Goal: Task Accomplishment & Management: Manage account settings

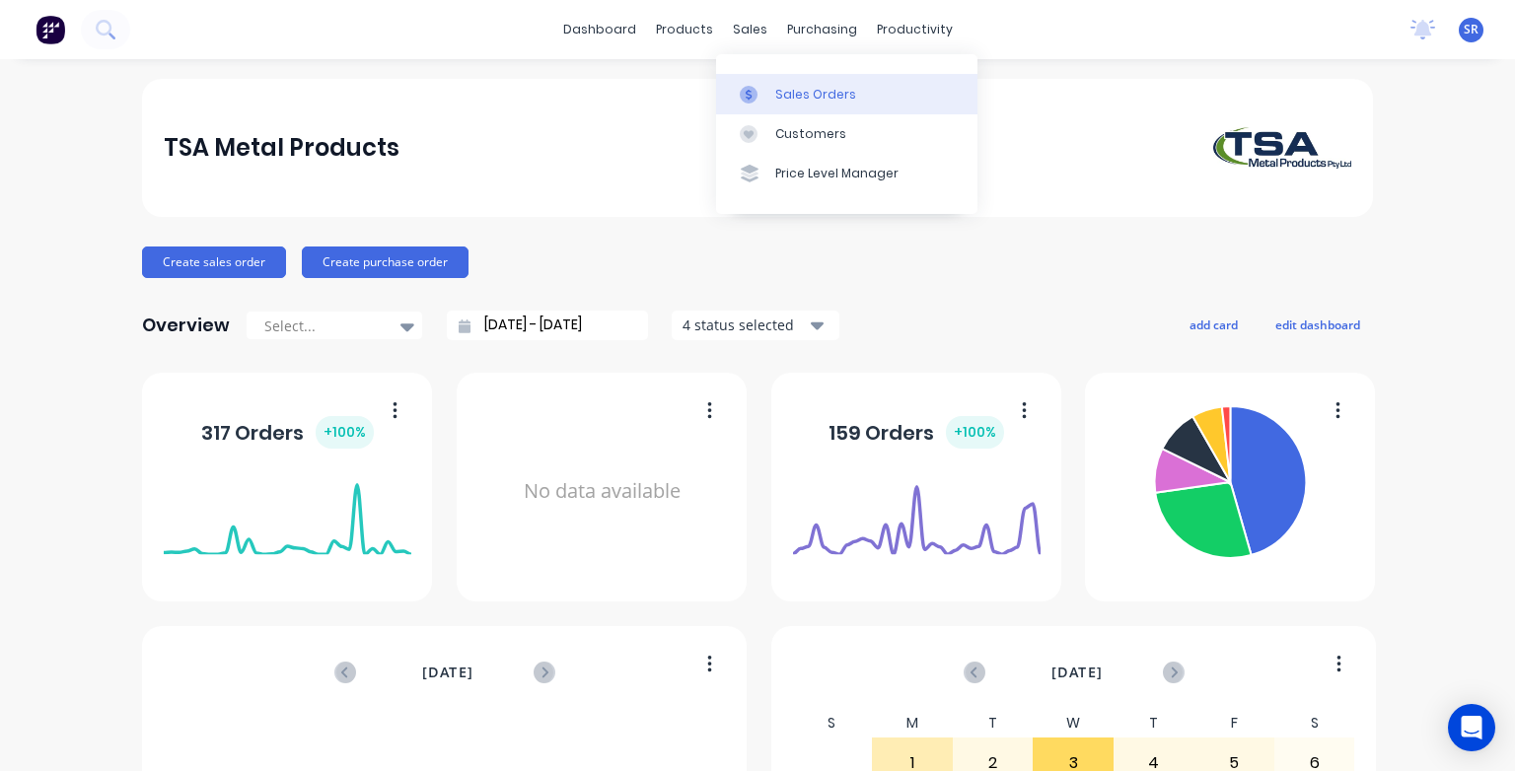
click at [770, 92] on link "Sales Orders" at bounding box center [846, 93] width 261 height 39
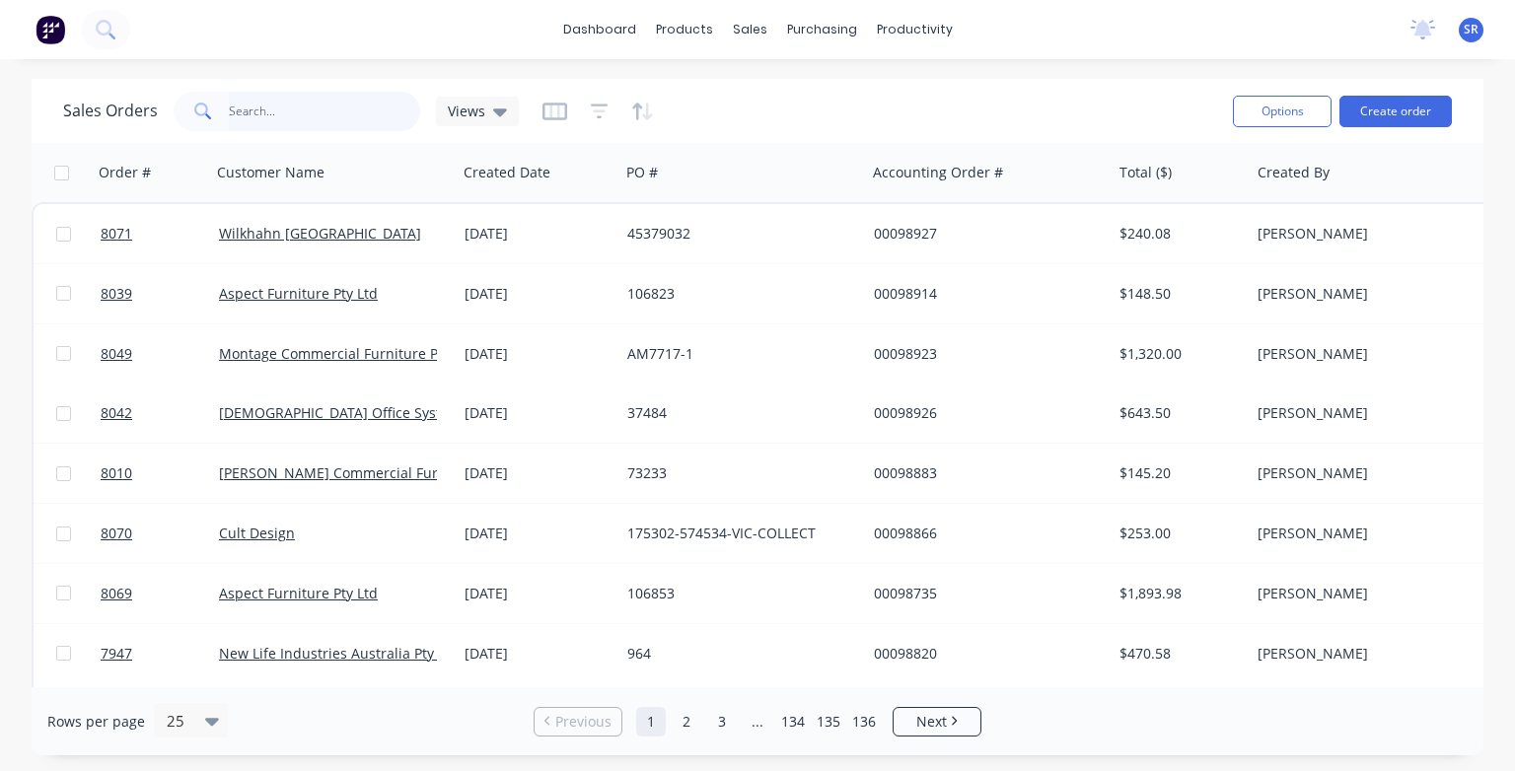
click at [292, 109] on input "text" at bounding box center [325, 111] width 192 height 39
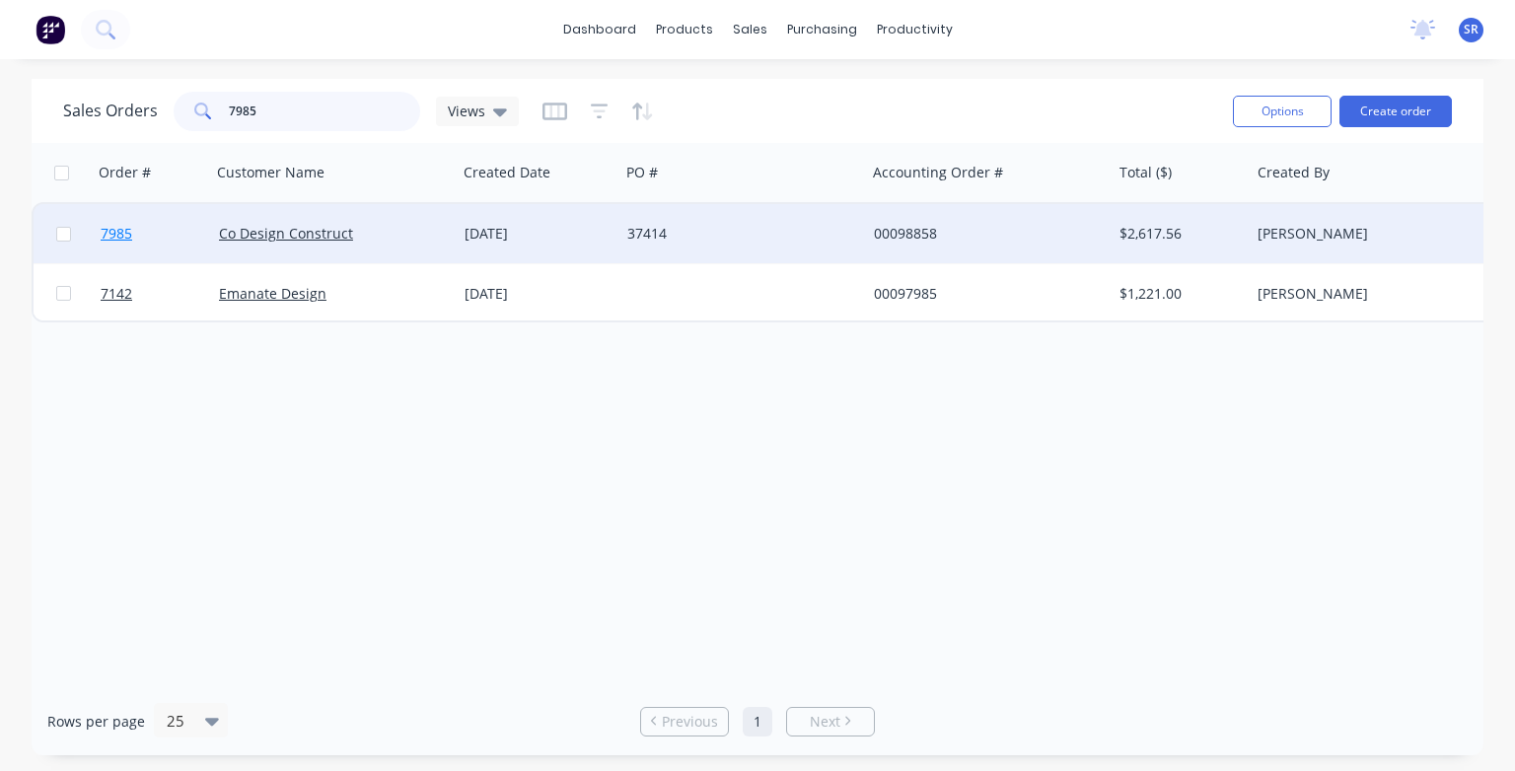
type input "7985"
click at [112, 236] on span "7985" at bounding box center [117, 234] width 32 height 20
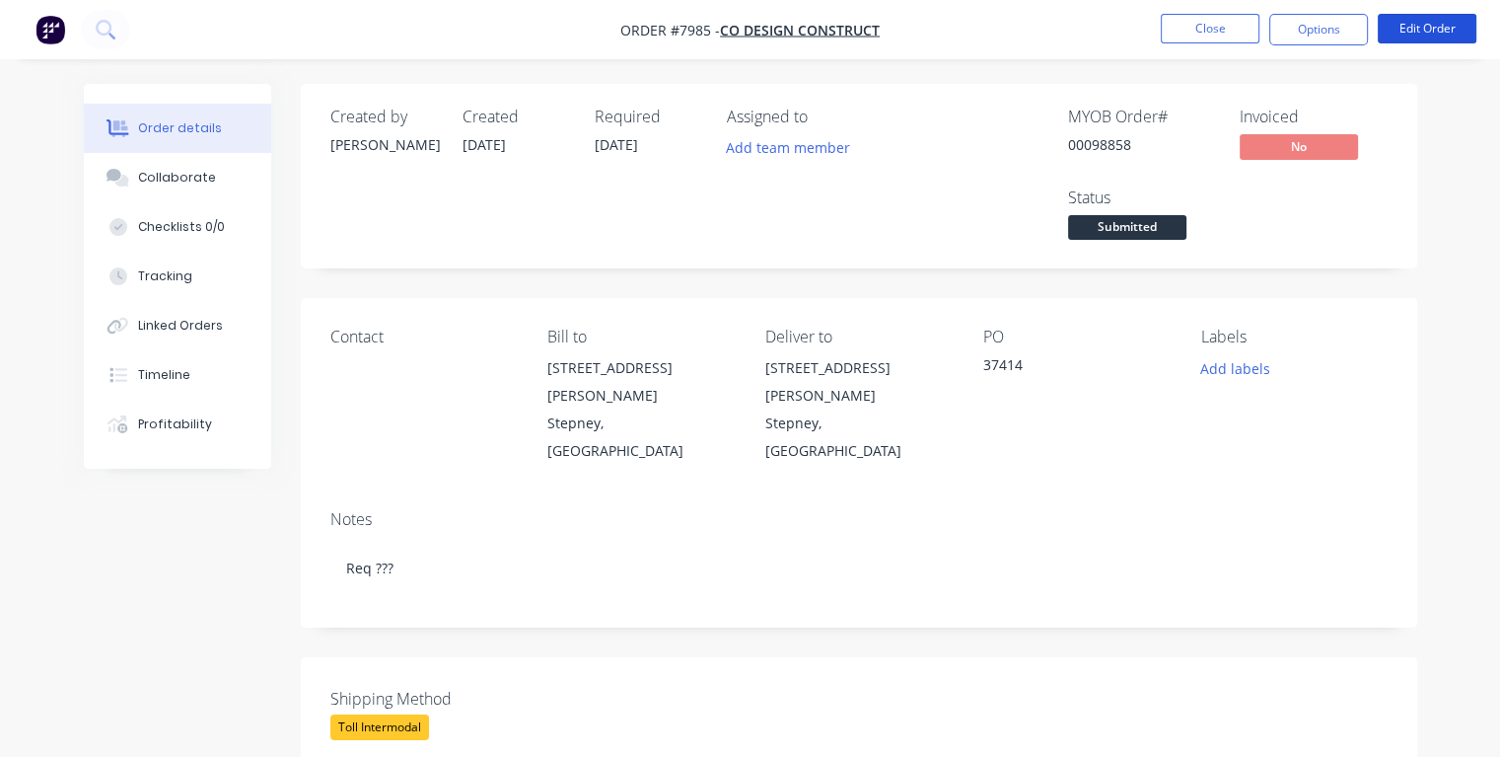
click at [1428, 31] on button "Edit Order" at bounding box center [1427, 29] width 99 height 30
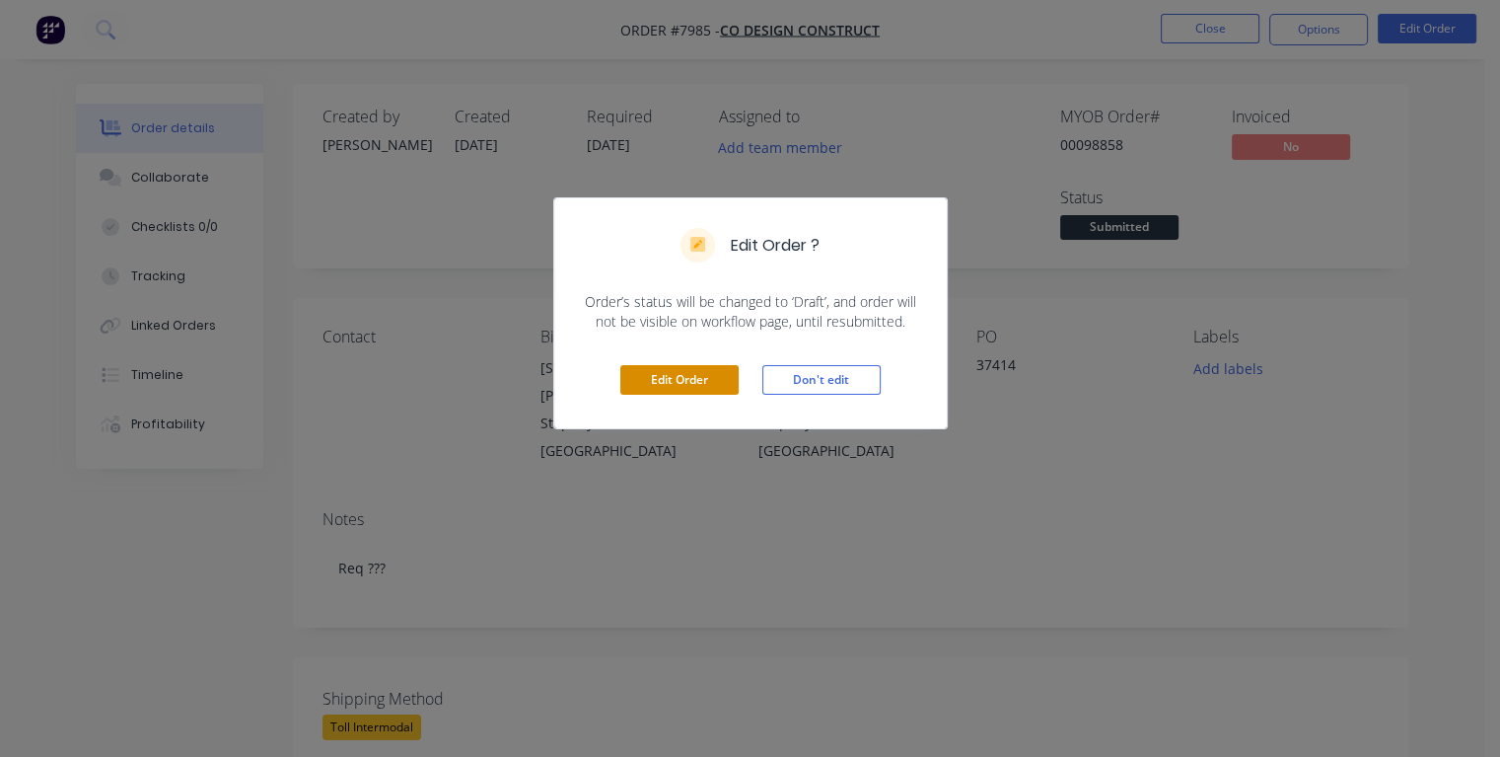
click at [683, 384] on button "Edit Order" at bounding box center [679, 380] width 118 height 30
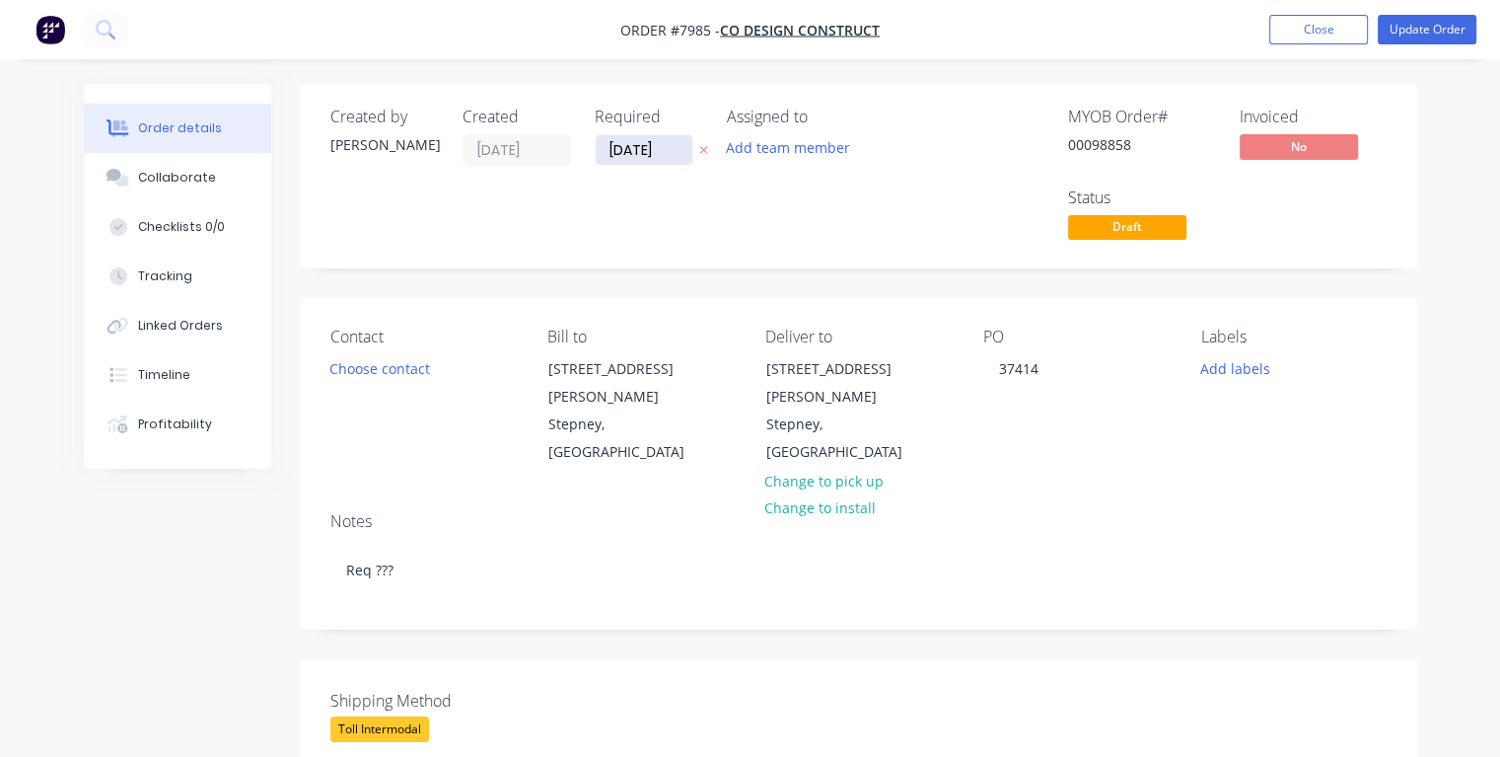
click at [661, 148] on input "[DATE]" at bounding box center [644, 150] width 97 height 30
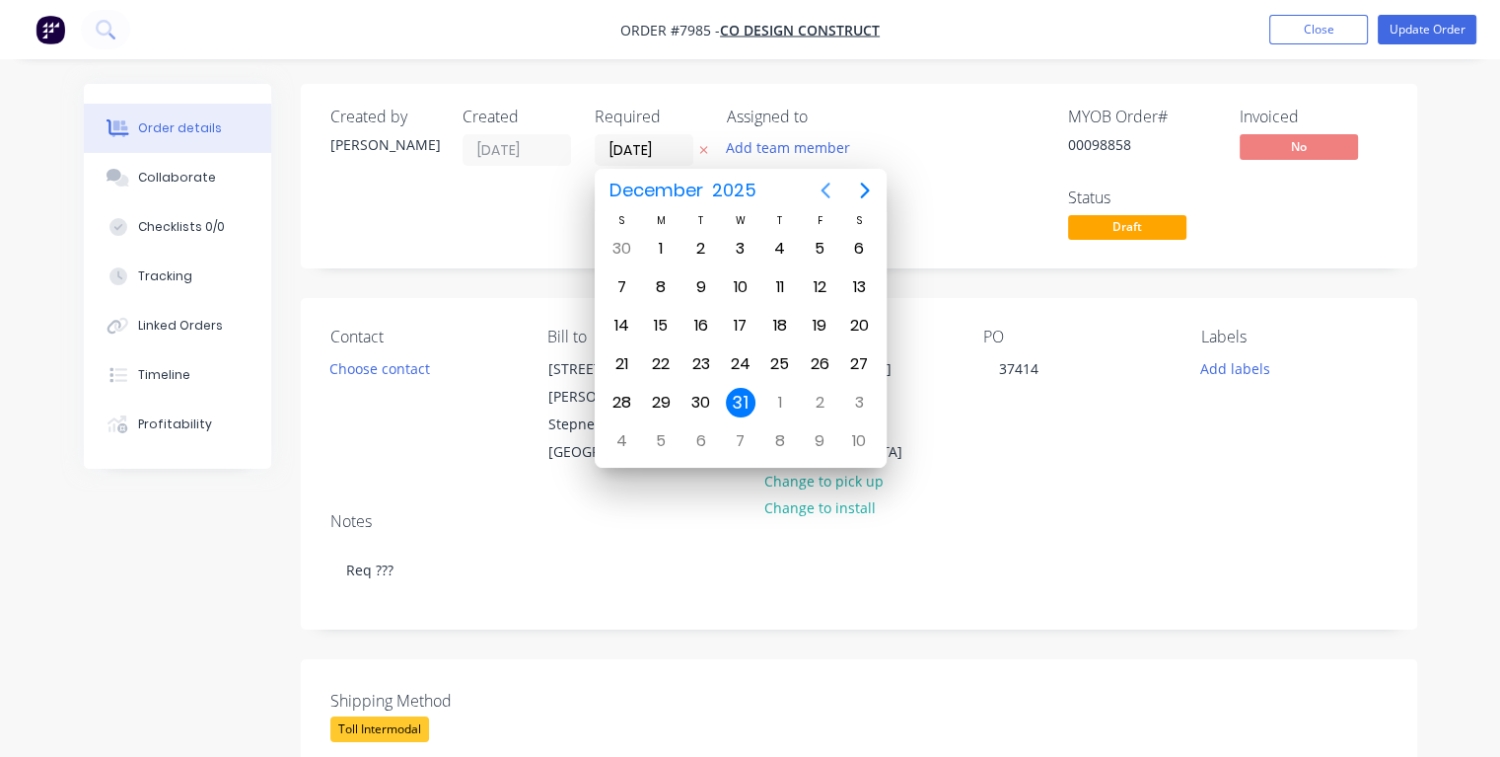
click at [822, 190] on icon "Previous page" at bounding box center [826, 190] width 9 height 16
click at [824, 190] on icon "Previous page" at bounding box center [826, 190] width 9 height 16
click at [825, 322] on div "19" at bounding box center [820, 326] width 30 height 30
type input "[DATE]"
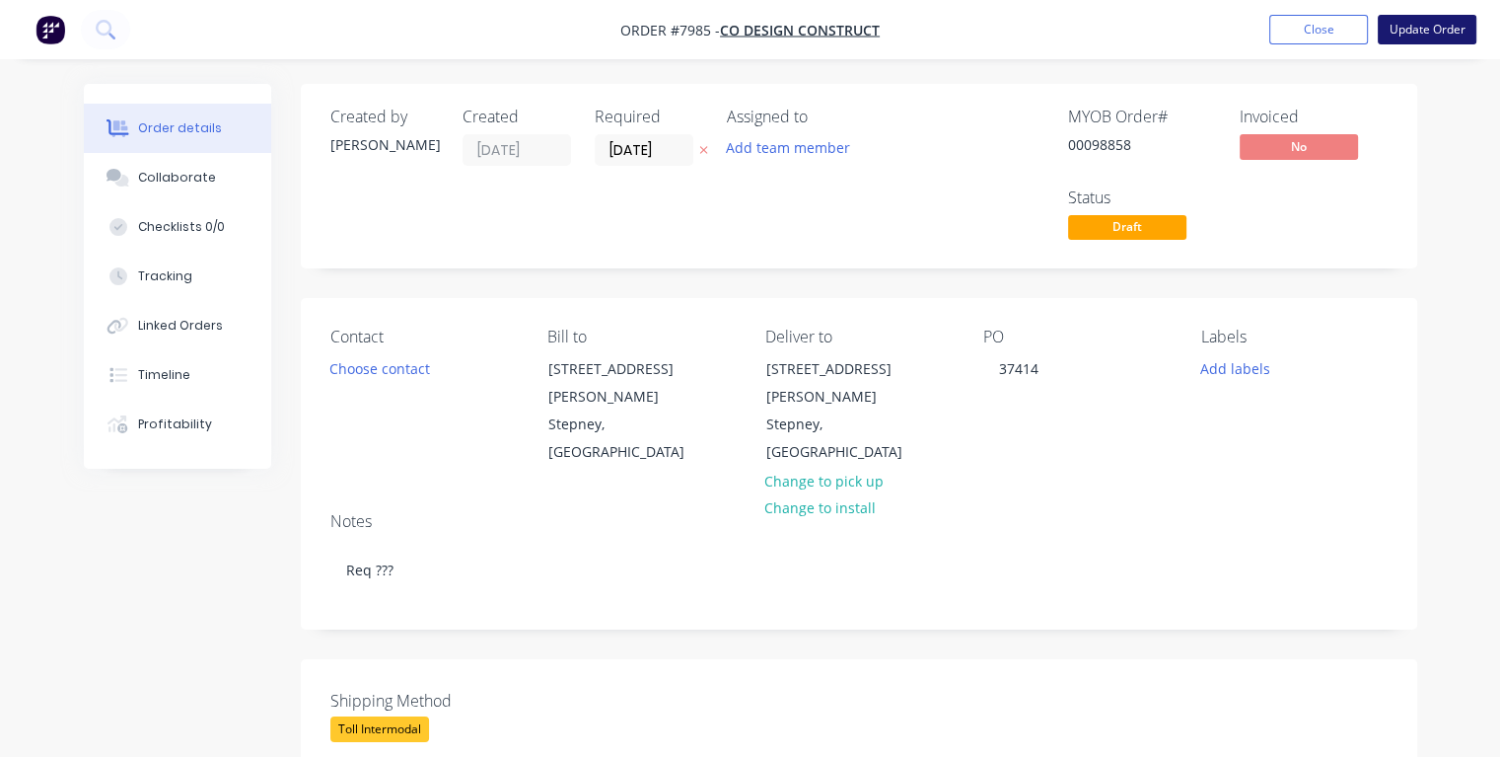
click at [1405, 34] on button "Update Order" at bounding box center [1427, 30] width 99 height 30
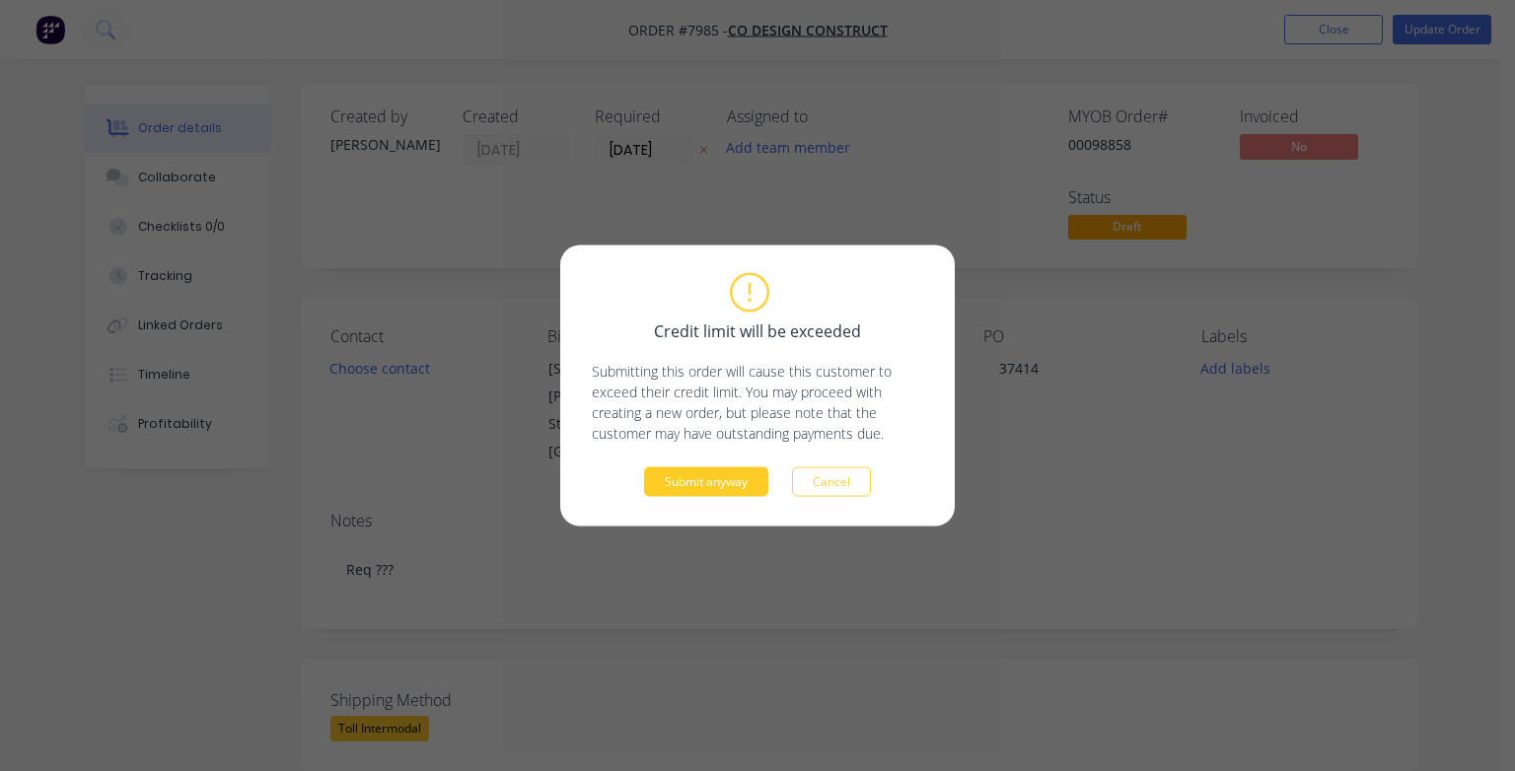
click at [733, 481] on button "Submit anyway" at bounding box center [706, 483] width 124 height 30
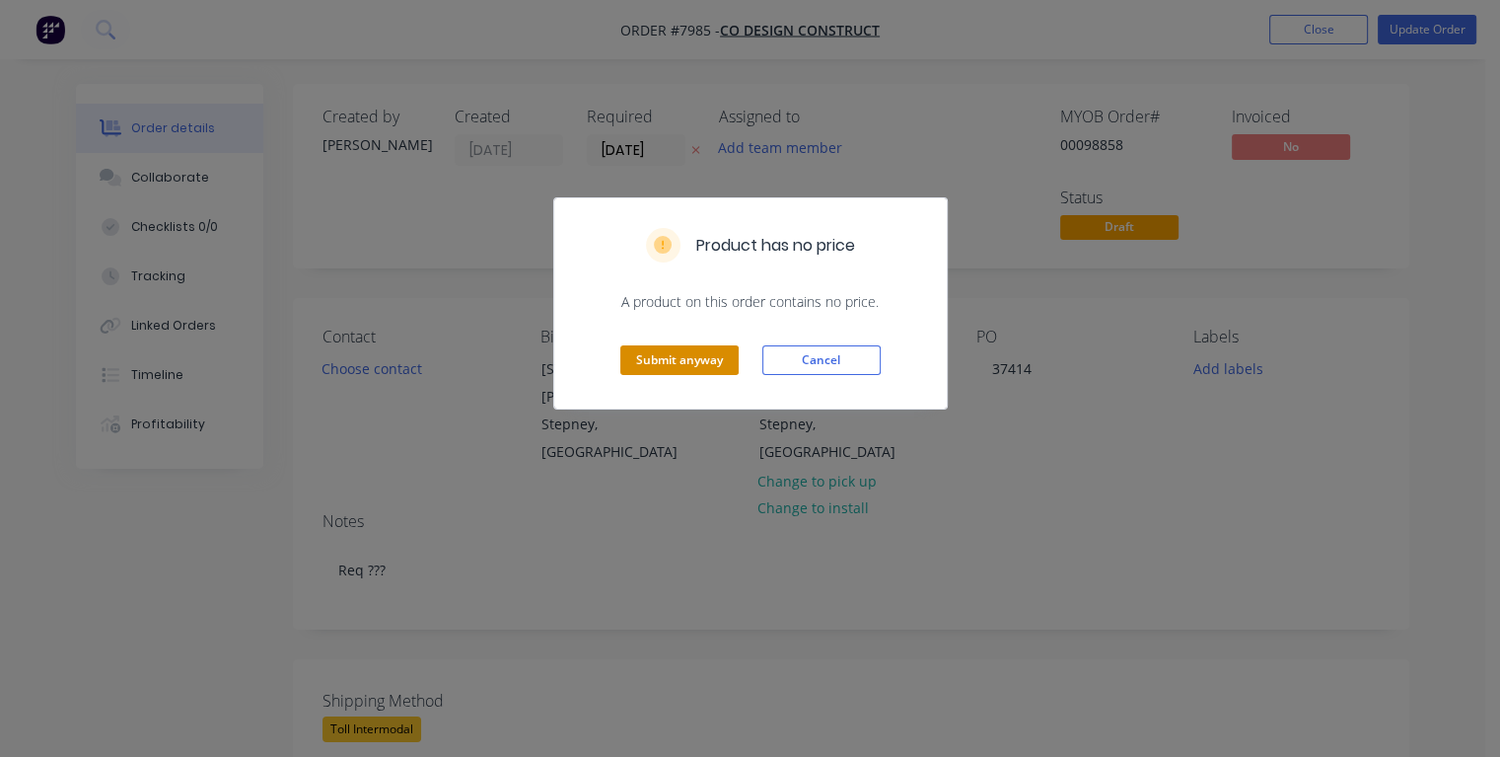
click at [710, 365] on button "Submit anyway" at bounding box center [679, 360] width 118 height 30
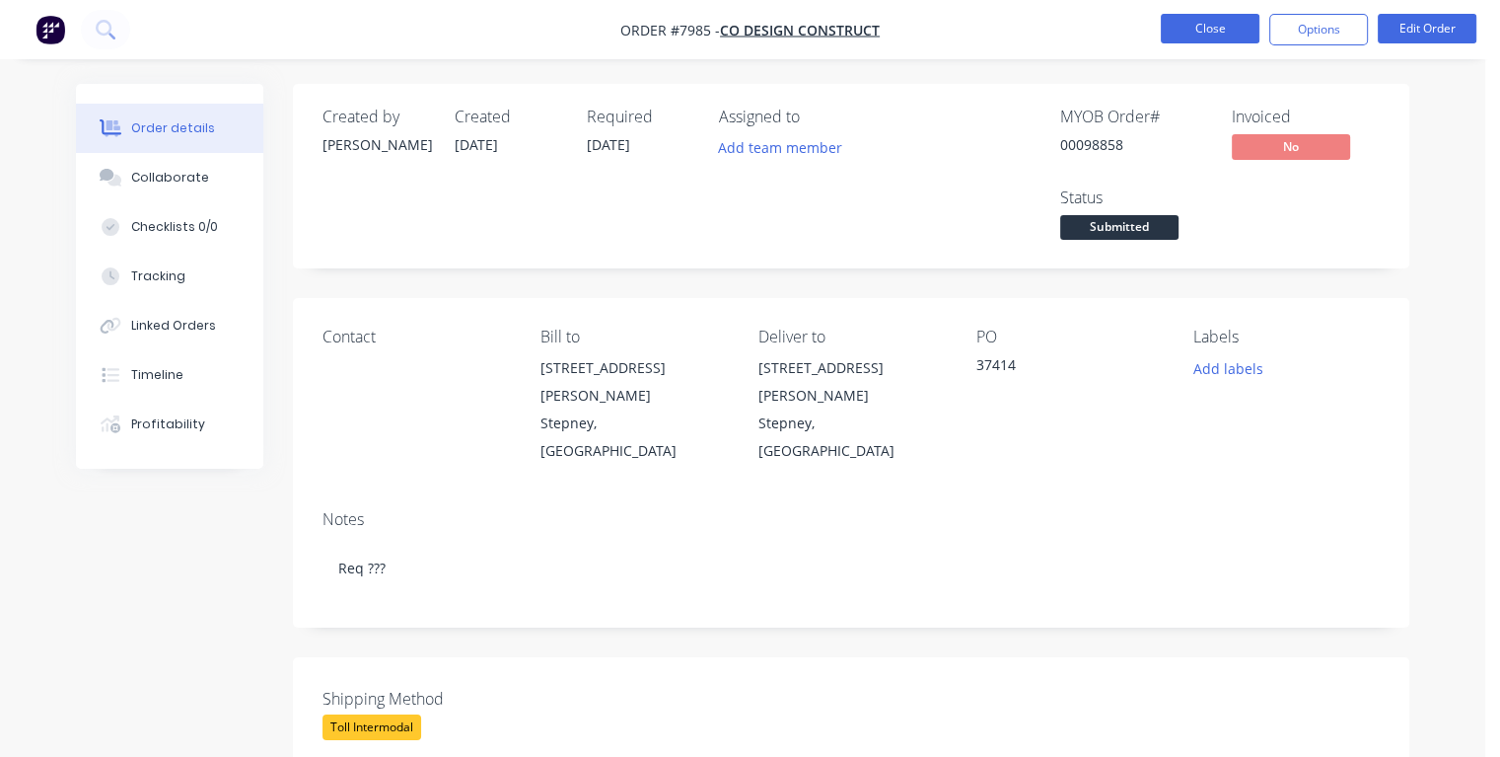
click at [1211, 26] on button "Close" at bounding box center [1210, 29] width 99 height 30
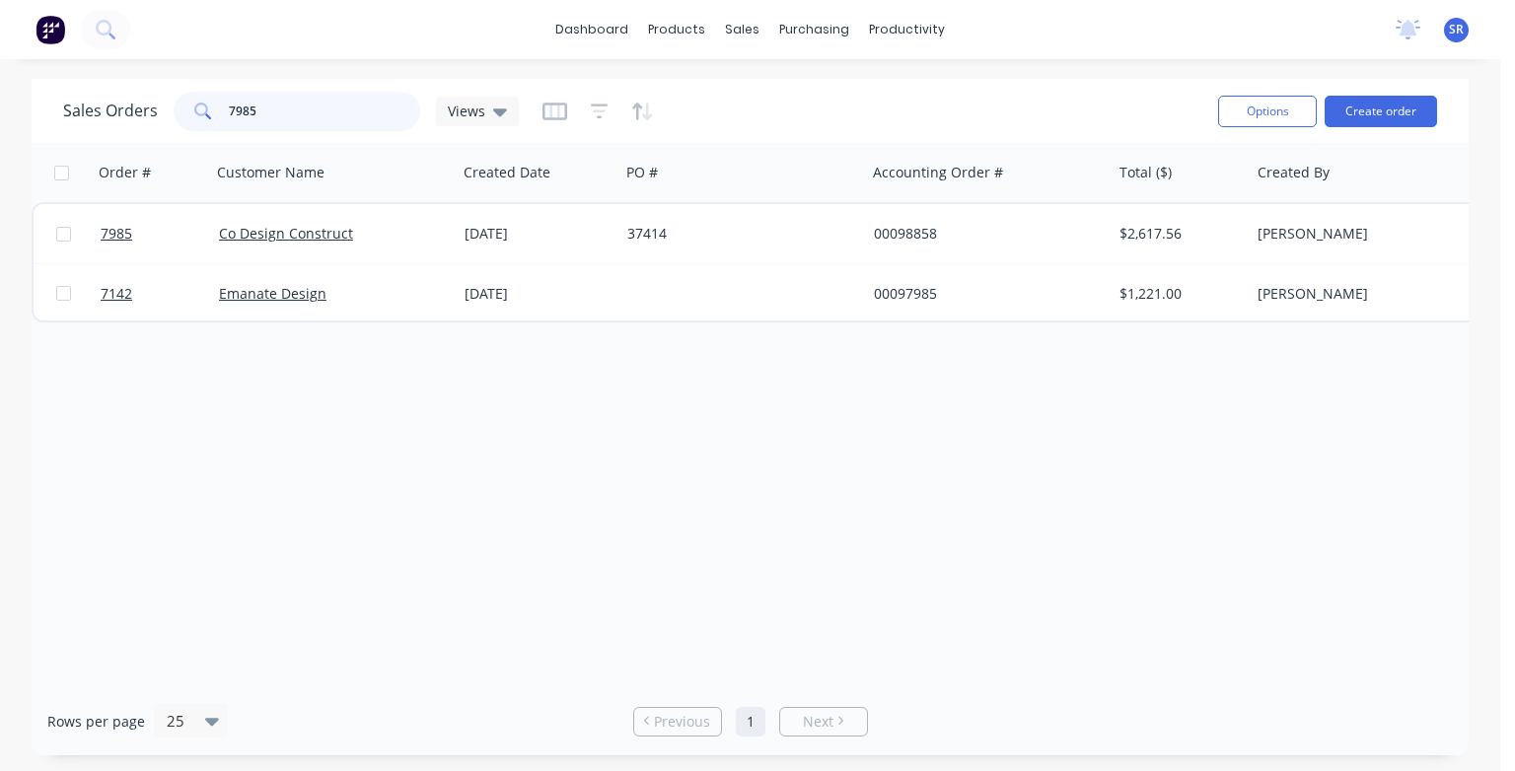
click at [289, 112] on input "7985" at bounding box center [325, 111] width 192 height 39
type input "7"
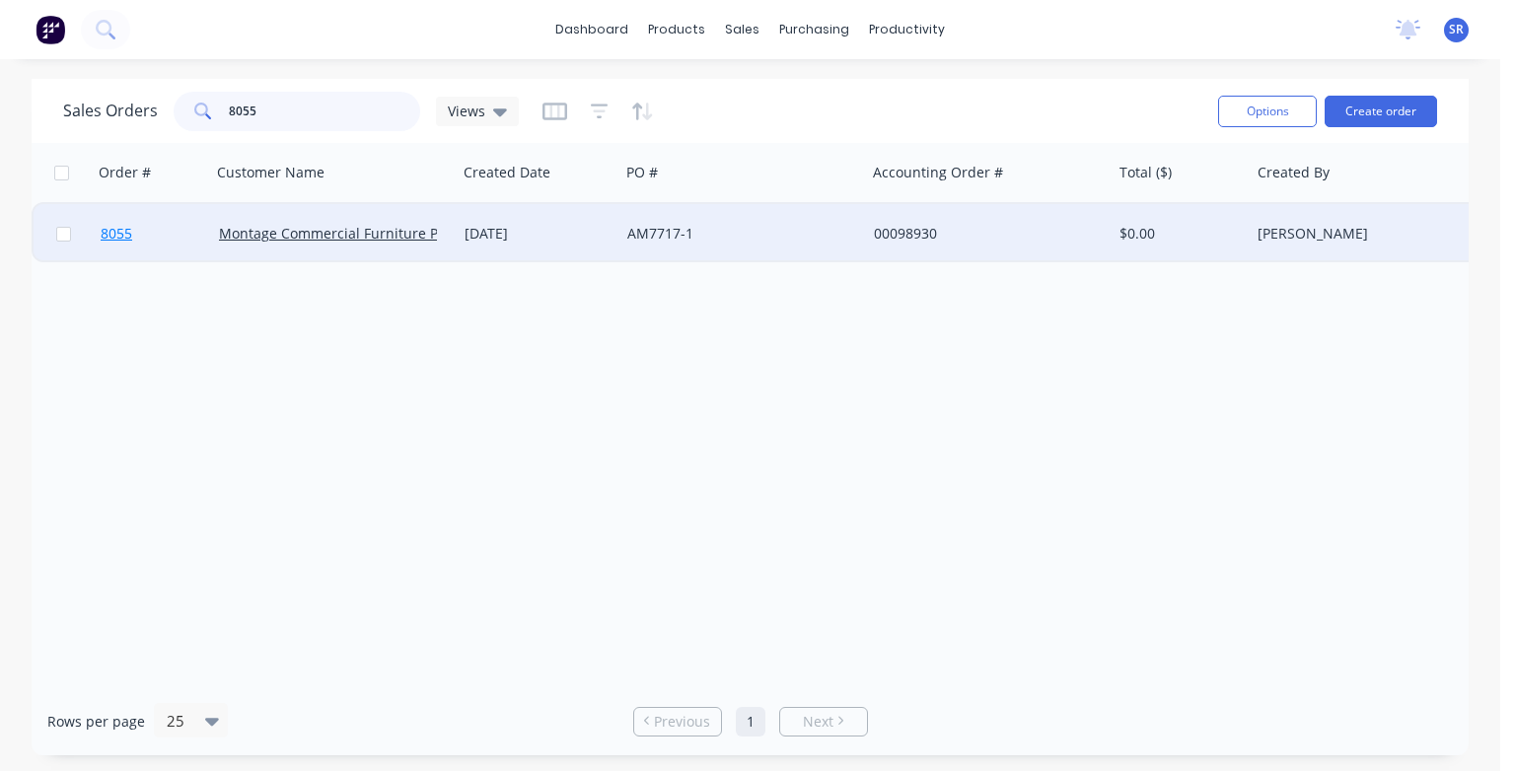
type input "8055"
click at [116, 238] on span "8055" at bounding box center [117, 234] width 32 height 20
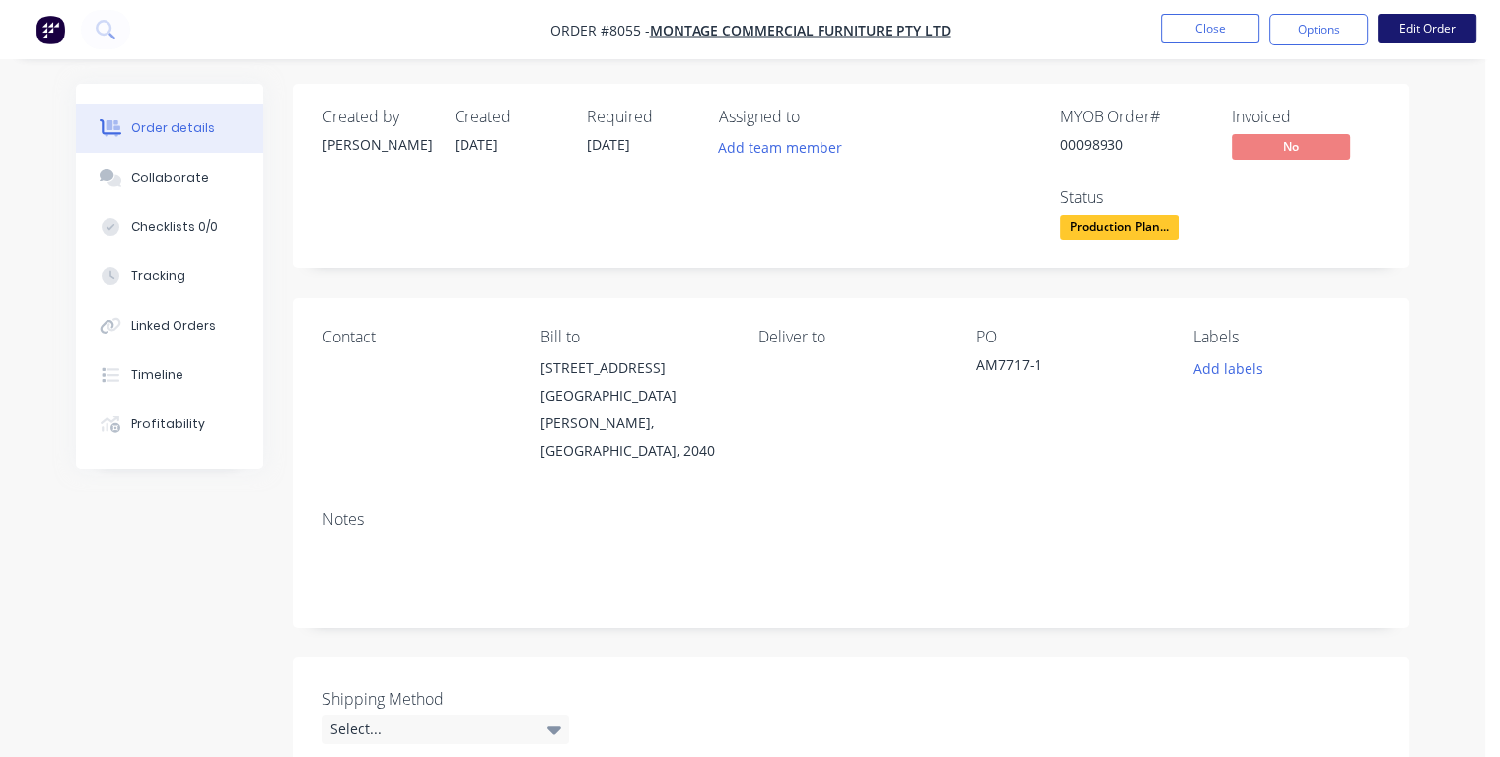
click at [1428, 33] on button "Edit Order" at bounding box center [1427, 29] width 99 height 30
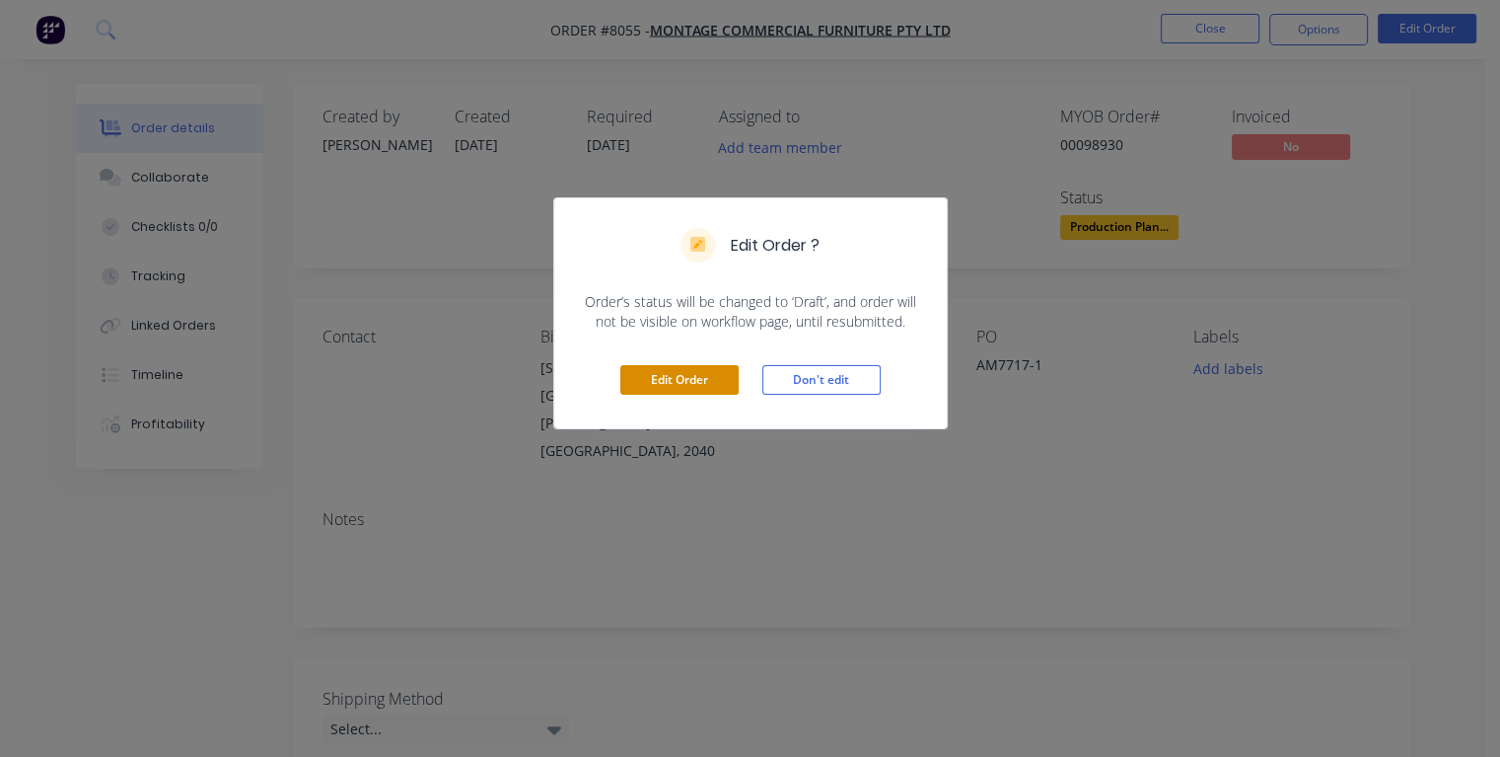
click at [670, 384] on button "Edit Order" at bounding box center [679, 380] width 118 height 30
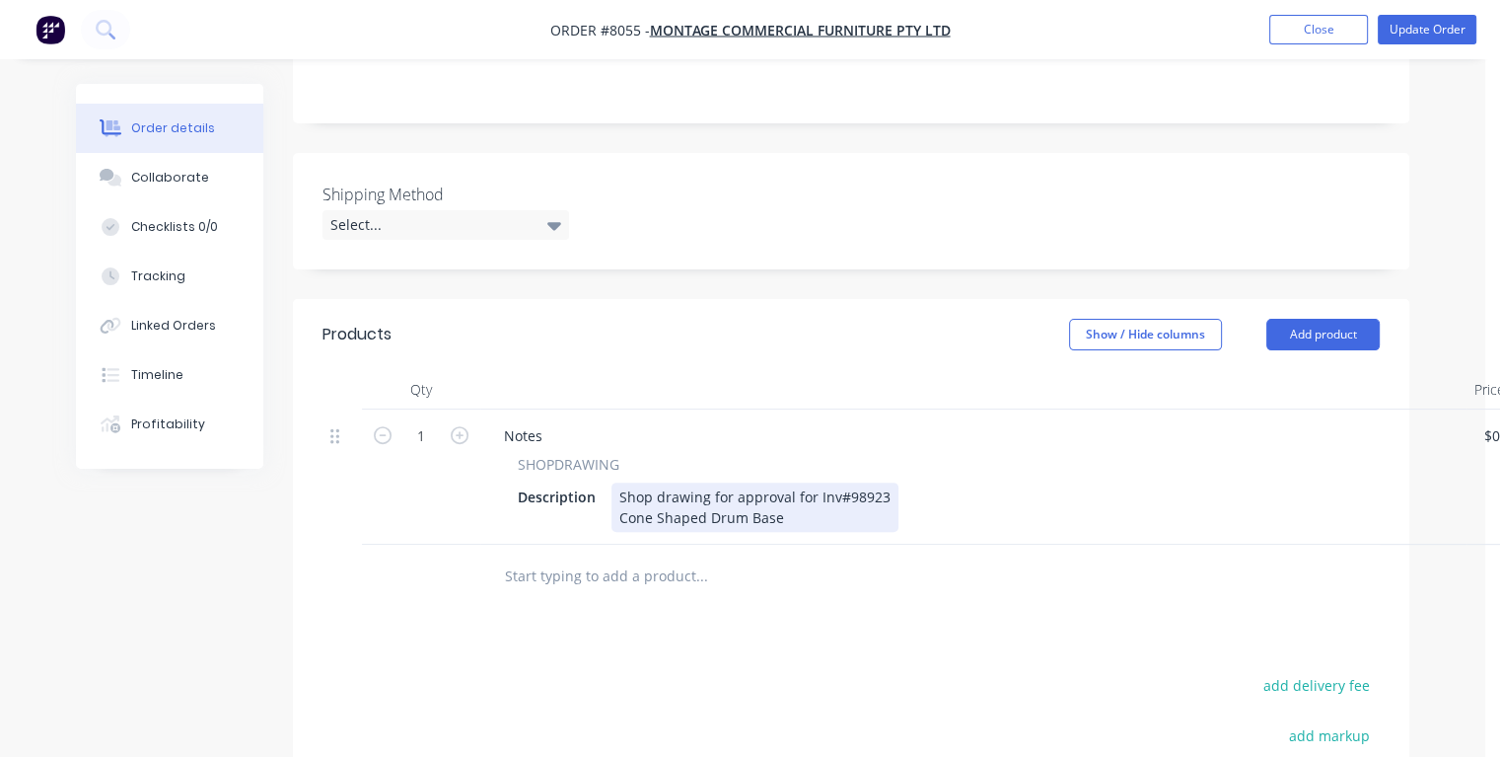
scroll to position [691, 0]
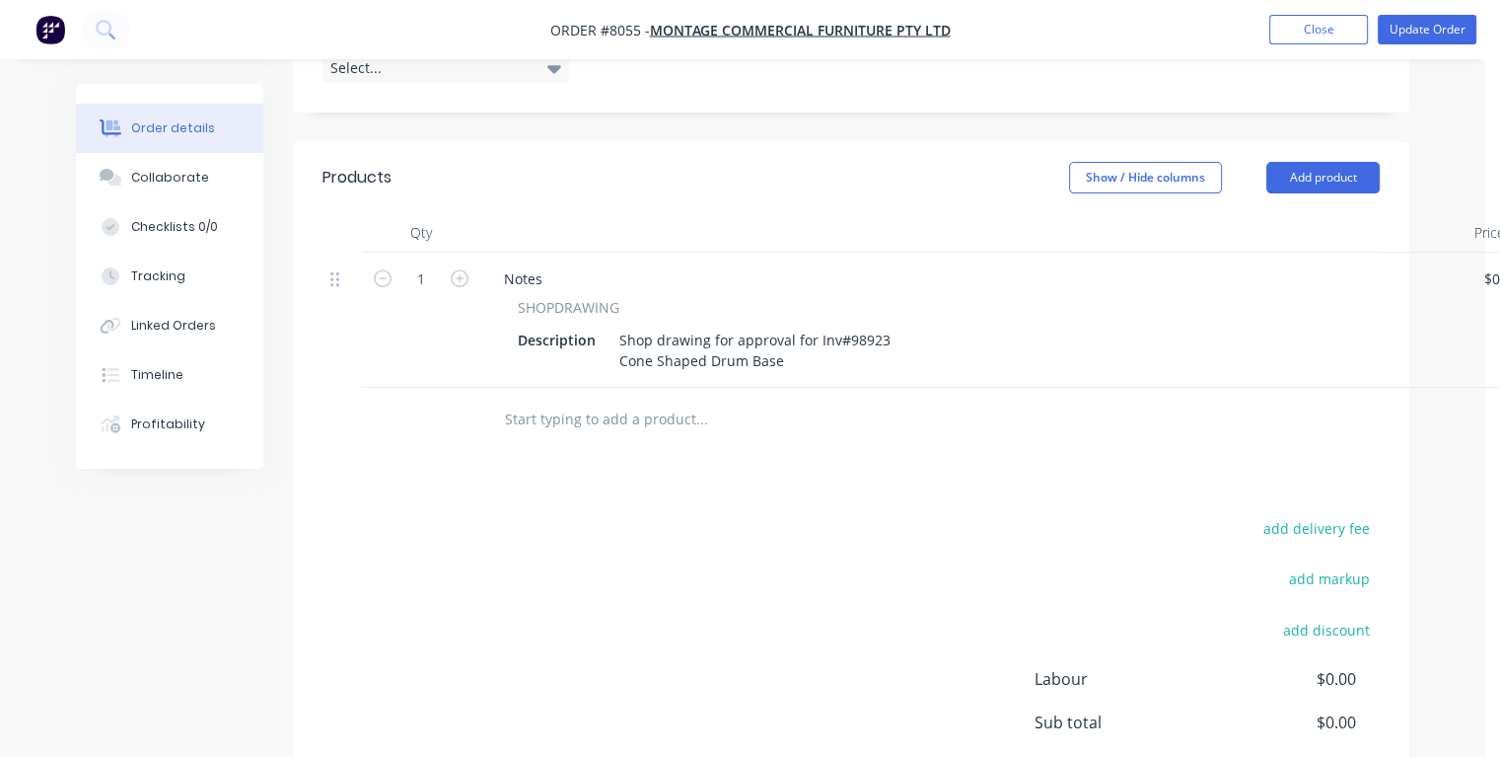
click at [560, 400] on input "text" at bounding box center [701, 419] width 395 height 39
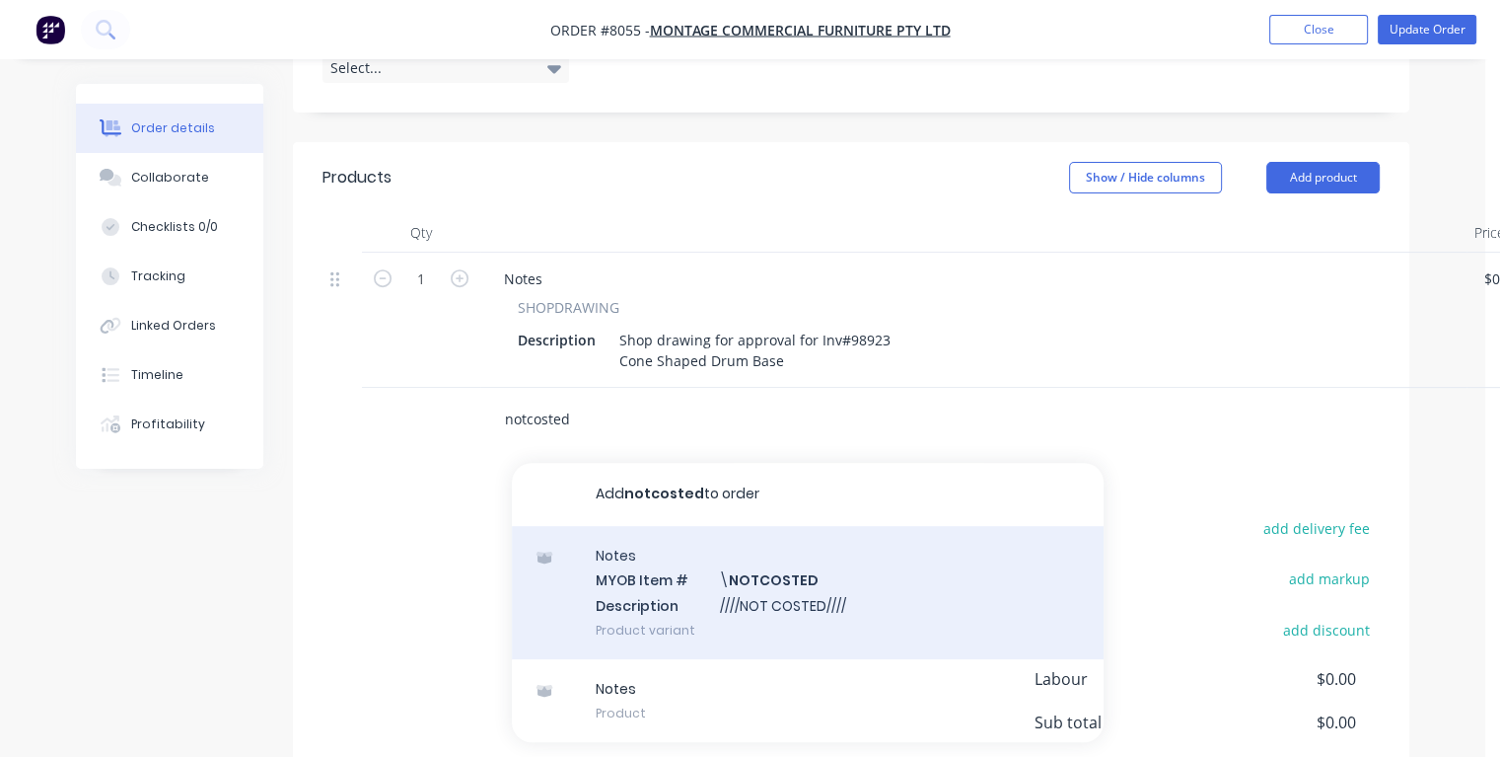
type input "notcosted"
click at [643, 528] on div "Notes MYOB Item # \ NOTCOSTED Description ////NOT COSTED//// Product variant" at bounding box center [808, 592] width 592 height 133
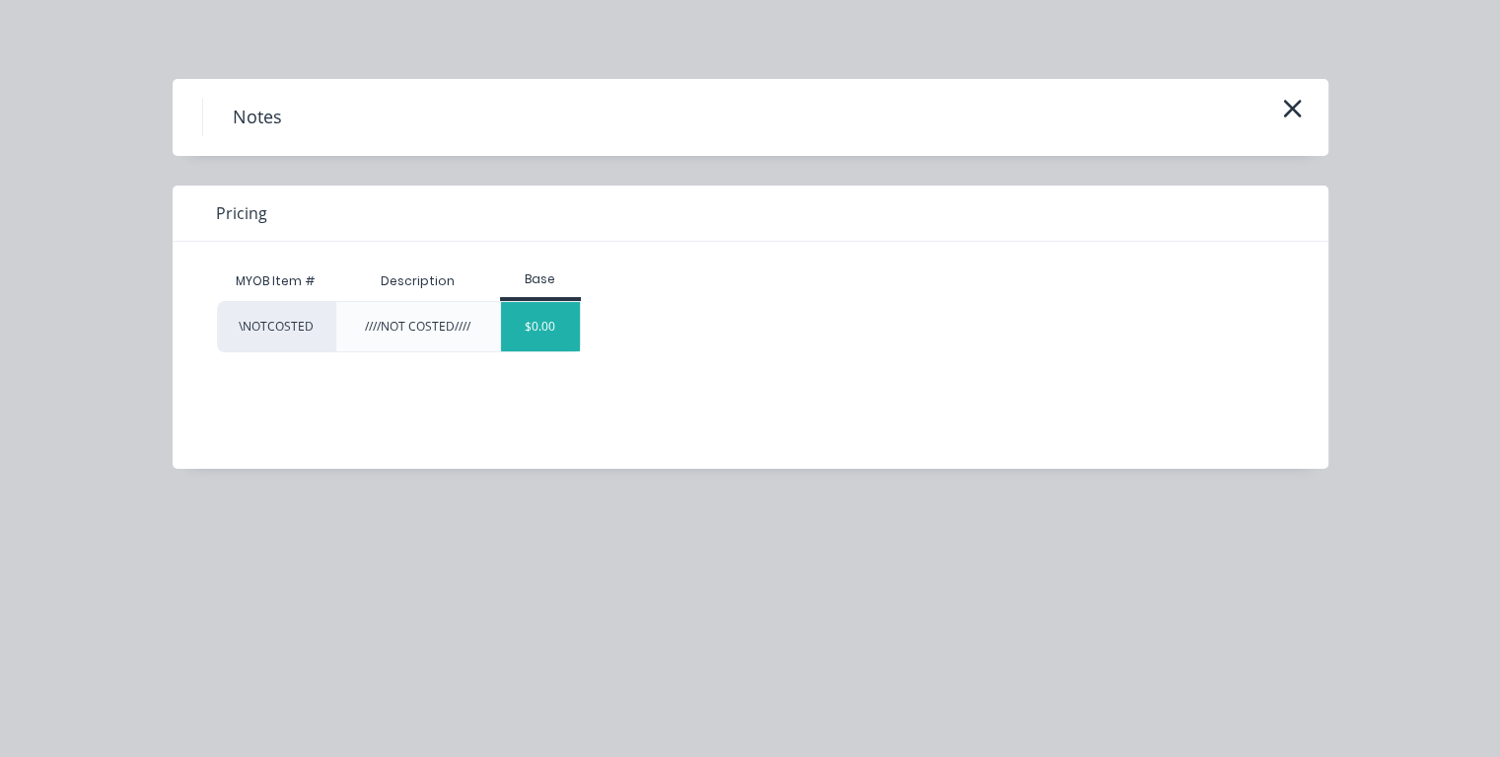
click at [537, 337] on div "$0.00" at bounding box center [541, 326] width 80 height 49
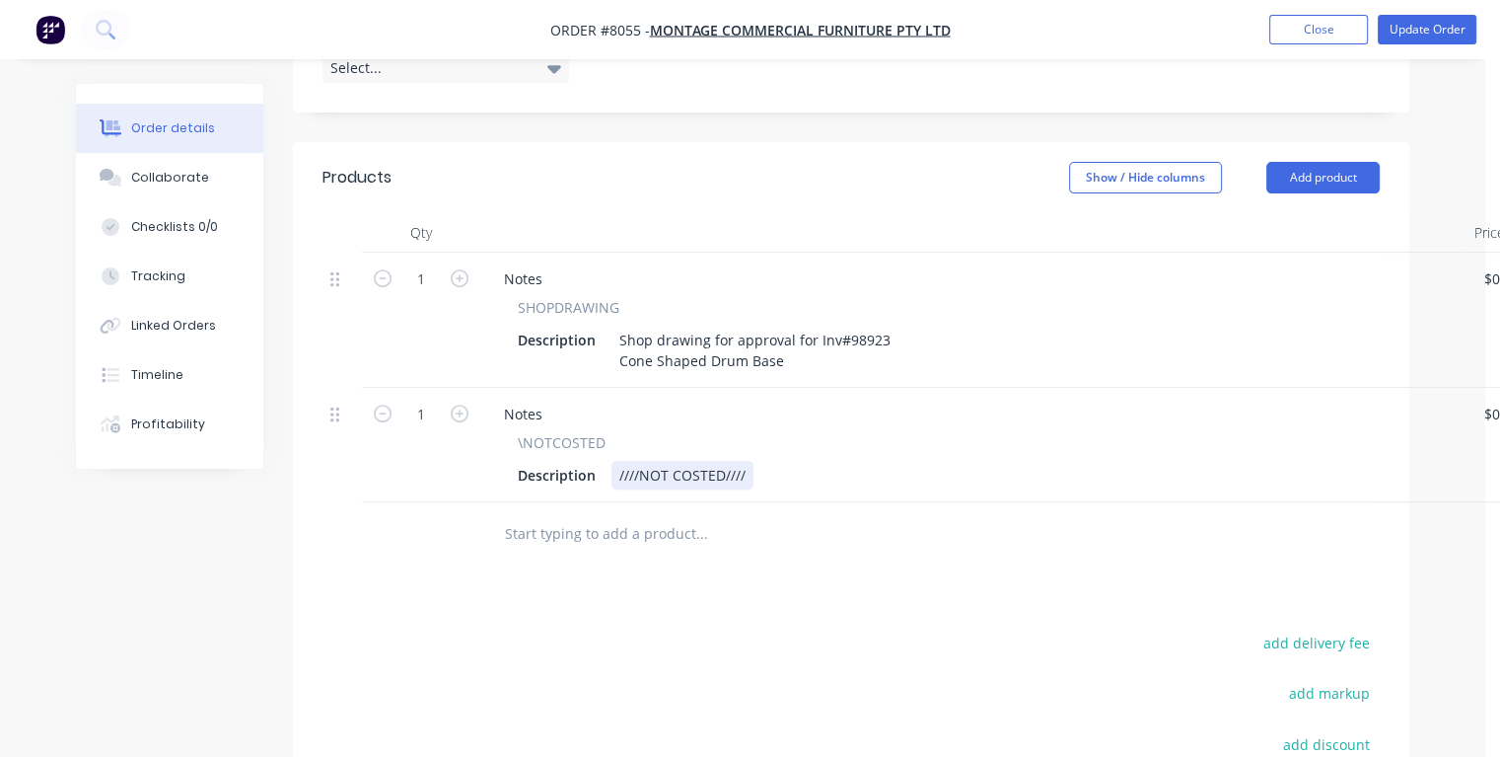
click at [779, 461] on div "Description ////NOT COSTED////" at bounding box center [969, 475] width 919 height 29
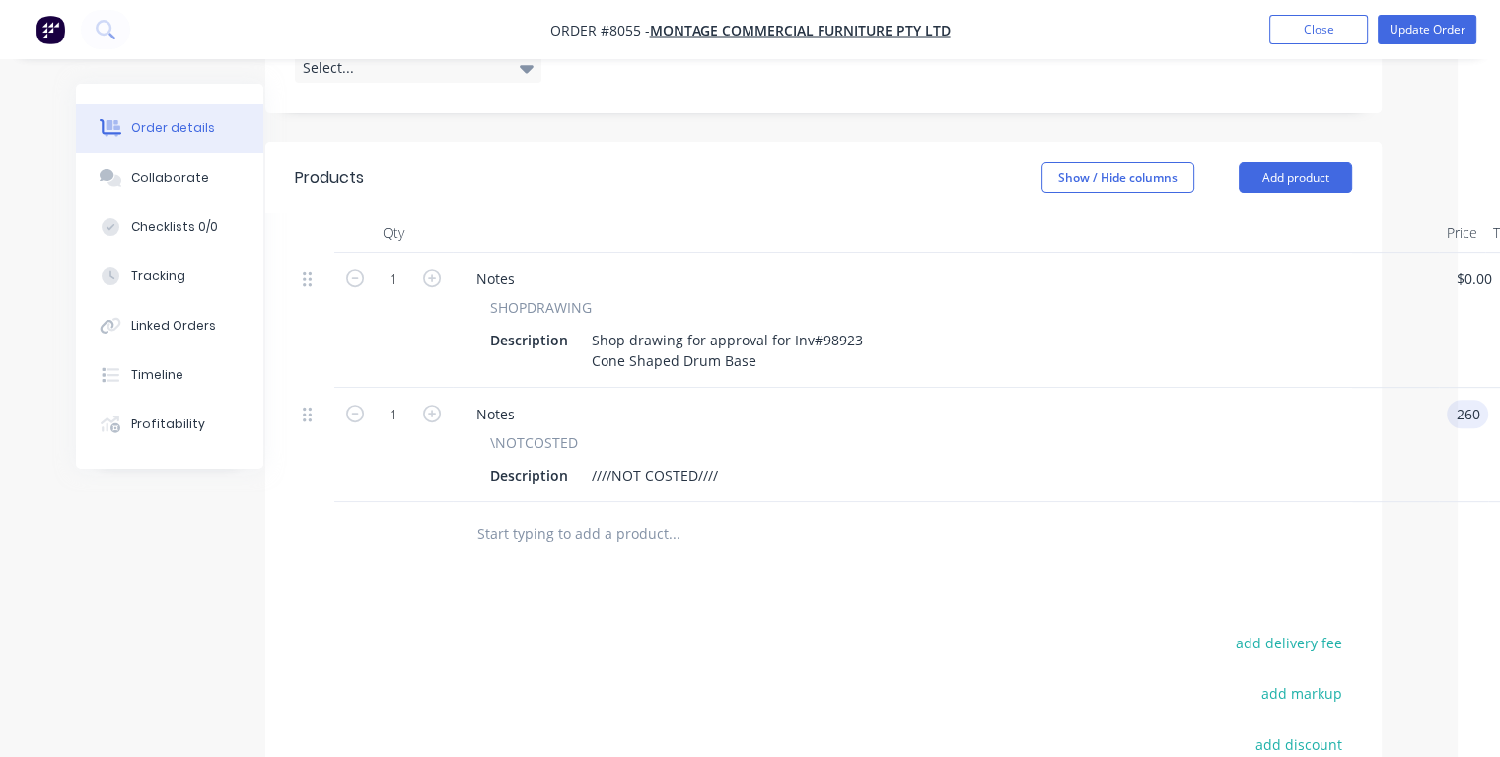
type input "$260.00"
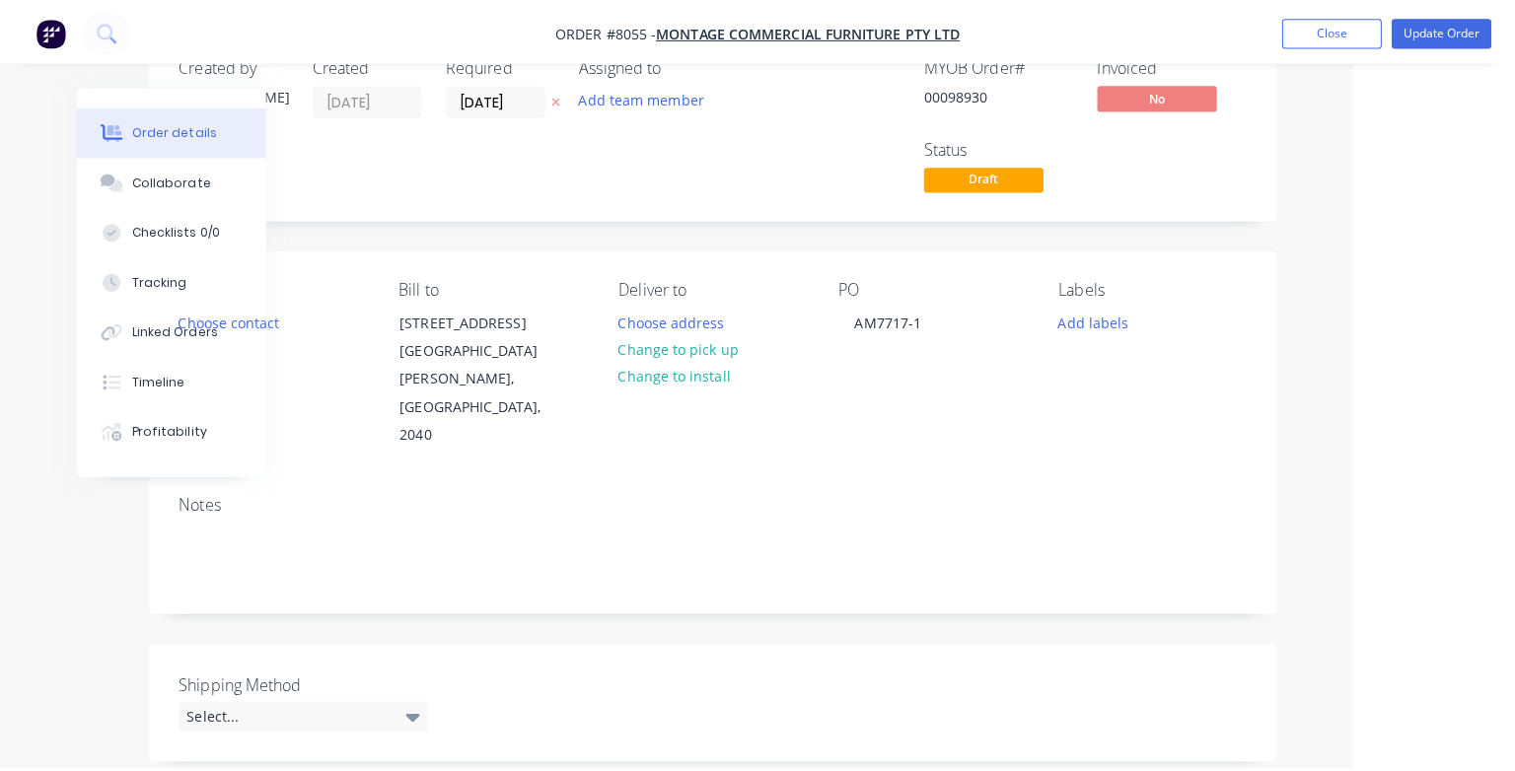
scroll to position [0, 146]
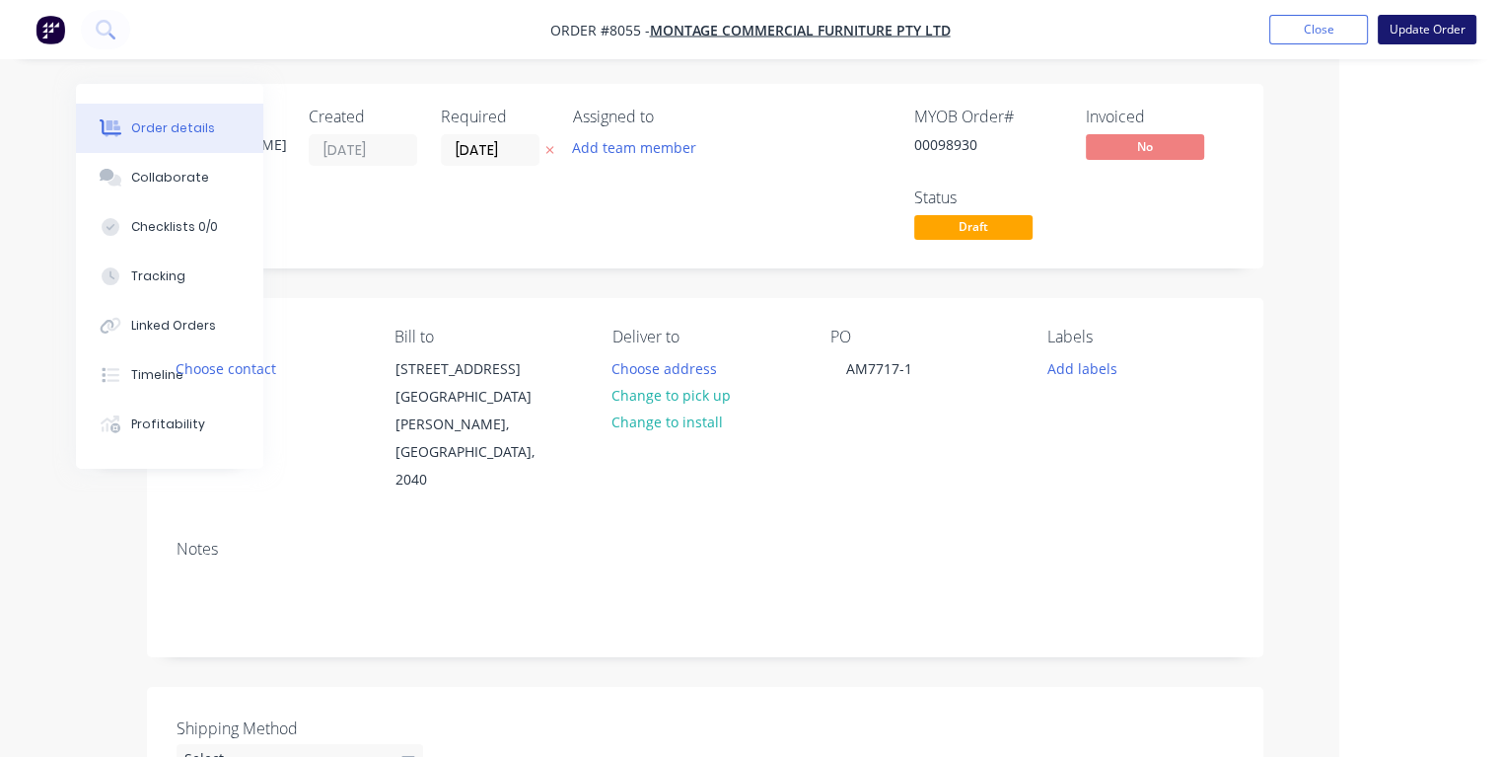
type input "$260.00"
click at [1408, 29] on button "Update Order" at bounding box center [1427, 30] width 99 height 30
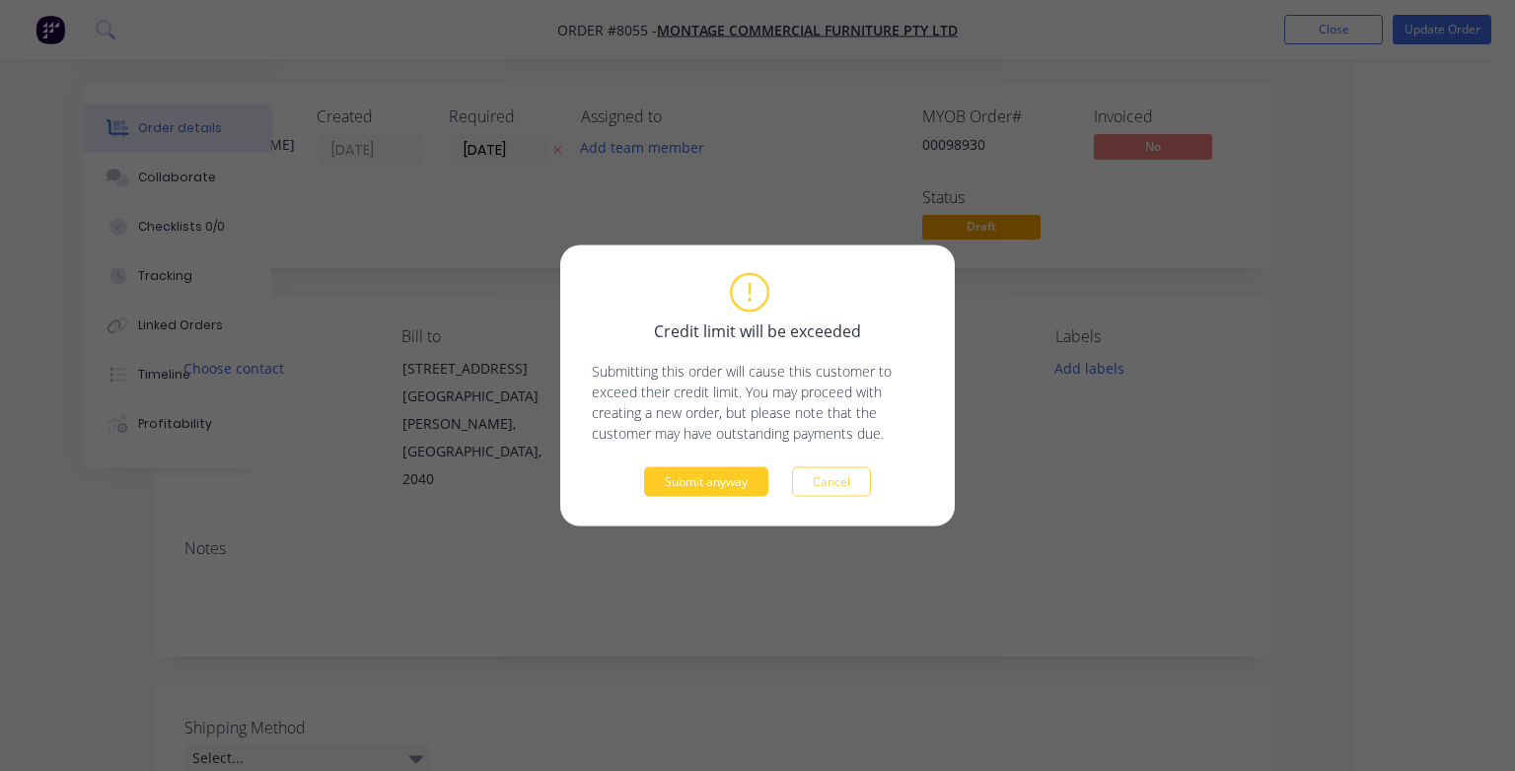
click at [695, 492] on button "Submit anyway" at bounding box center [706, 483] width 124 height 30
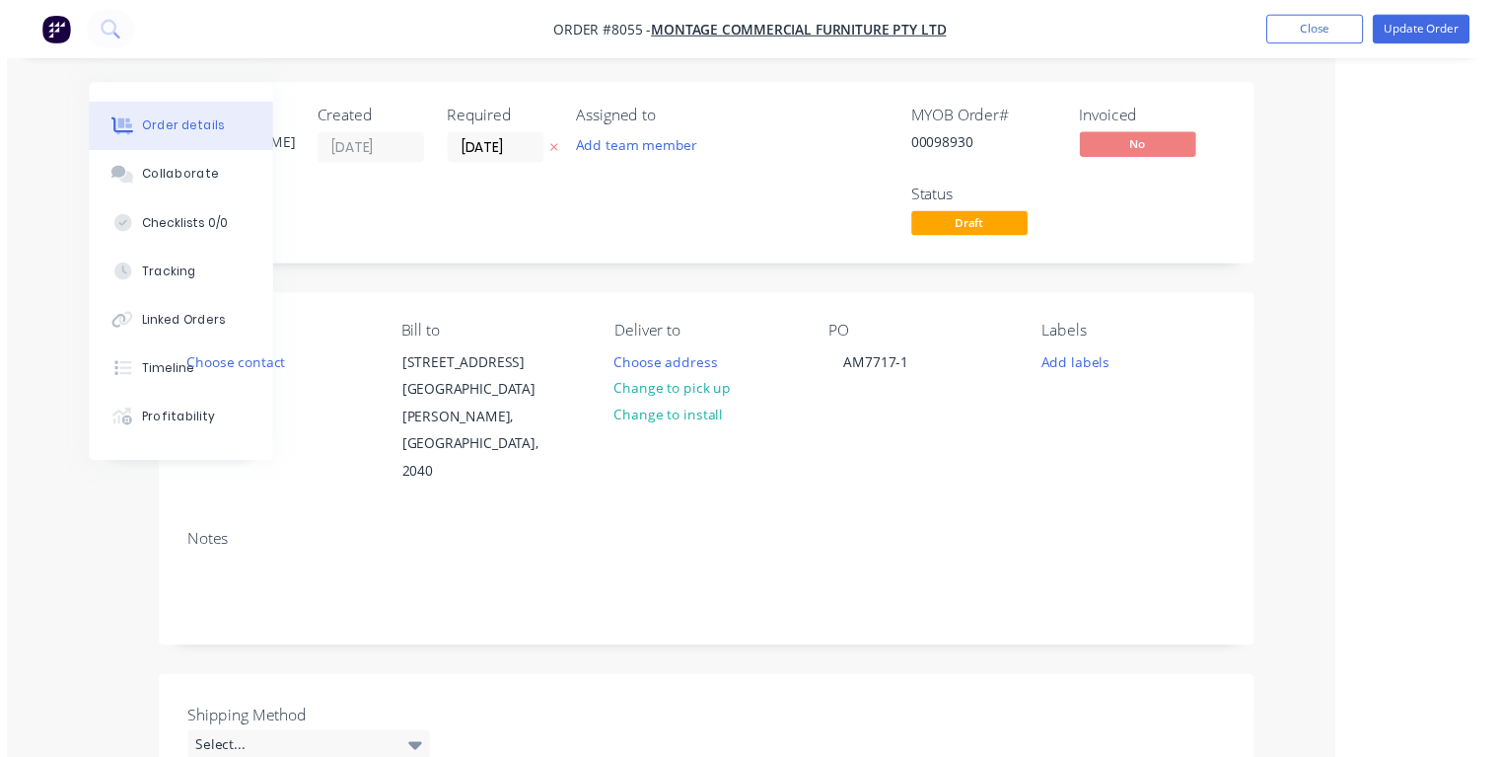
scroll to position [0, 107]
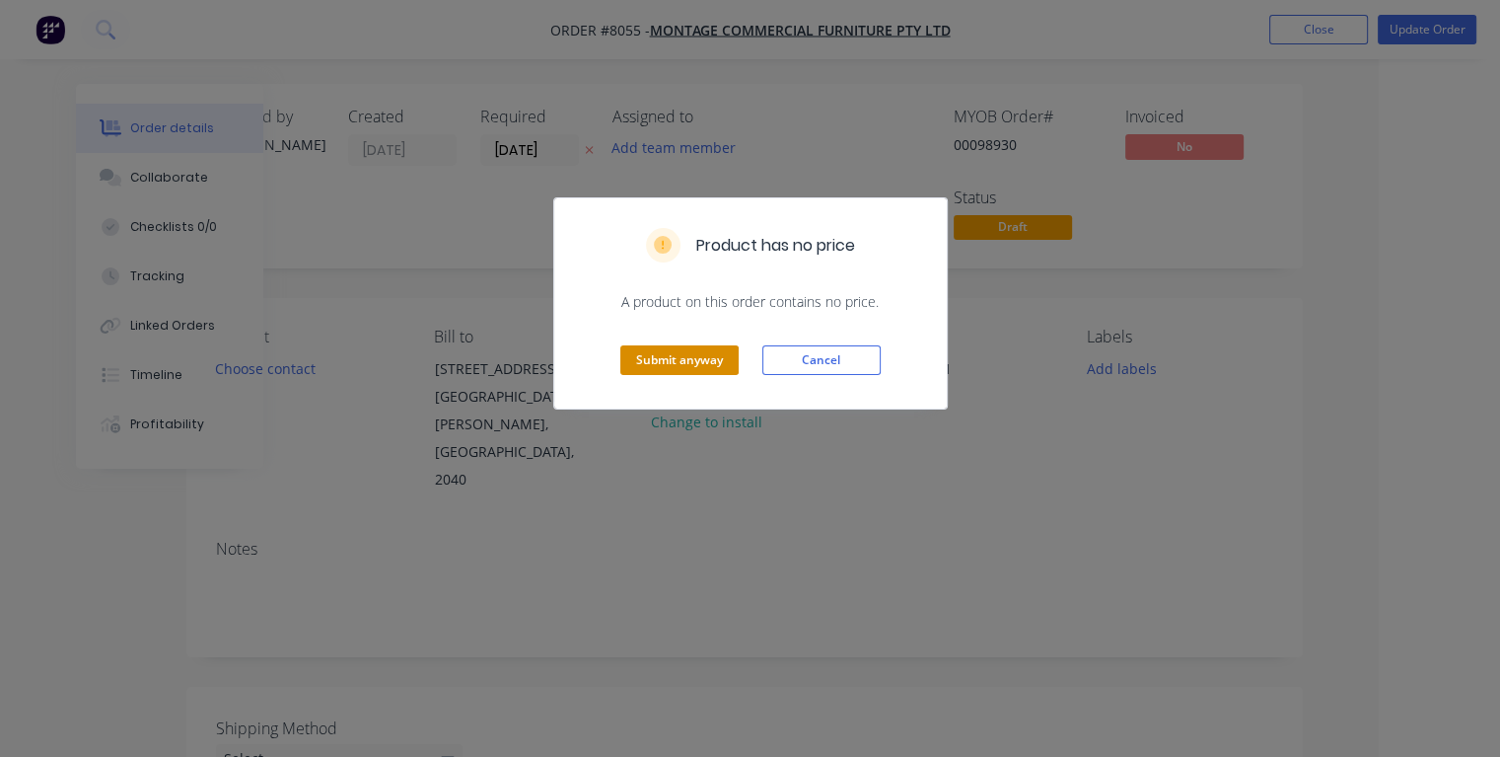
click at [679, 359] on button "Submit anyway" at bounding box center [679, 360] width 118 height 30
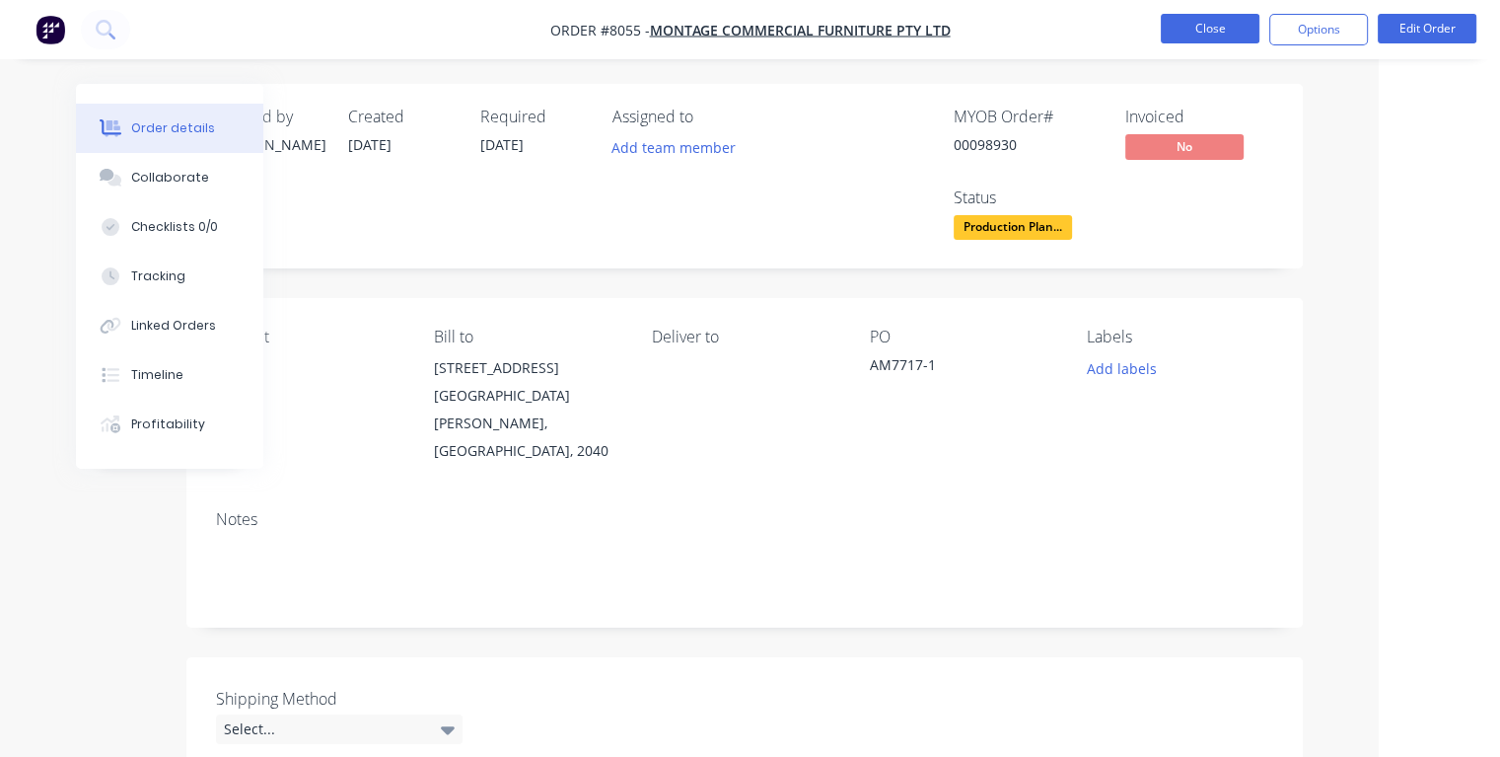
click at [1206, 30] on button "Close" at bounding box center [1210, 29] width 99 height 30
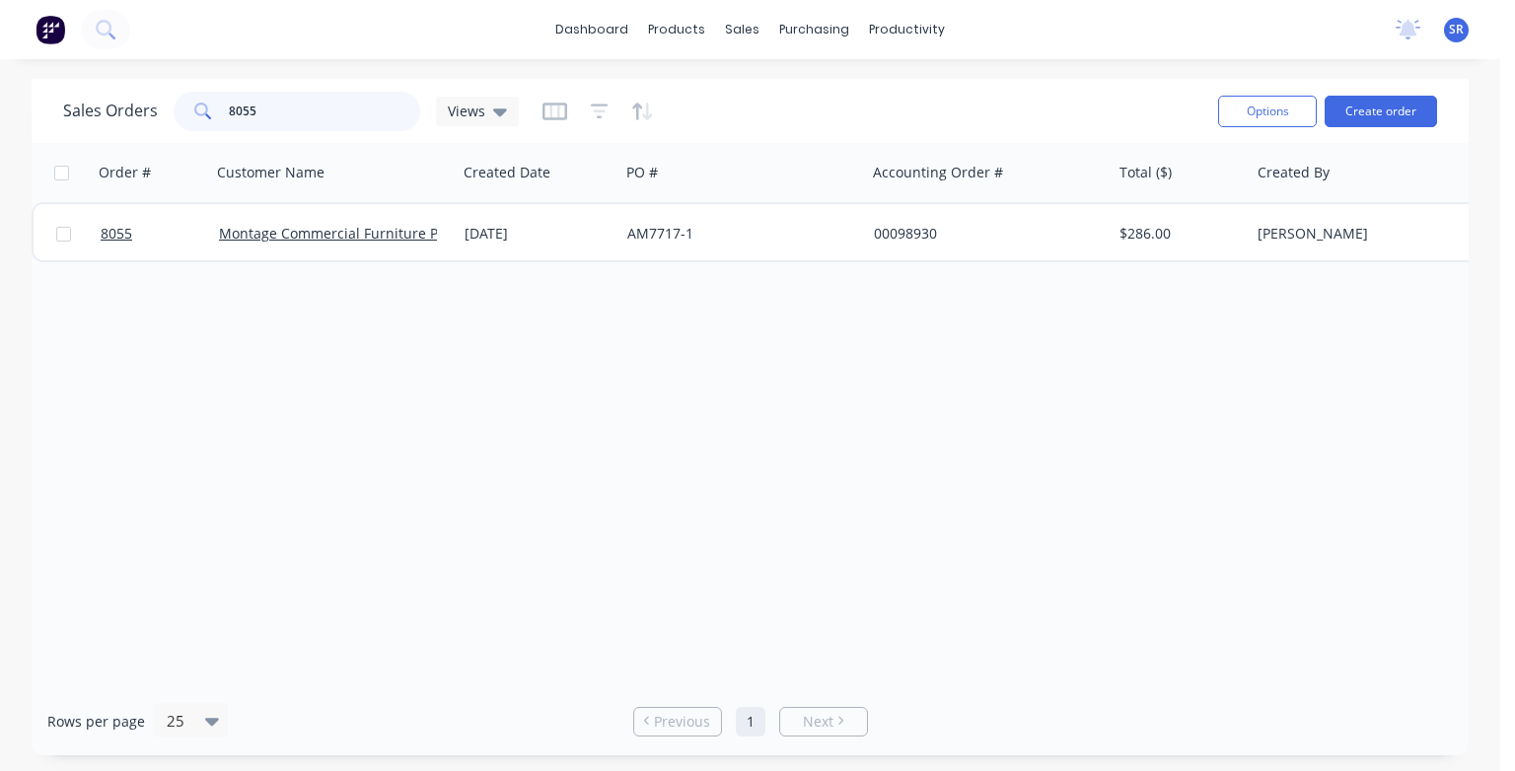
click at [267, 111] on input "8055" at bounding box center [325, 111] width 192 height 39
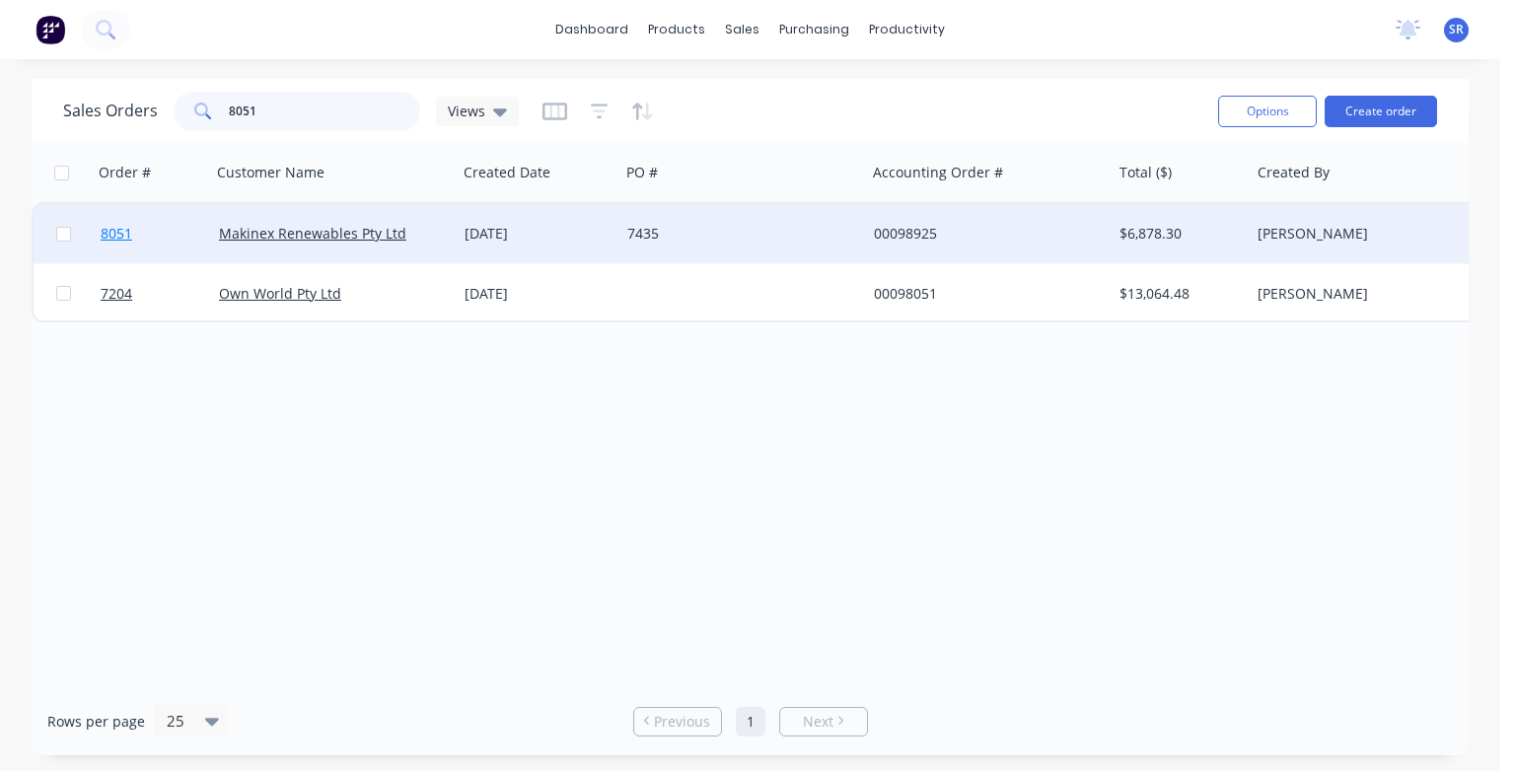
type input "8051"
click at [112, 232] on span "8051" at bounding box center [117, 234] width 32 height 20
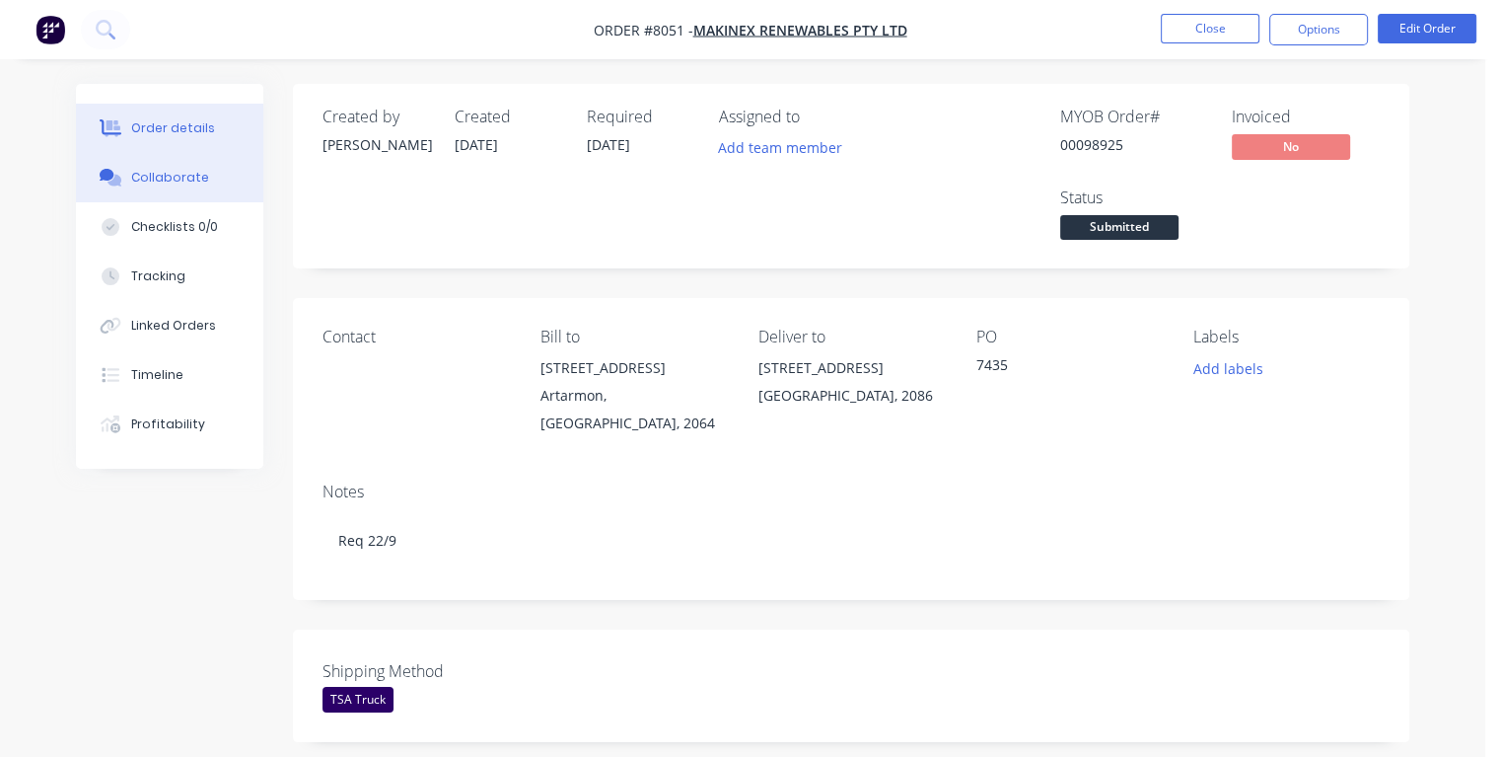
click at [147, 184] on div "Collaborate" at bounding box center [170, 178] width 78 height 18
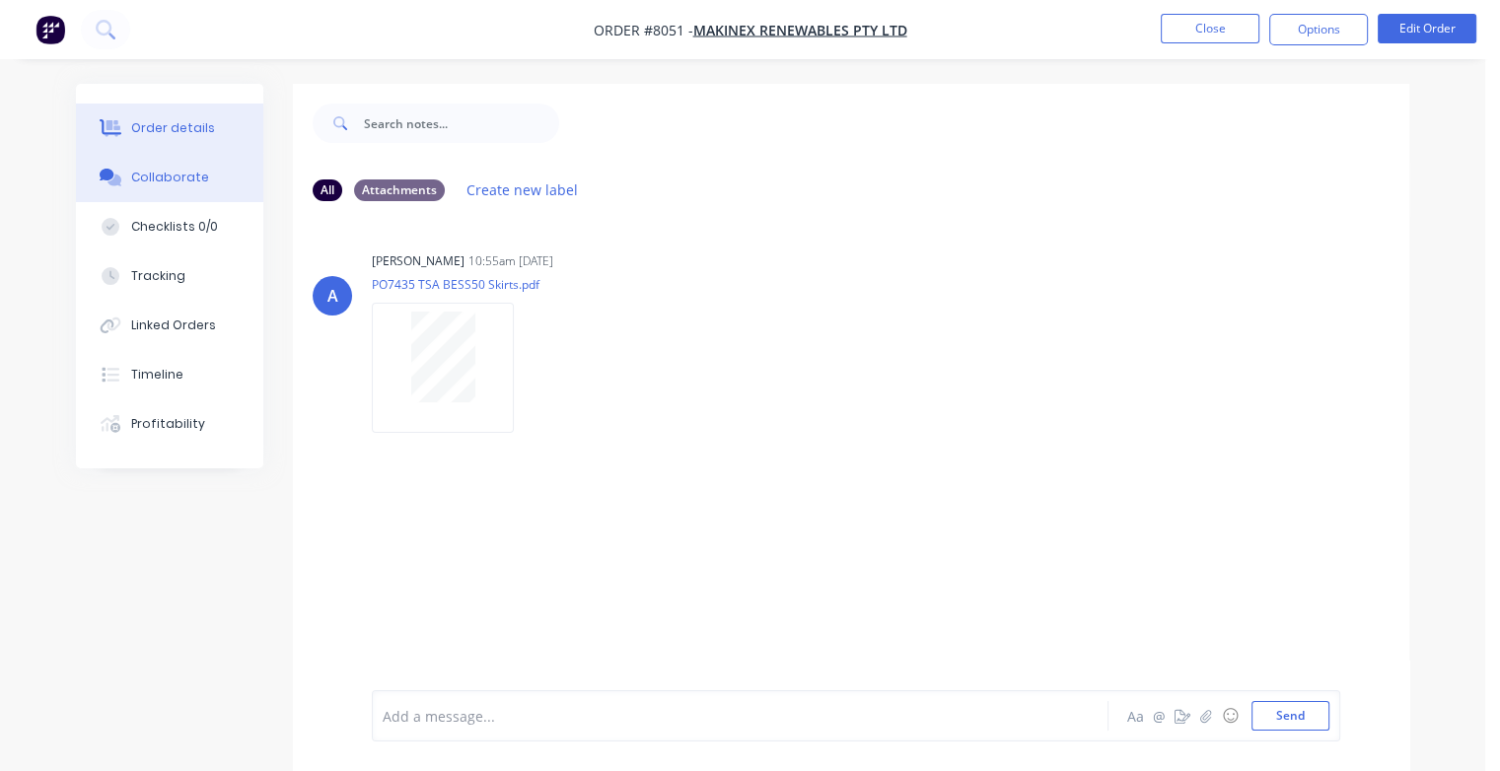
click at [154, 126] on div "Order details" at bounding box center [173, 128] width 84 height 18
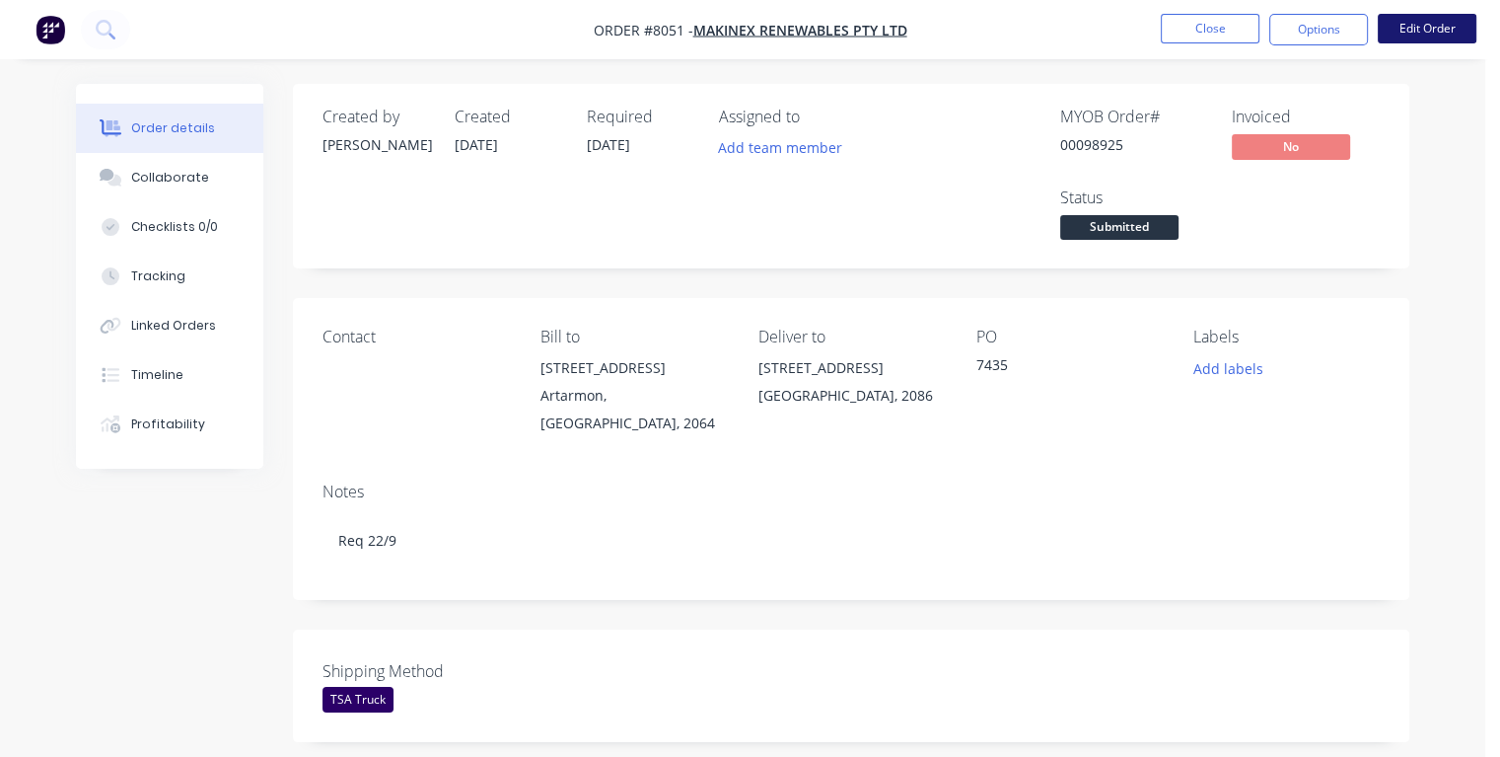
click at [1427, 35] on button "Edit Order" at bounding box center [1427, 29] width 99 height 30
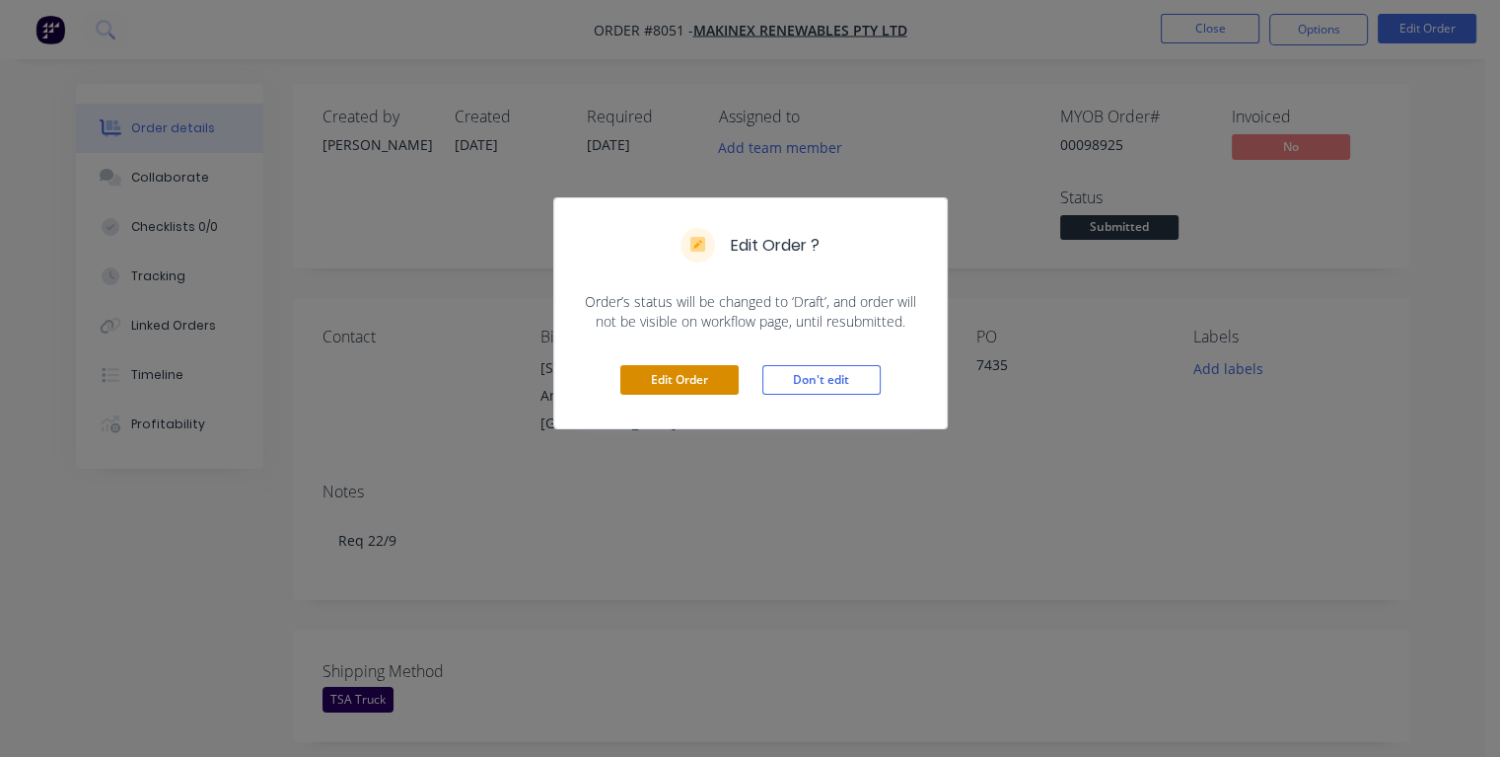
click at [710, 373] on button "Edit Order" at bounding box center [679, 380] width 118 height 30
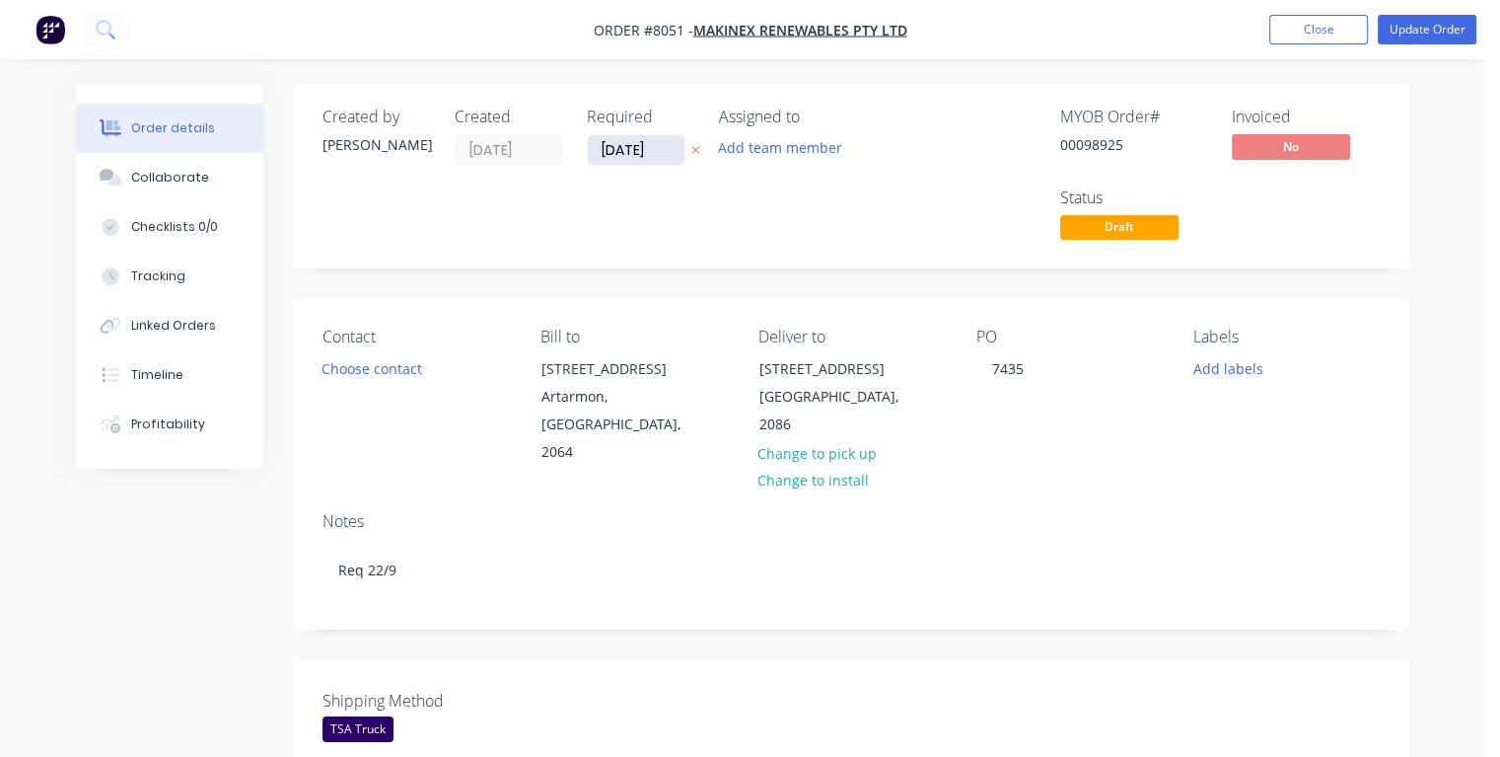
drag, startPoint x: 655, startPoint y: 152, endPoint x: 593, endPoint y: 150, distance: 62.2
click at [593, 150] on input "[DATE]" at bounding box center [636, 150] width 97 height 30
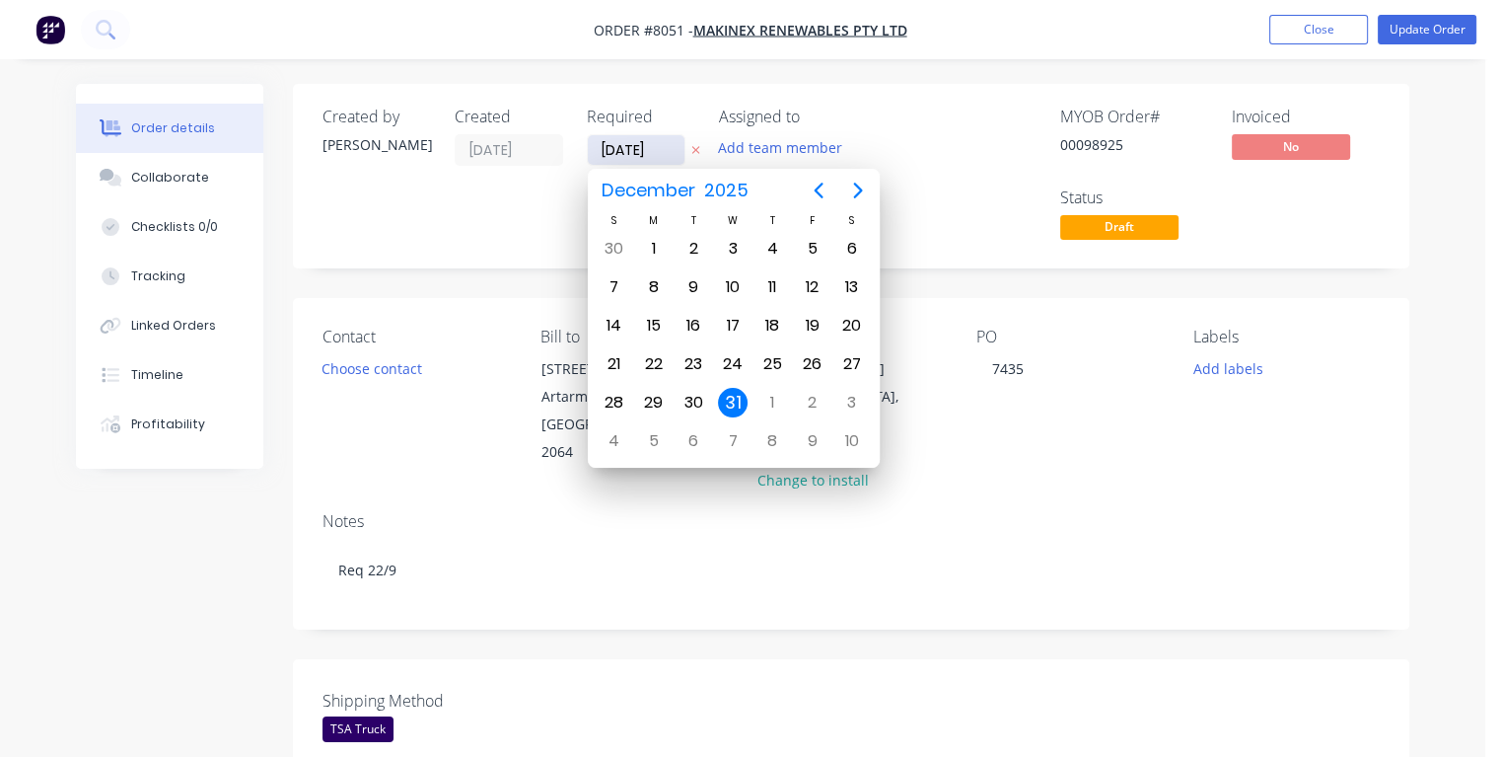
type input "[DATE]"
click at [691, 395] on div "30" at bounding box center [694, 403] width 30 height 30
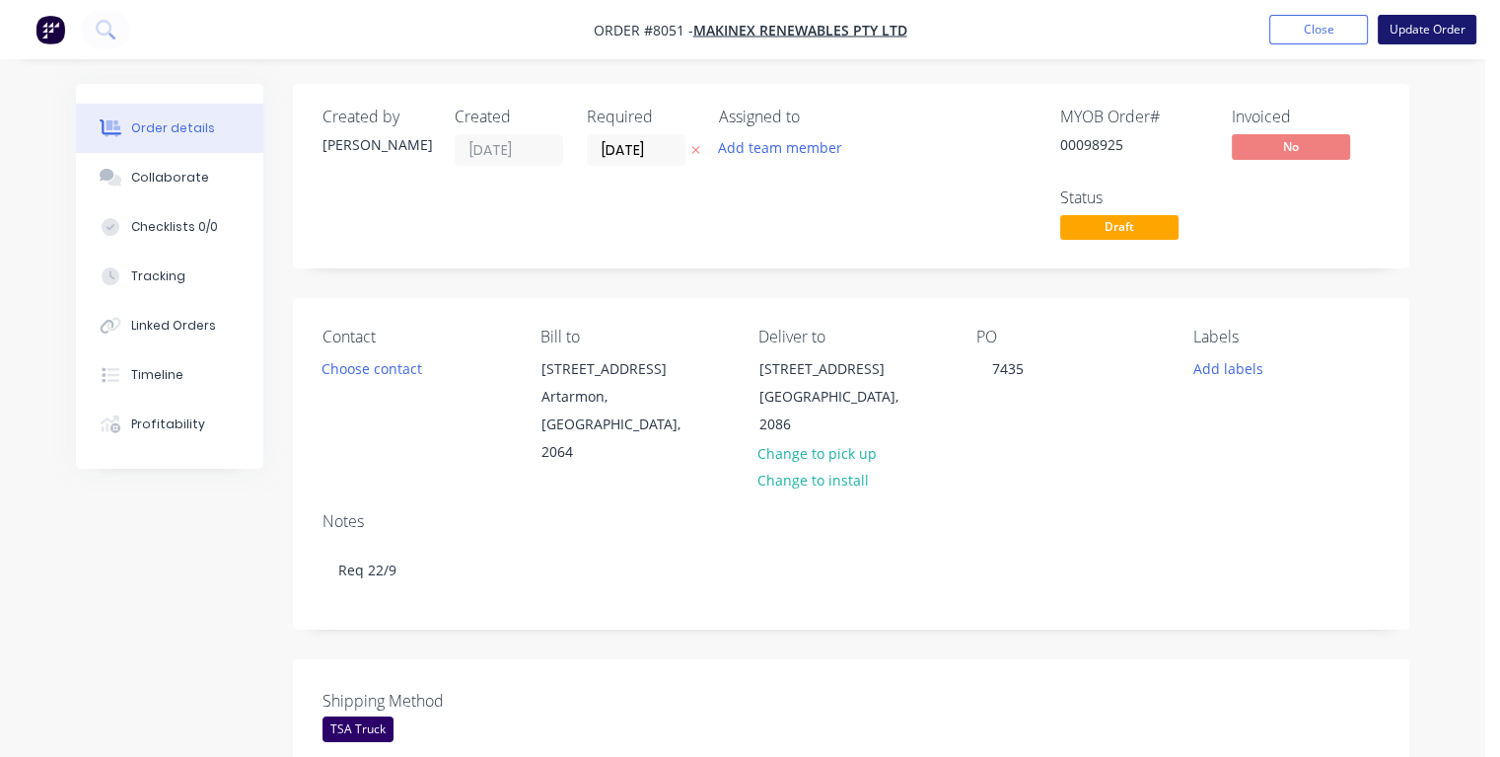
click at [1417, 34] on button "Update Order" at bounding box center [1427, 30] width 99 height 30
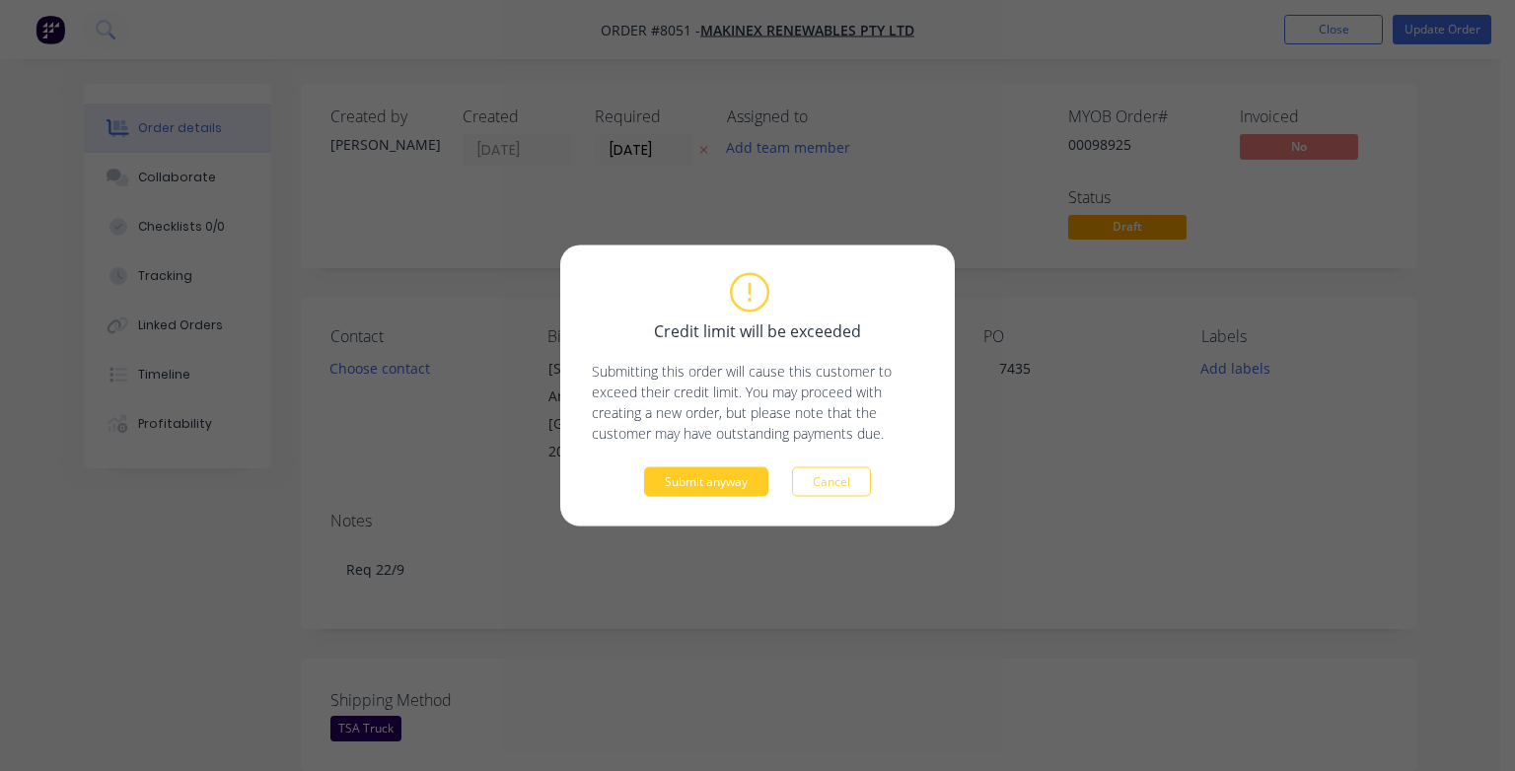
click at [729, 480] on button "Submit anyway" at bounding box center [706, 483] width 124 height 30
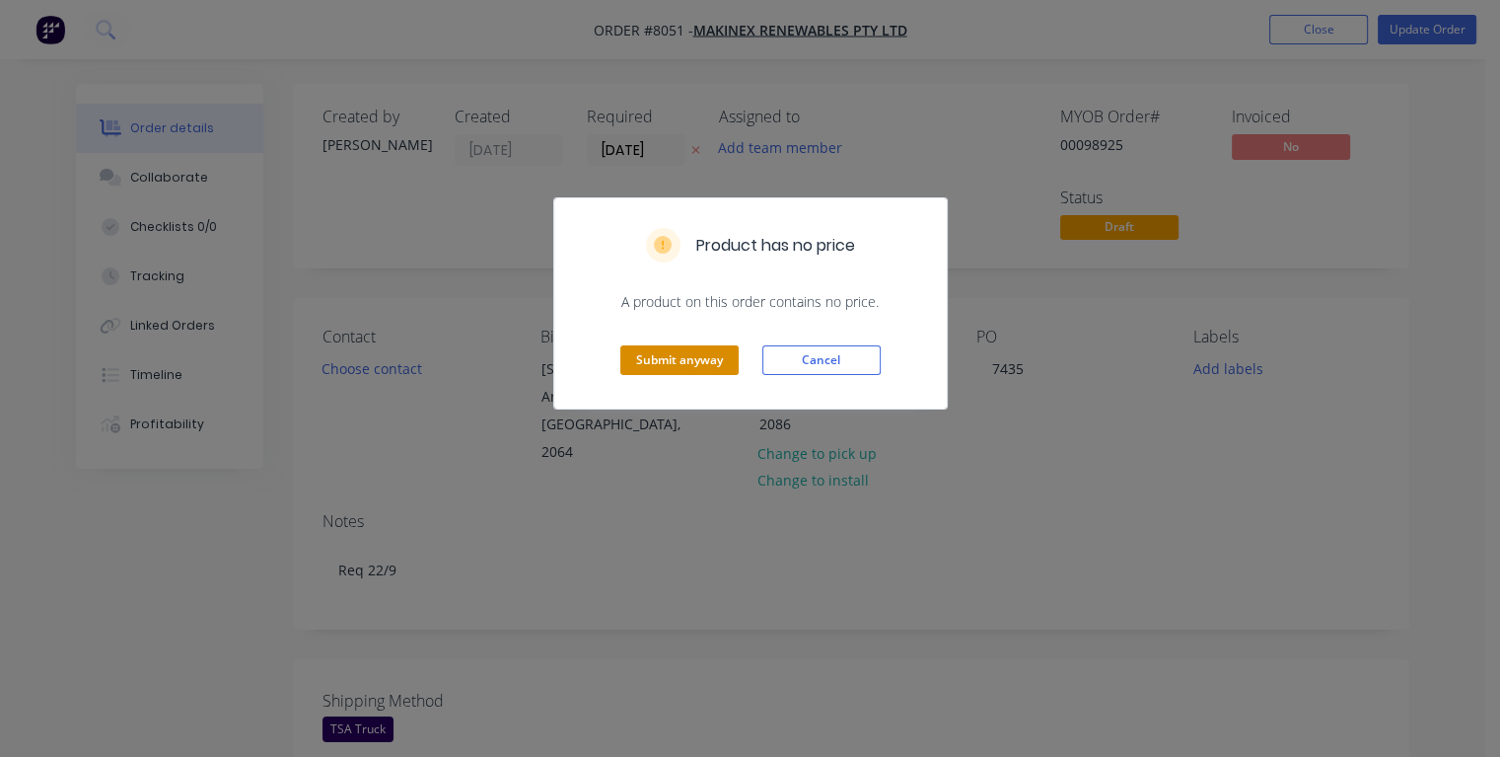
click at [691, 357] on button "Submit anyway" at bounding box center [679, 360] width 118 height 30
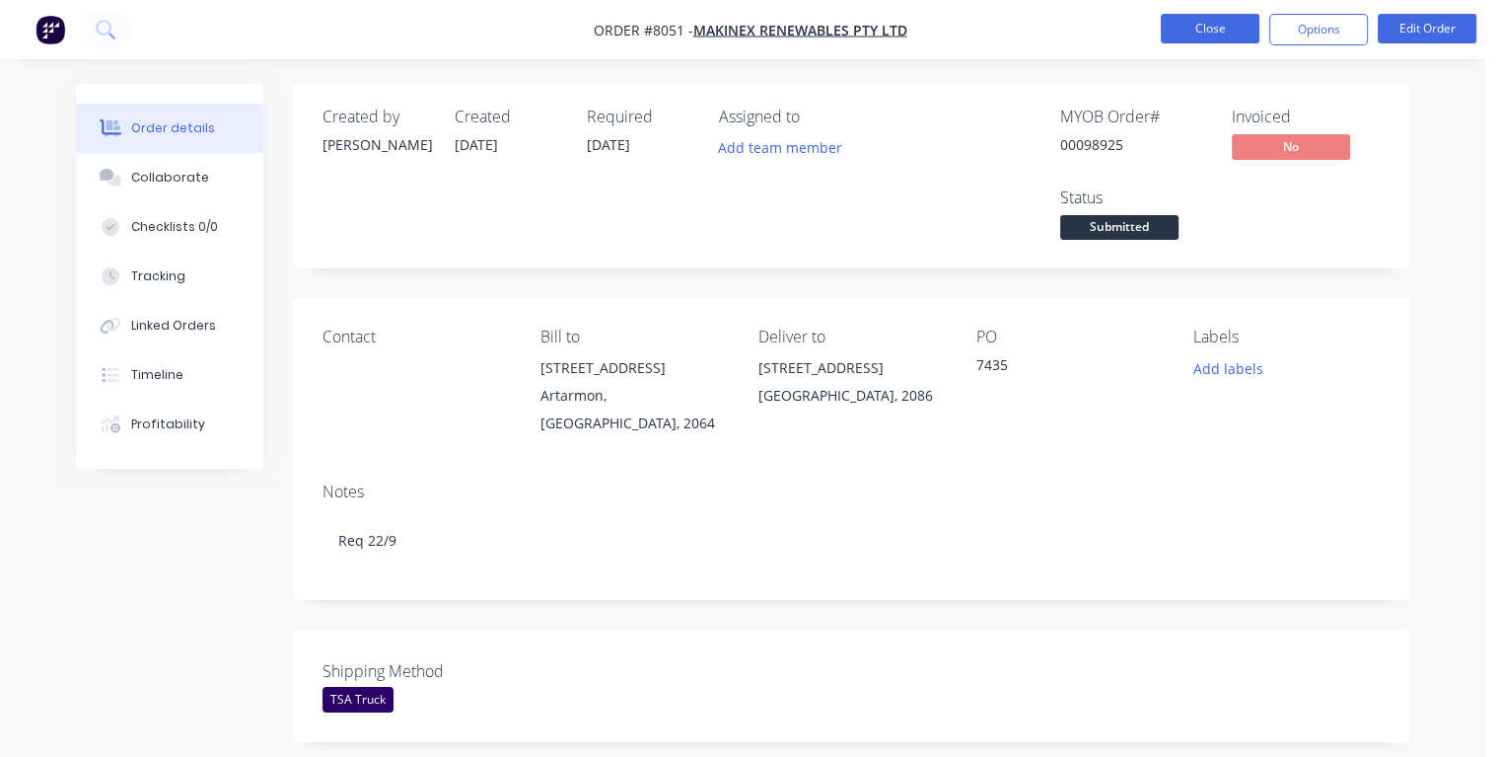
click at [1177, 23] on button "Close" at bounding box center [1210, 29] width 99 height 30
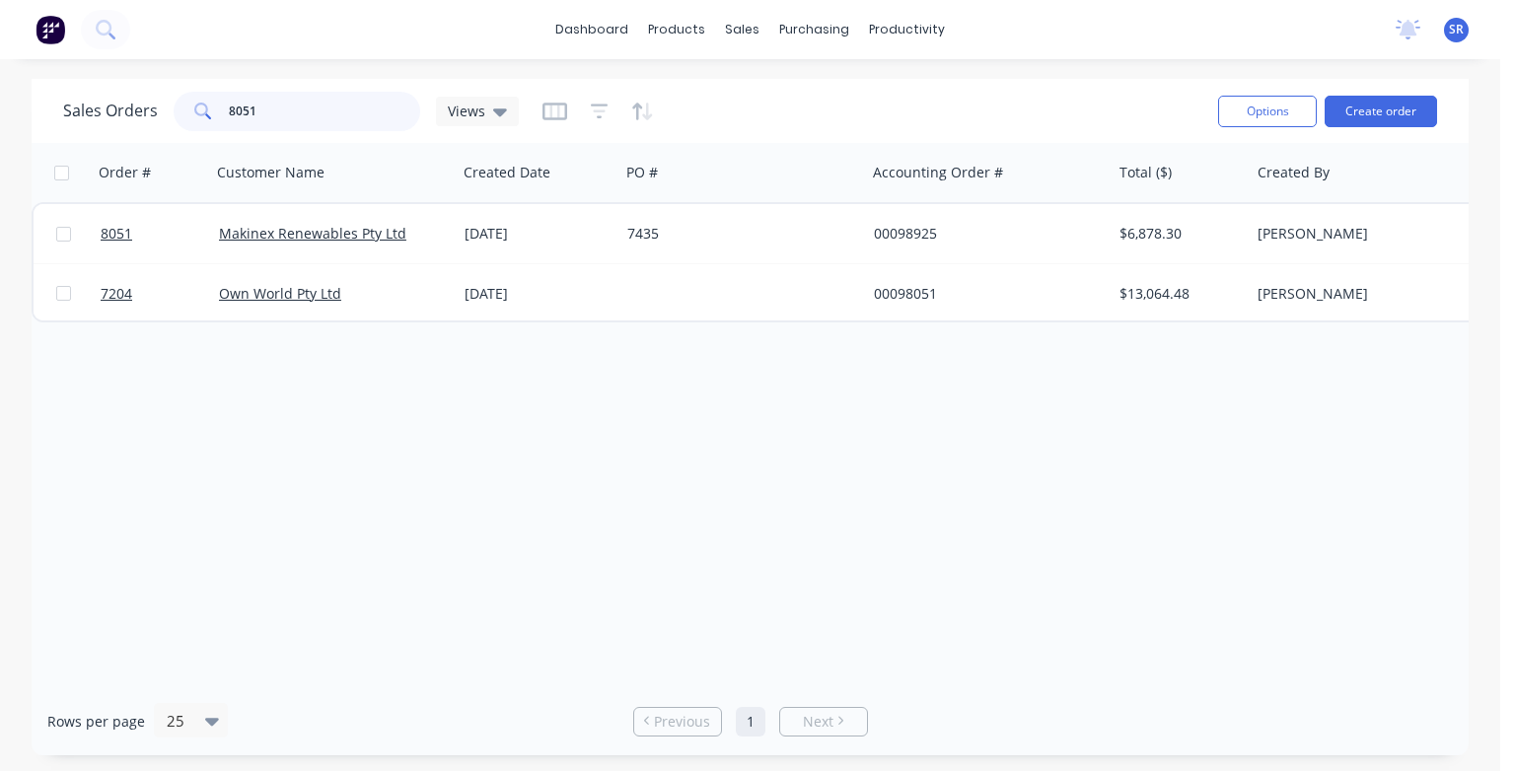
click at [343, 108] on input "8051" at bounding box center [325, 111] width 192 height 39
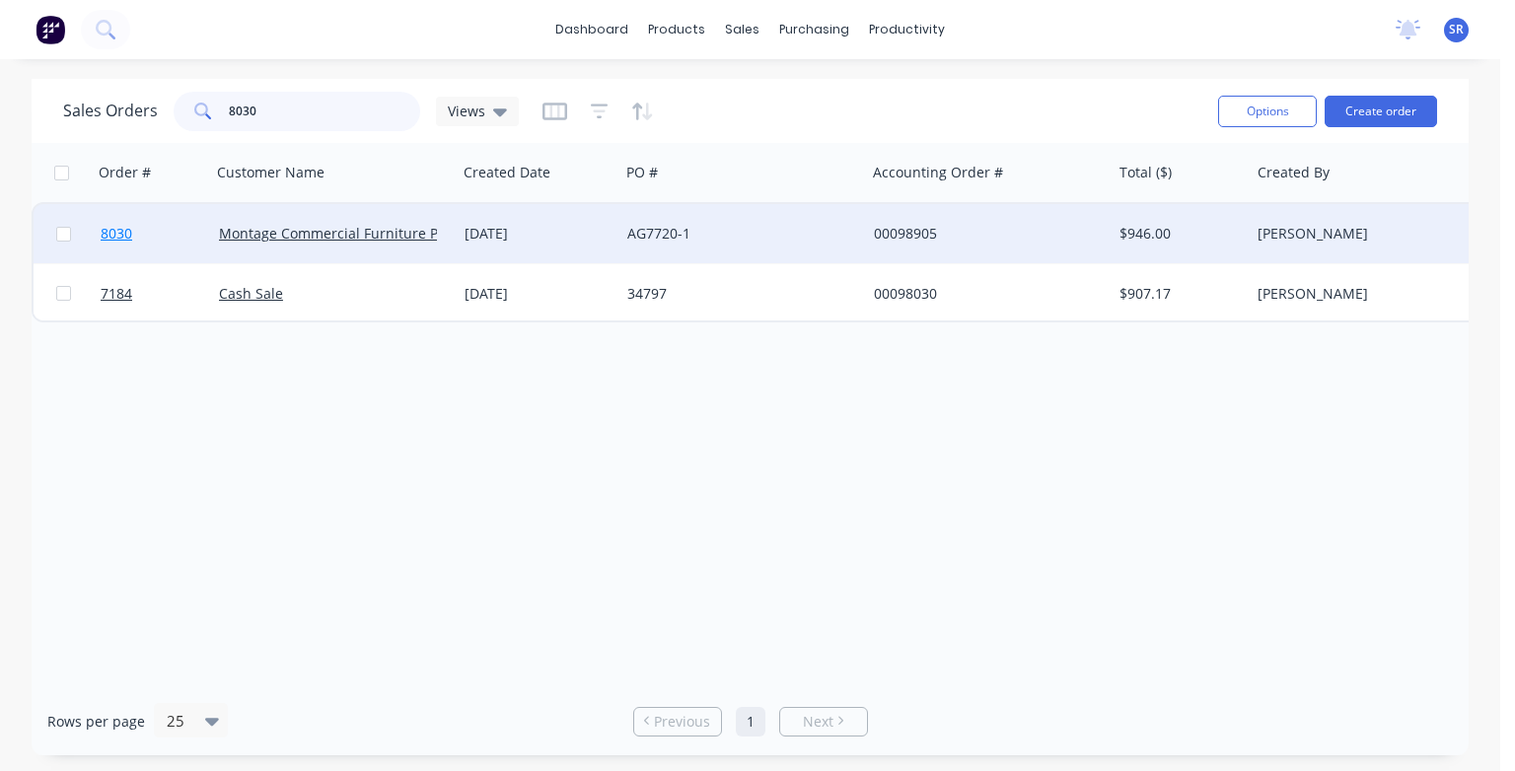
type input "8030"
click at [114, 238] on span "8030" at bounding box center [117, 234] width 32 height 20
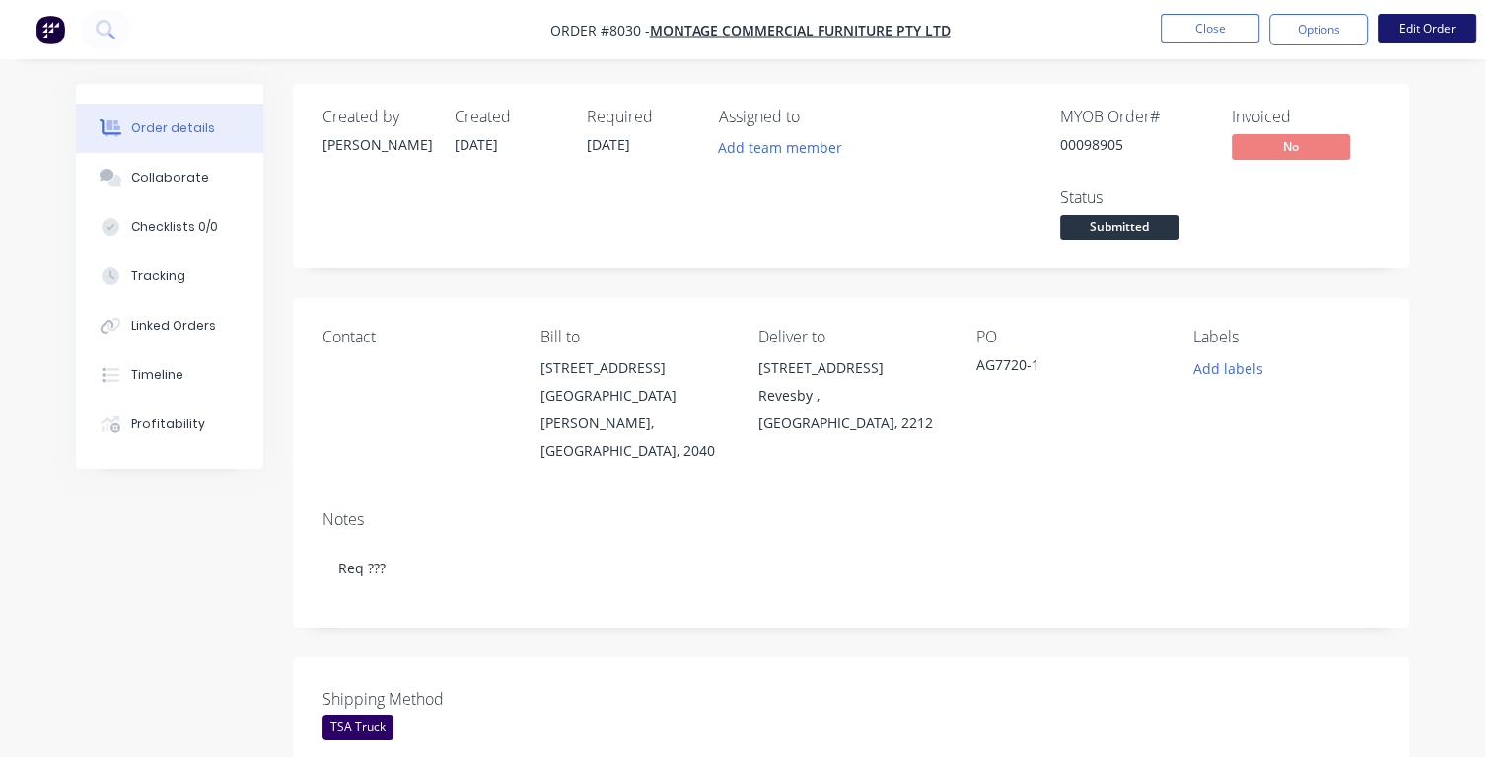
click at [1425, 31] on button "Edit Order" at bounding box center [1427, 29] width 99 height 30
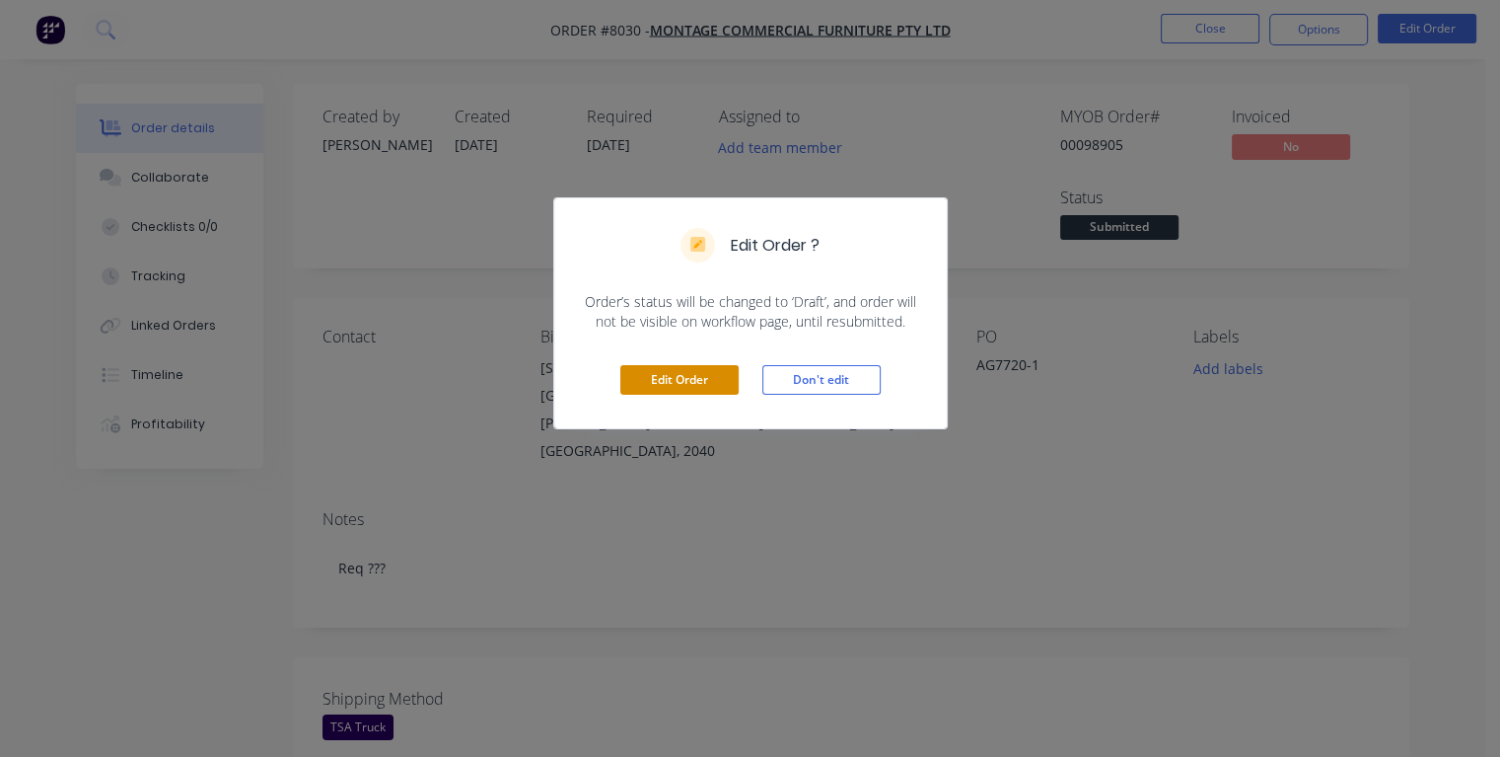
click at [662, 380] on button "Edit Order" at bounding box center [679, 380] width 118 height 30
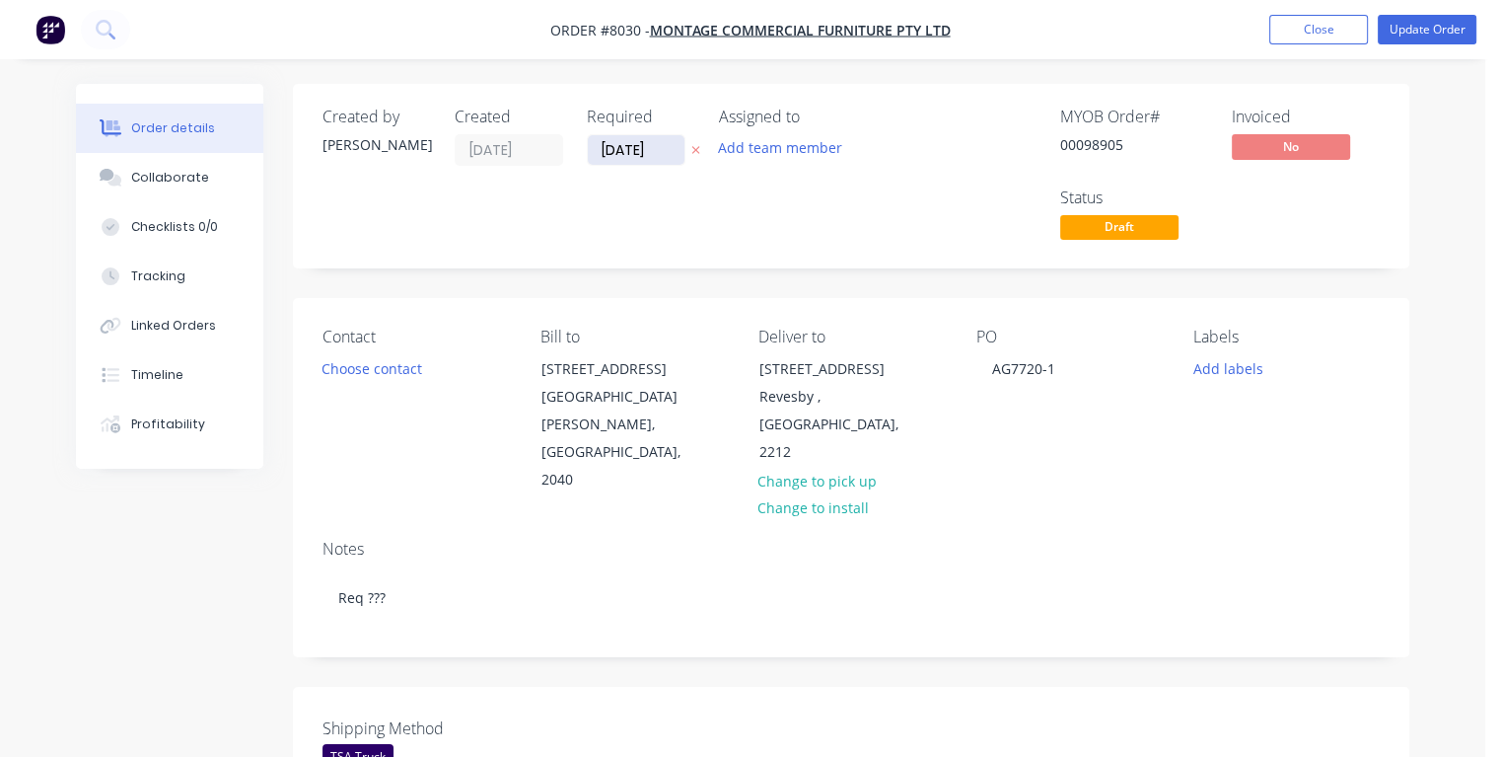
drag, startPoint x: 658, startPoint y: 150, endPoint x: 595, endPoint y: 153, distance: 63.2
click at [595, 153] on input "[DATE]" at bounding box center [636, 150] width 97 height 30
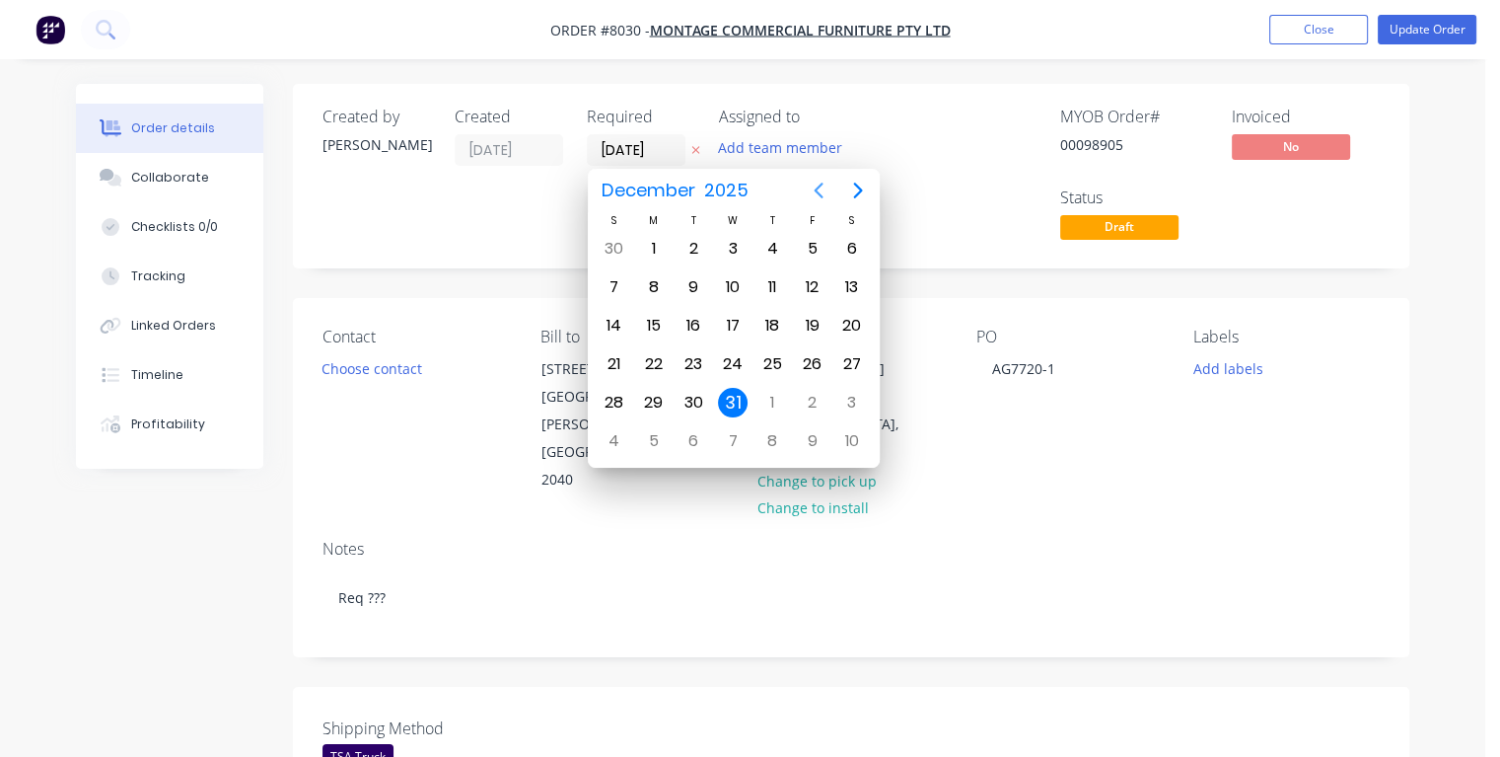
click at [813, 191] on icon "Previous page" at bounding box center [819, 191] width 24 height 24
click at [814, 191] on icon "Previous page" at bounding box center [819, 191] width 24 height 24
click at [770, 322] on div "16" at bounding box center [773, 326] width 30 height 30
type input "[DATE]"
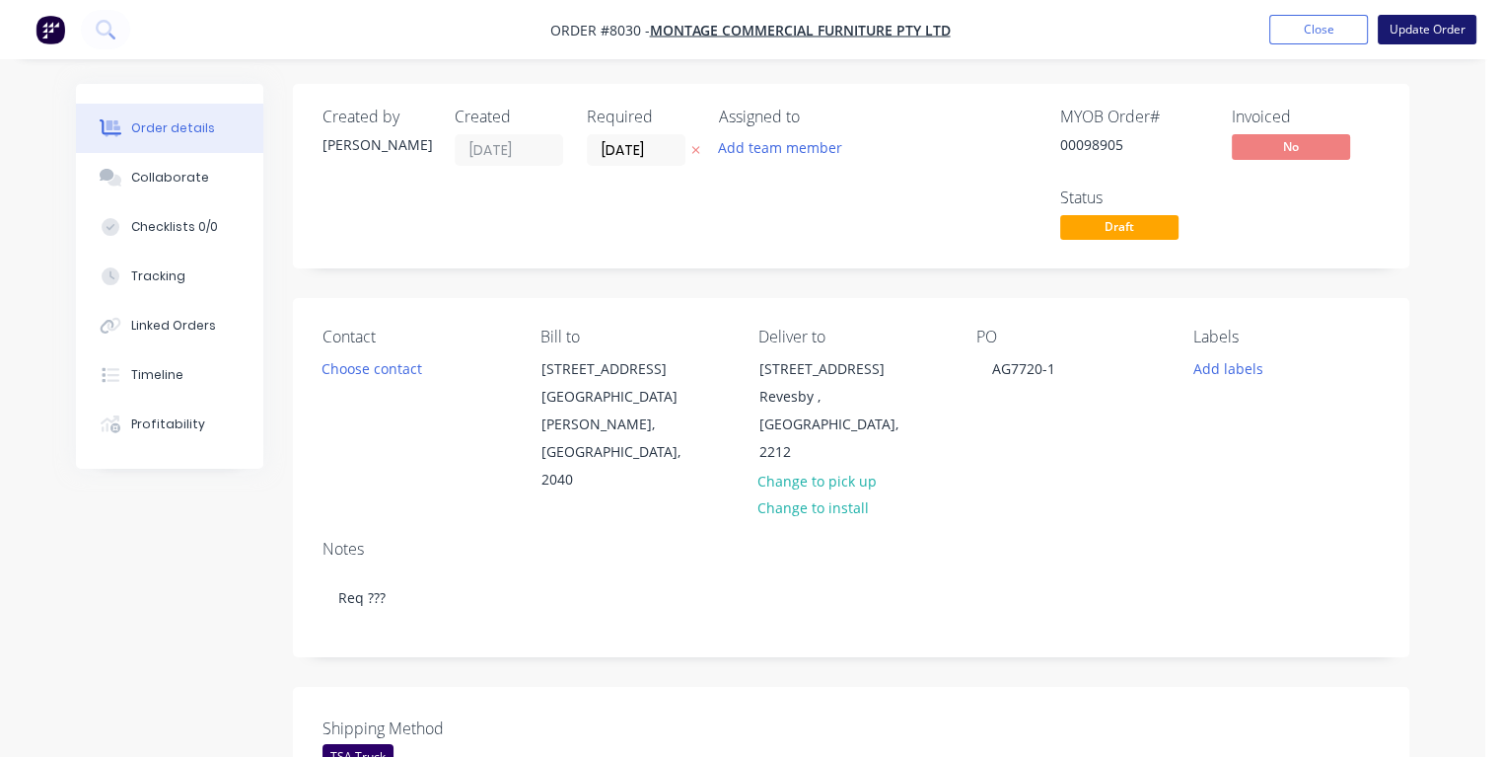
click at [1420, 32] on button "Update Order" at bounding box center [1427, 30] width 99 height 30
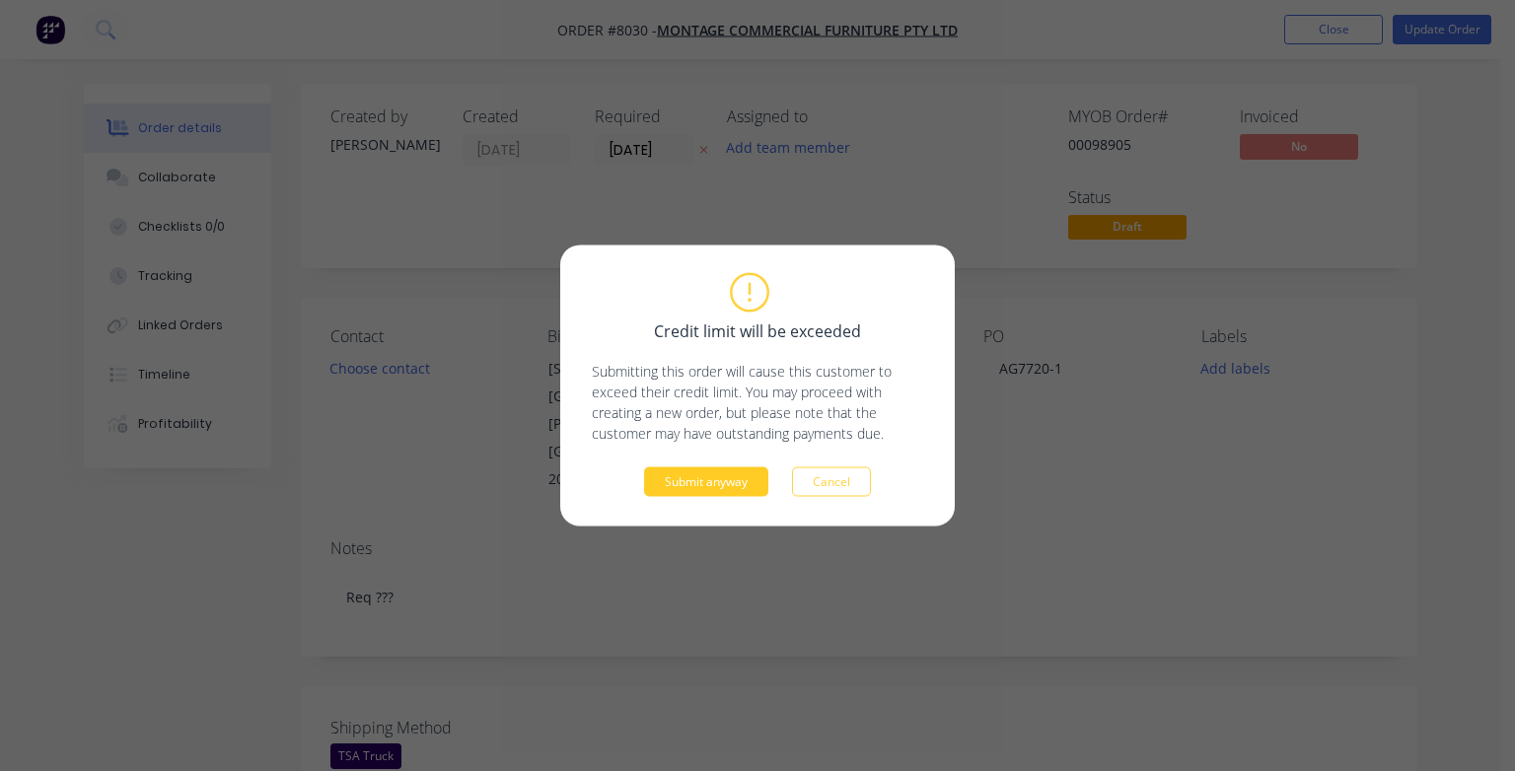
click at [747, 480] on button "Submit anyway" at bounding box center [706, 483] width 124 height 30
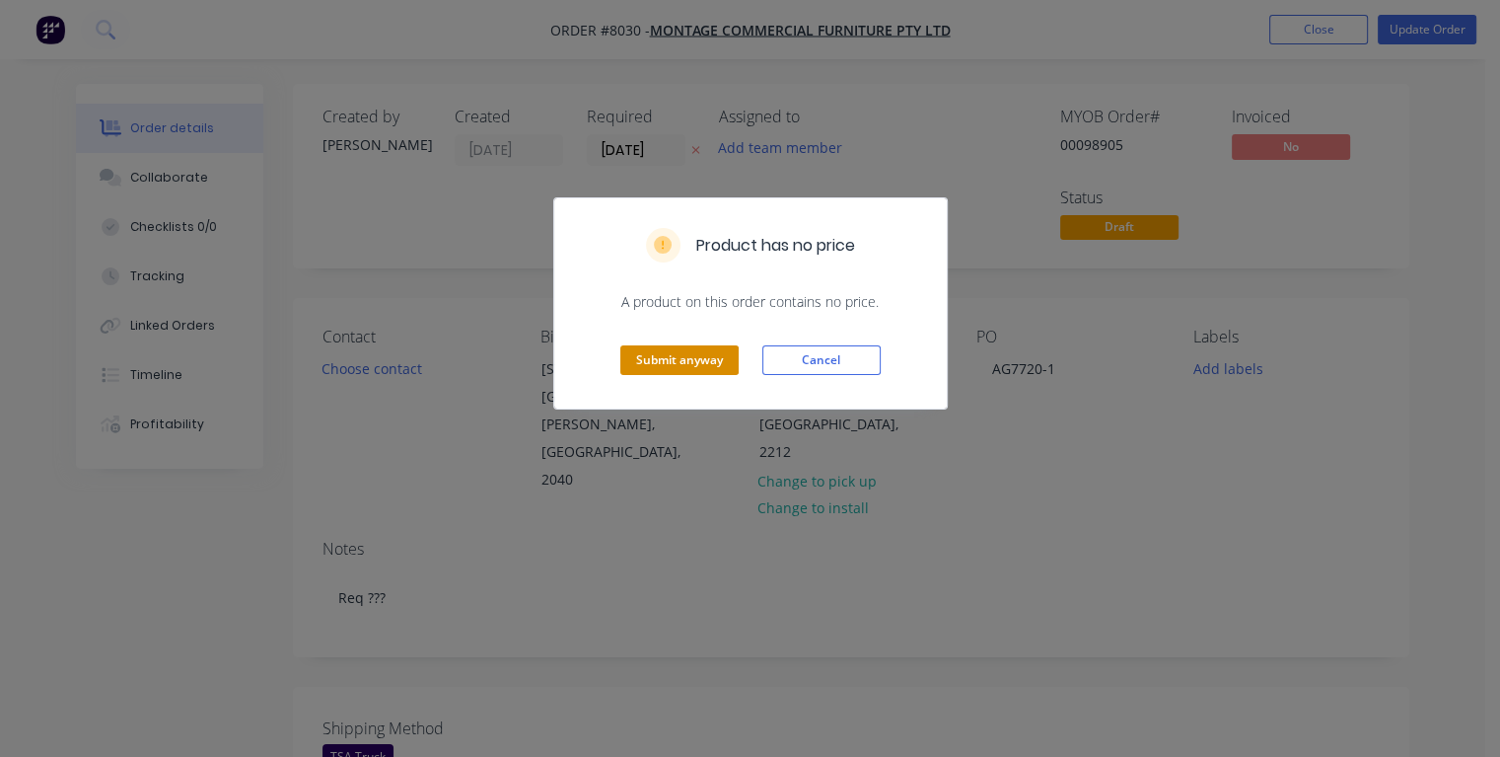
click at [692, 348] on button "Submit anyway" at bounding box center [679, 360] width 118 height 30
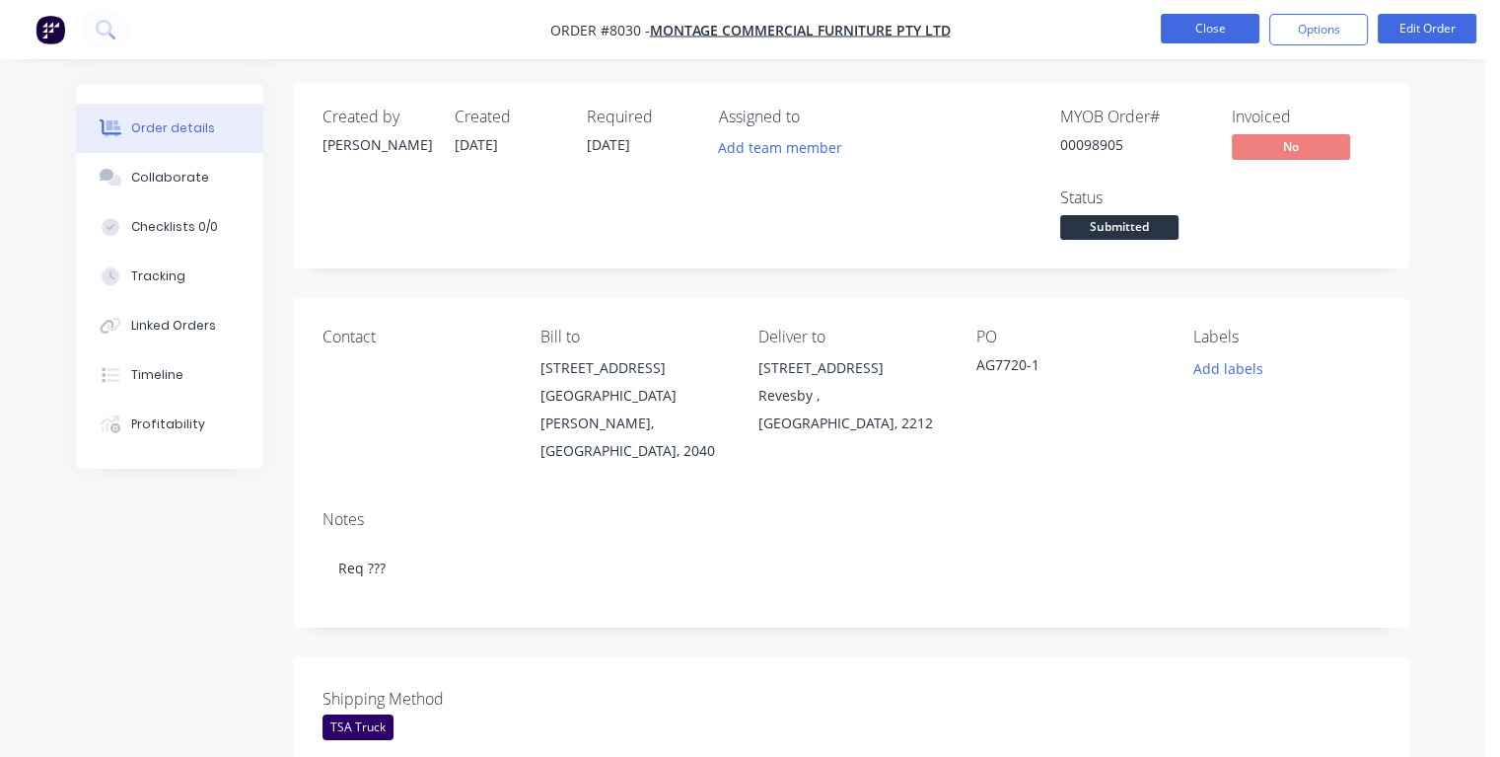
click at [1189, 30] on button "Close" at bounding box center [1210, 29] width 99 height 30
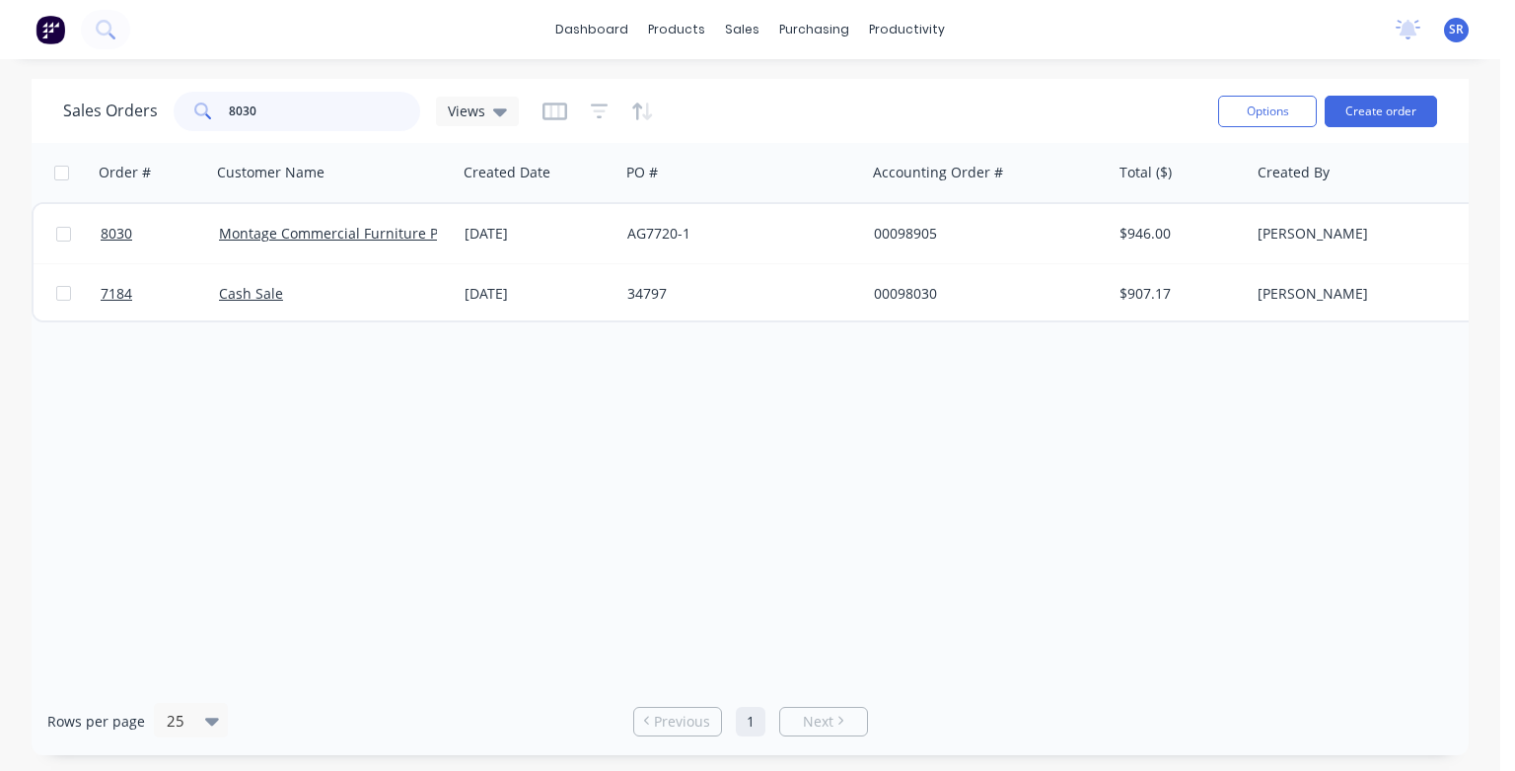
click at [262, 112] on input "8030" at bounding box center [325, 111] width 192 height 39
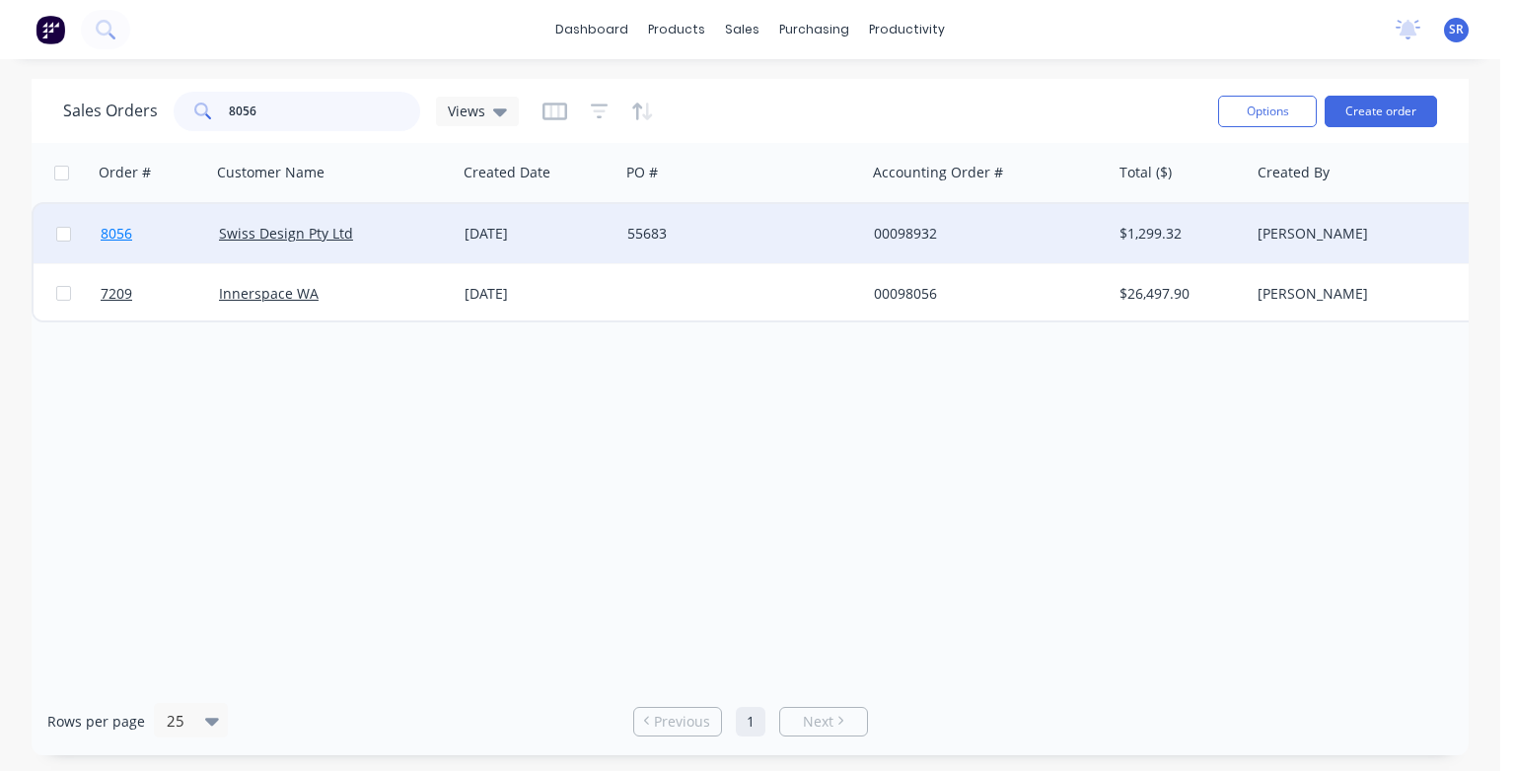
type input "8056"
click at [110, 232] on span "8056" at bounding box center [117, 234] width 32 height 20
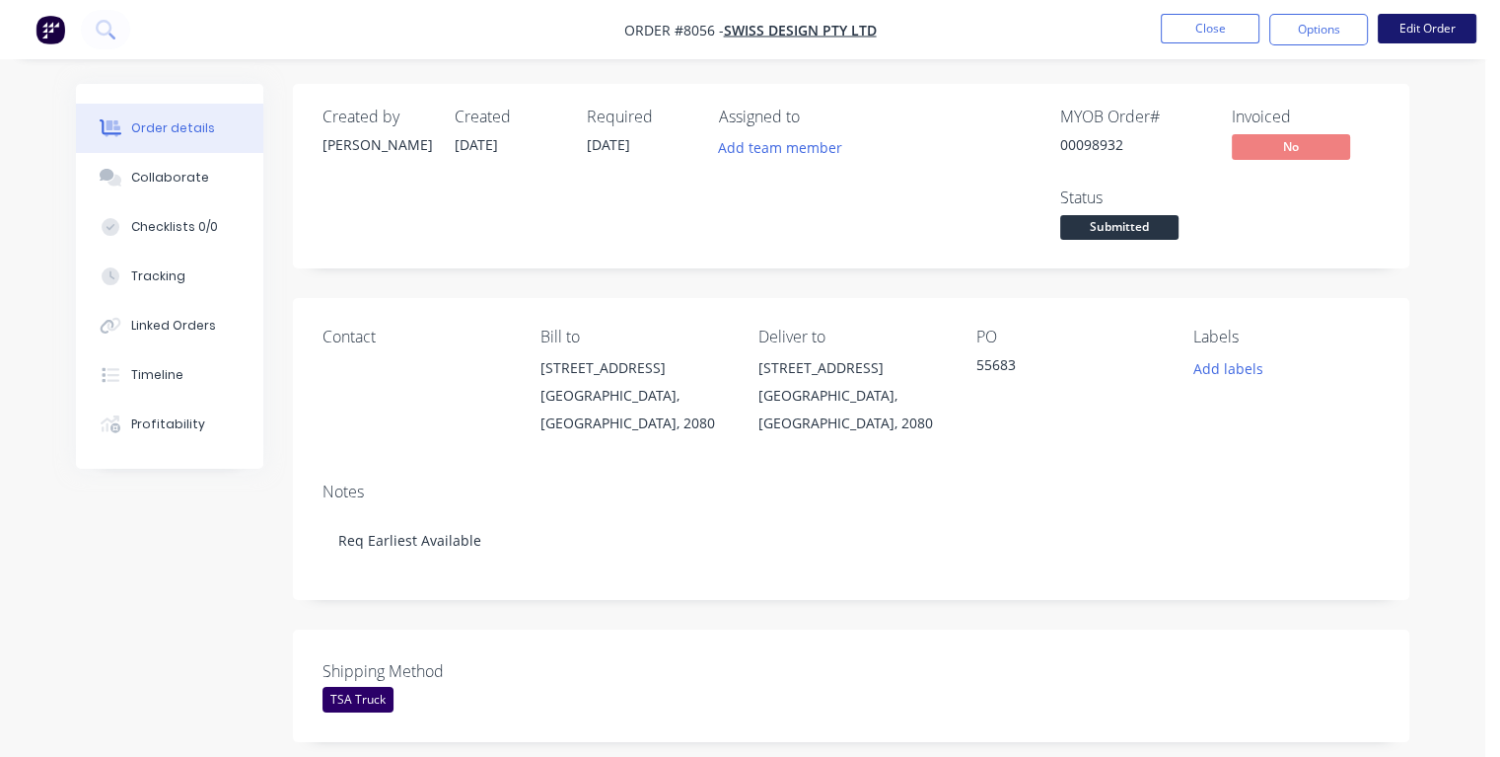
click at [1429, 31] on button "Edit Order" at bounding box center [1427, 29] width 99 height 30
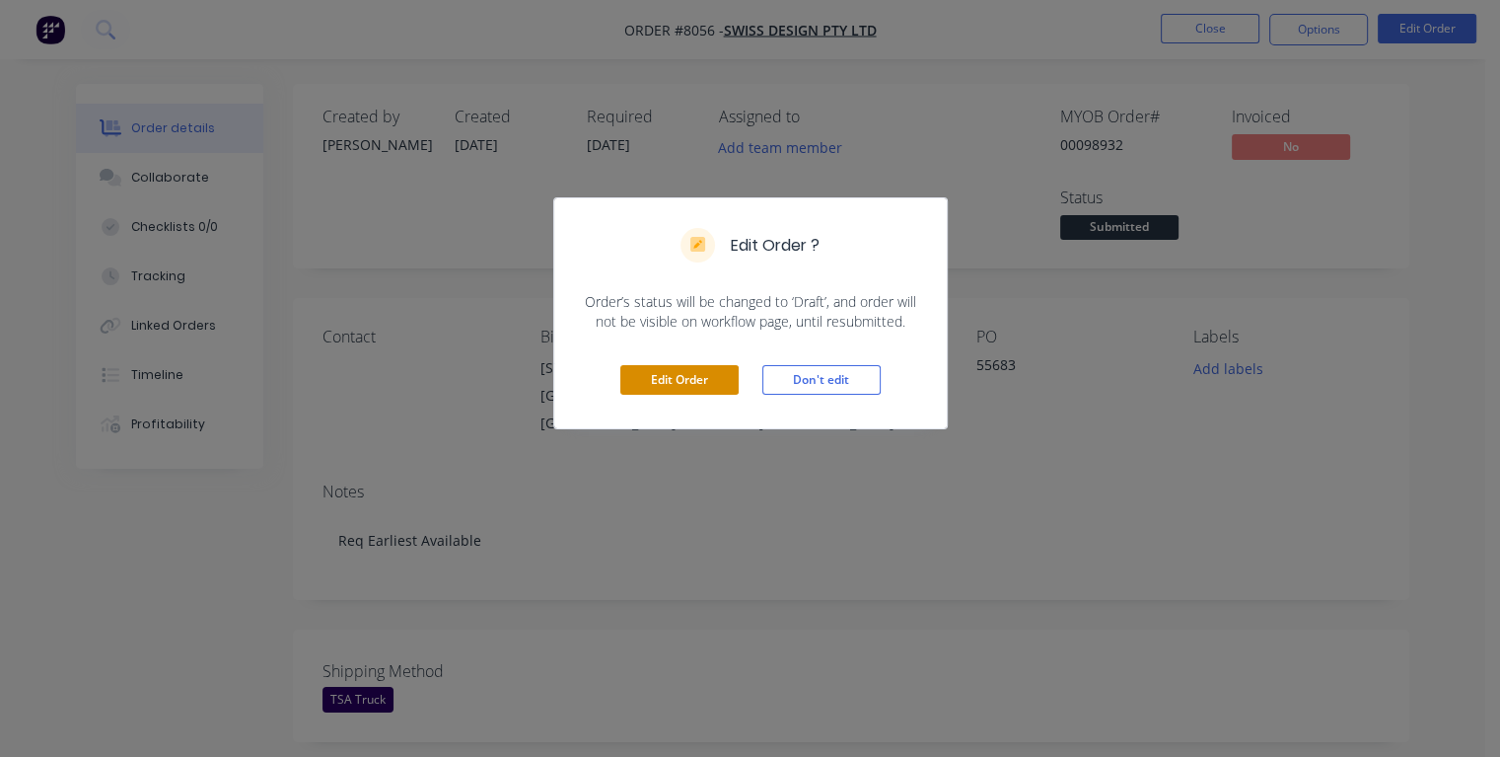
click at [702, 381] on button "Edit Order" at bounding box center [679, 380] width 118 height 30
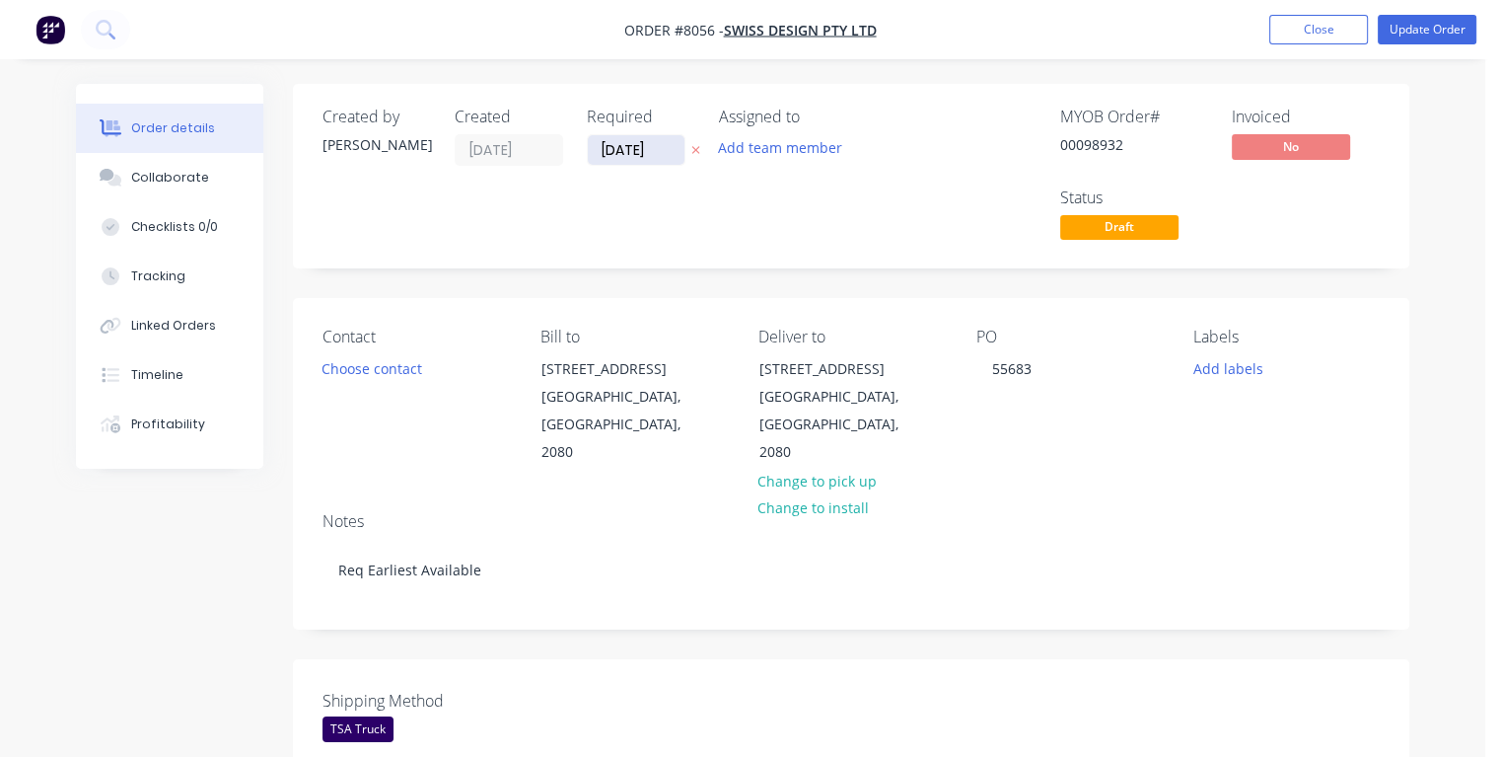
click at [662, 147] on input "[DATE]" at bounding box center [636, 150] width 97 height 30
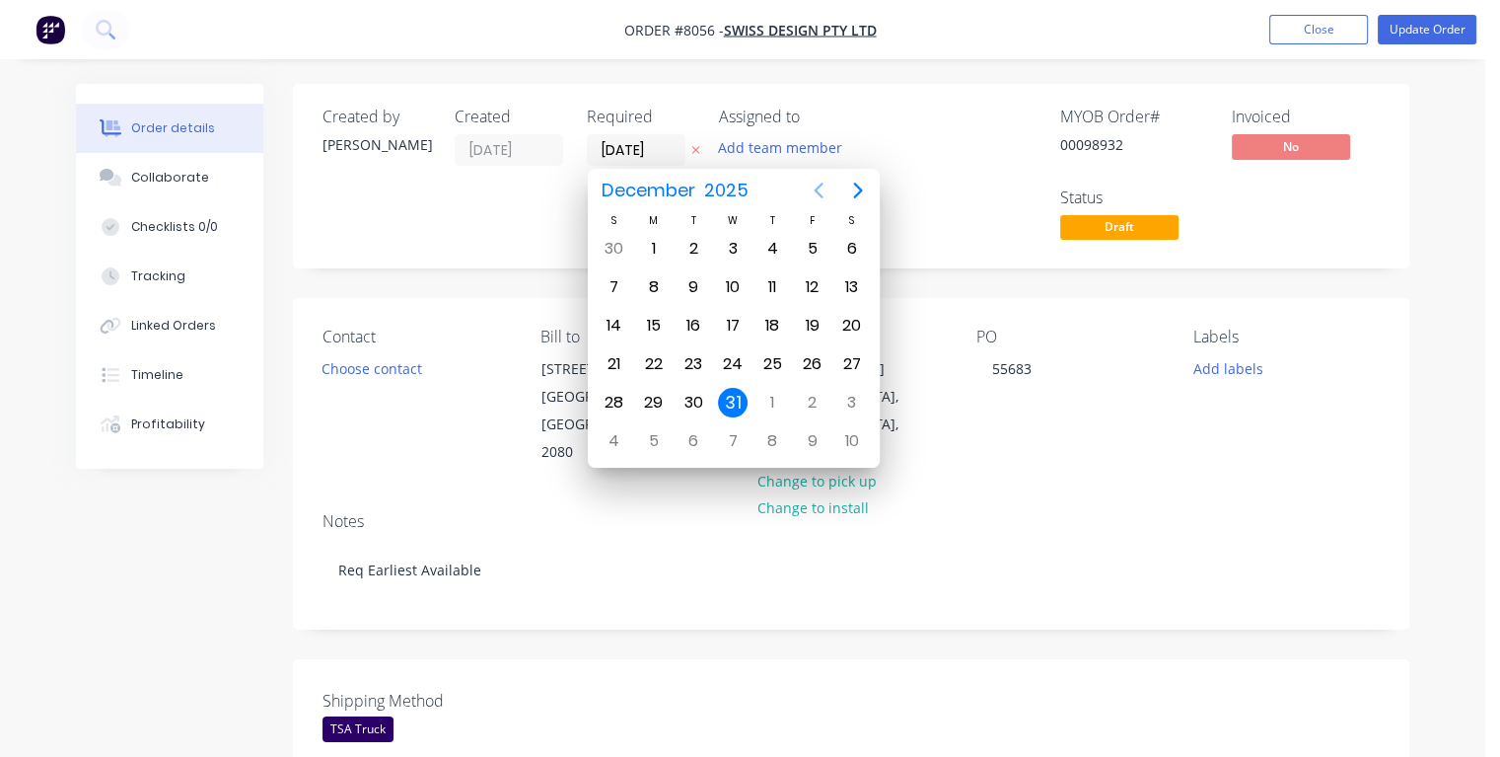
click at [821, 195] on icon "Previous page" at bounding box center [818, 190] width 9 height 16
click at [820, 195] on icon "Previous page" at bounding box center [818, 190] width 9 height 16
click at [818, 188] on icon "Previous page" at bounding box center [819, 191] width 24 height 24
click at [808, 323] on div "19" at bounding box center [812, 326] width 30 height 30
type input "[DATE]"
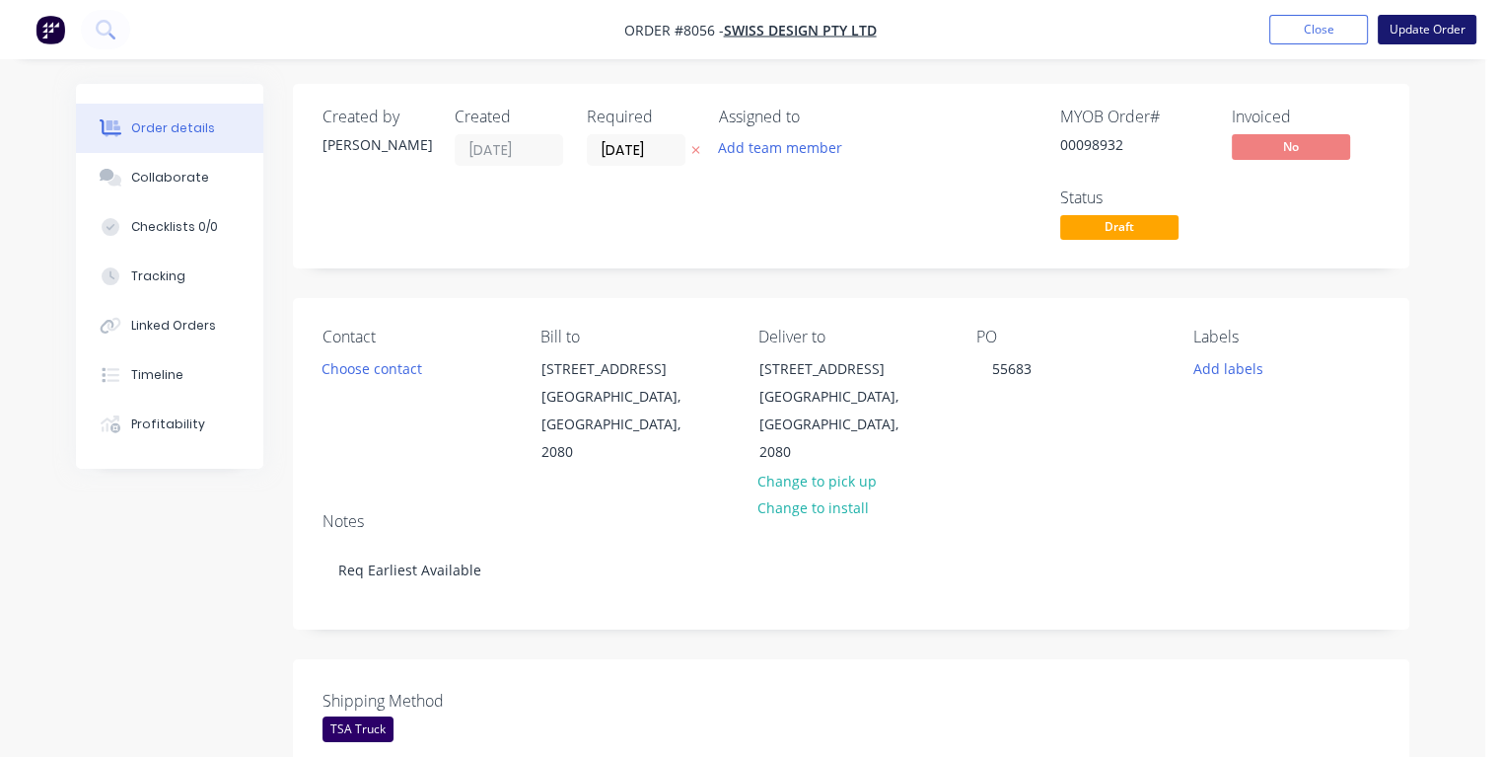
click at [1405, 34] on button "Update Order" at bounding box center [1427, 30] width 99 height 30
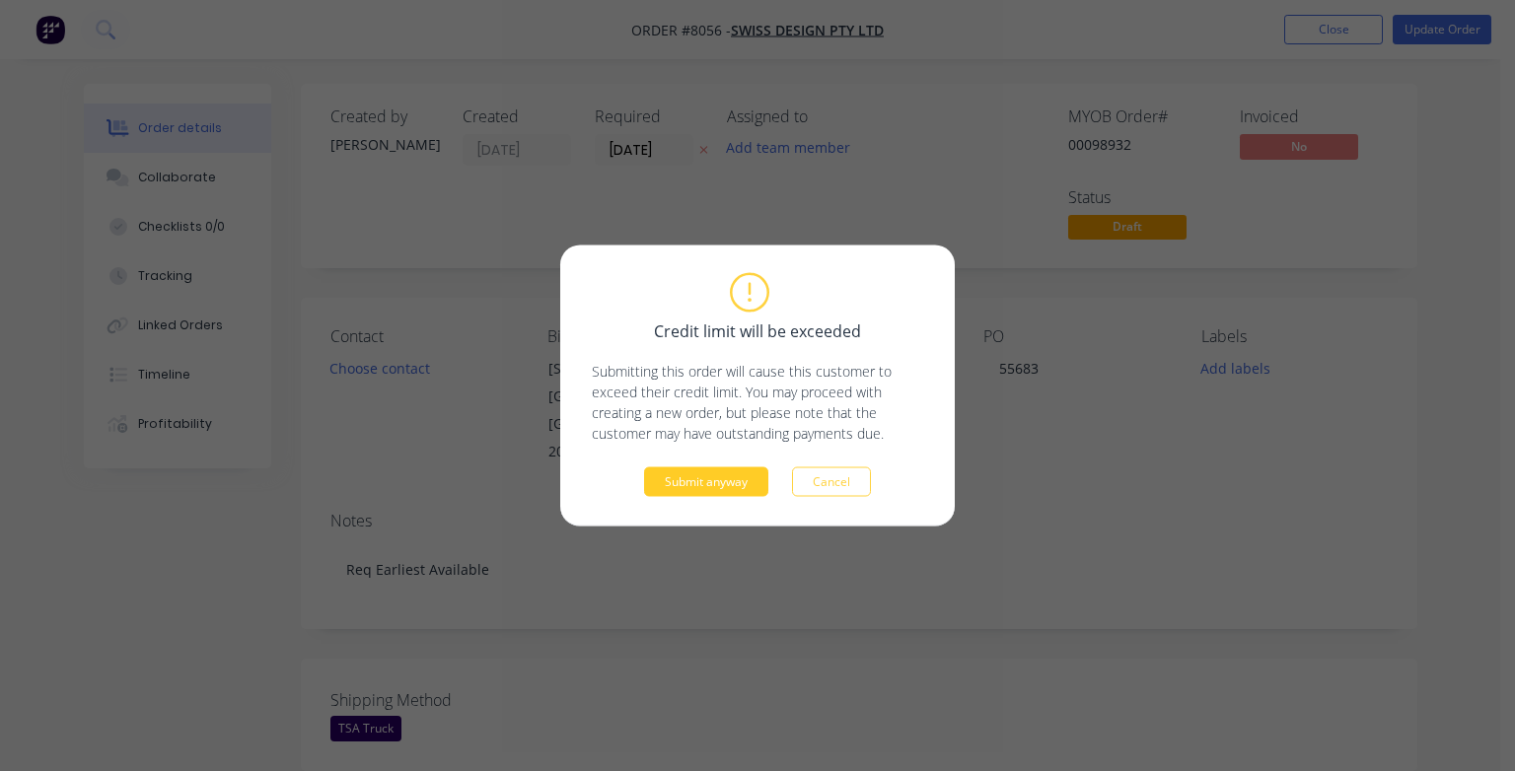
click at [713, 482] on button "Submit anyway" at bounding box center [706, 483] width 124 height 30
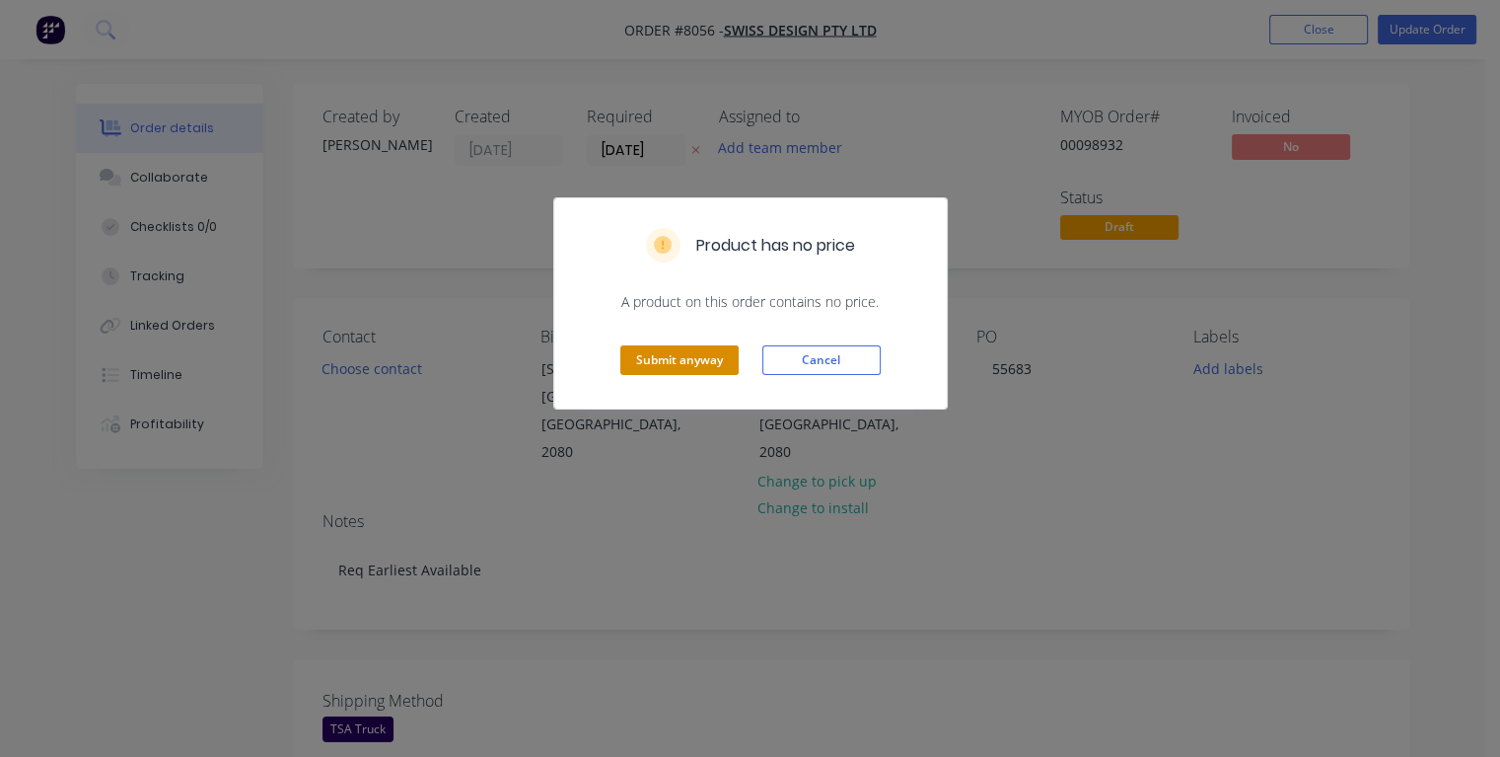
click at [683, 359] on button "Submit anyway" at bounding box center [679, 360] width 118 height 30
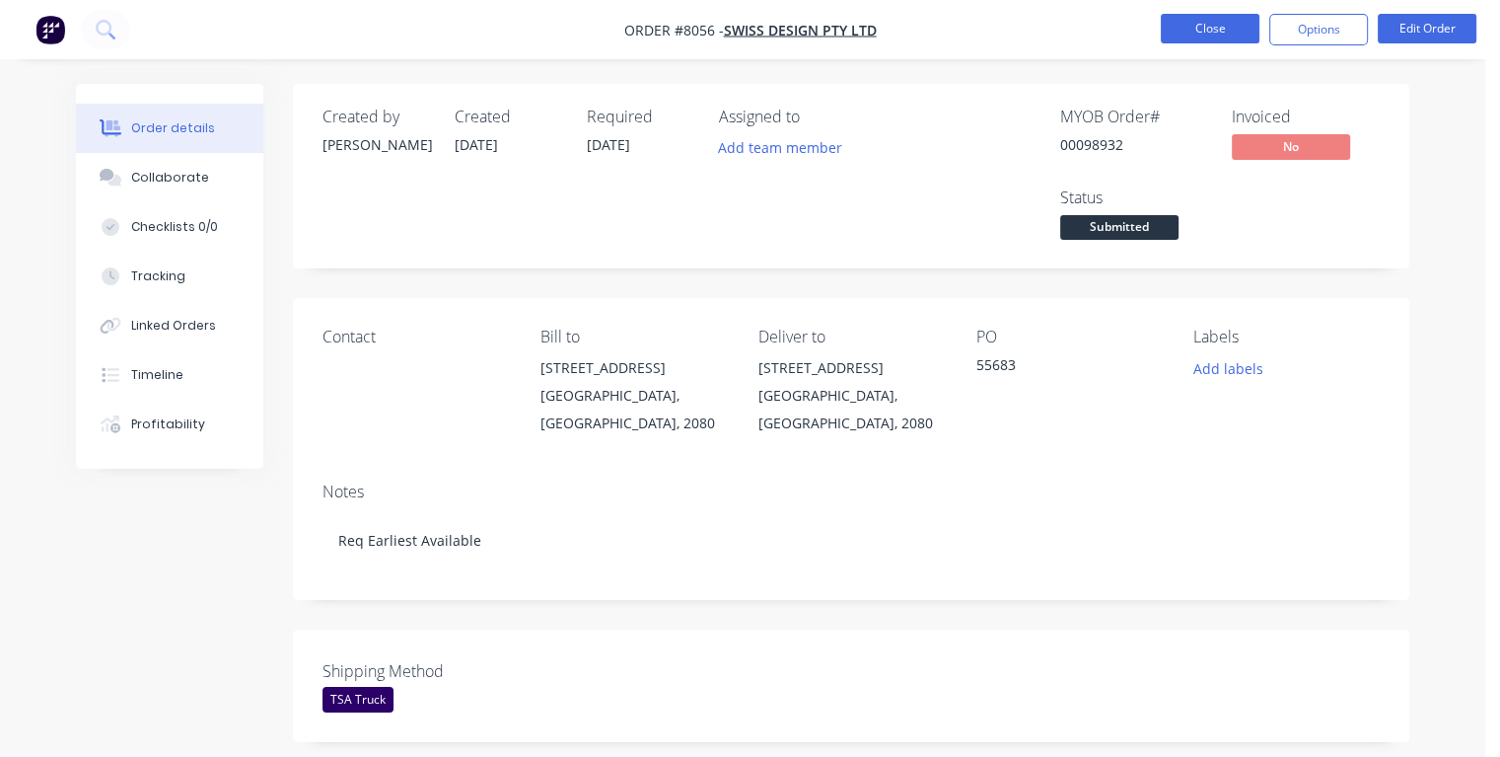
click at [1193, 32] on button "Close" at bounding box center [1210, 29] width 99 height 30
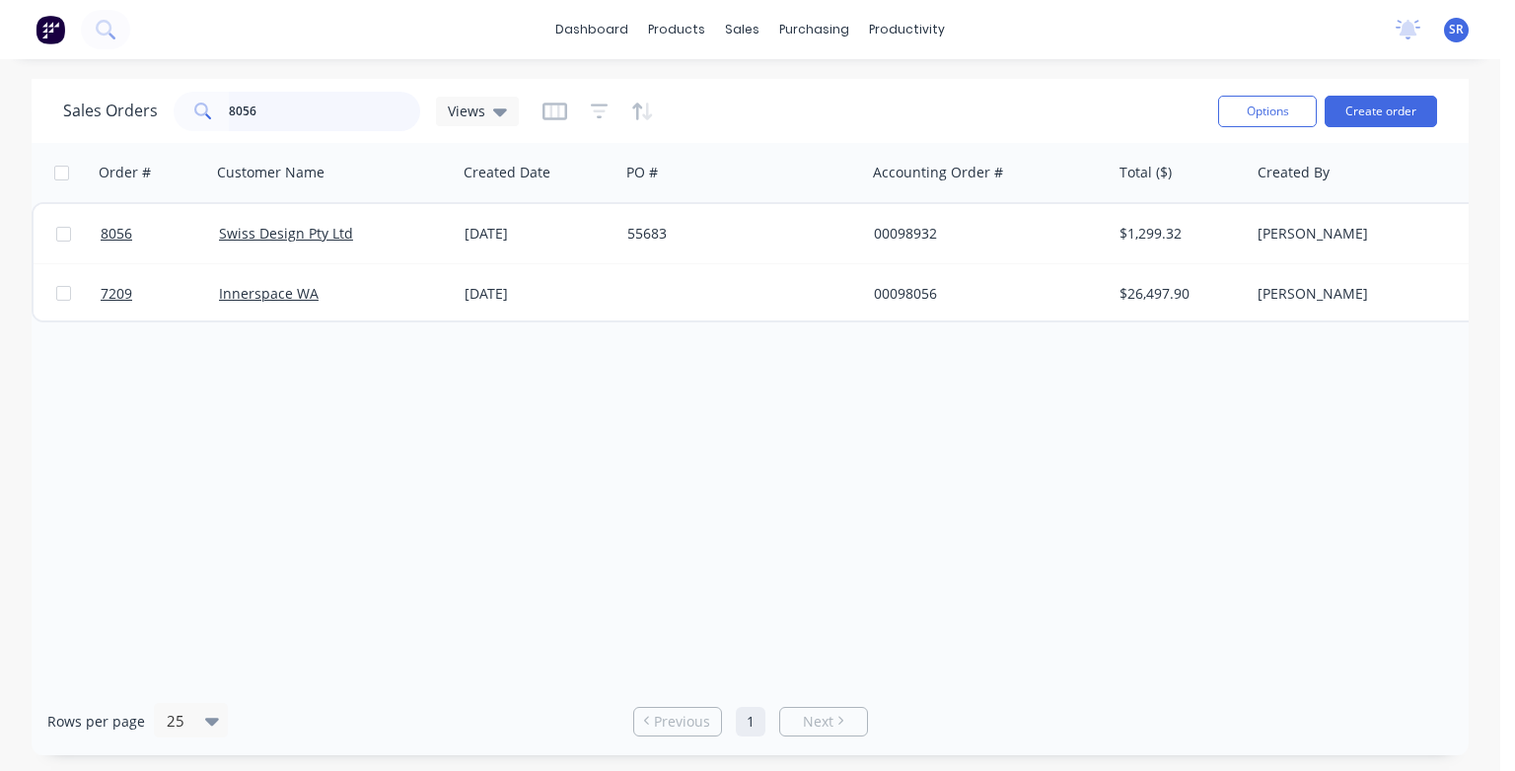
click at [289, 94] on input "8056" at bounding box center [325, 111] width 192 height 39
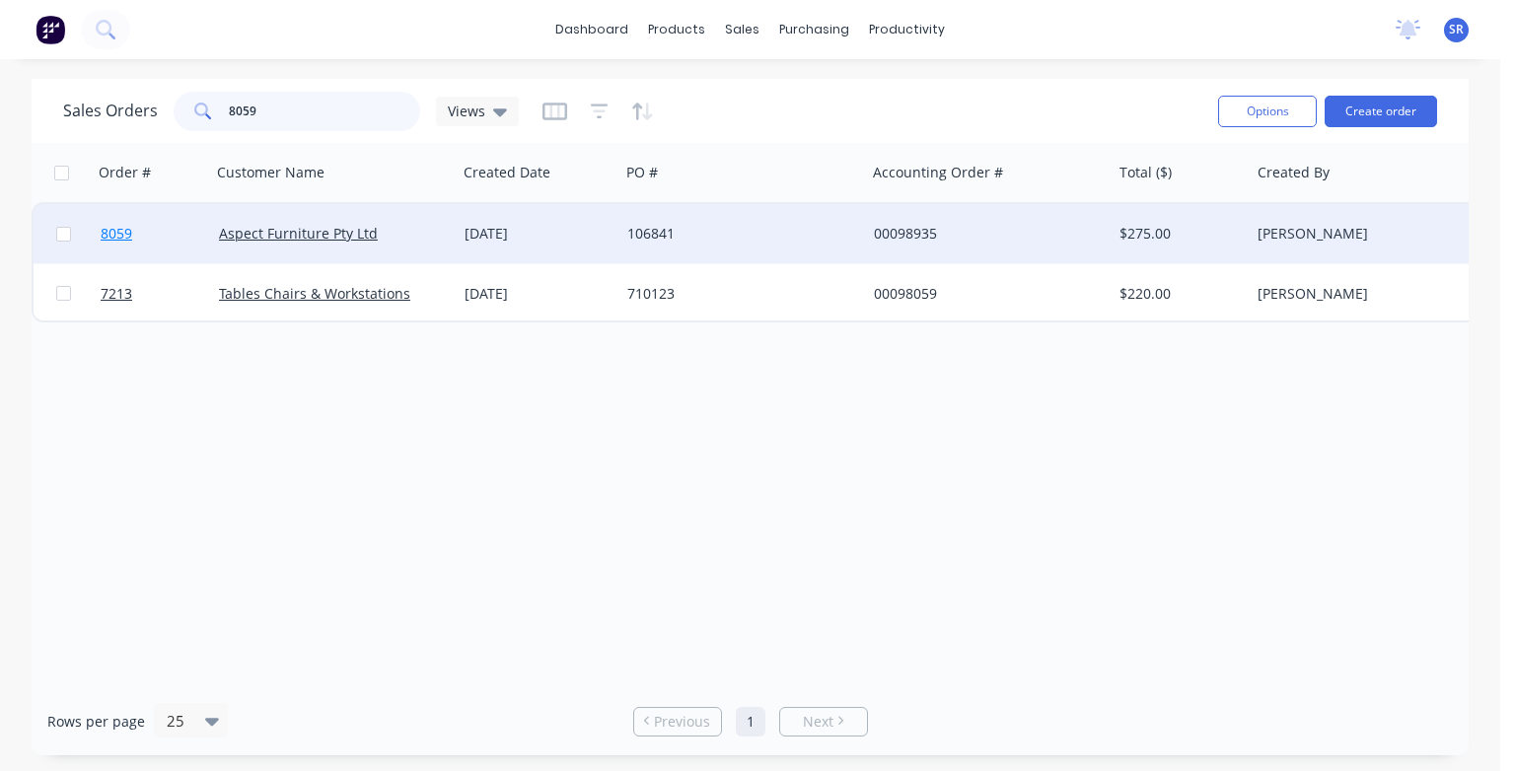
type input "8059"
click at [104, 231] on span "8059" at bounding box center [117, 234] width 32 height 20
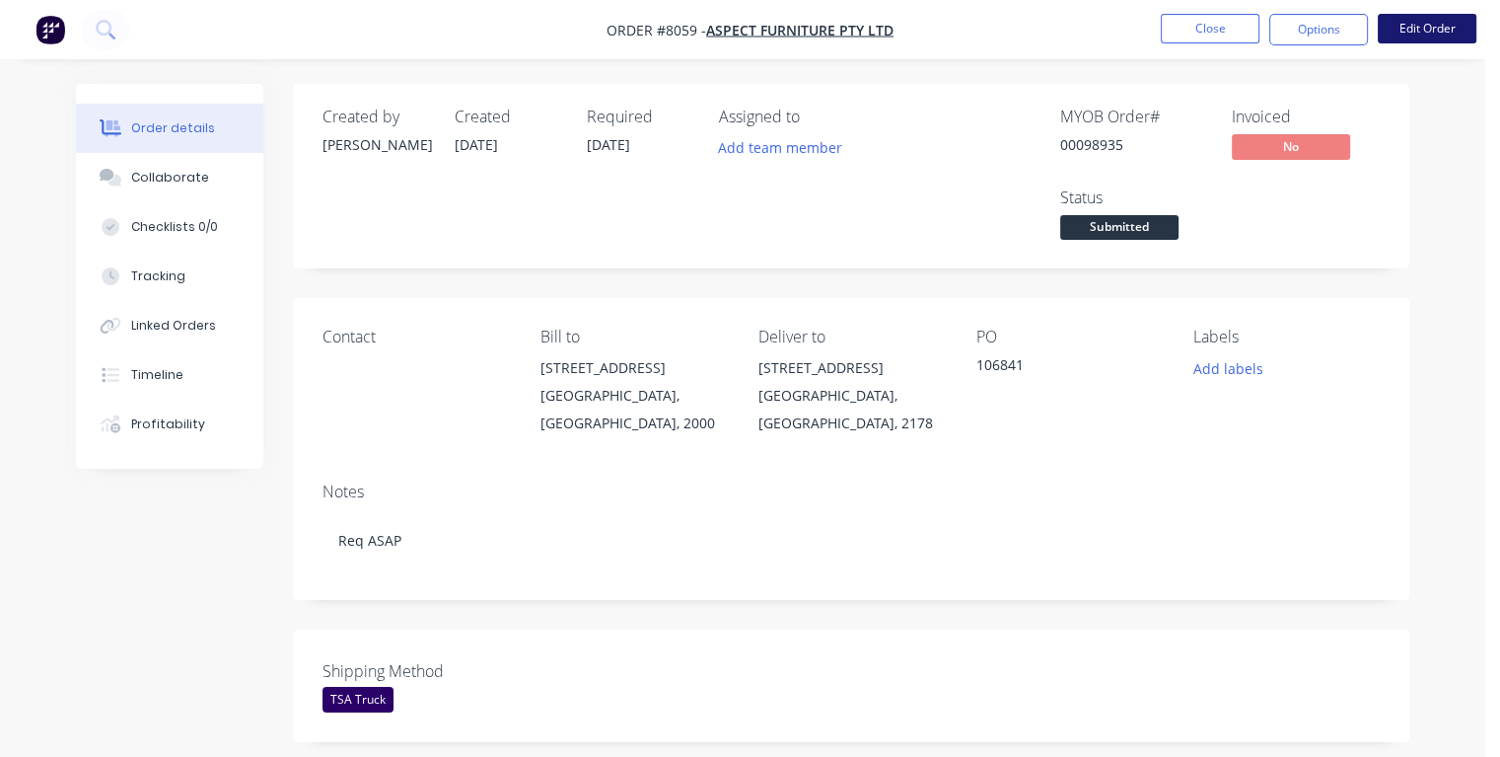
click at [1428, 33] on button "Edit Order" at bounding box center [1427, 29] width 99 height 30
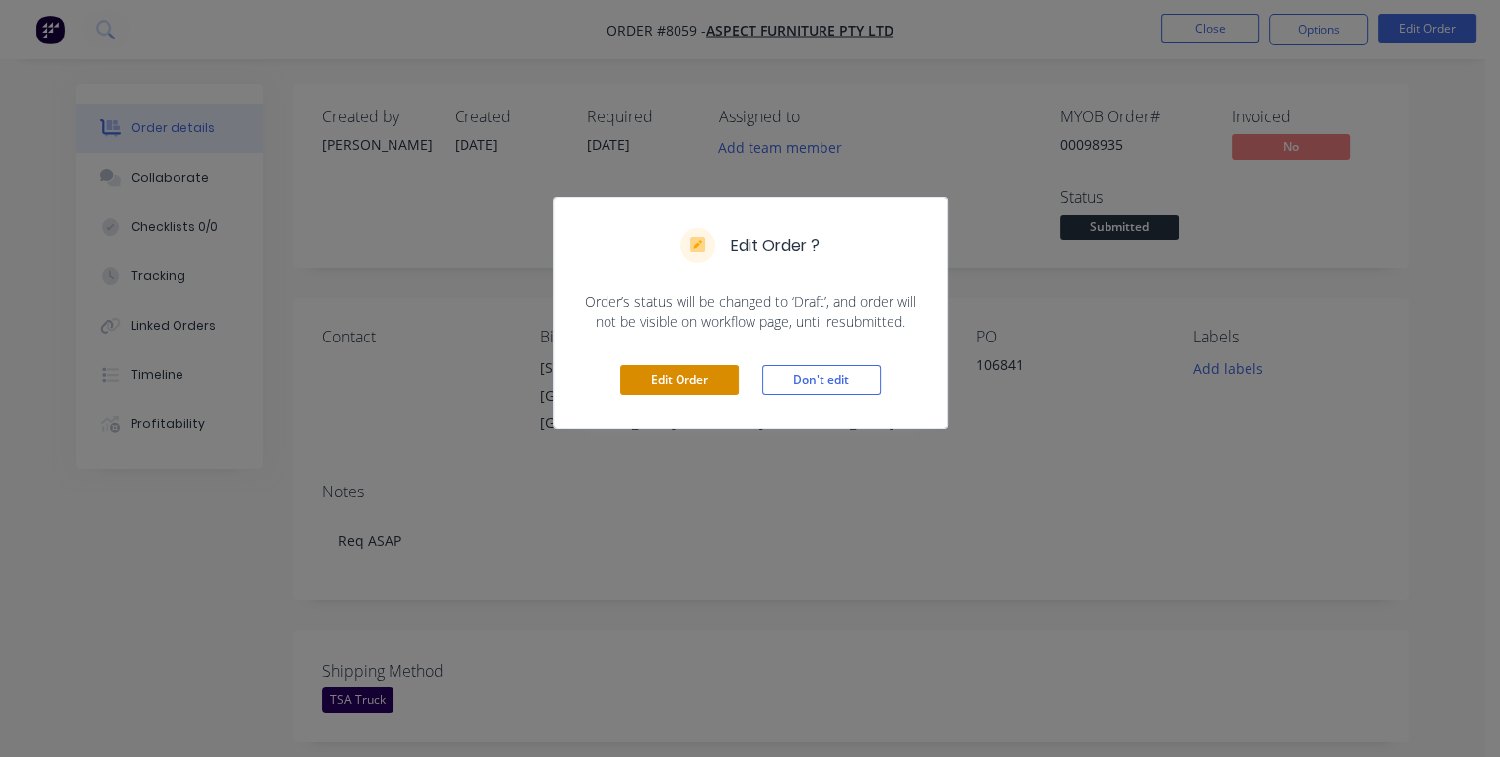
click at [700, 376] on button "Edit Order" at bounding box center [679, 380] width 118 height 30
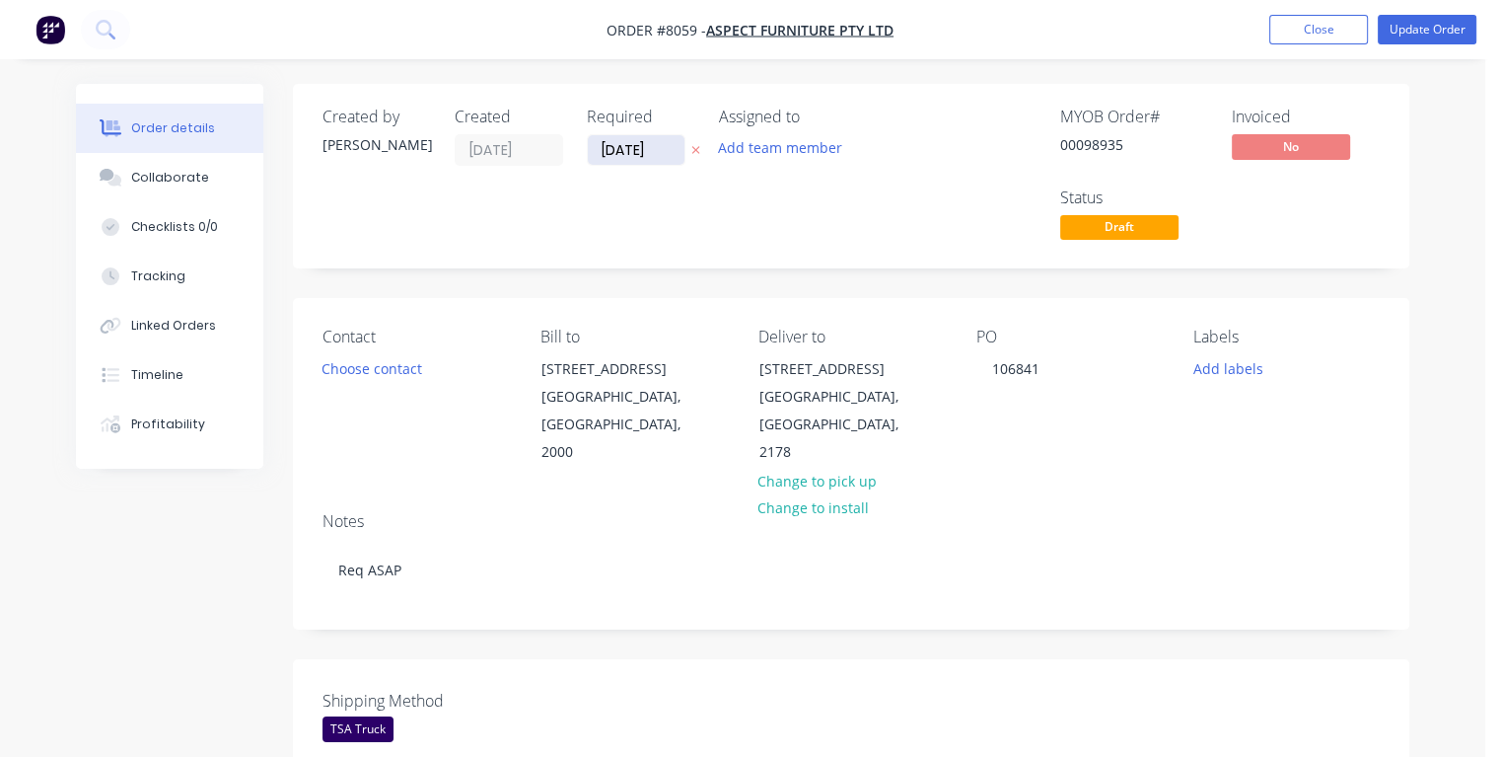
click at [653, 147] on input "[DATE]" at bounding box center [636, 150] width 97 height 30
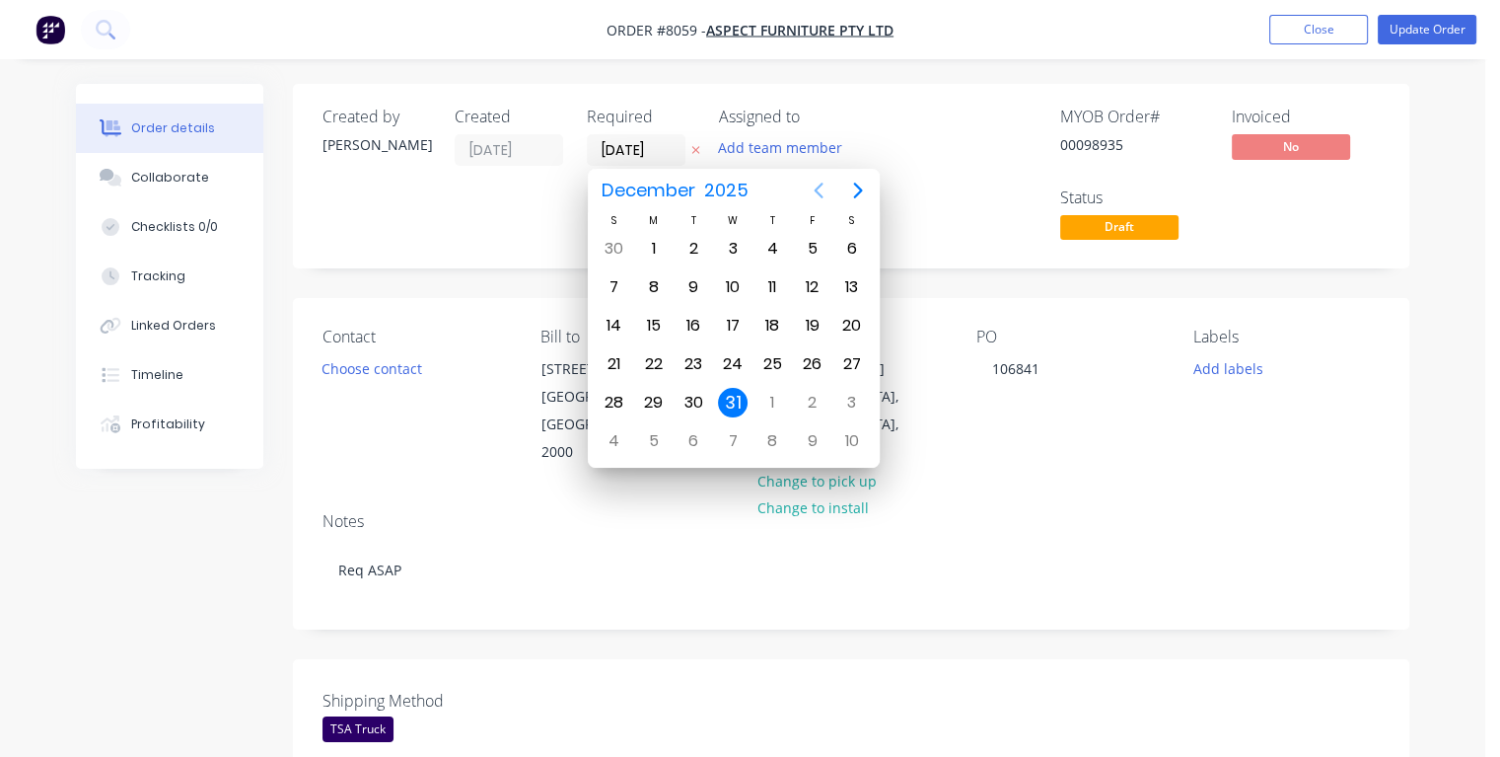
click at [818, 192] on icon "Previous page" at bounding box center [818, 190] width 9 height 16
click at [817, 192] on icon "Previous page" at bounding box center [818, 190] width 9 height 16
click at [813, 328] on div "19" at bounding box center [812, 326] width 30 height 30
type input "[DATE]"
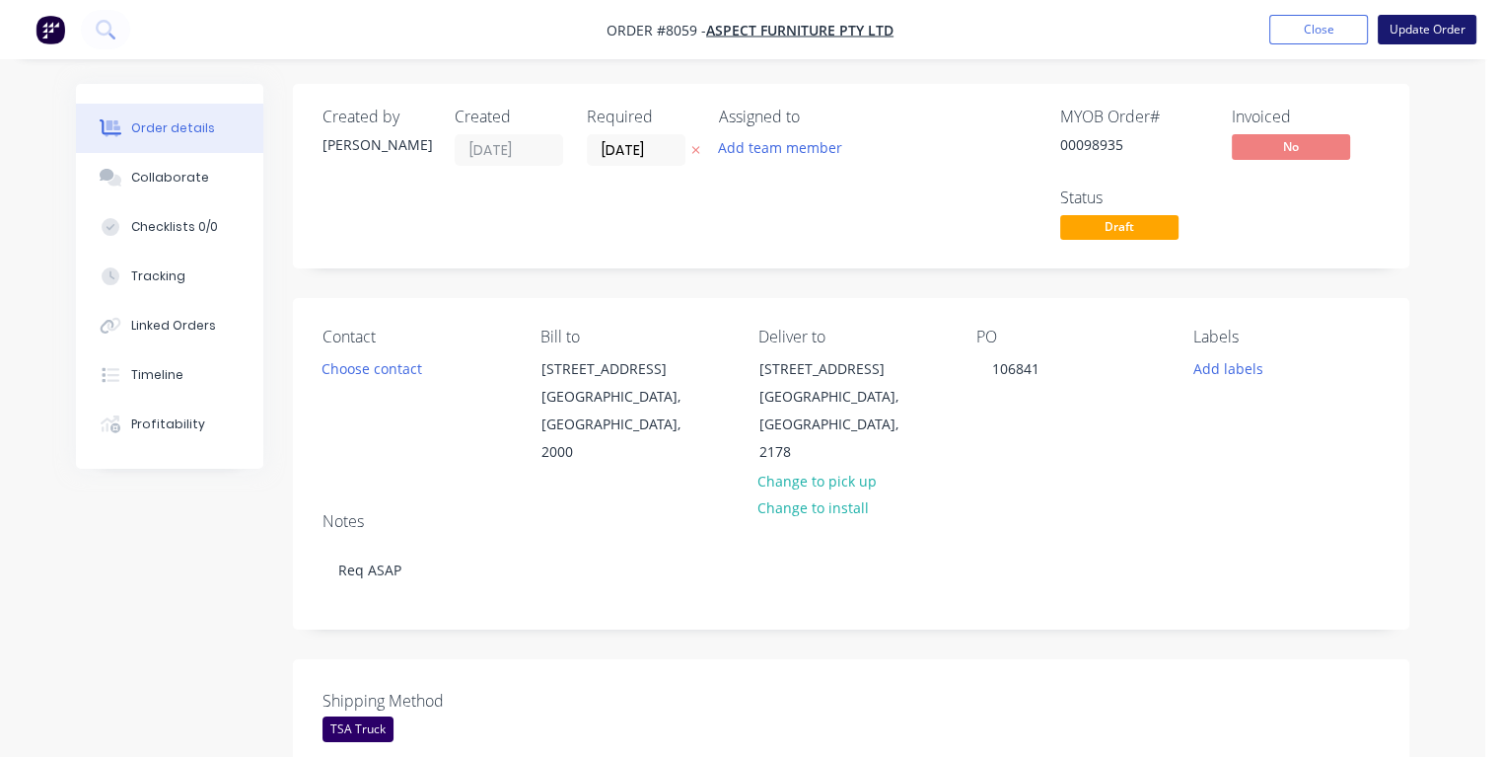
click at [1410, 36] on button "Update Order" at bounding box center [1427, 30] width 99 height 30
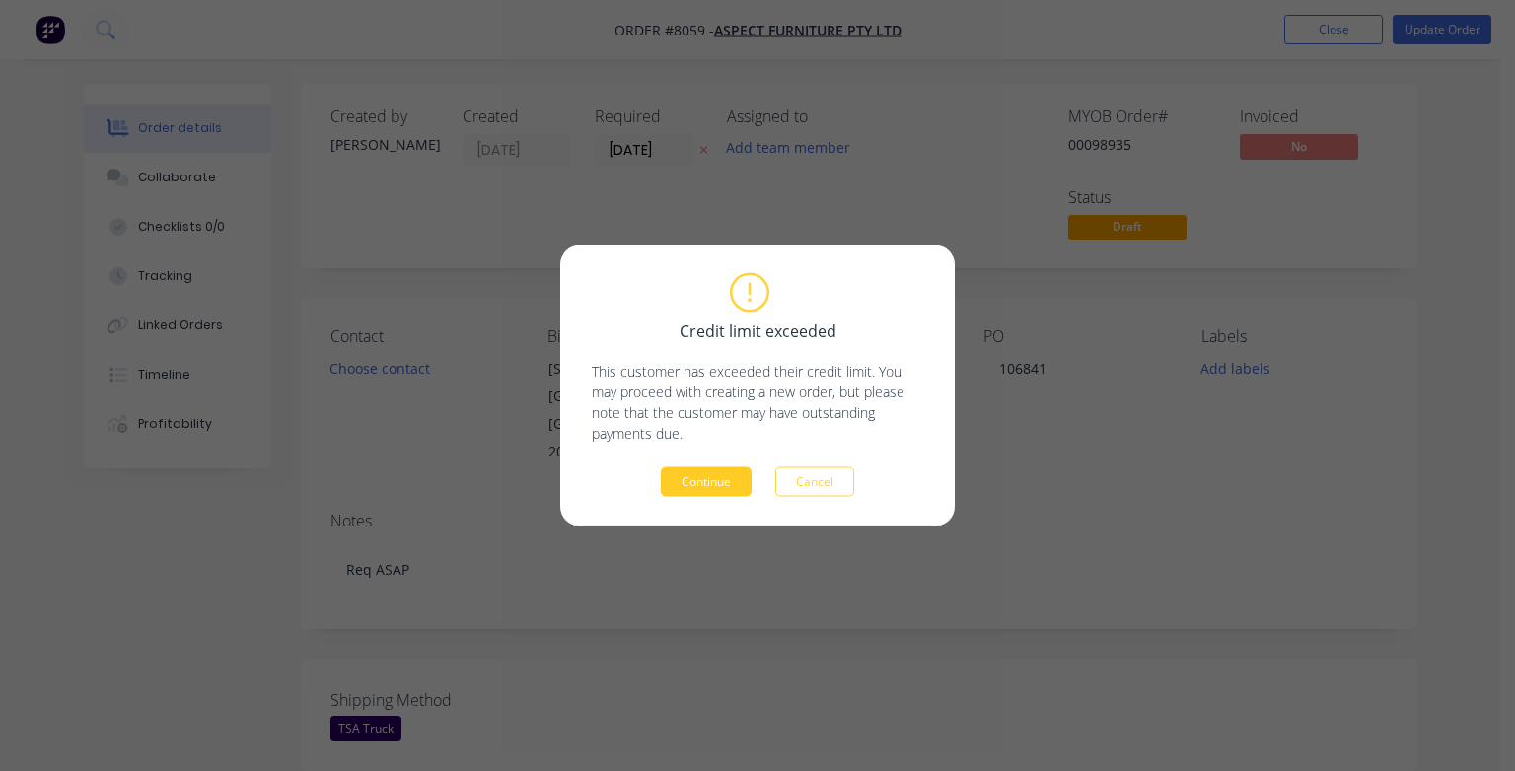
click at [702, 480] on button "Continue" at bounding box center [706, 483] width 91 height 30
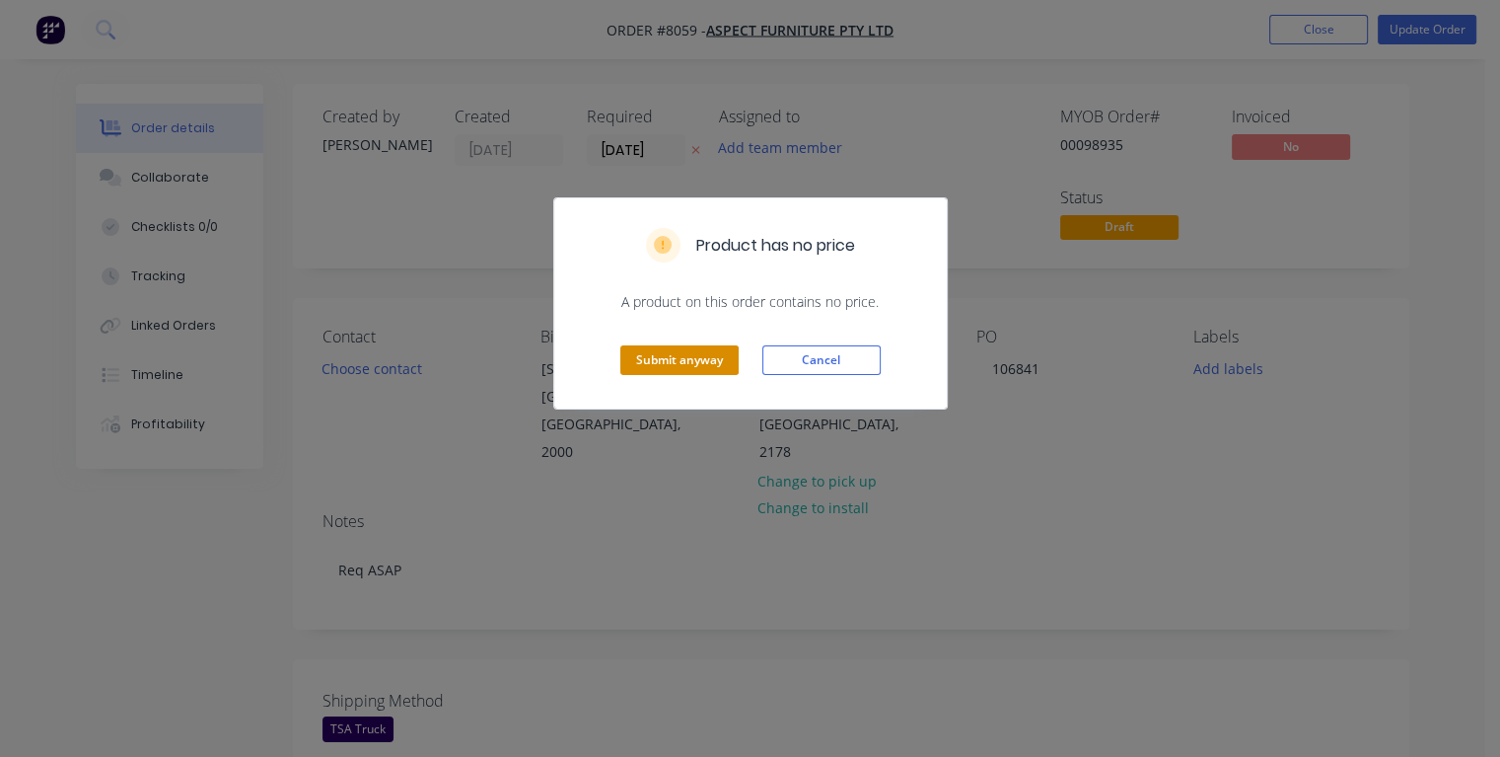
click at [687, 361] on button "Submit anyway" at bounding box center [679, 360] width 118 height 30
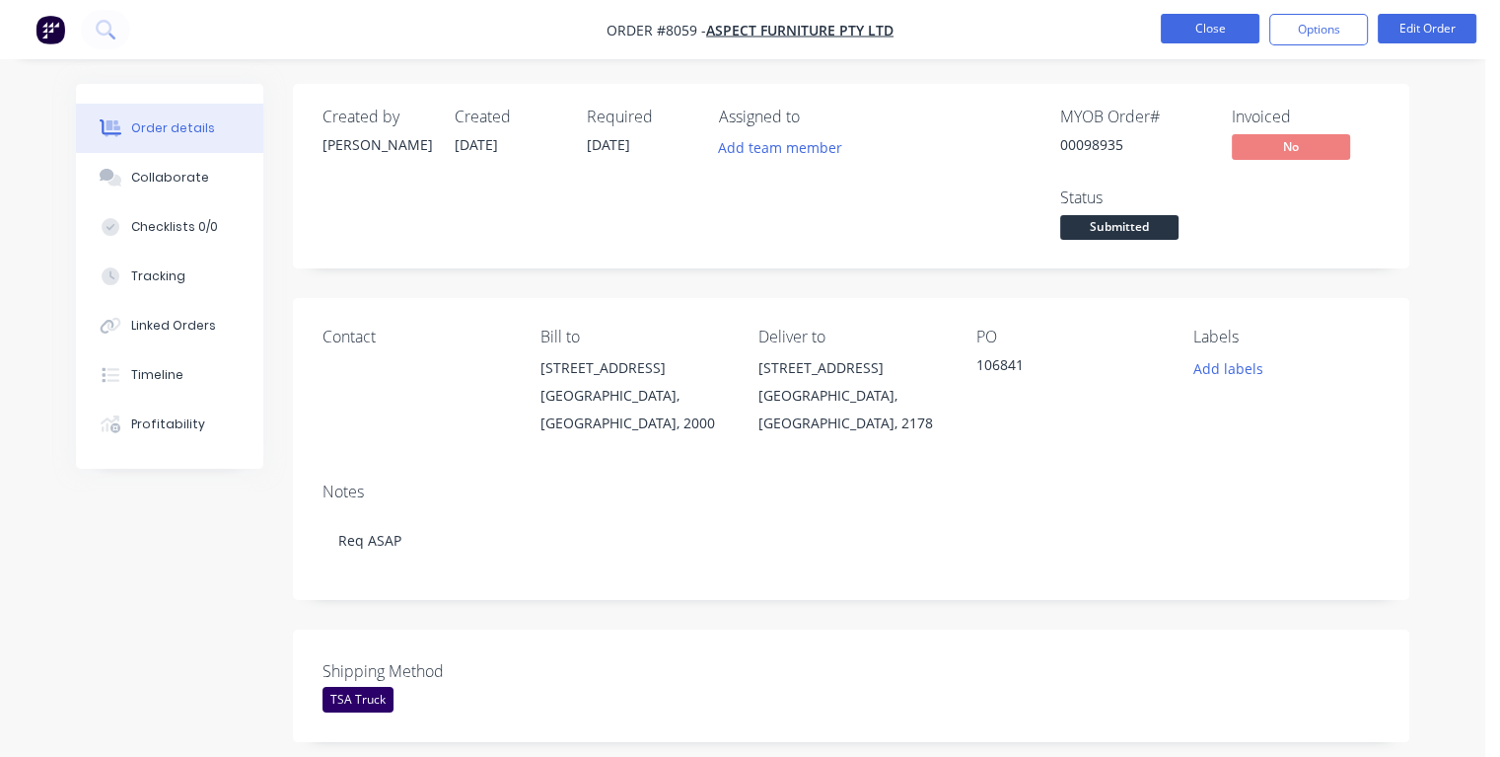
click at [1186, 31] on button "Close" at bounding box center [1210, 29] width 99 height 30
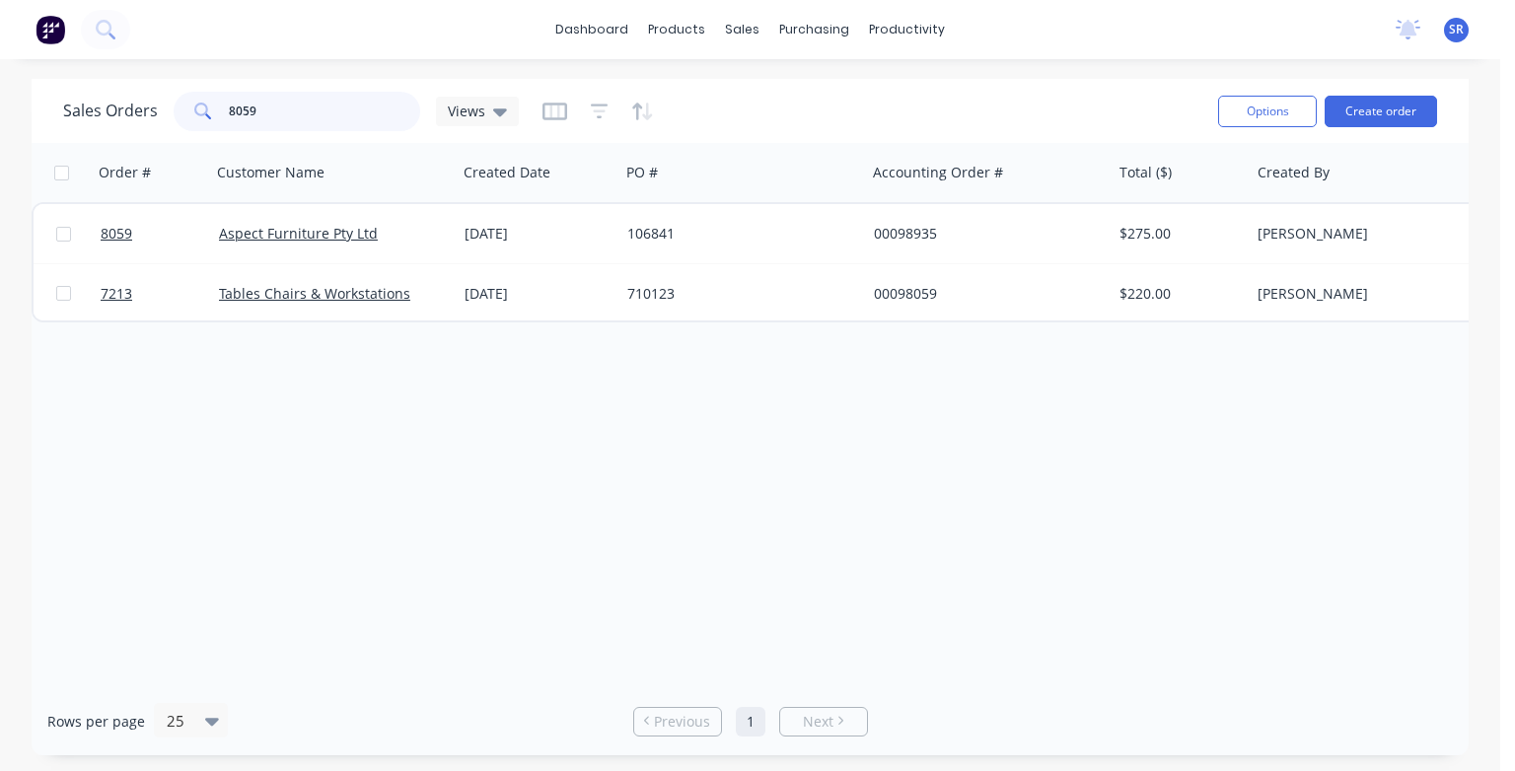
click at [358, 115] on input "8059" at bounding box center [325, 111] width 192 height 39
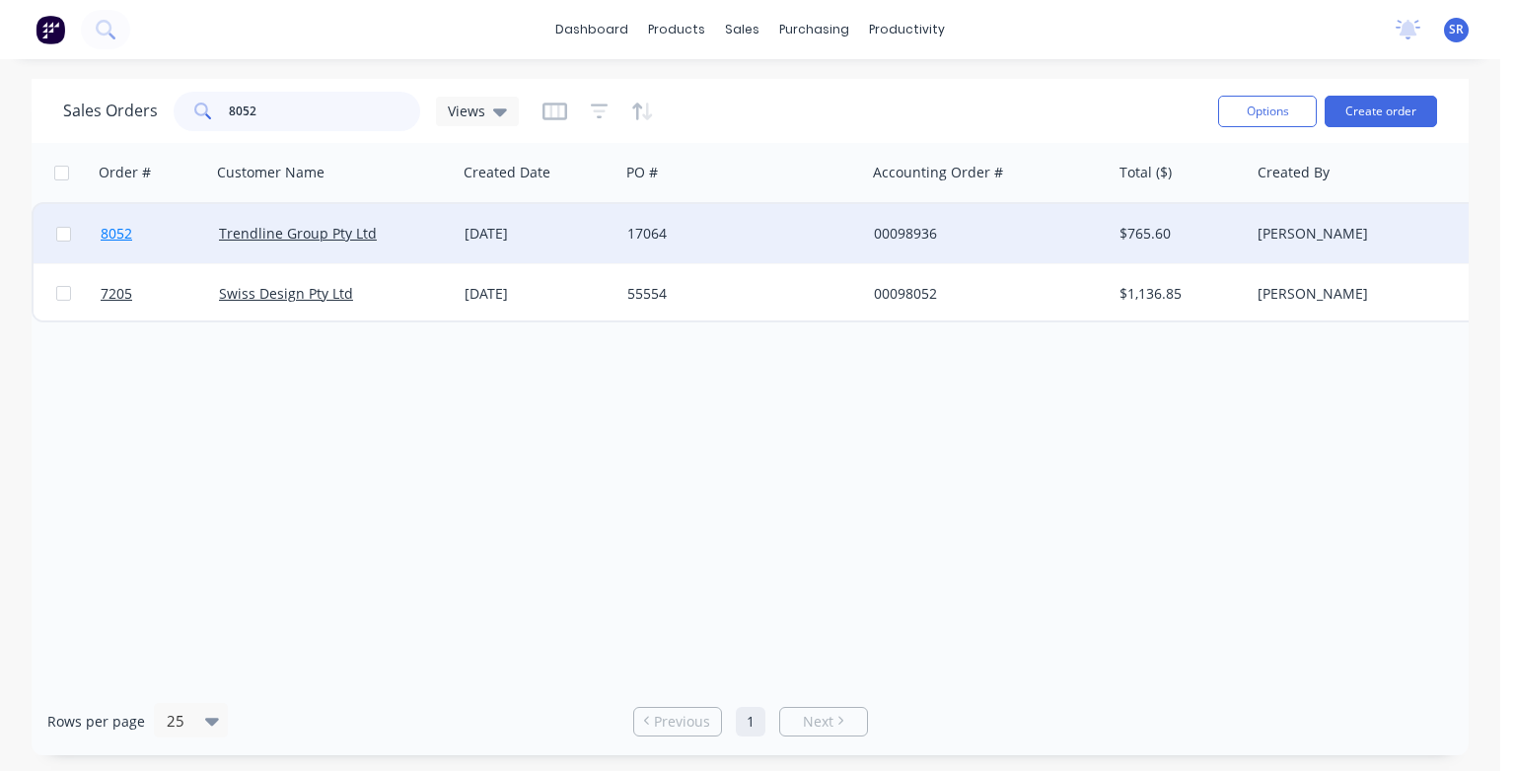
type input "8052"
click at [124, 238] on span "8052" at bounding box center [117, 234] width 32 height 20
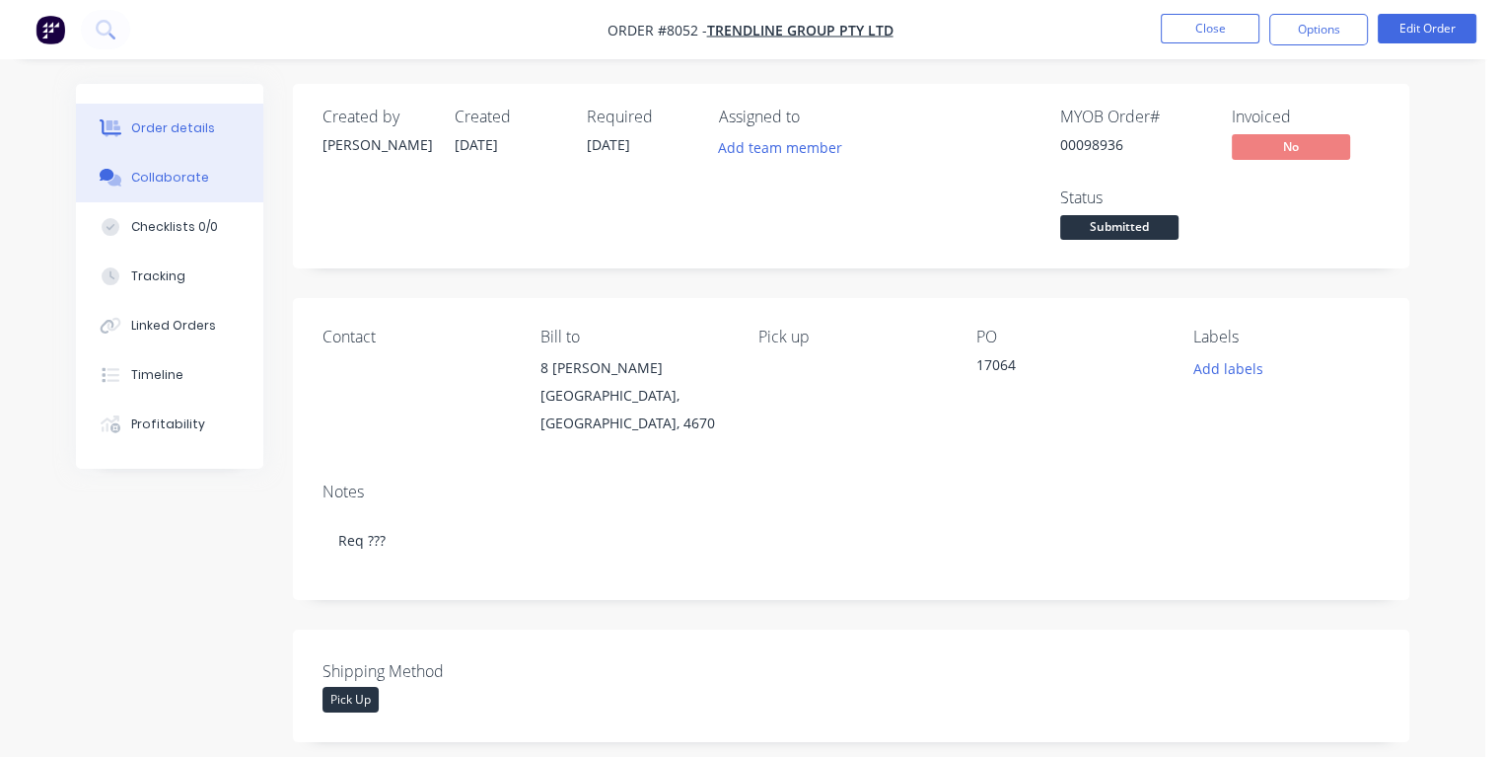
click at [123, 183] on div at bounding box center [111, 178] width 30 height 18
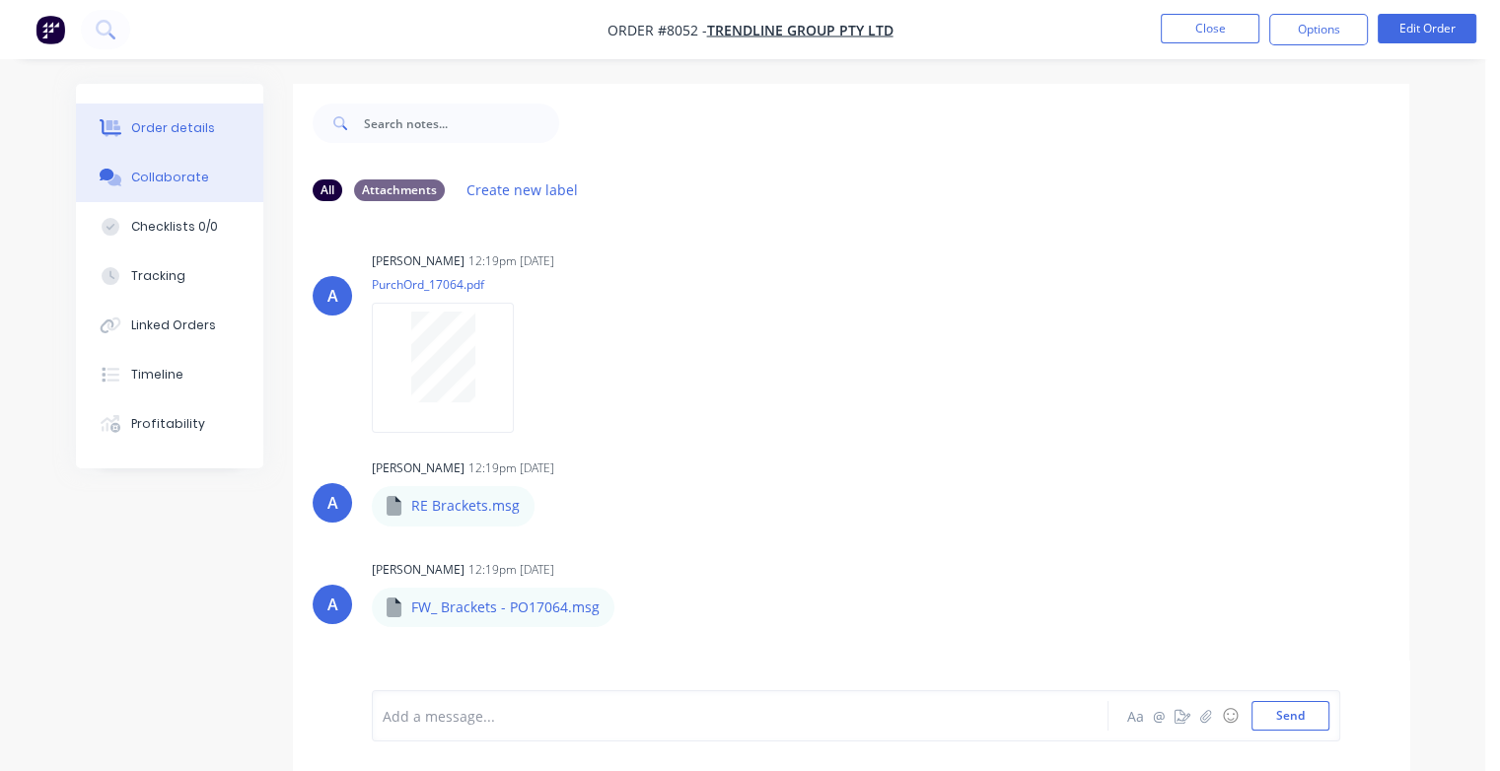
click at [169, 124] on div "Order details" at bounding box center [173, 128] width 84 height 18
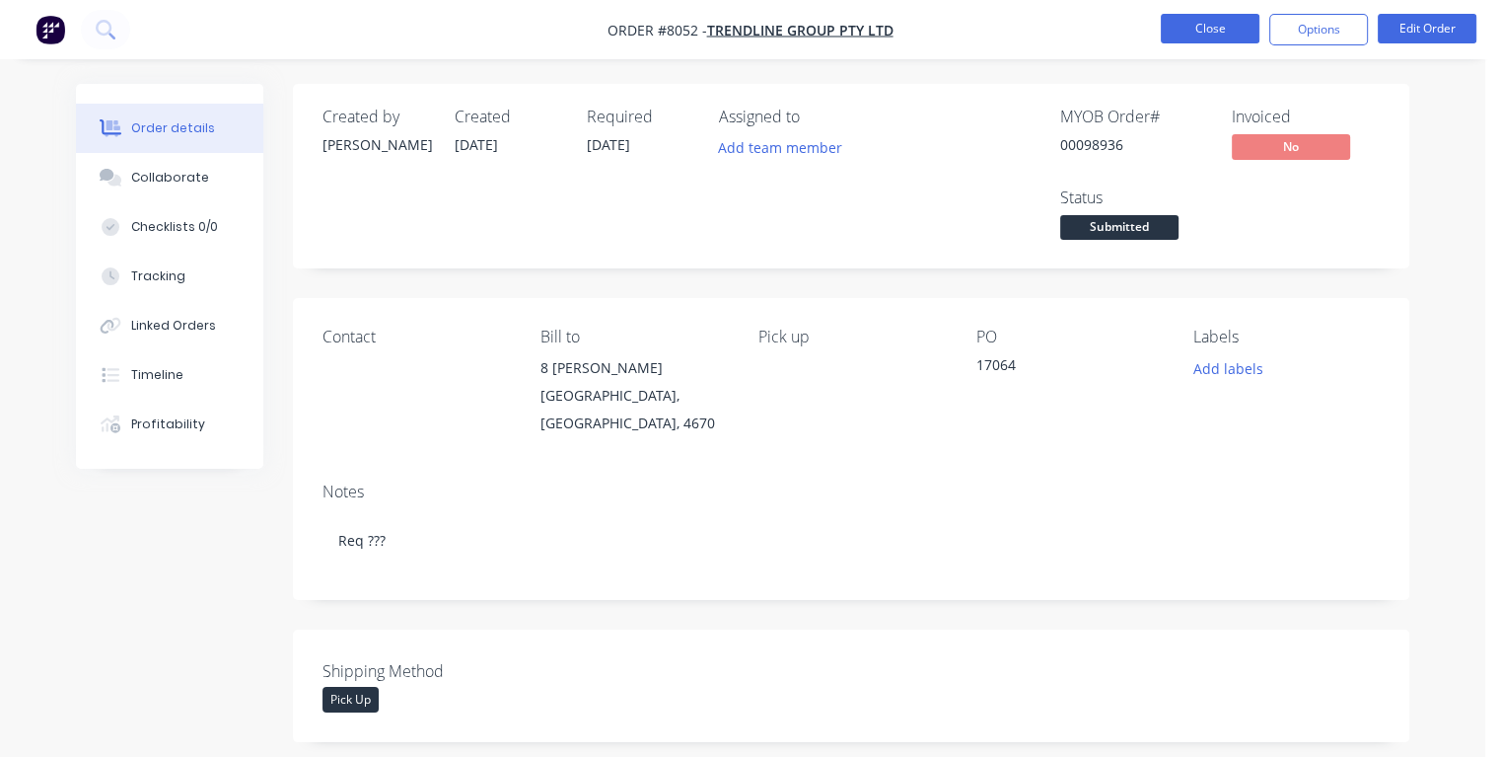
click at [1182, 32] on button "Close" at bounding box center [1210, 29] width 99 height 30
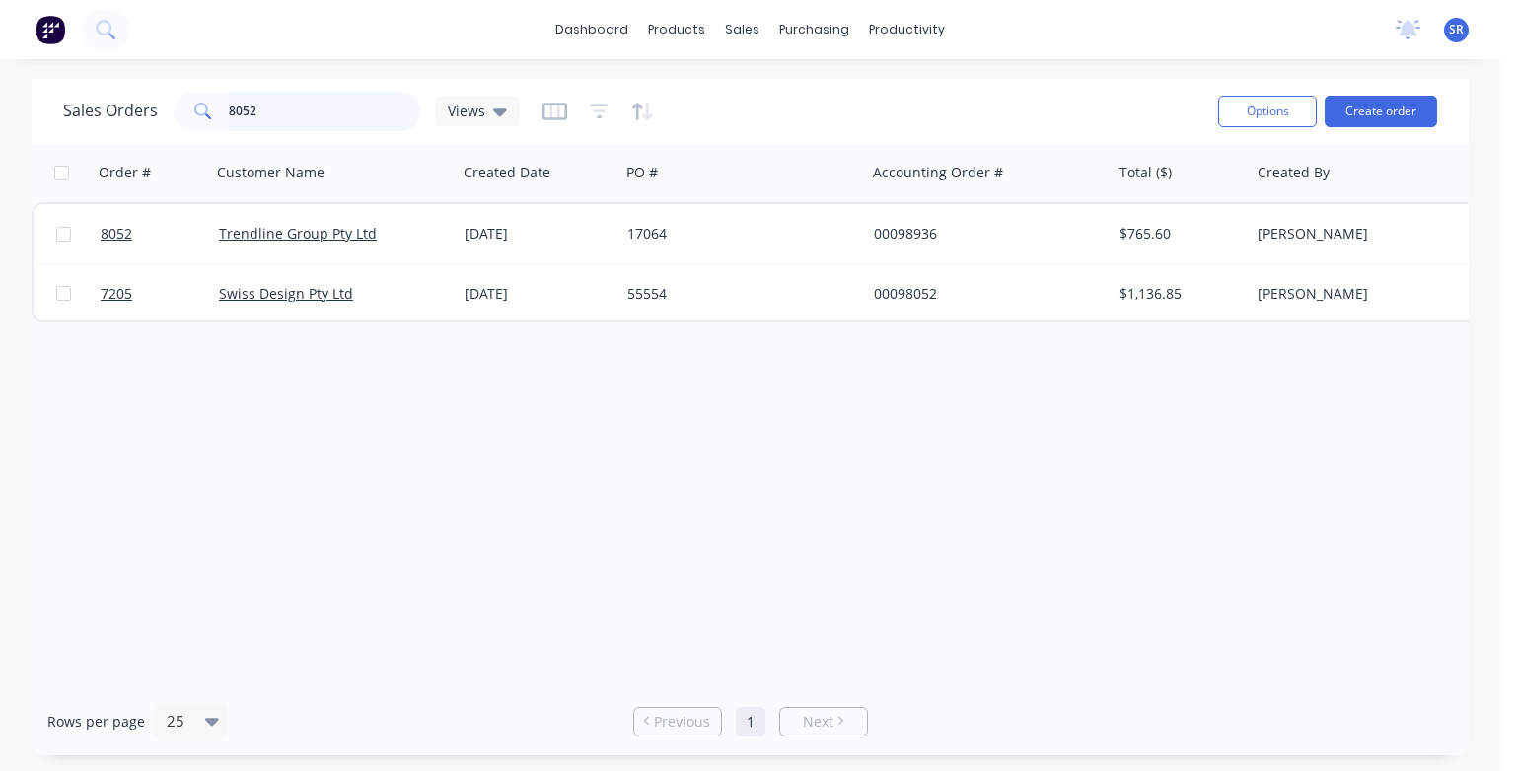
click at [308, 113] on input "8052" at bounding box center [325, 111] width 192 height 39
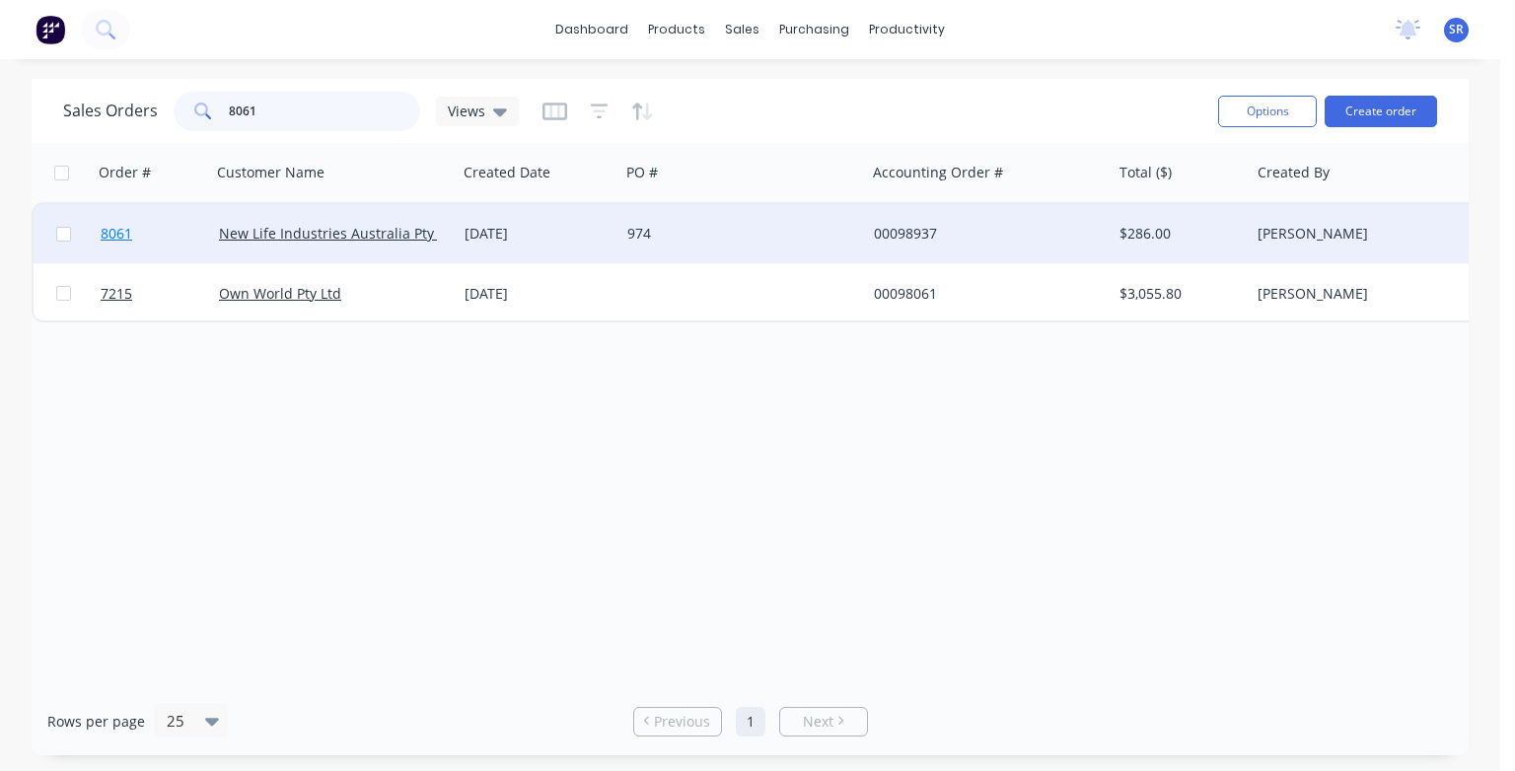
type input "8061"
click at [122, 230] on span "8061" at bounding box center [117, 234] width 32 height 20
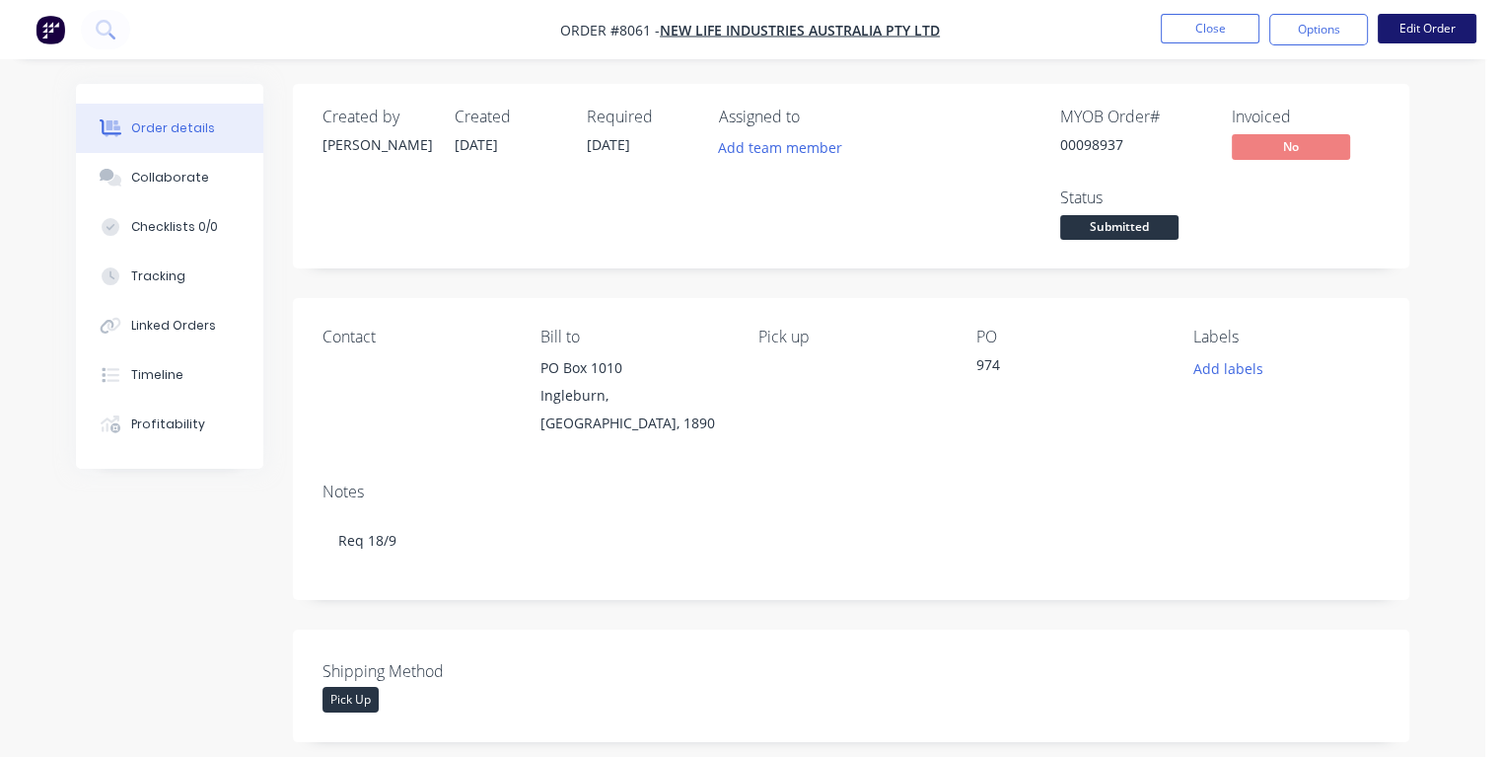
click at [1417, 30] on button "Edit Order" at bounding box center [1427, 29] width 99 height 30
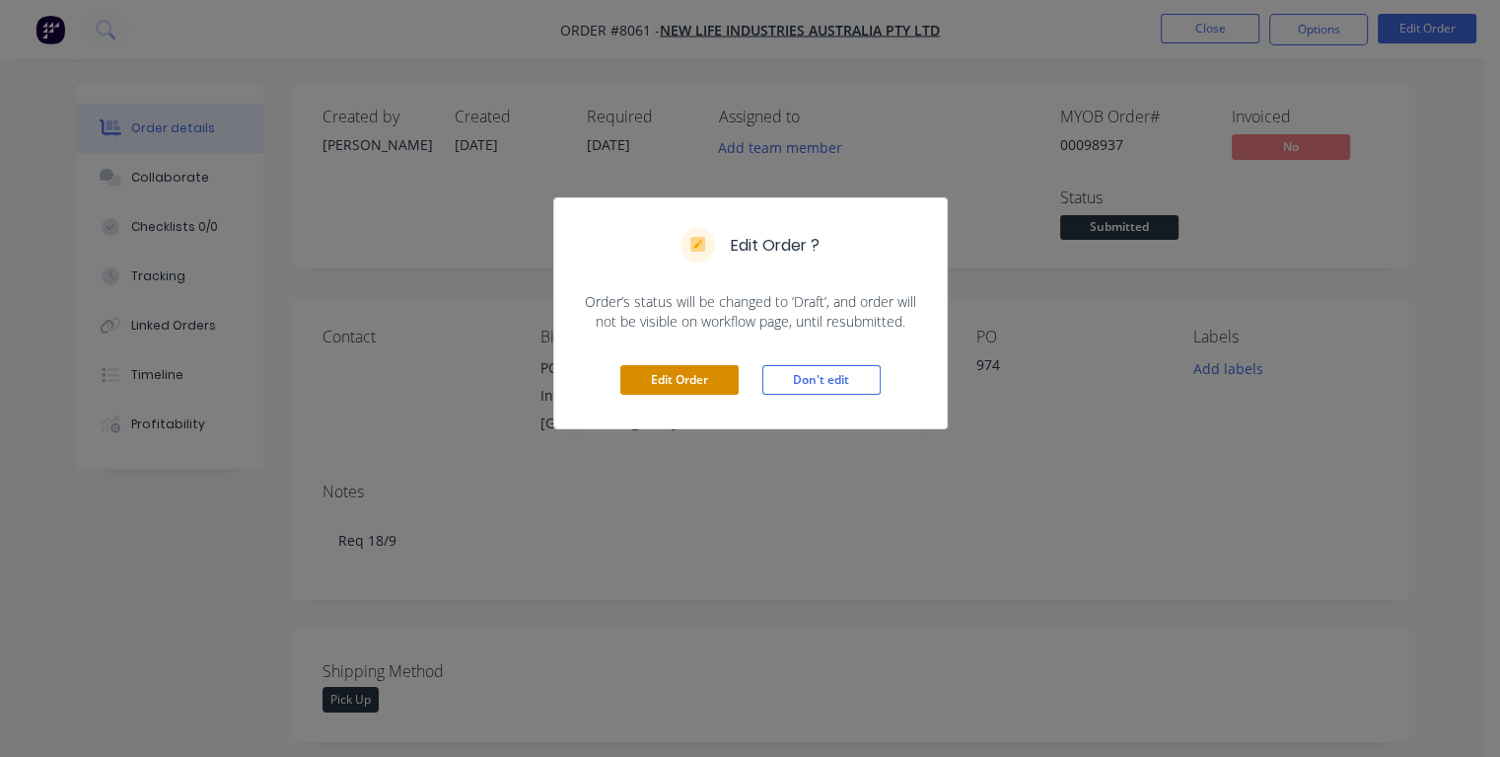
click at [706, 379] on button "Edit Order" at bounding box center [679, 380] width 118 height 30
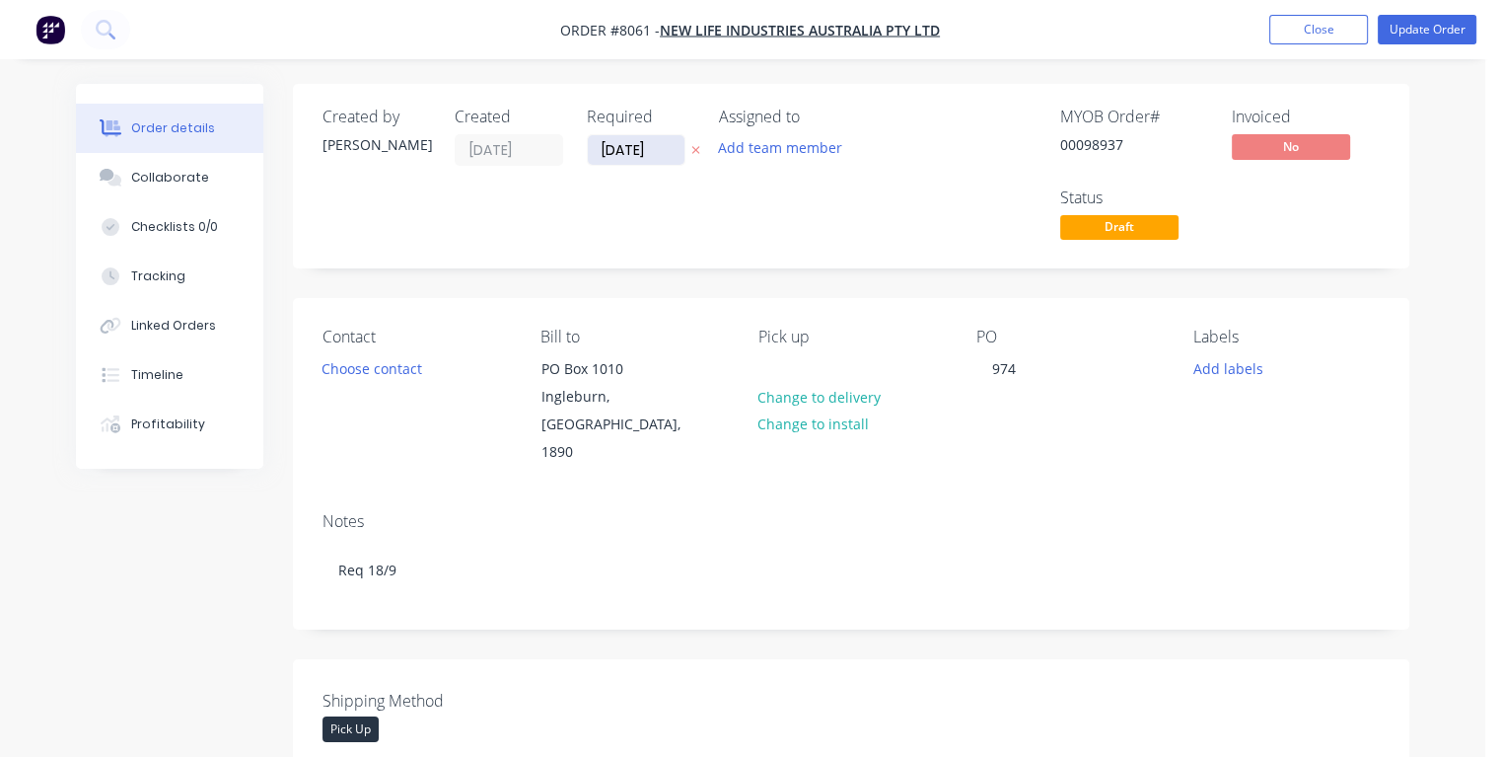
click at [660, 151] on input "[DATE]" at bounding box center [636, 150] width 97 height 30
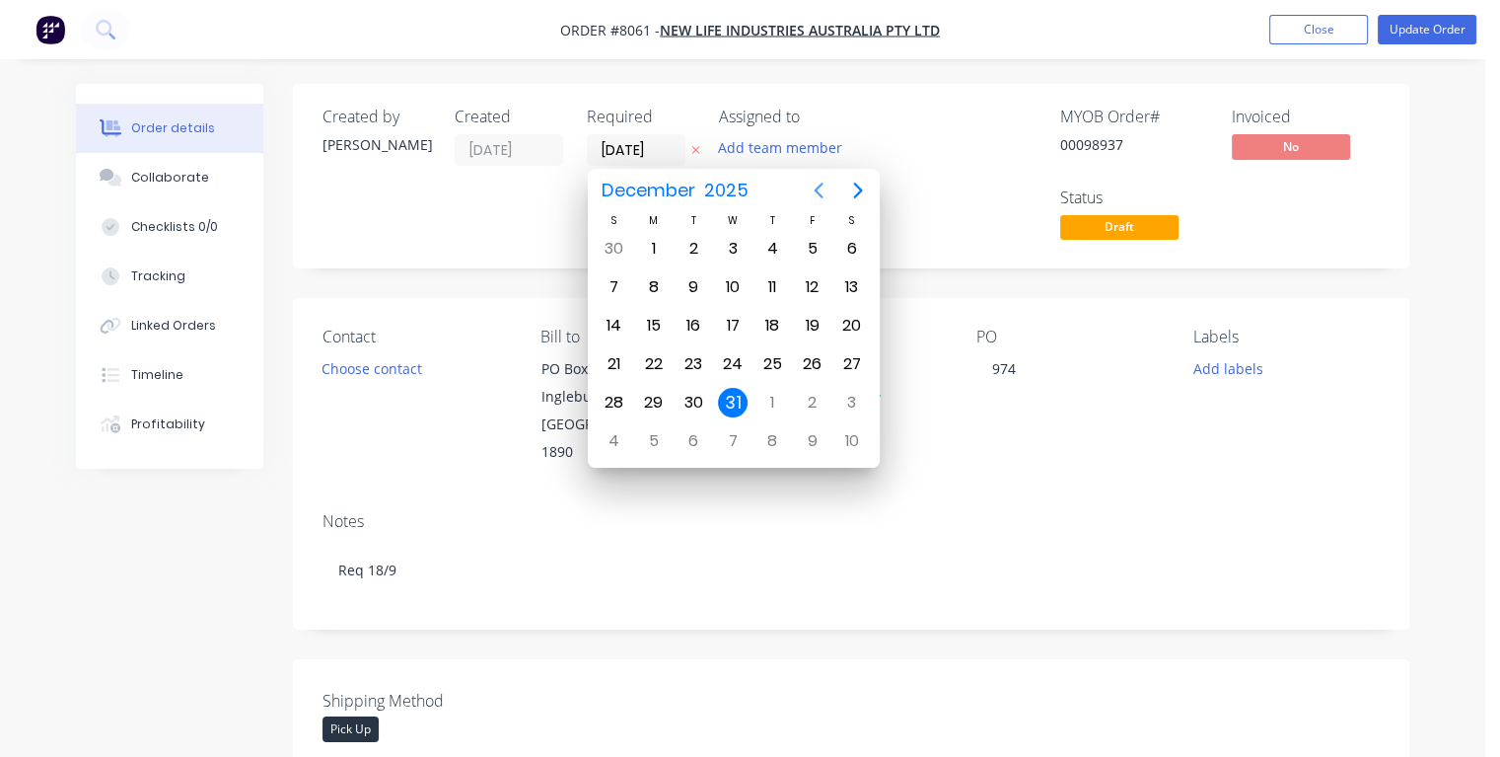
click at [816, 192] on icon "Previous page" at bounding box center [819, 191] width 24 height 24
click at [729, 321] on div "17" at bounding box center [733, 326] width 30 height 30
type input "[DATE]"
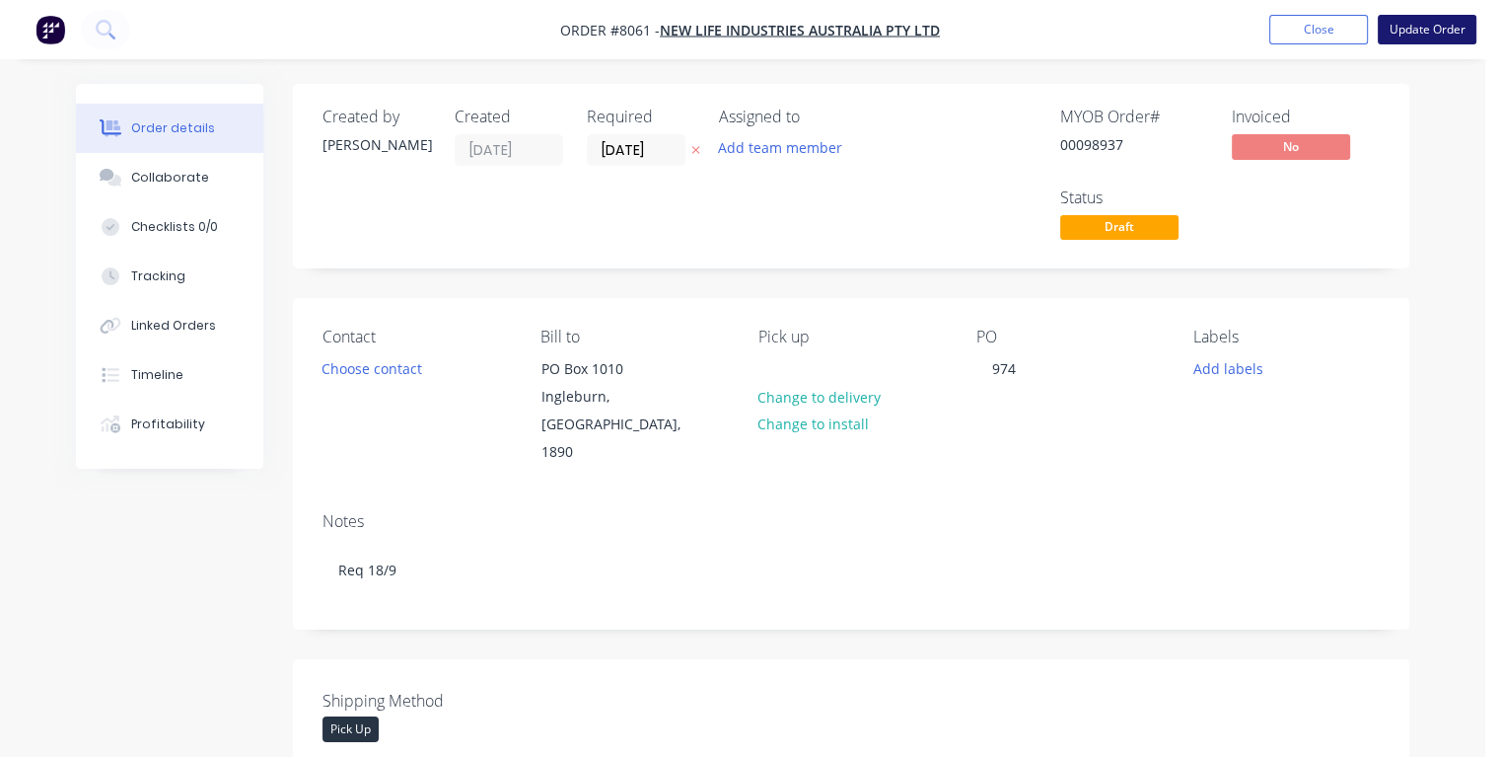
click at [1405, 30] on button "Update Order" at bounding box center [1427, 30] width 99 height 30
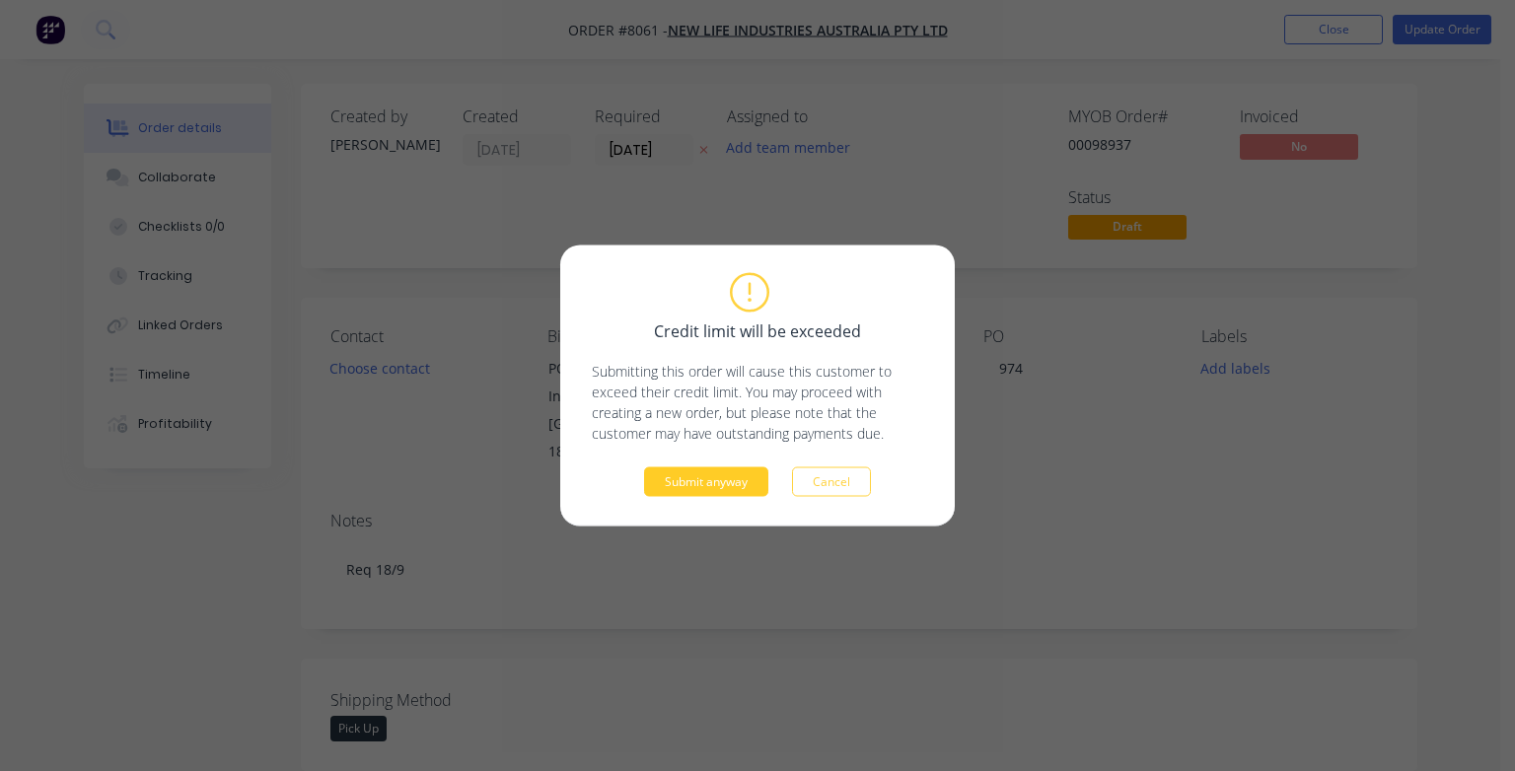
click at [726, 487] on button "Submit anyway" at bounding box center [706, 483] width 124 height 30
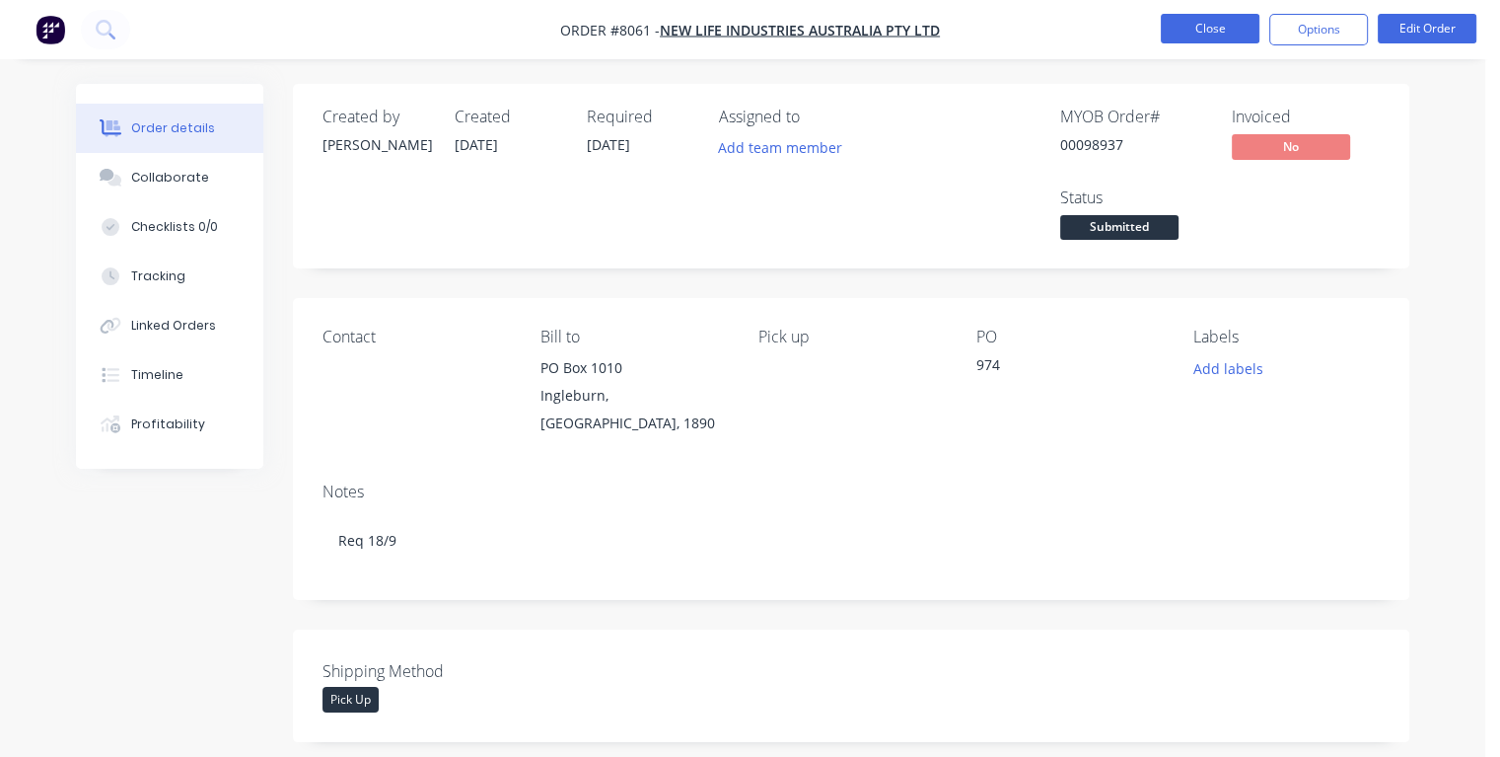
click at [1190, 26] on button "Close" at bounding box center [1210, 29] width 99 height 30
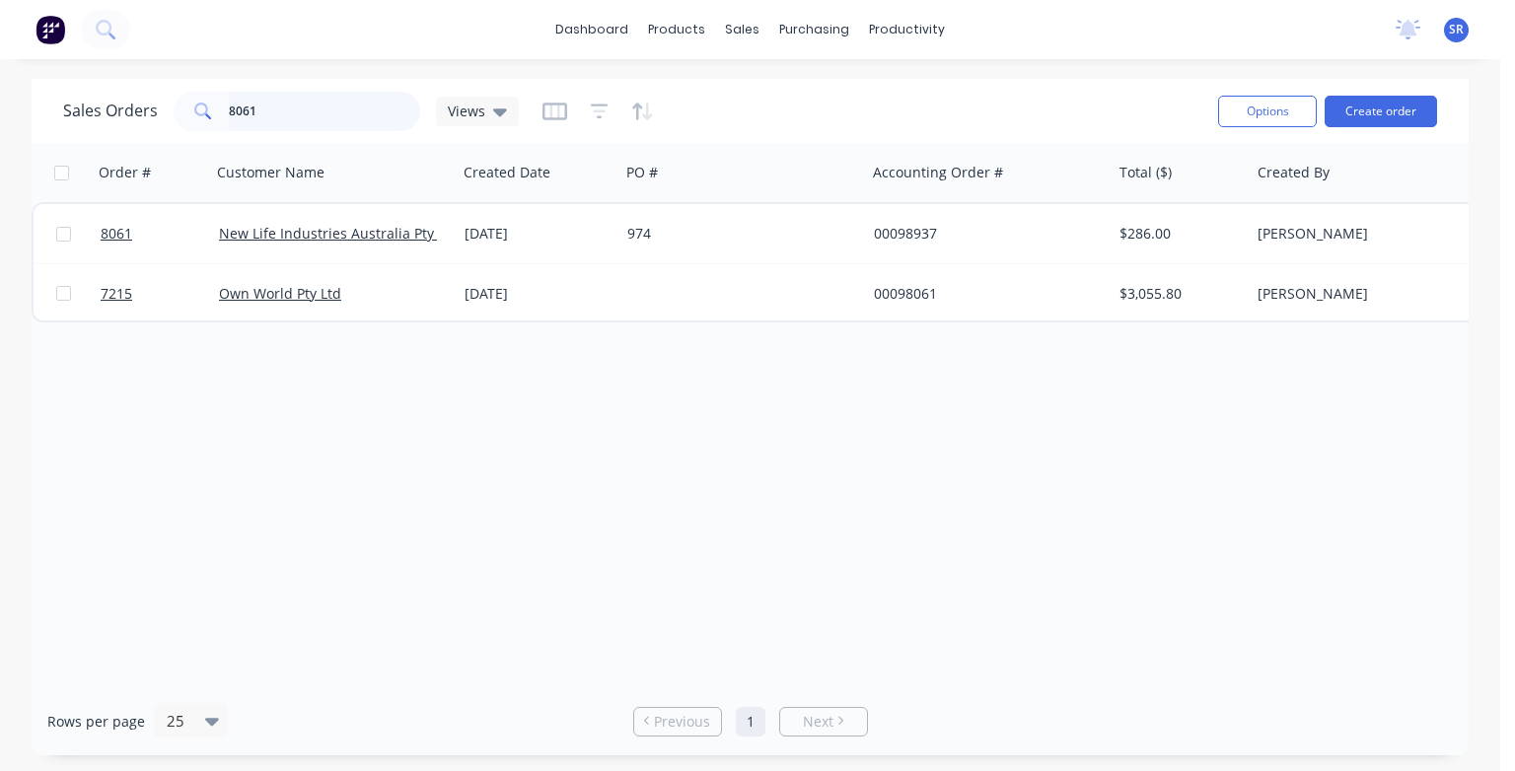
click at [343, 113] on input "8061" at bounding box center [325, 111] width 192 height 39
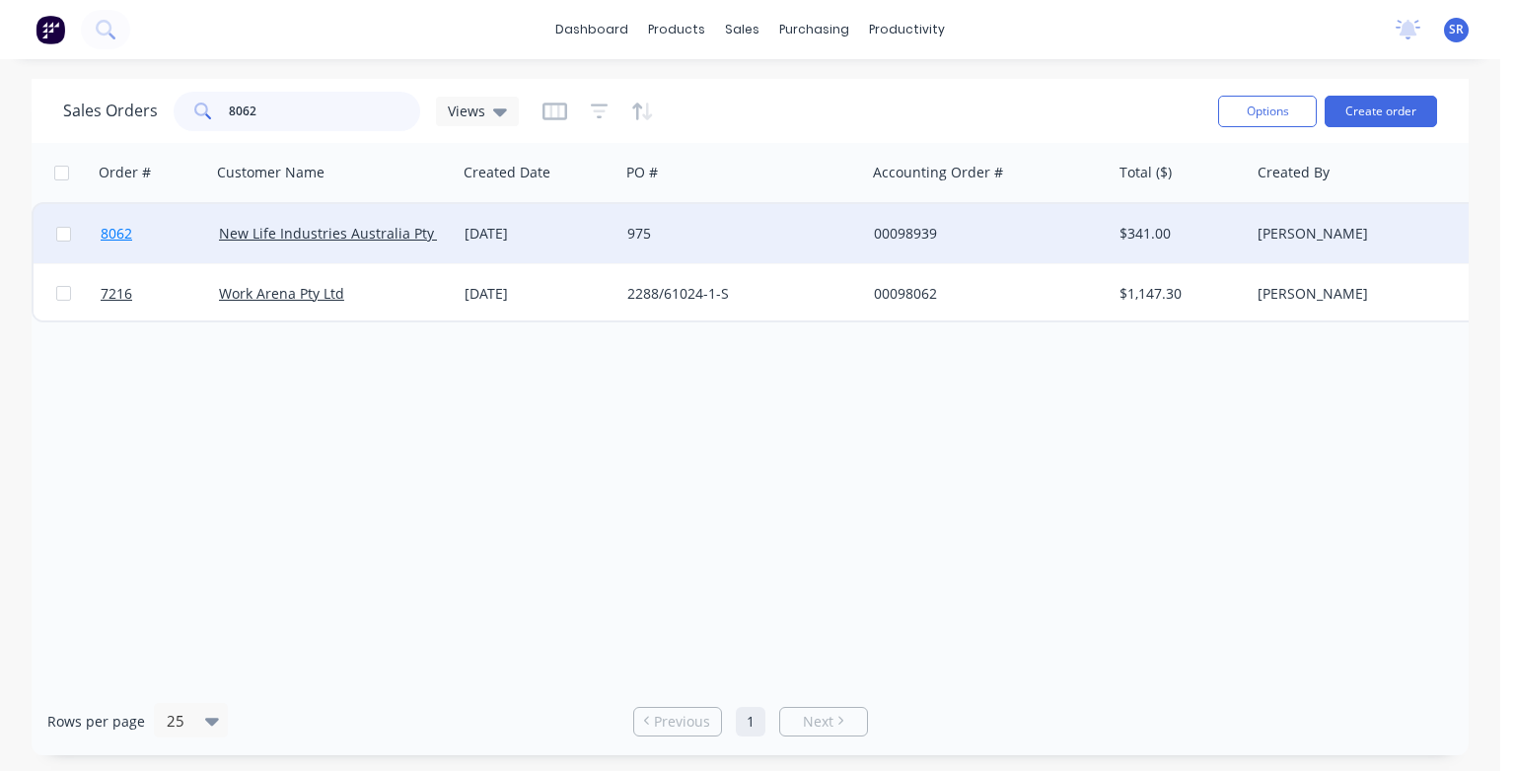
type input "8062"
click at [123, 239] on span "8062" at bounding box center [117, 234] width 32 height 20
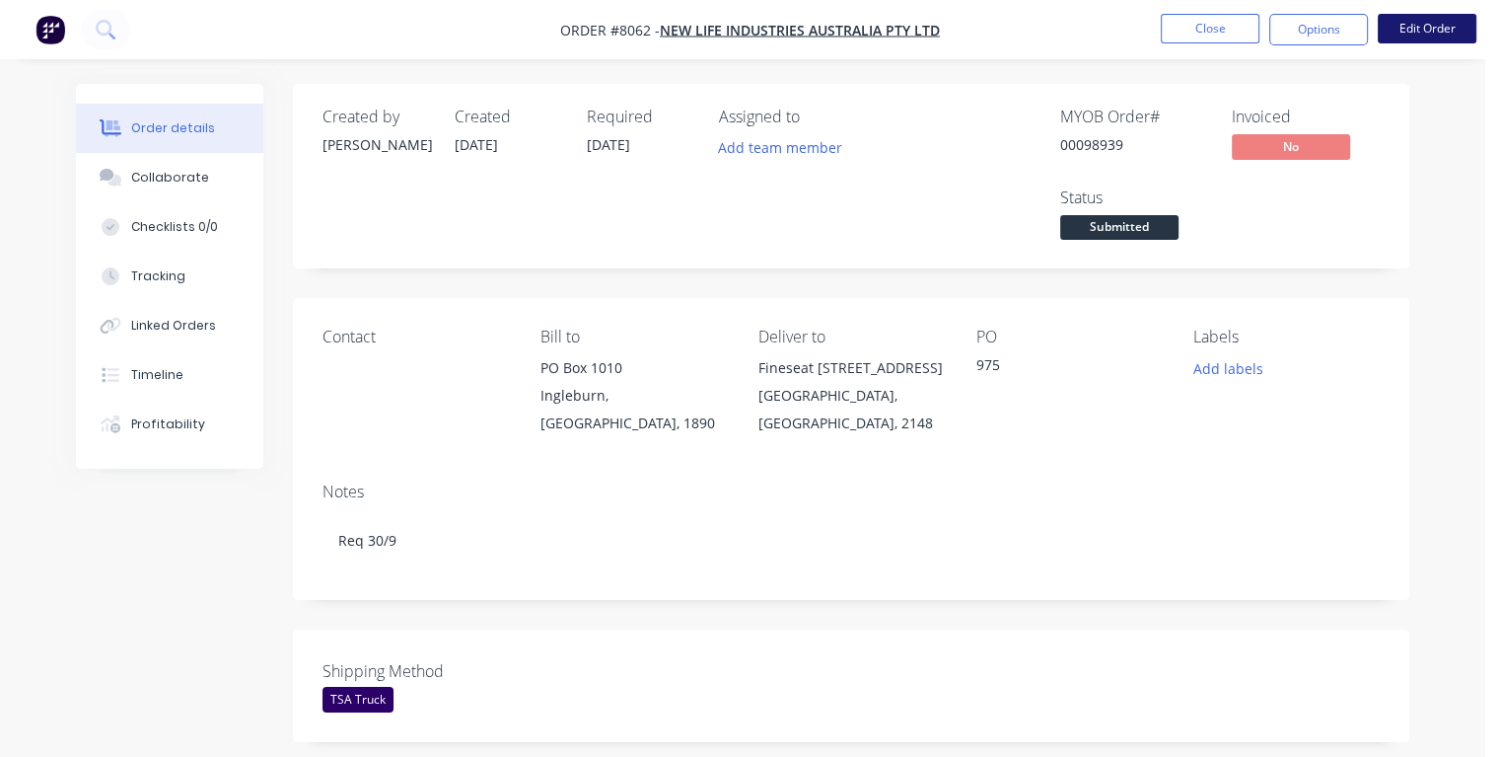
click at [1415, 30] on button "Edit Order" at bounding box center [1427, 29] width 99 height 30
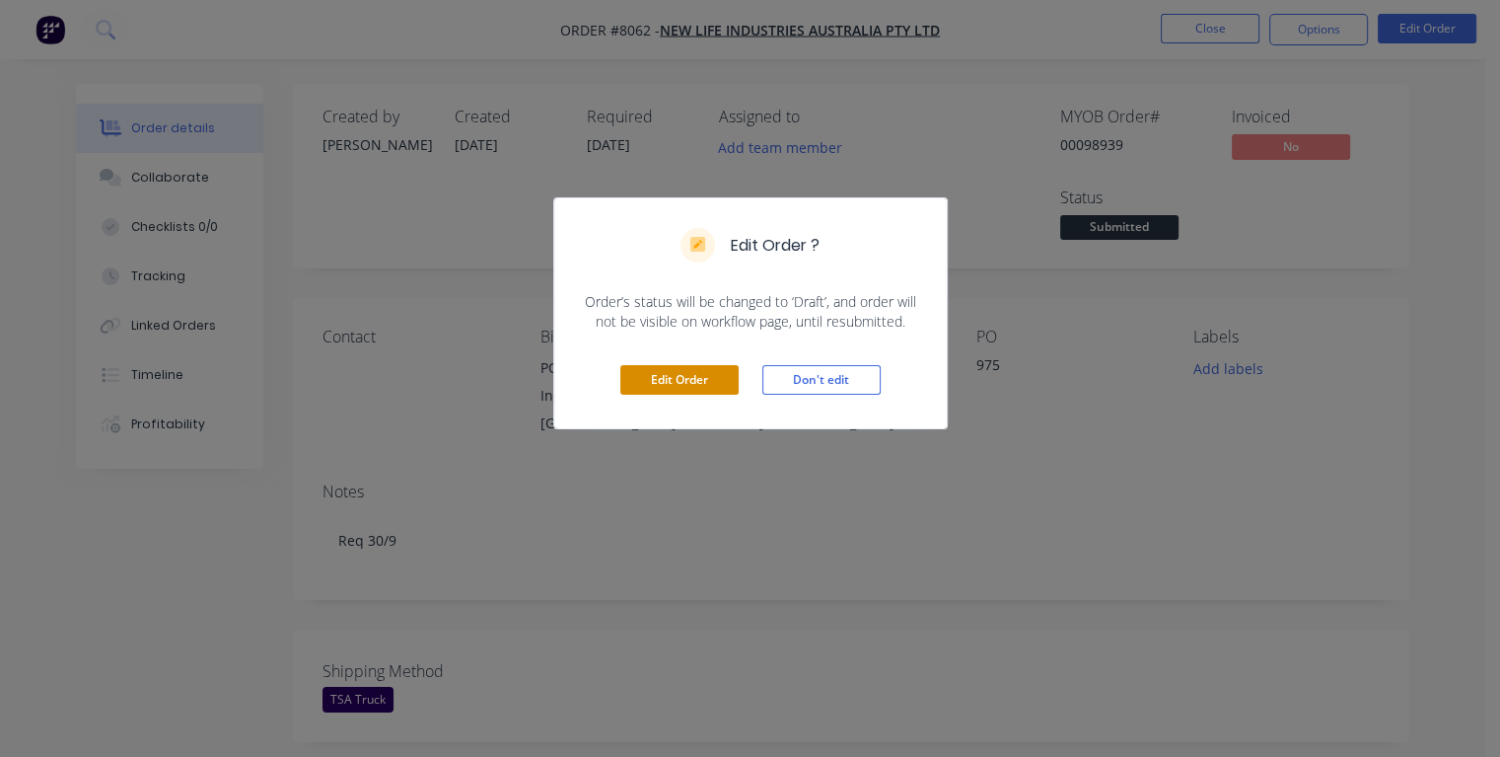
click at [670, 374] on button "Edit Order" at bounding box center [679, 380] width 118 height 30
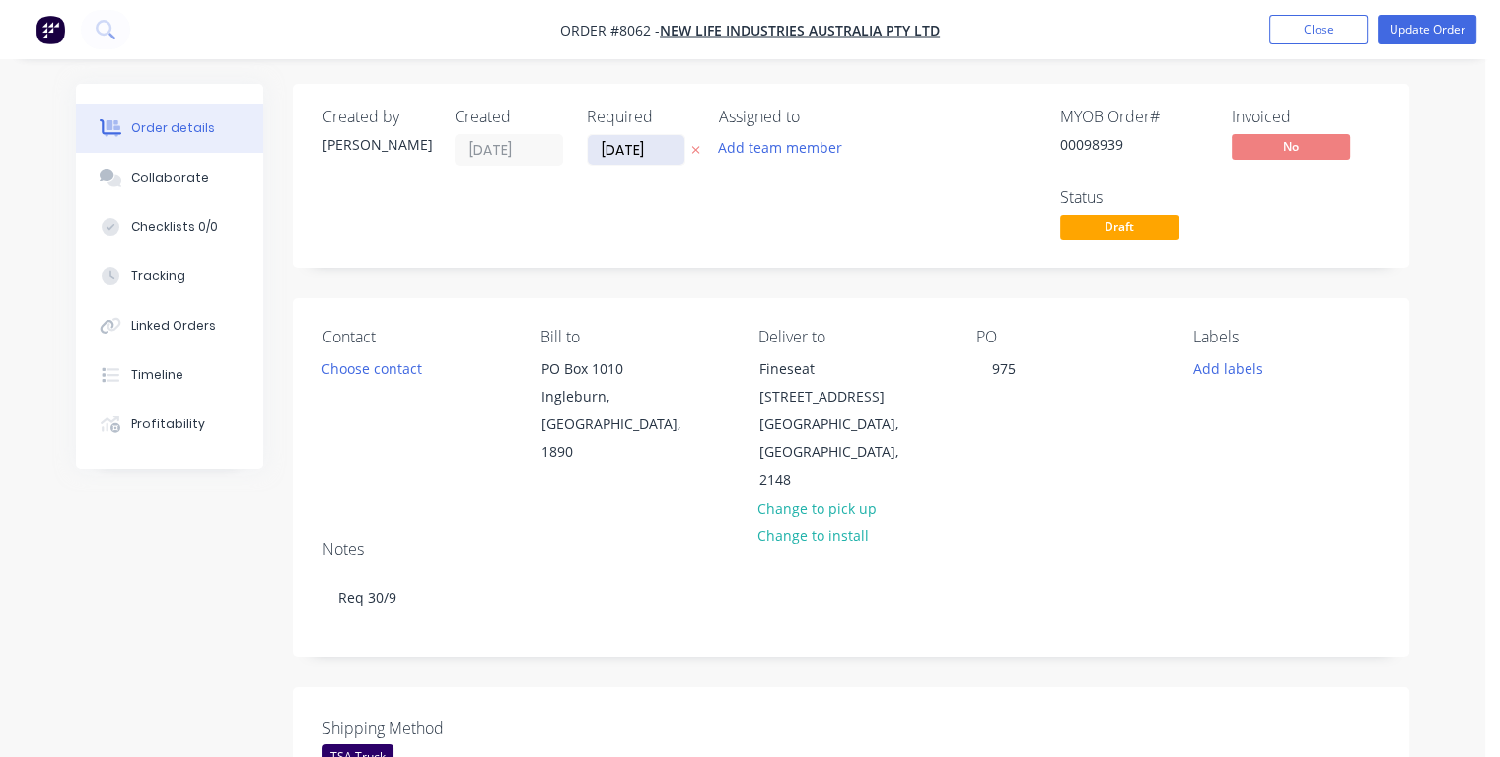
click at [655, 146] on input "[DATE]" at bounding box center [636, 150] width 97 height 30
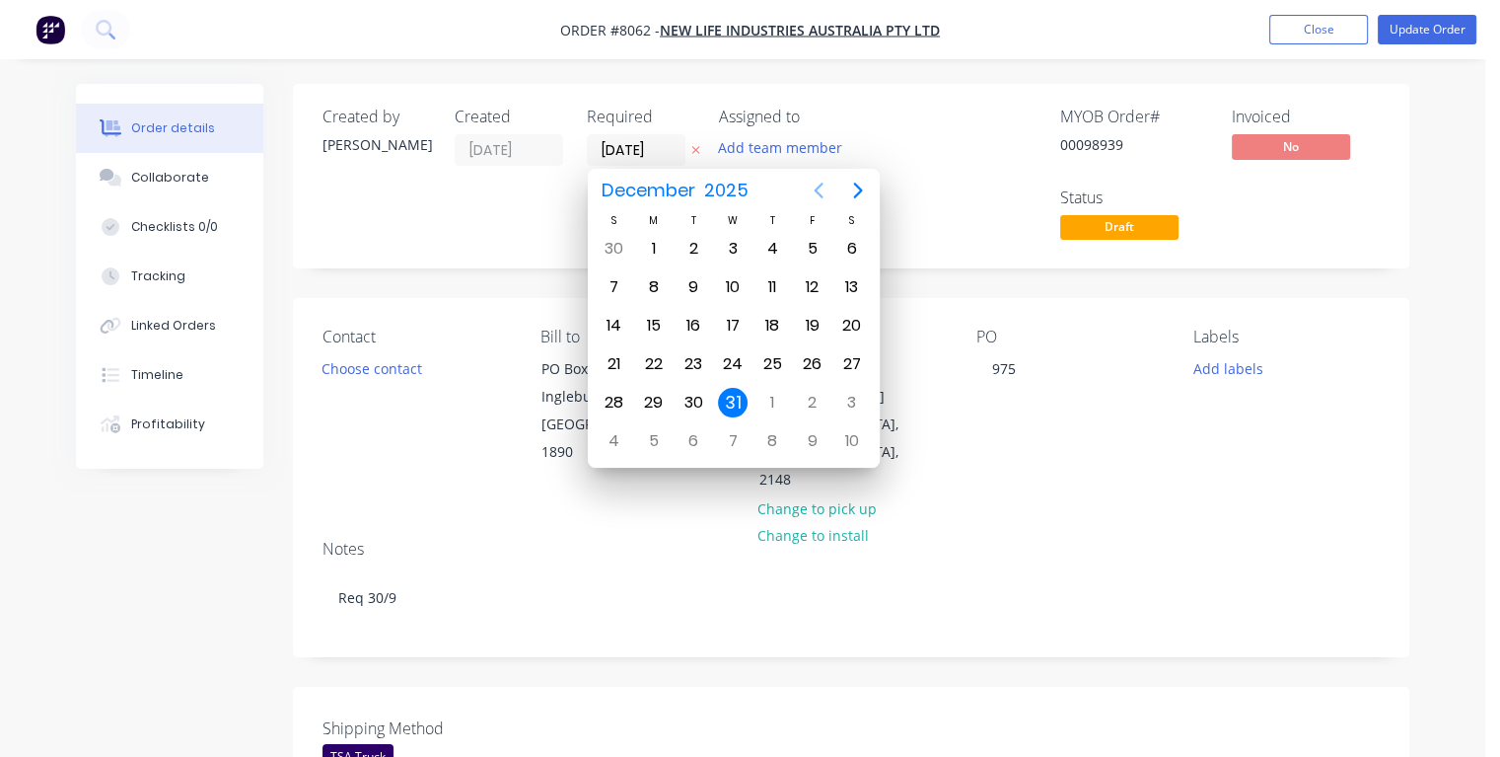
click at [816, 191] on icon "Previous page" at bounding box center [818, 190] width 9 height 16
click at [651, 397] on div "29" at bounding box center [654, 403] width 30 height 30
type input "[DATE]"
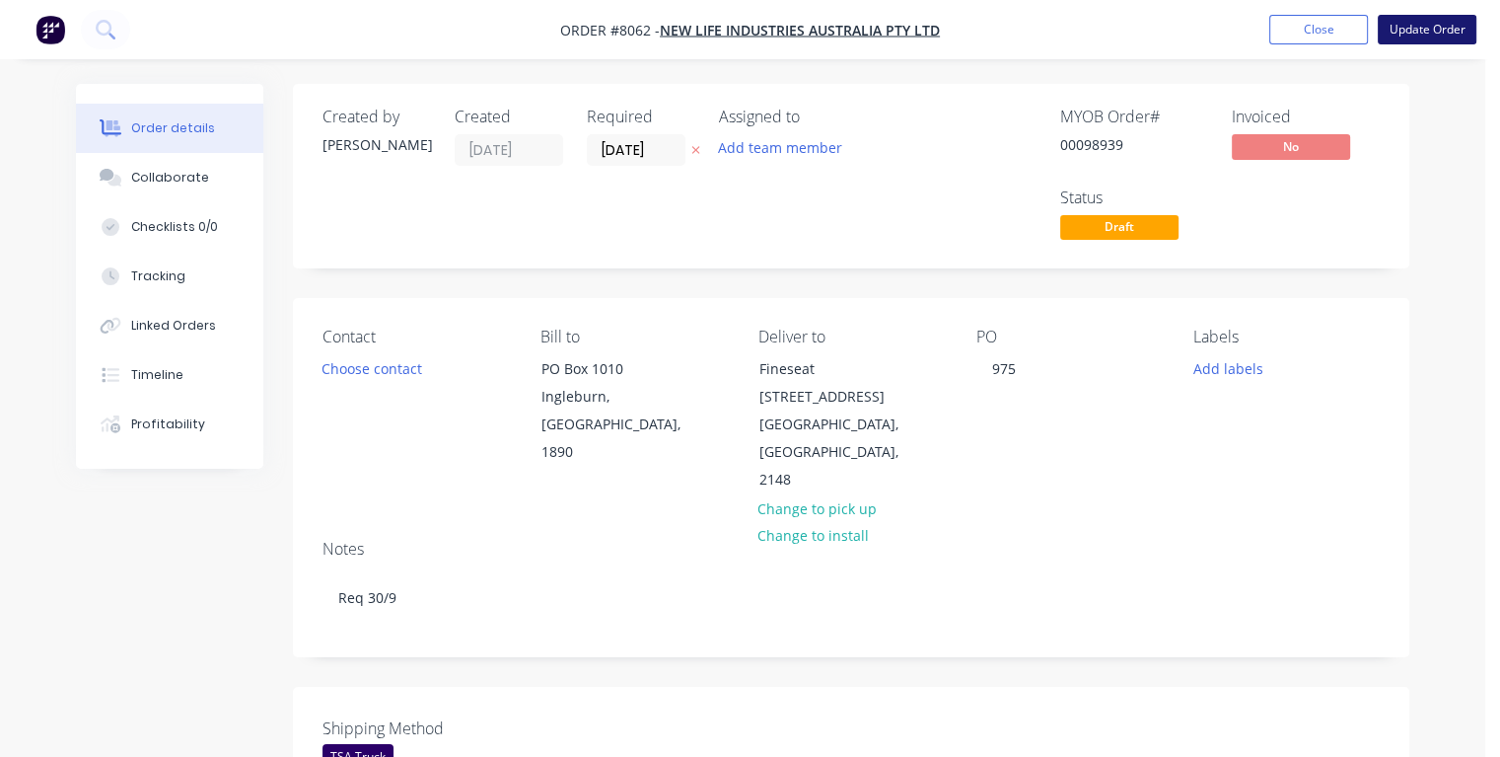
click at [1424, 31] on button "Update Order" at bounding box center [1427, 30] width 99 height 30
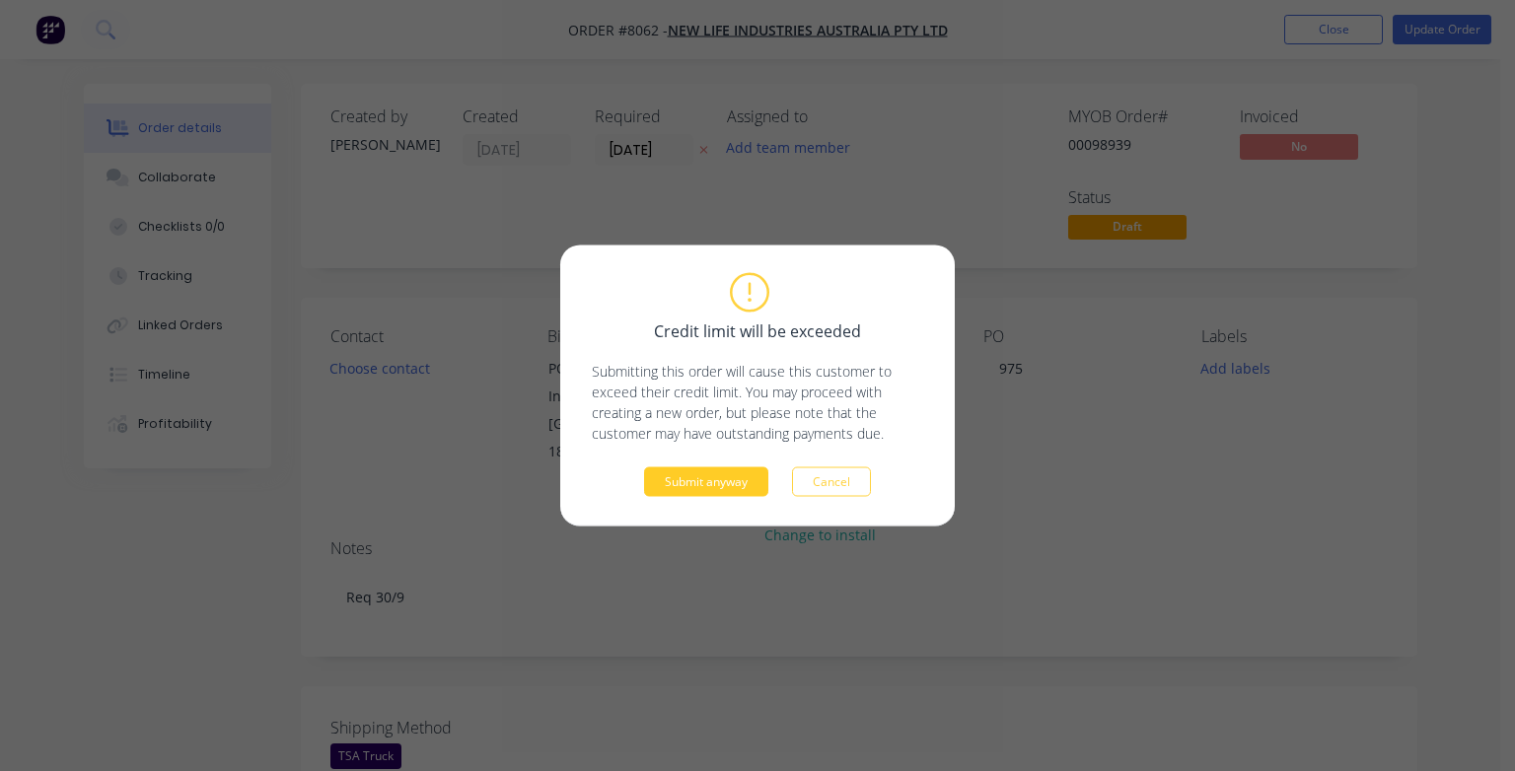
click at [716, 485] on button "Submit anyway" at bounding box center [706, 483] width 124 height 30
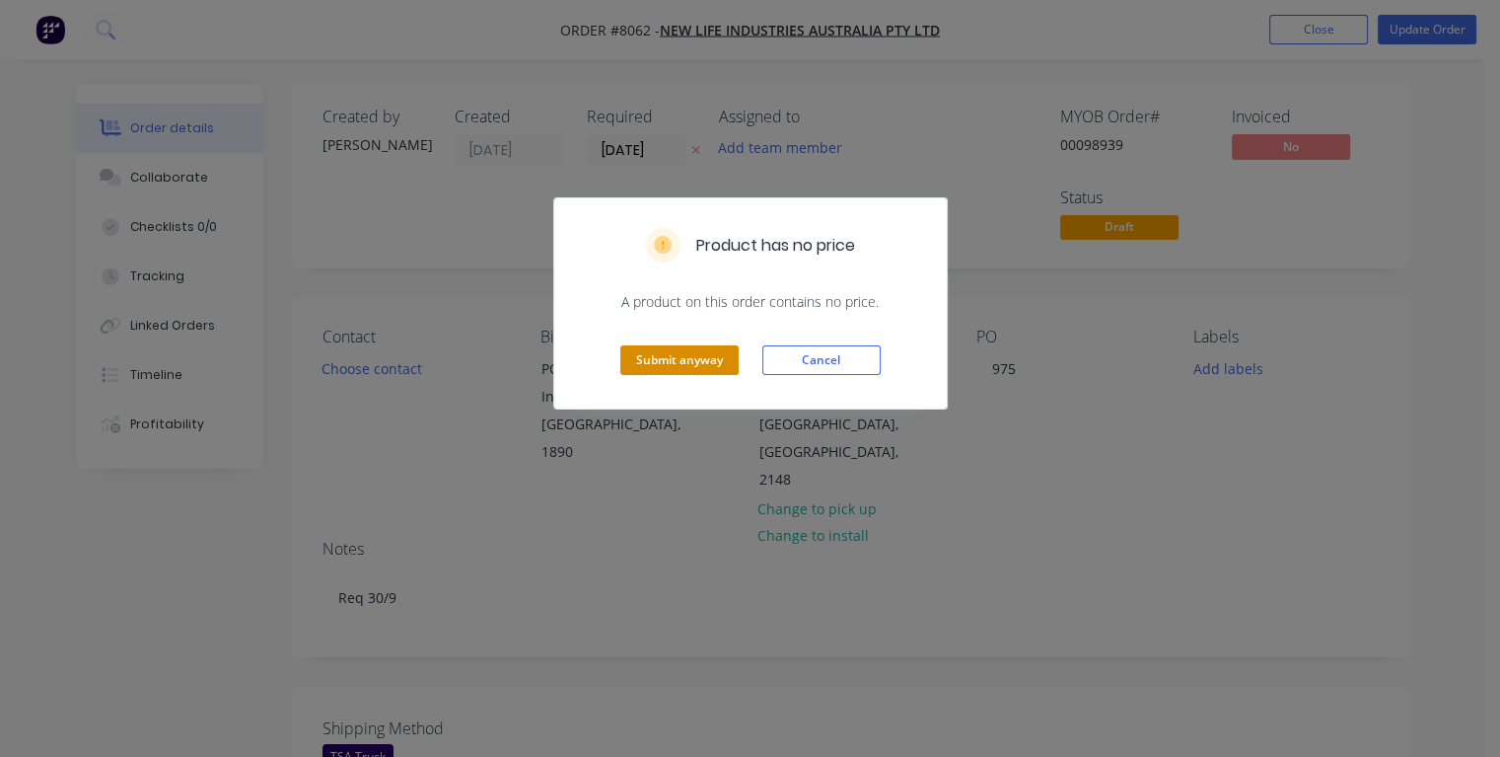
click at [671, 359] on button "Submit anyway" at bounding box center [679, 360] width 118 height 30
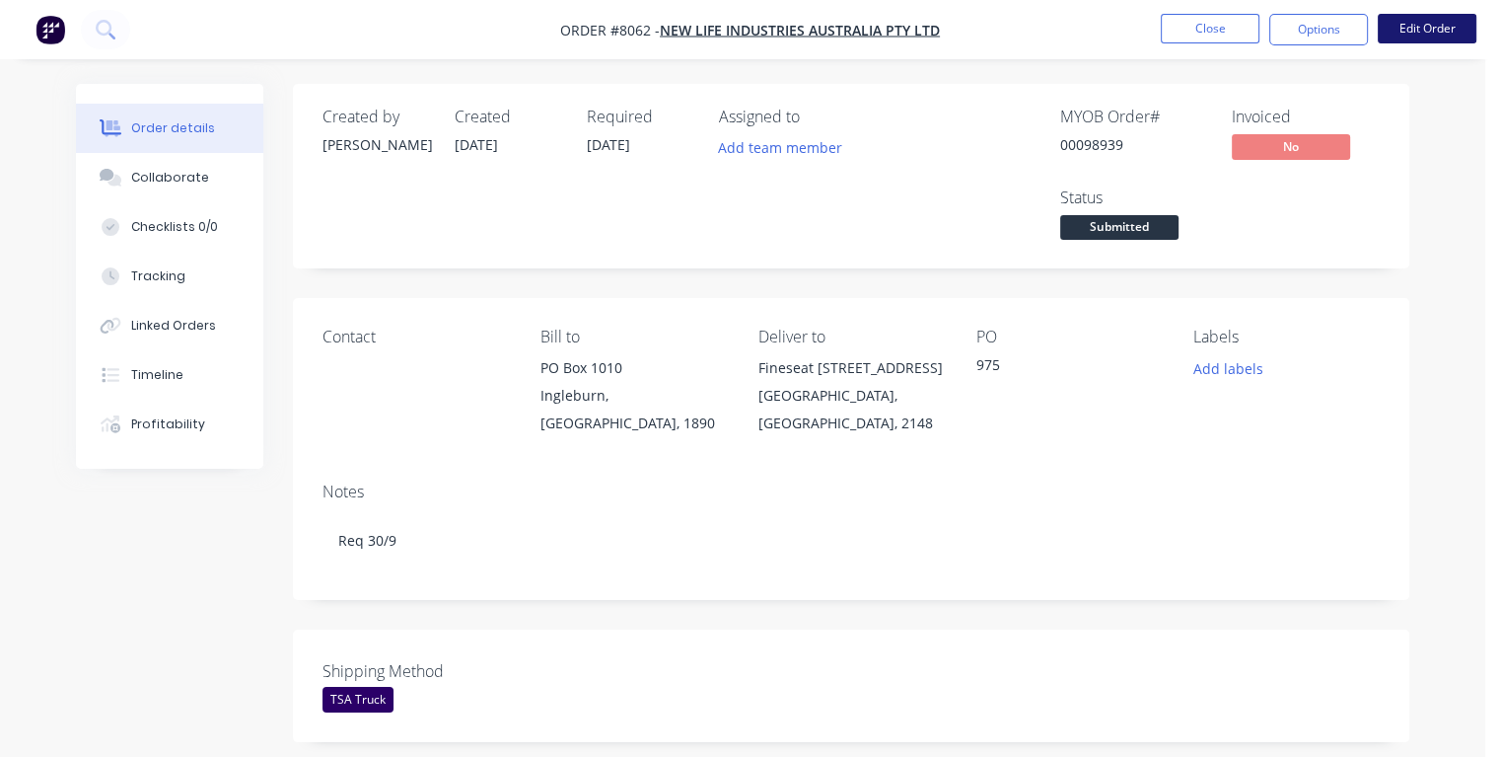
click at [1428, 36] on button "Edit Order" at bounding box center [1427, 29] width 99 height 30
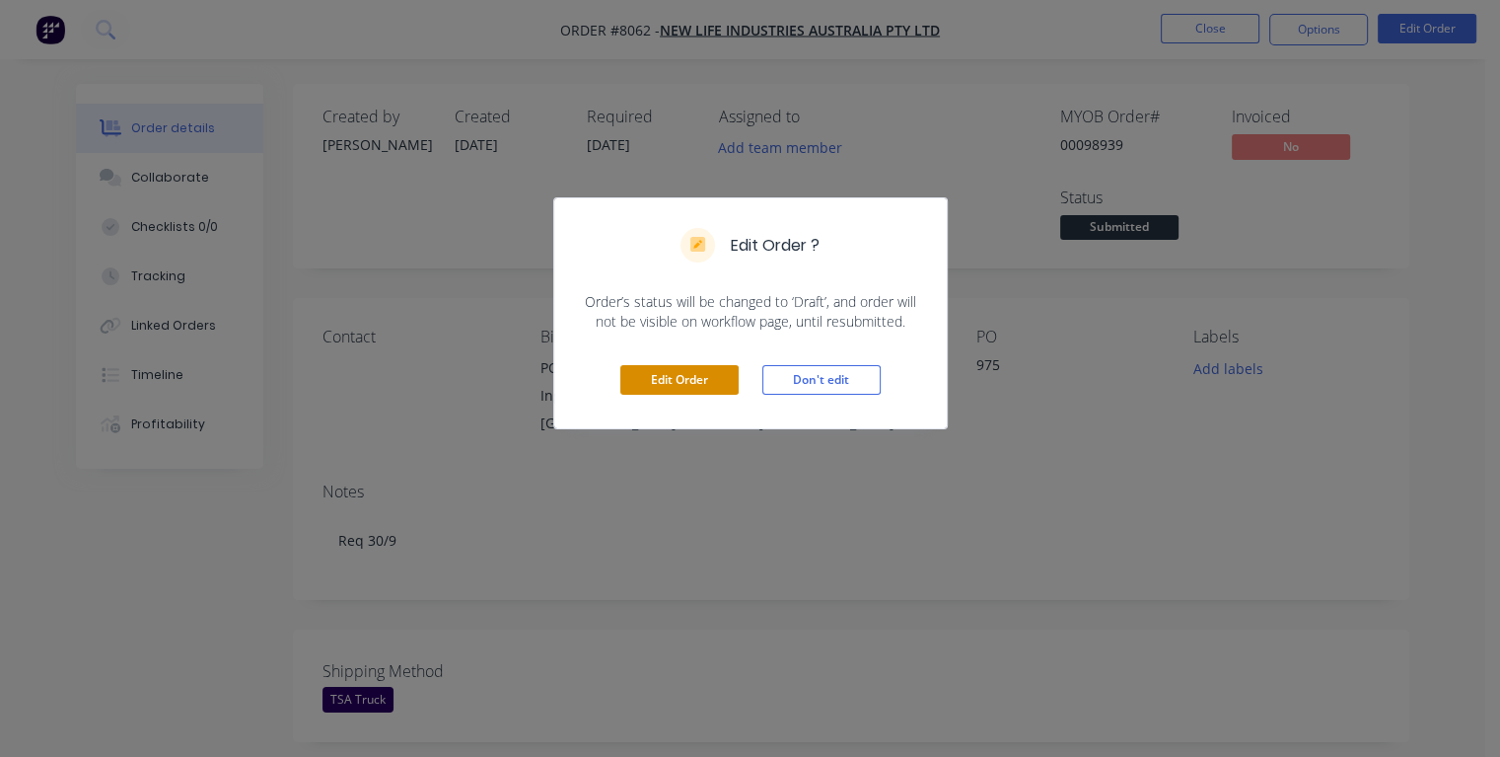
click at [710, 377] on button "Edit Order" at bounding box center [679, 380] width 118 height 30
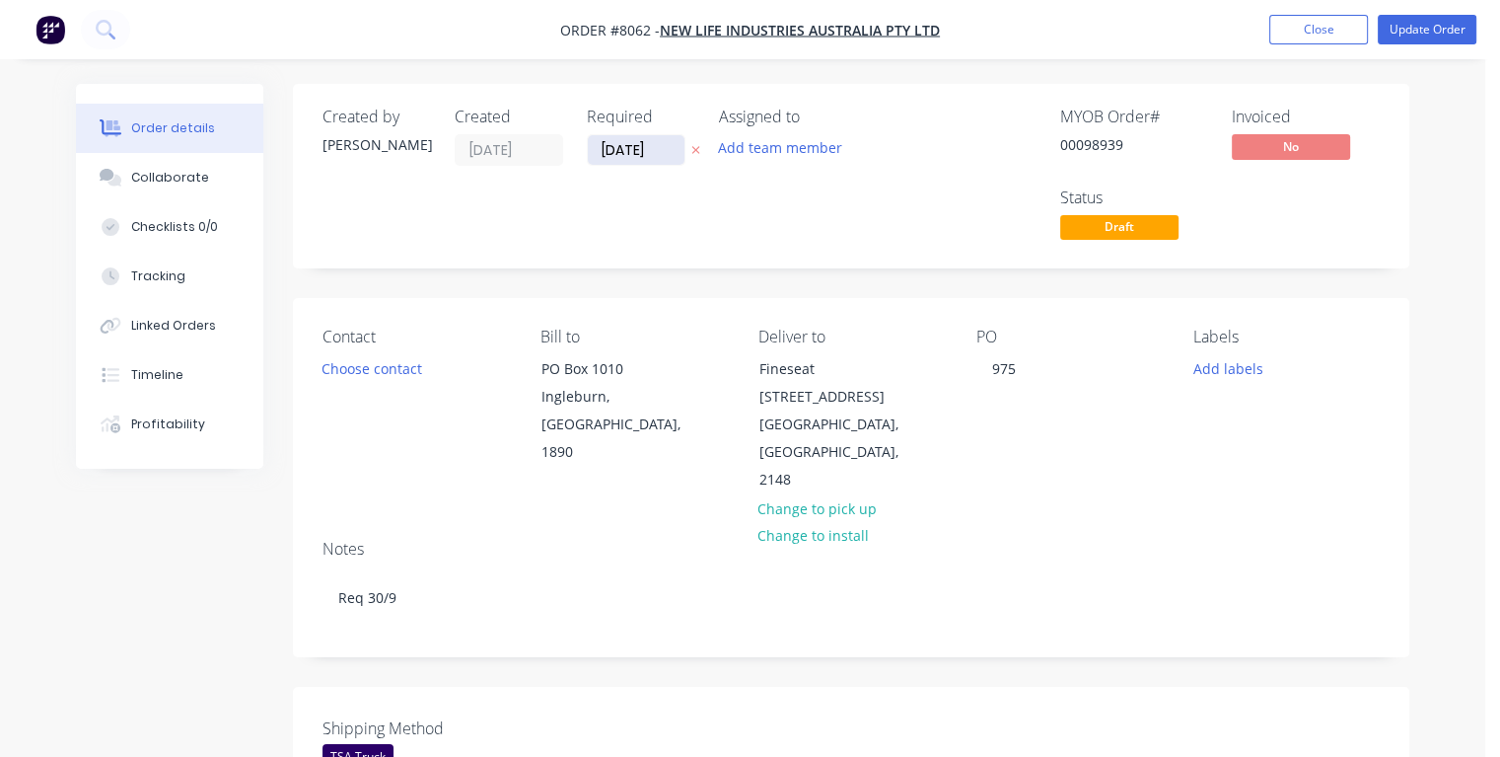
click at [670, 148] on input "[DATE]" at bounding box center [636, 150] width 97 height 30
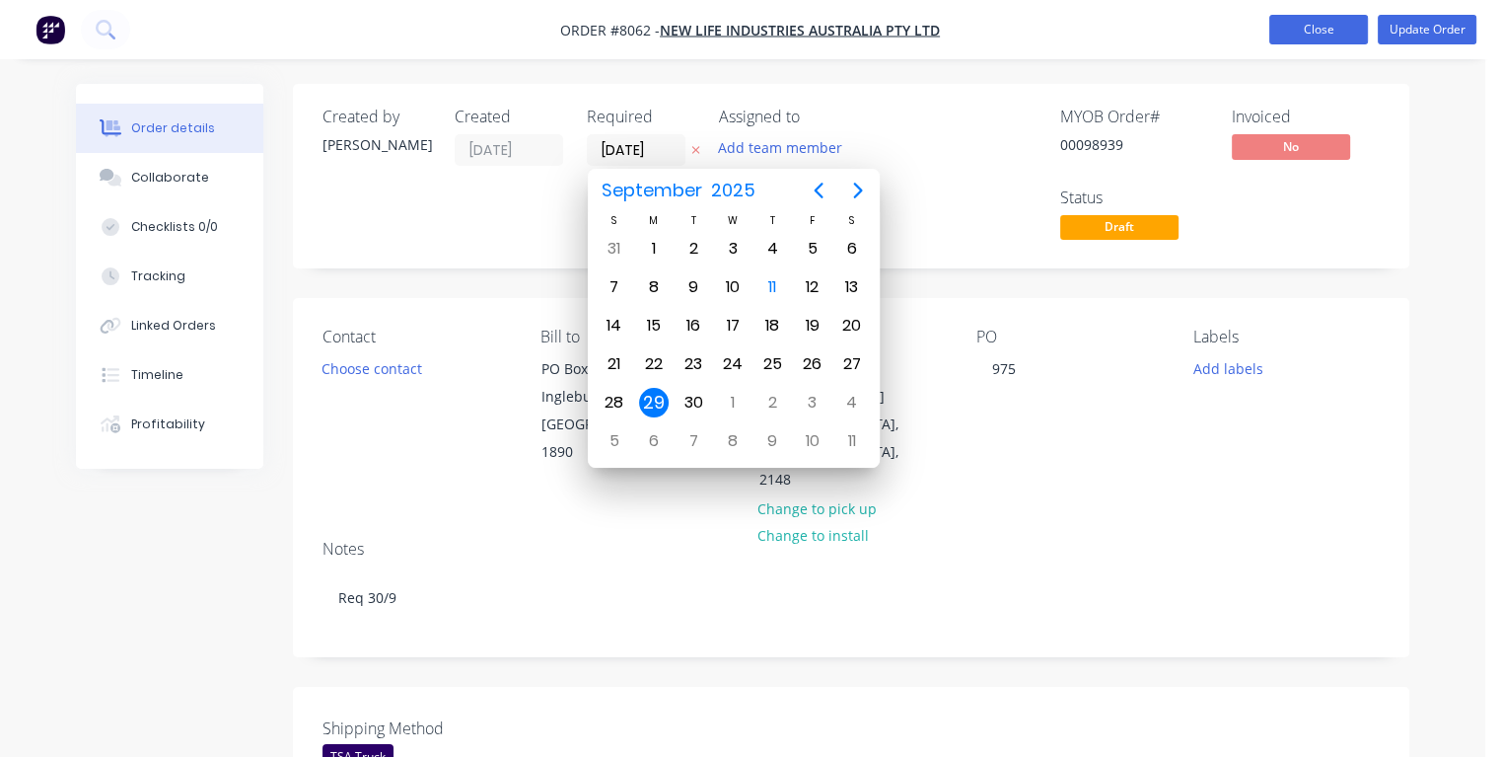
click at [1306, 30] on button "Close" at bounding box center [1319, 30] width 99 height 30
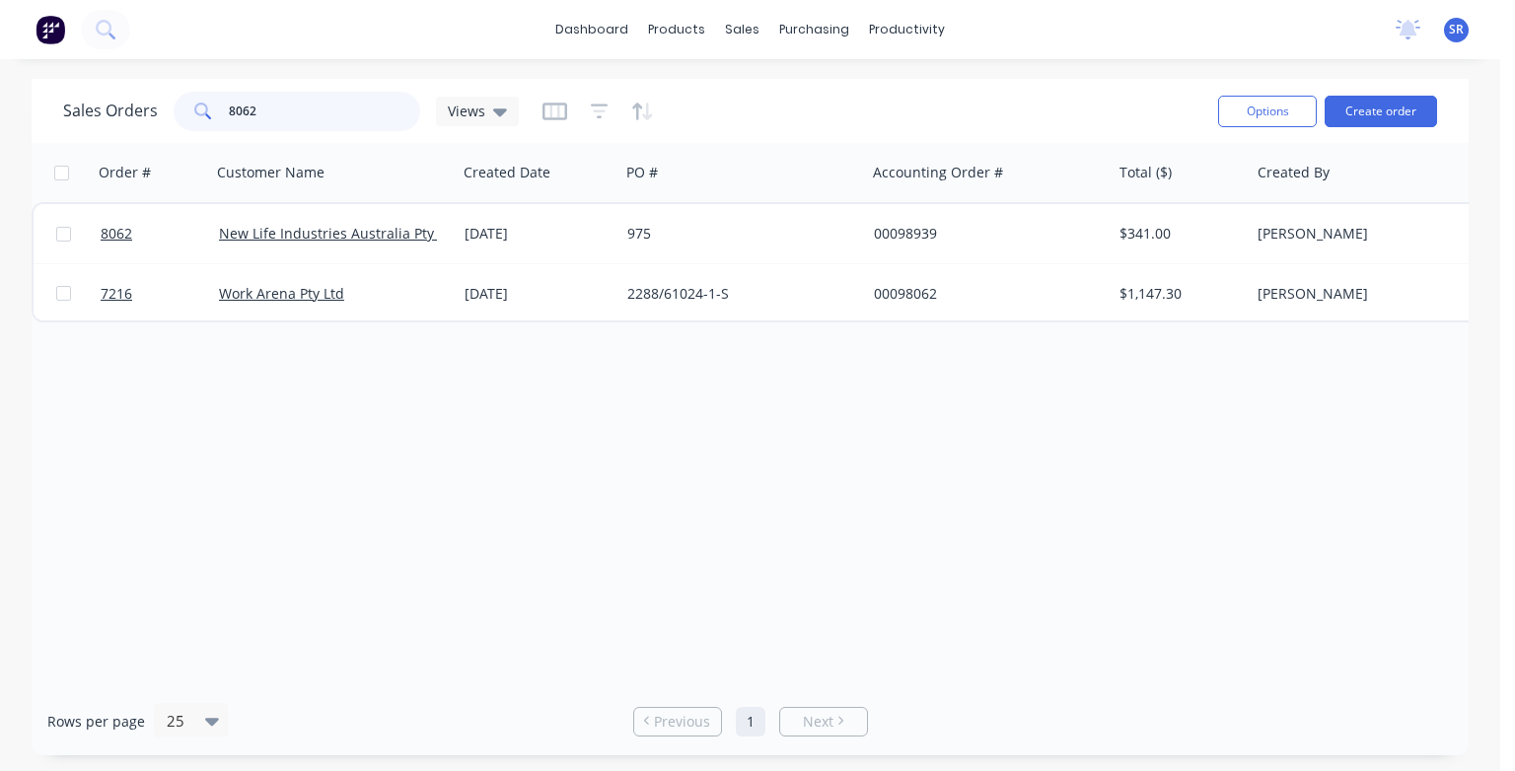
click at [313, 109] on input "8062" at bounding box center [325, 111] width 192 height 39
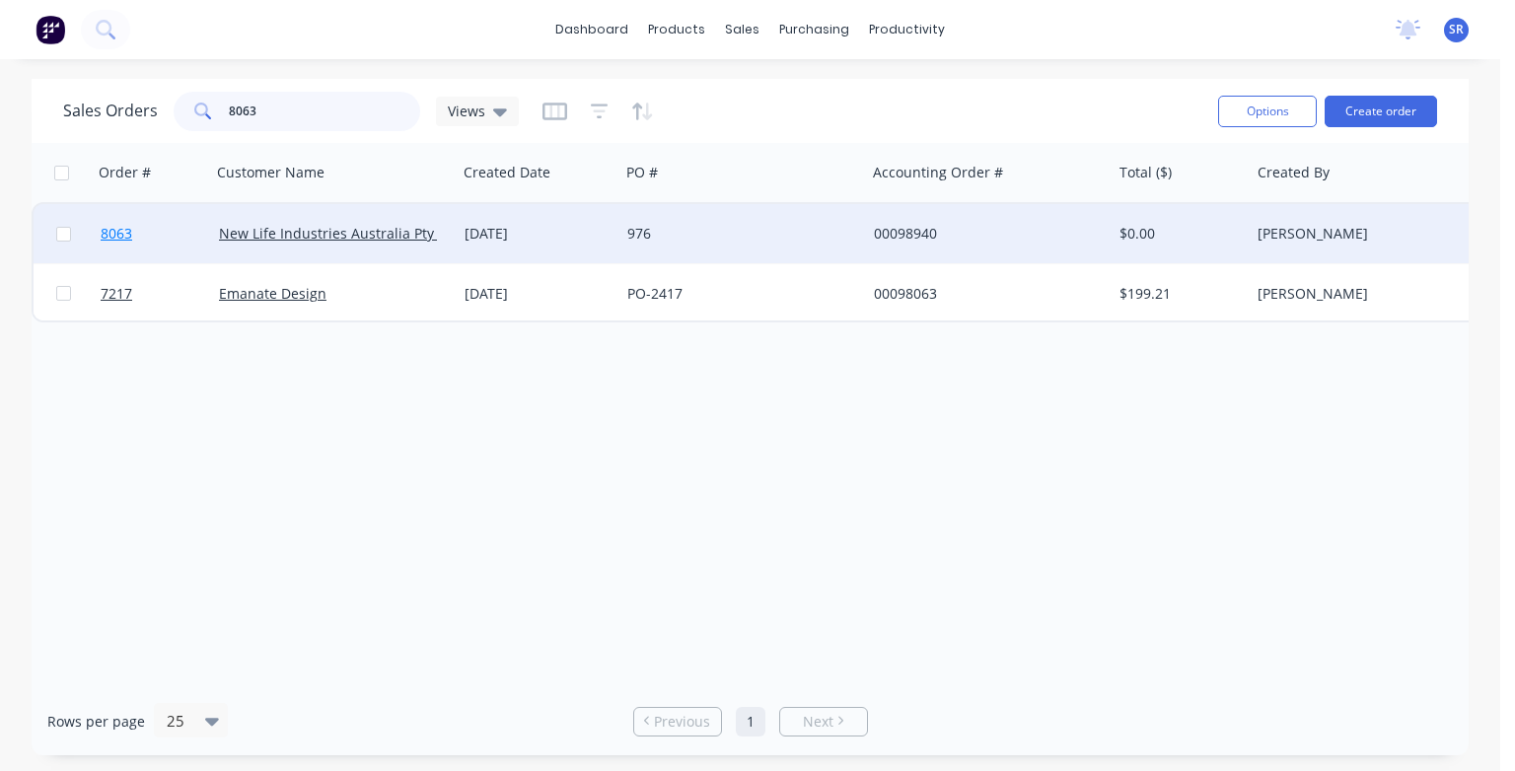
type input "8063"
click at [111, 233] on span "8063" at bounding box center [117, 234] width 32 height 20
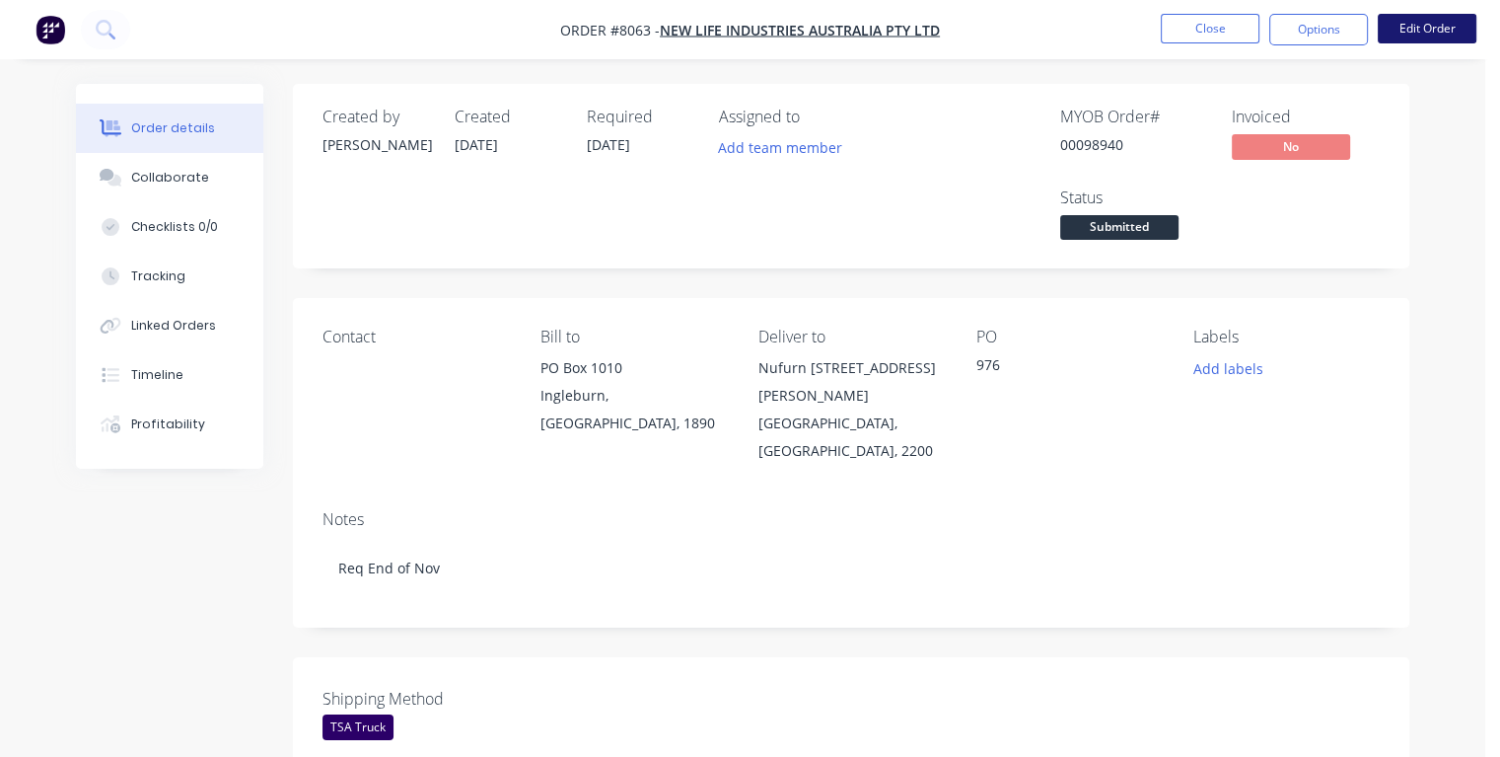
click at [1414, 23] on button "Edit Order" at bounding box center [1427, 29] width 99 height 30
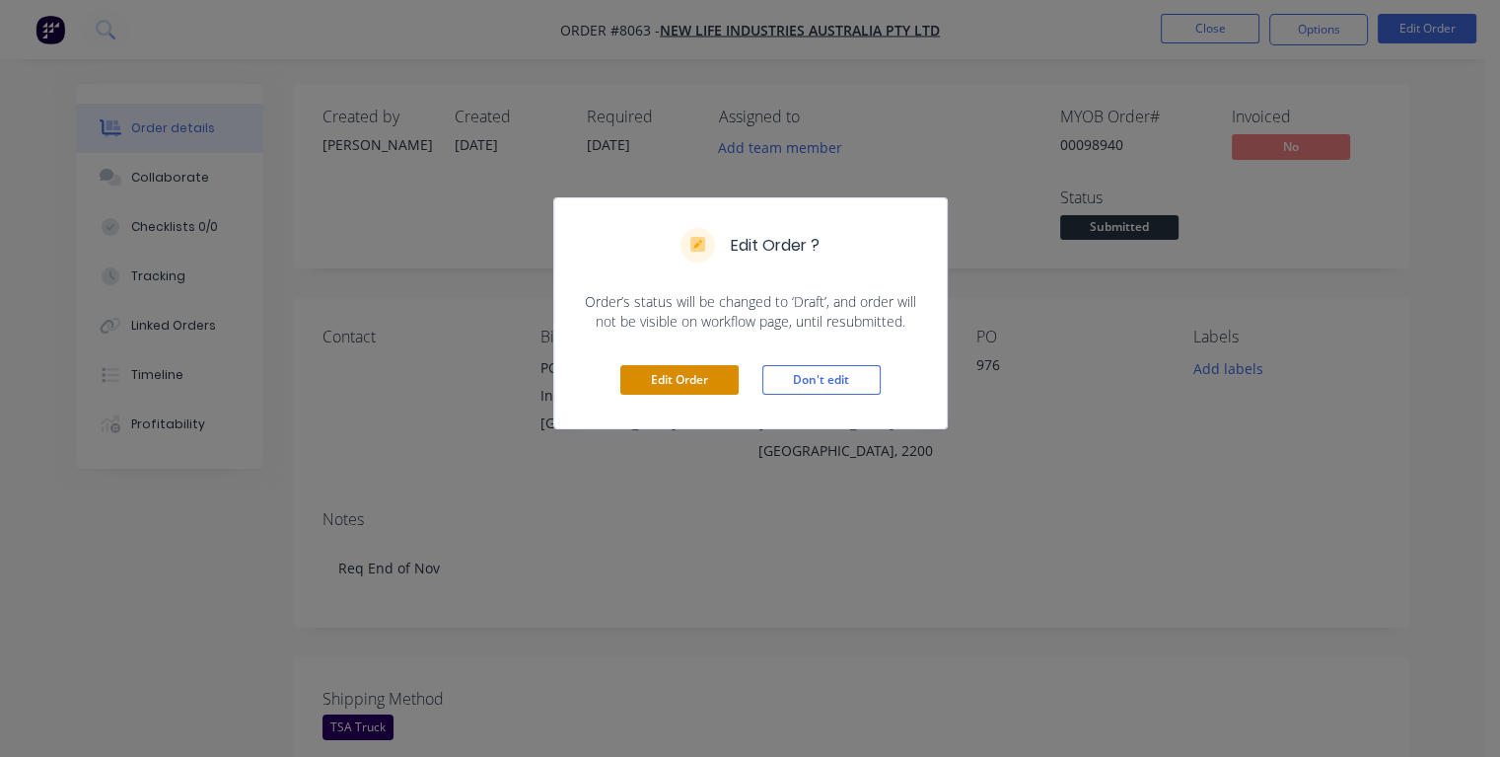
click at [655, 381] on button "Edit Order" at bounding box center [679, 380] width 118 height 30
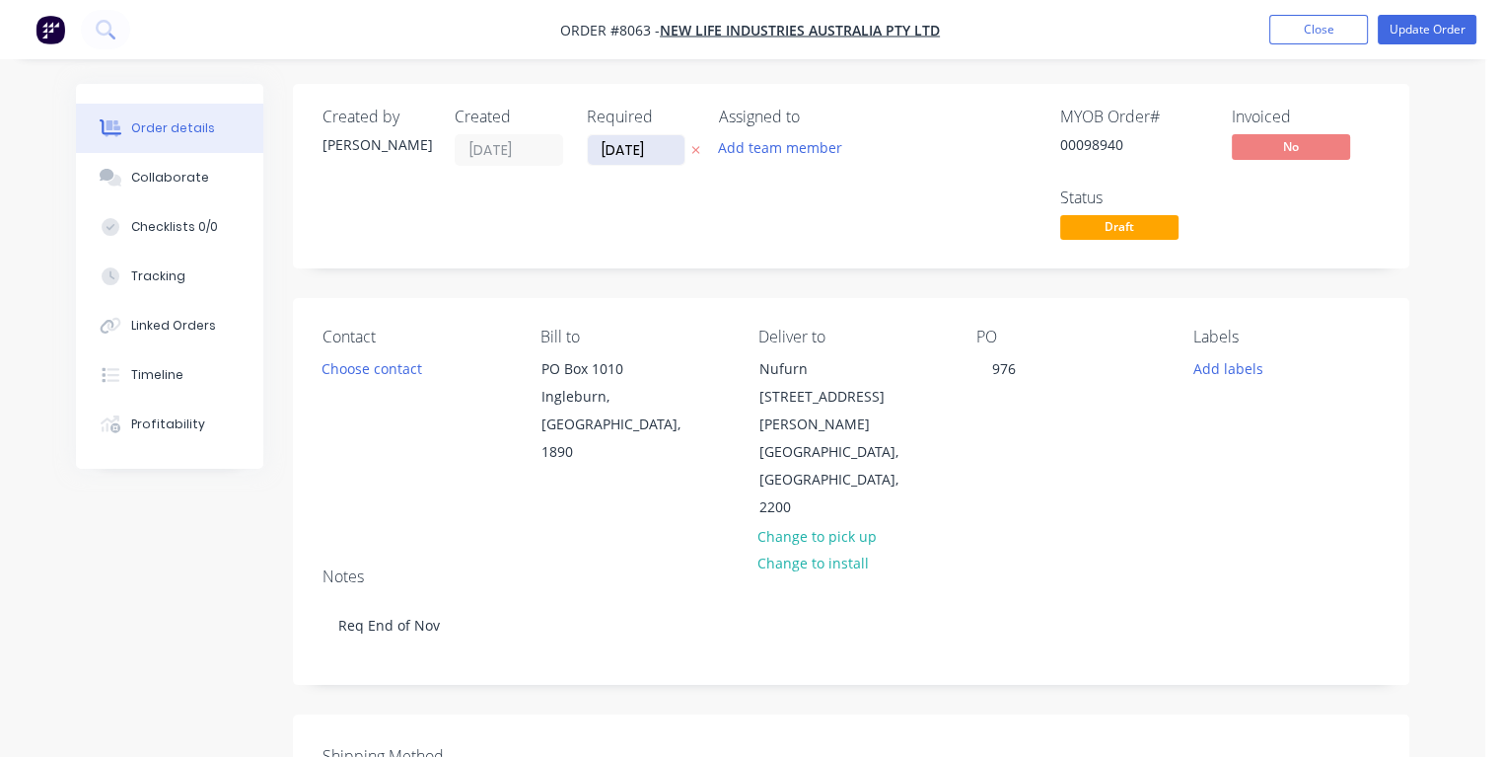
click at [653, 148] on input "[DATE]" at bounding box center [636, 150] width 97 height 30
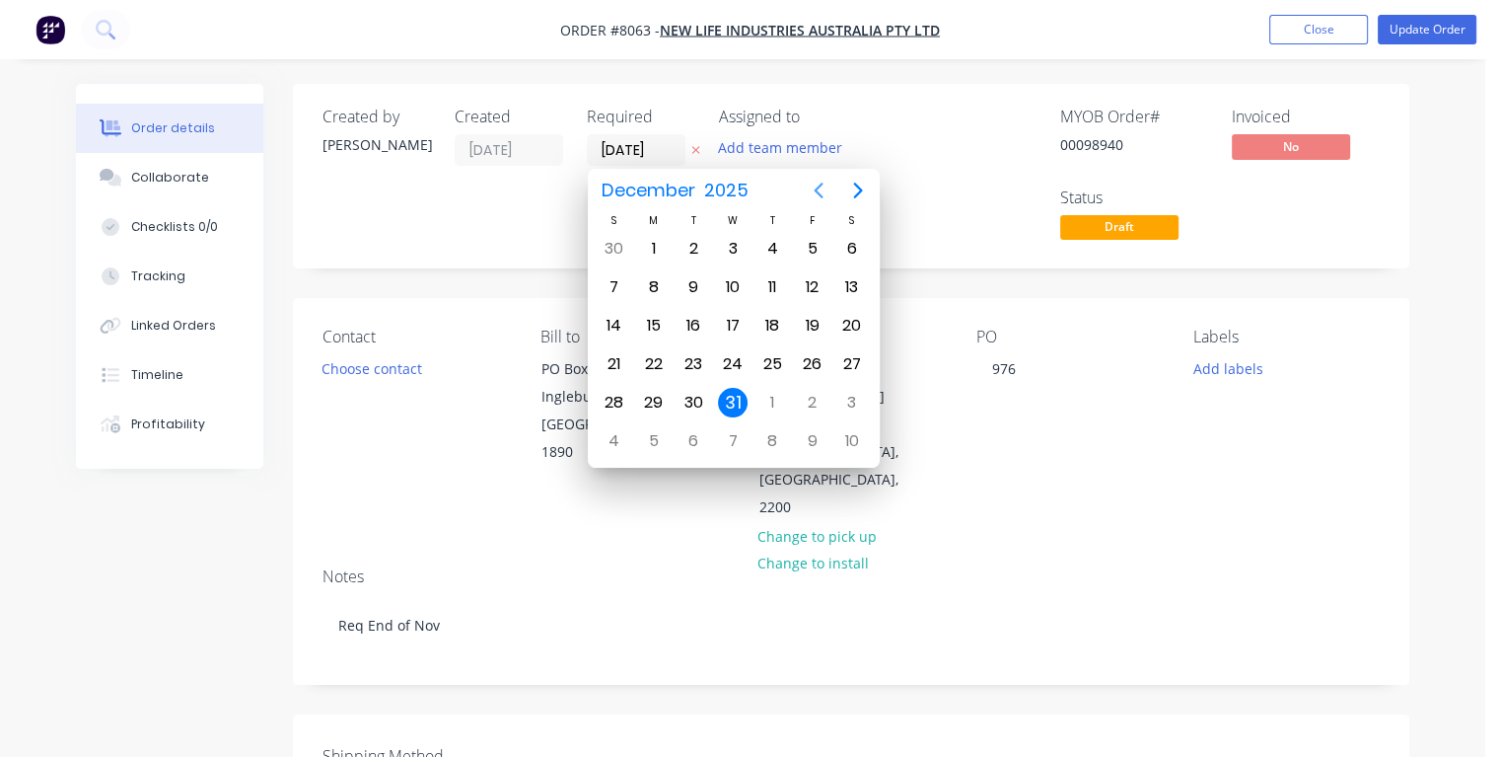
click at [818, 195] on icon "Previous page" at bounding box center [819, 191] width 24 height 24
click at [653, 399] on div "24" at bounding box center [654, 403] width 30 height 30
type input "[DATE]"
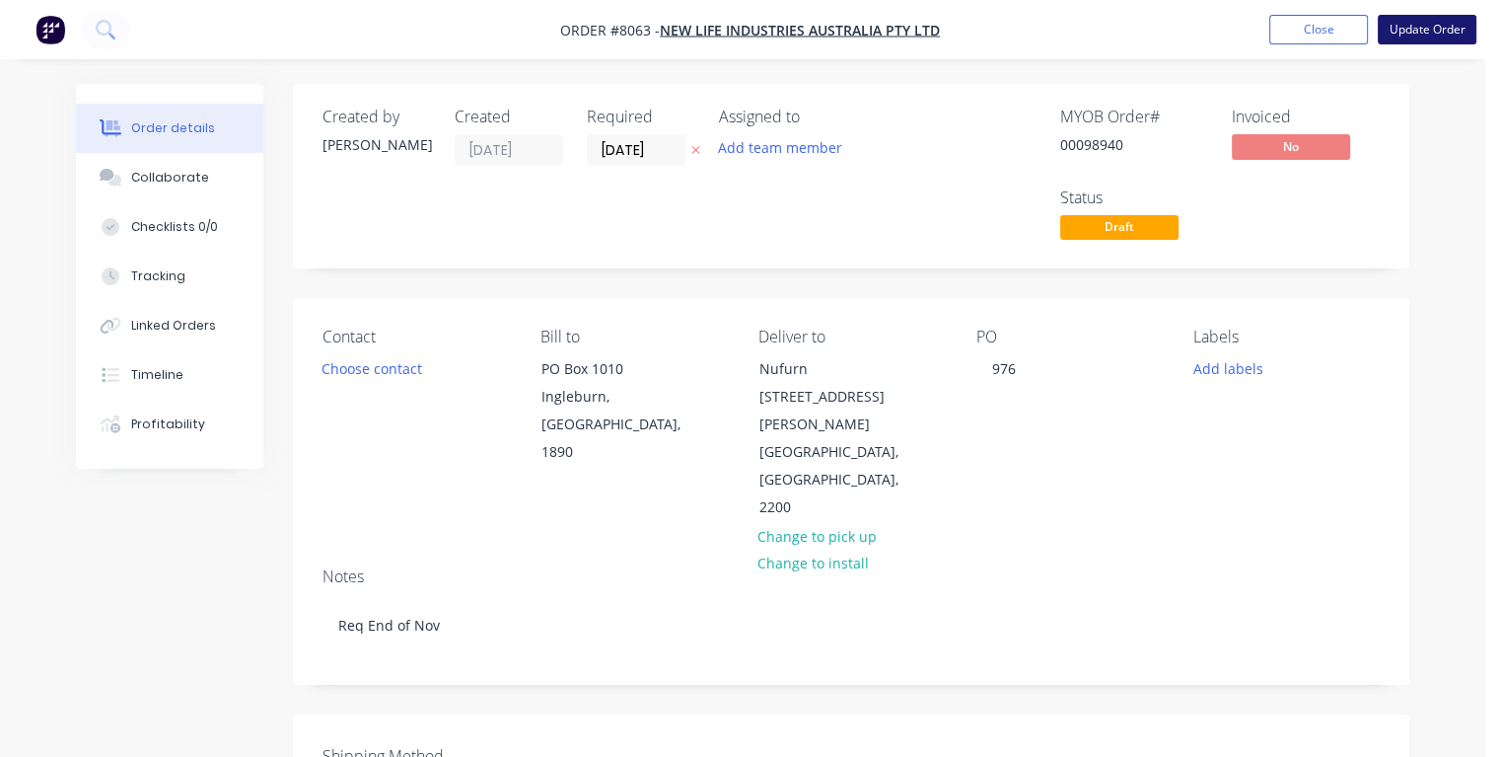
click at [1417, 32] on button "Update Order" at bounding box center [1427, 30] width 99 height 30
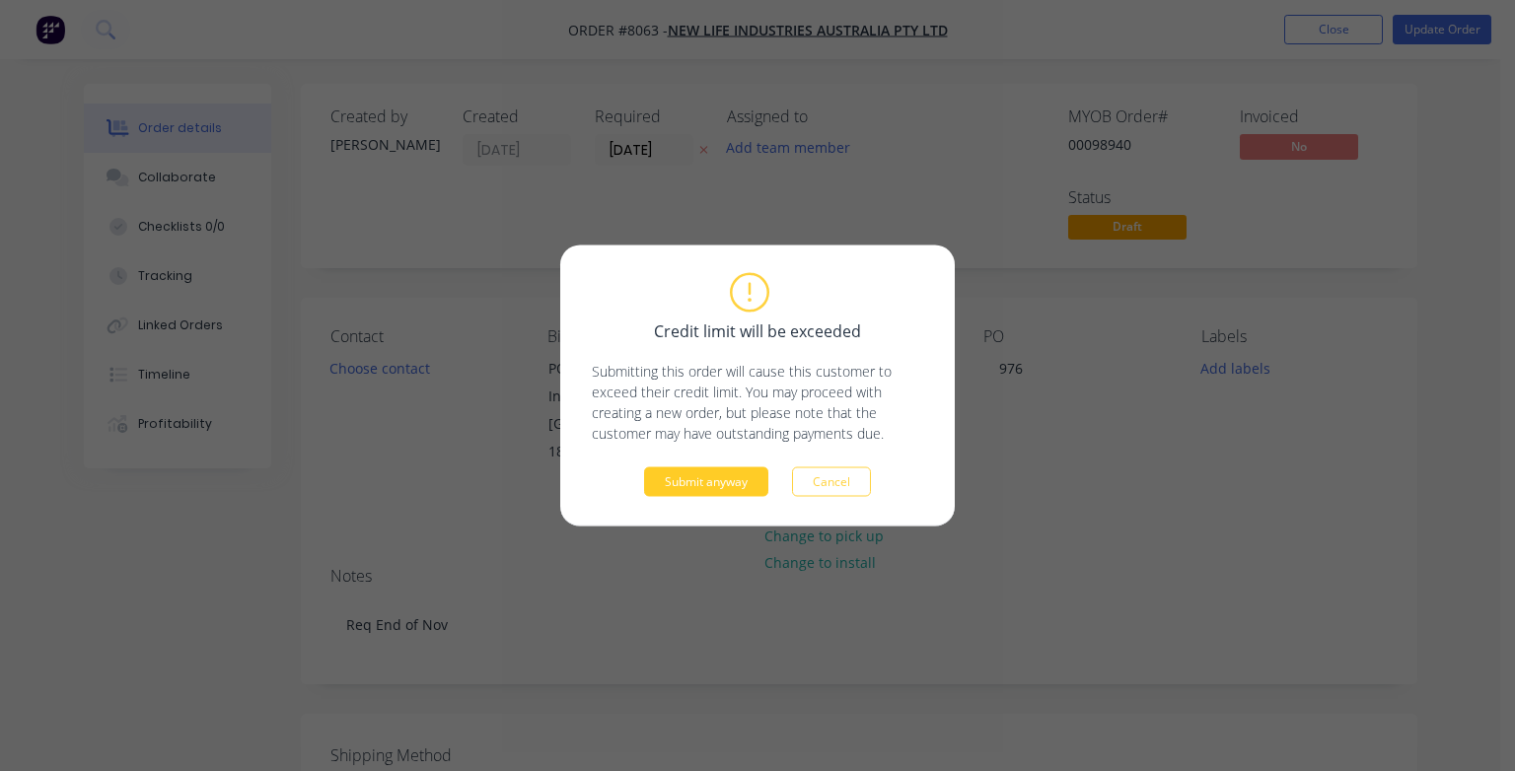
click at [728, 479] on button "Submit anyway" at bounding box center [706, 483] width 124 height 30
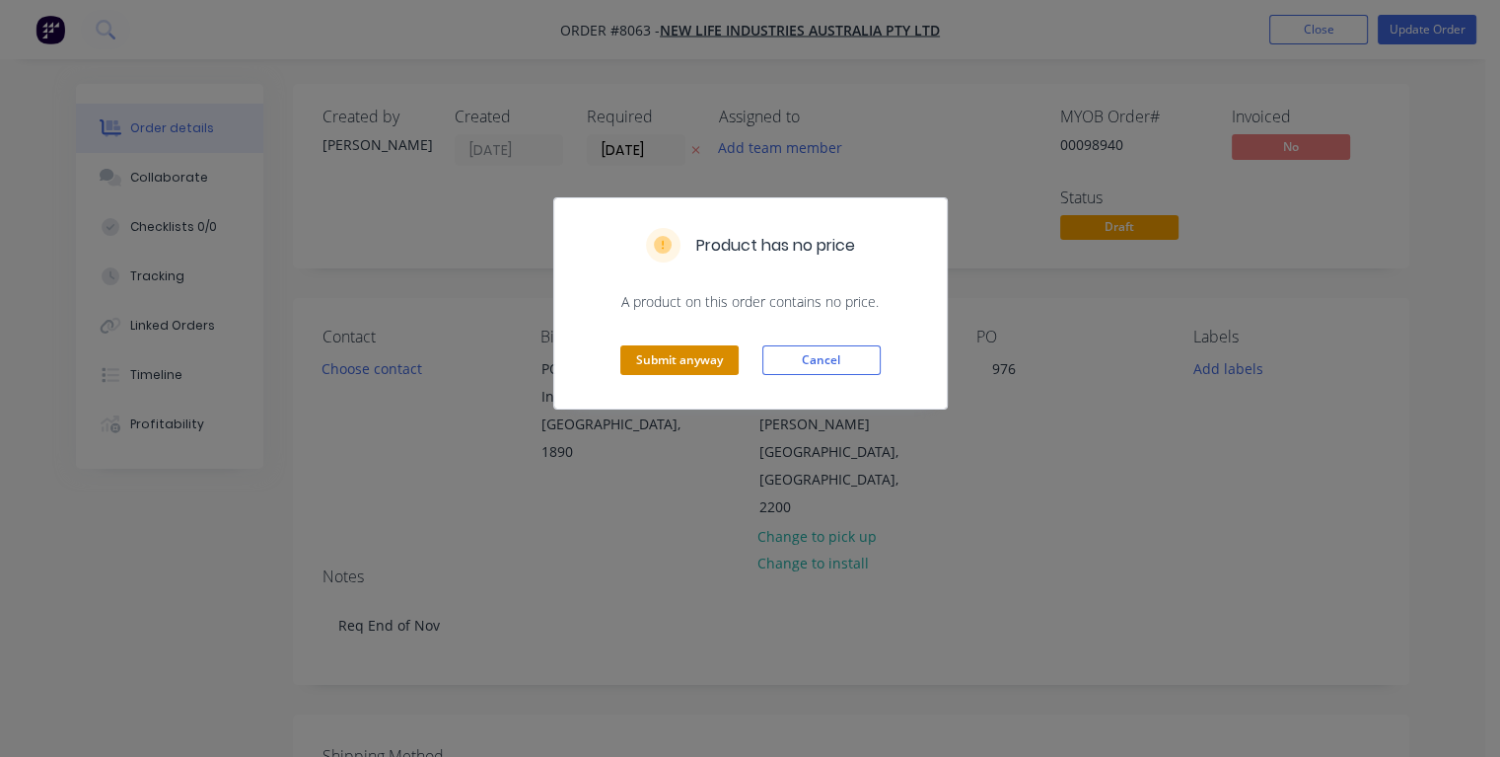
click at [687, 353] on button "Submit anyway" at bounding box center [679, 360] width 118 height 30
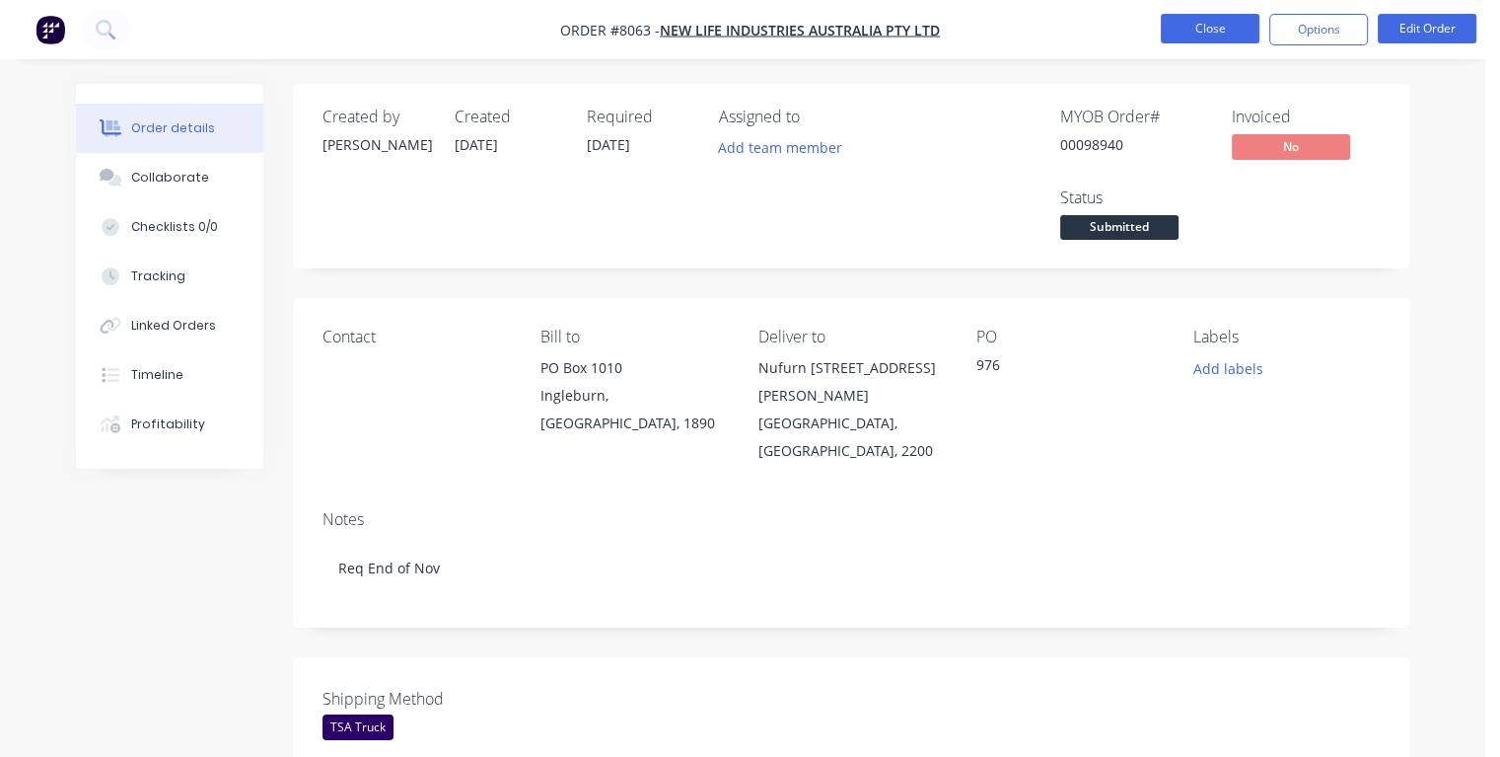
click at [1197, 26] on button "Close" at bounding box center [1210, 29] width 99 height 30
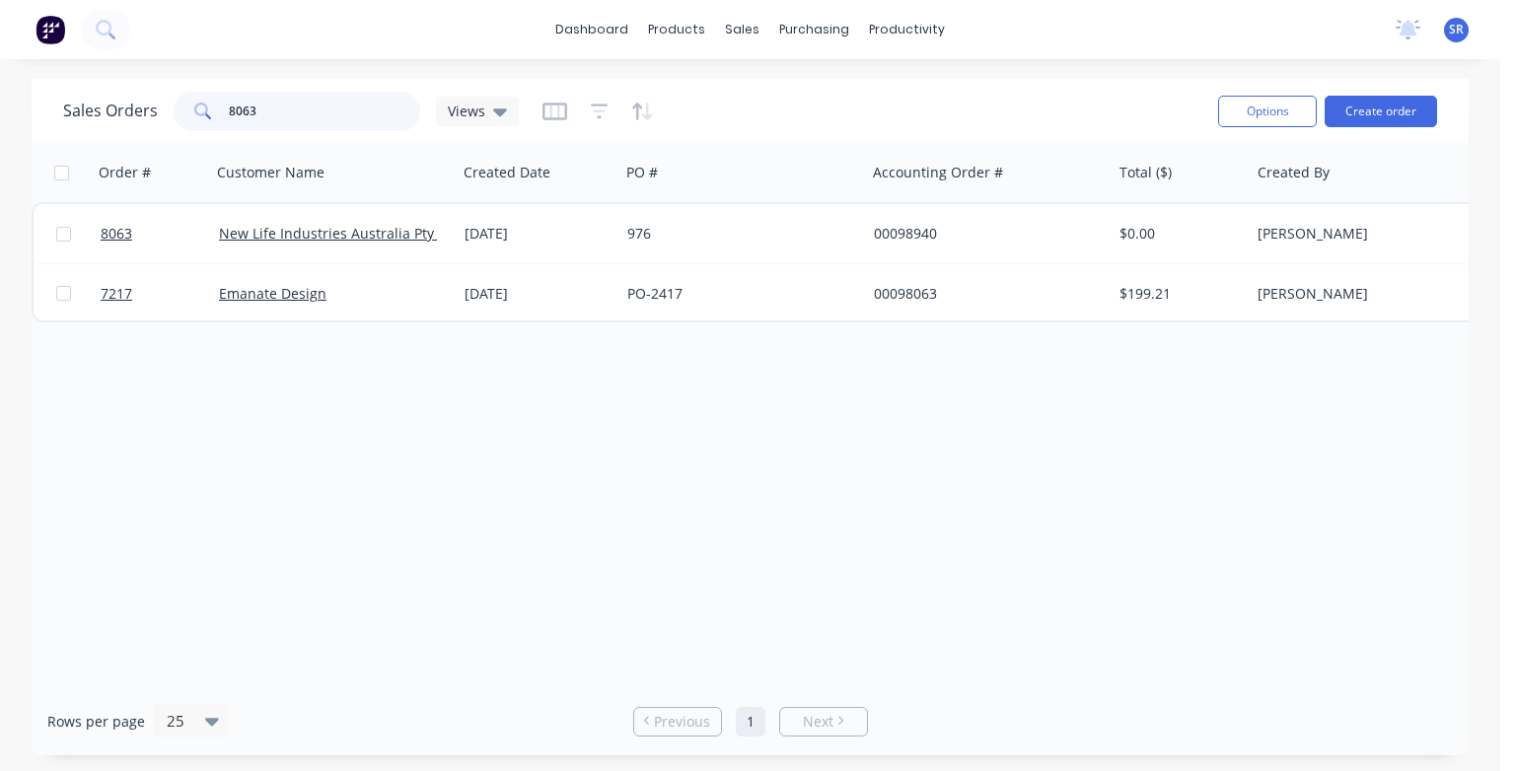
click at [271, 108] on input "8063" at bounding box center [325, 111] width 192 height 39
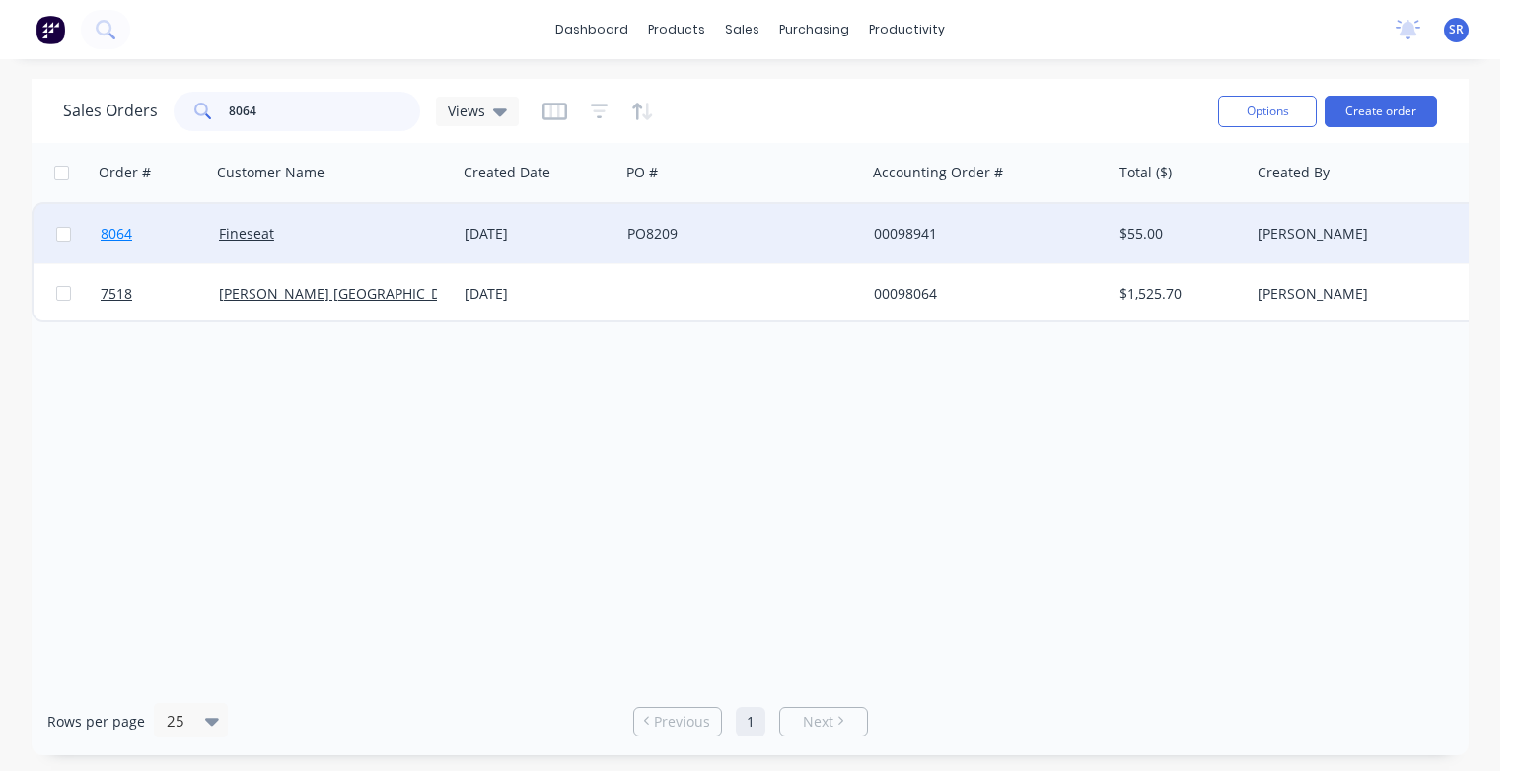
type input "8064"
click at [122, 237] on span "8064" at bounding box center [117, 234] width 32 height 20
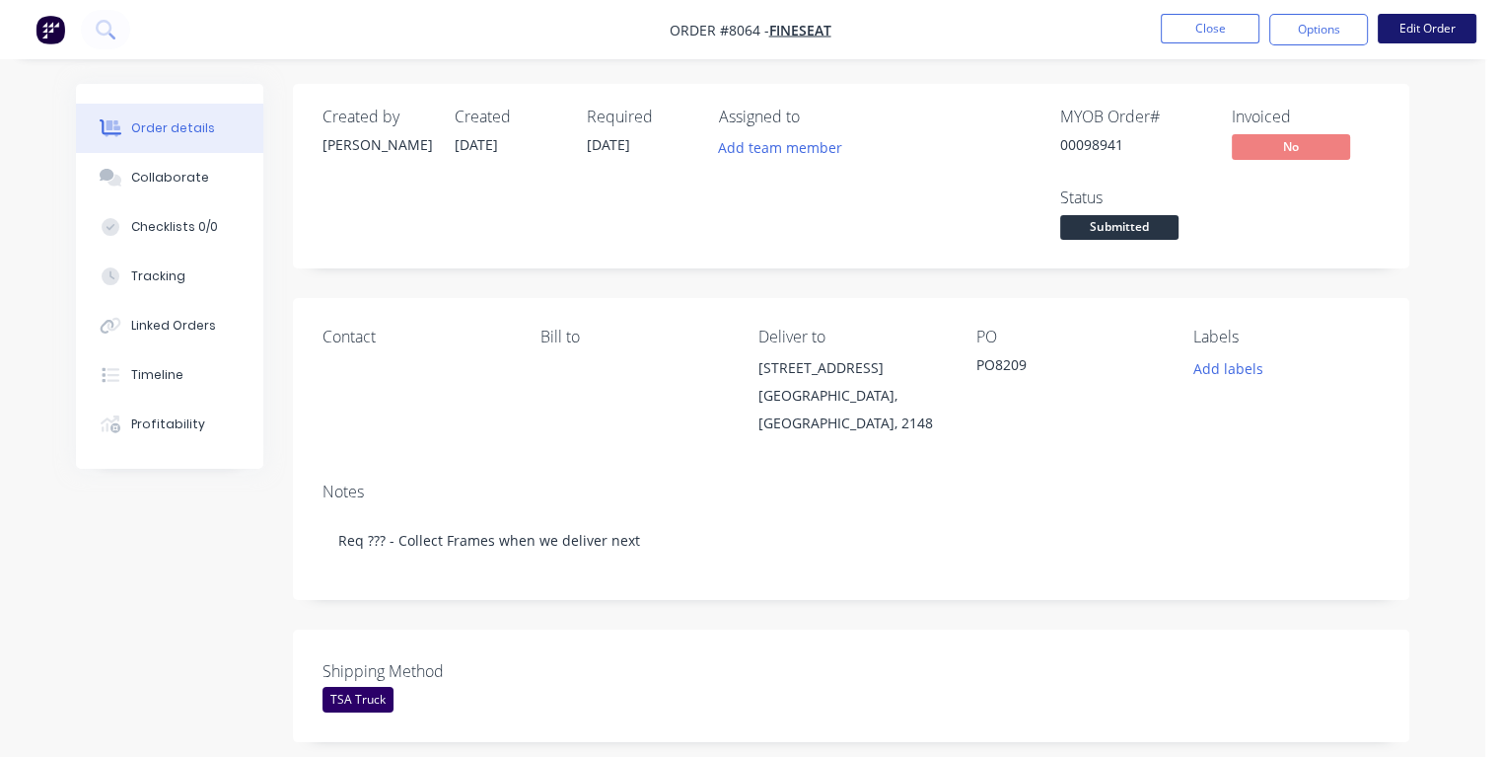
click at [1425, 24] on button "Edit Order" at bounding box center [1427, 29] width 99 height 30
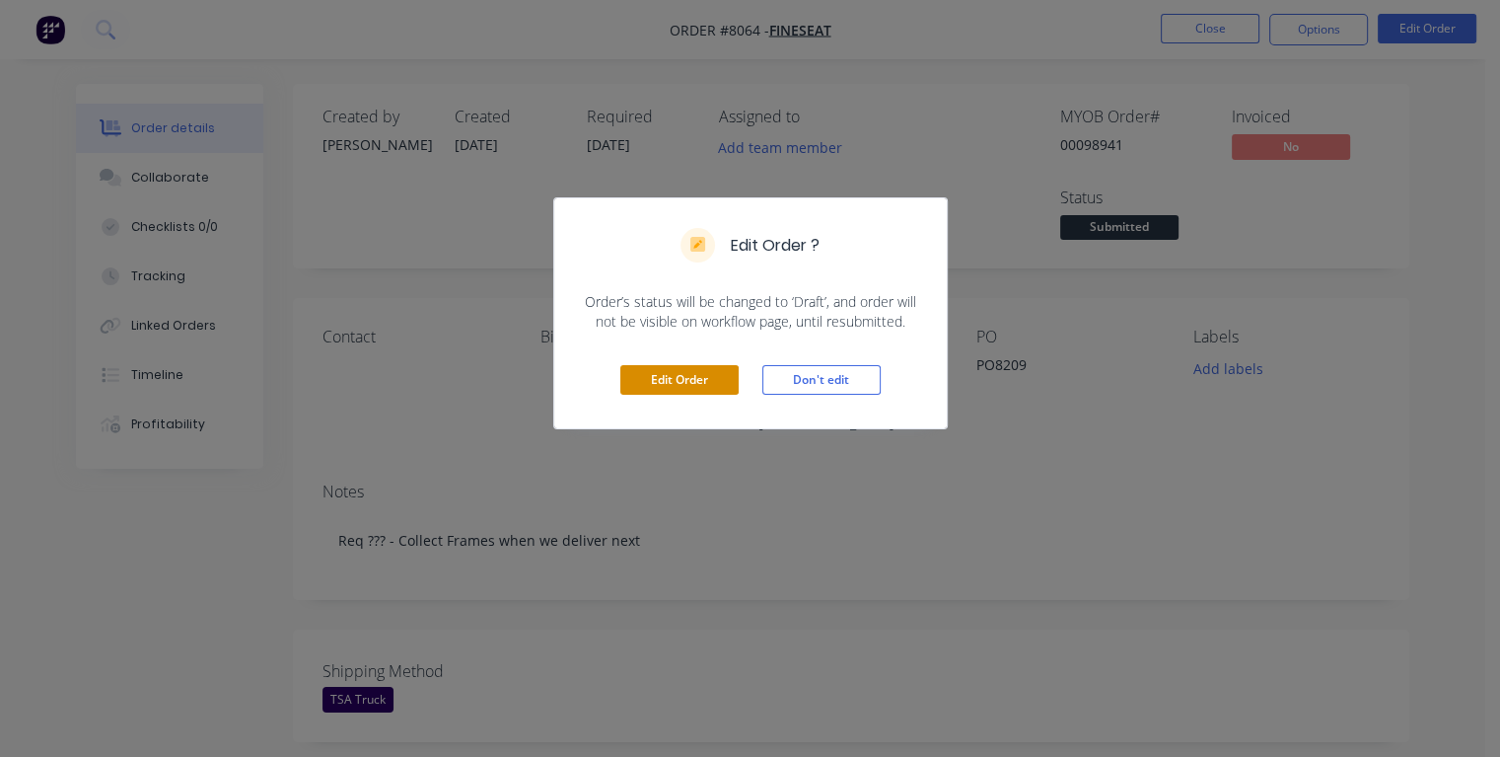
click at [704, 375] on button "Edit Order" at bounding box center [679, 380] width 118 height 30
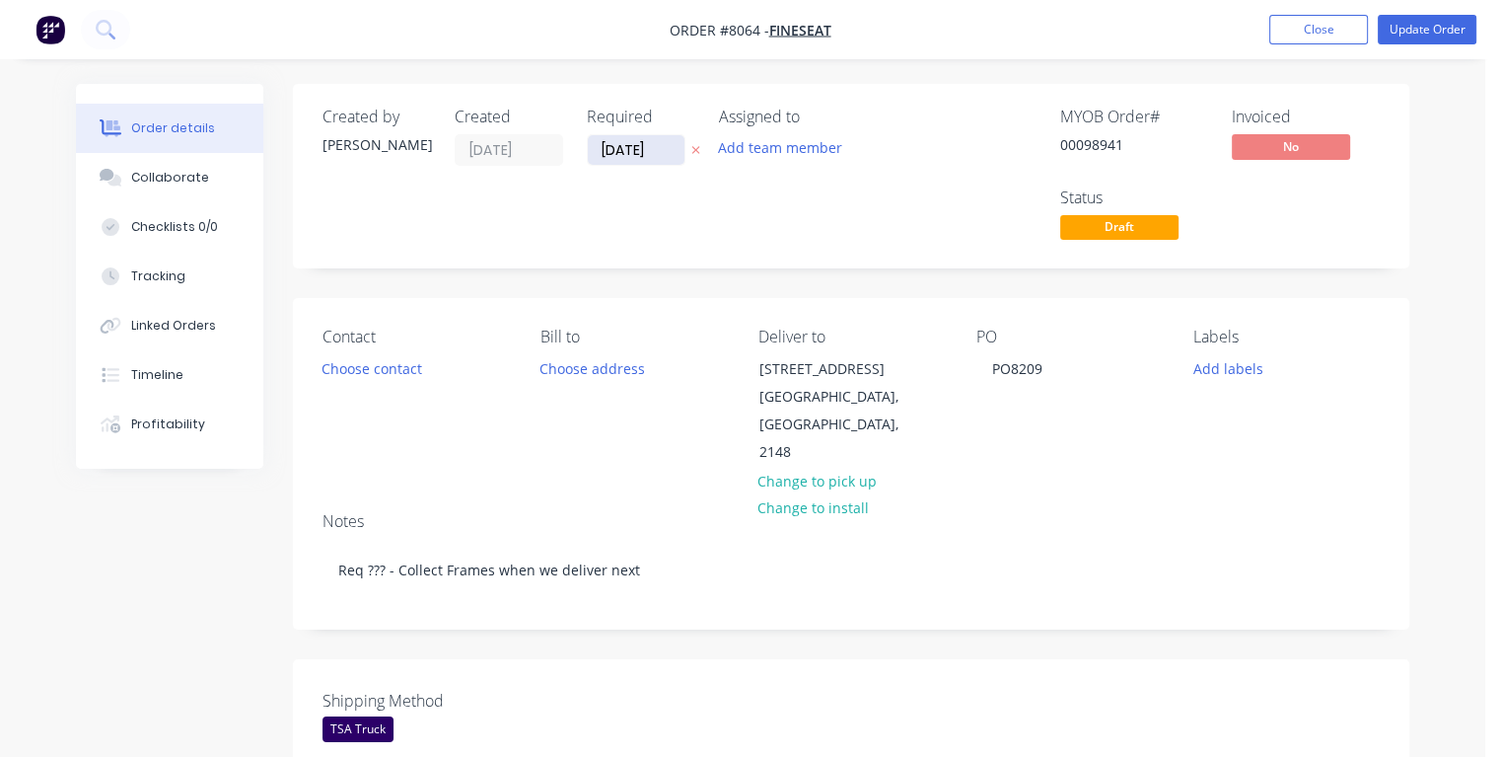
click at [651, 148] on input "[DATE]" at bounding box center [636, 150] width 97 height 30
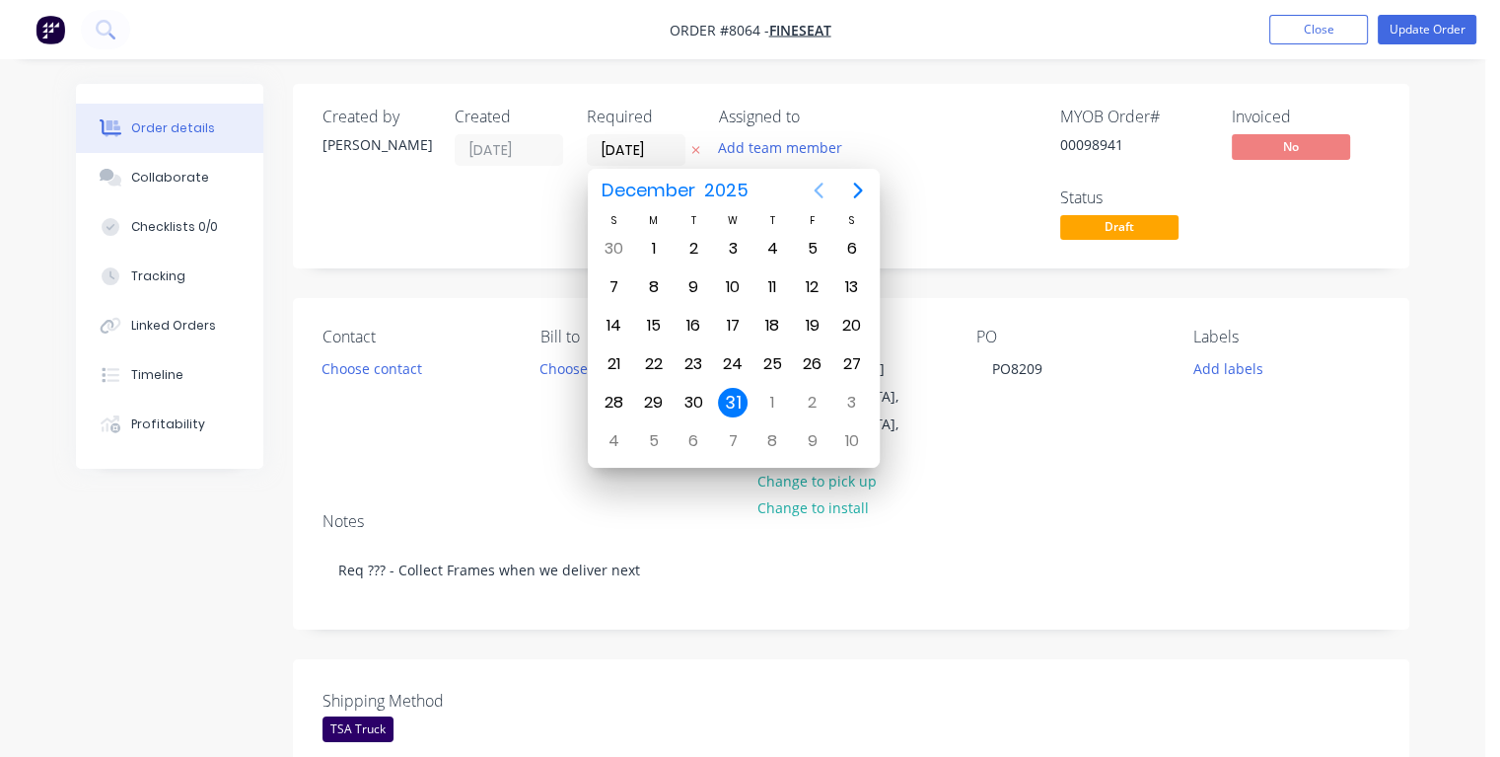
click at [815, 191] on icon "Previous page" at bounding box center [818, 190] width 9 height 16
click at [815, 191] on icon "Previous page" at bounding box center [819, 191] width 24 height 24
click at [696, 358] on div "23" at bounding box center [694, 364] width 30 height 30
type input "[DATE]"
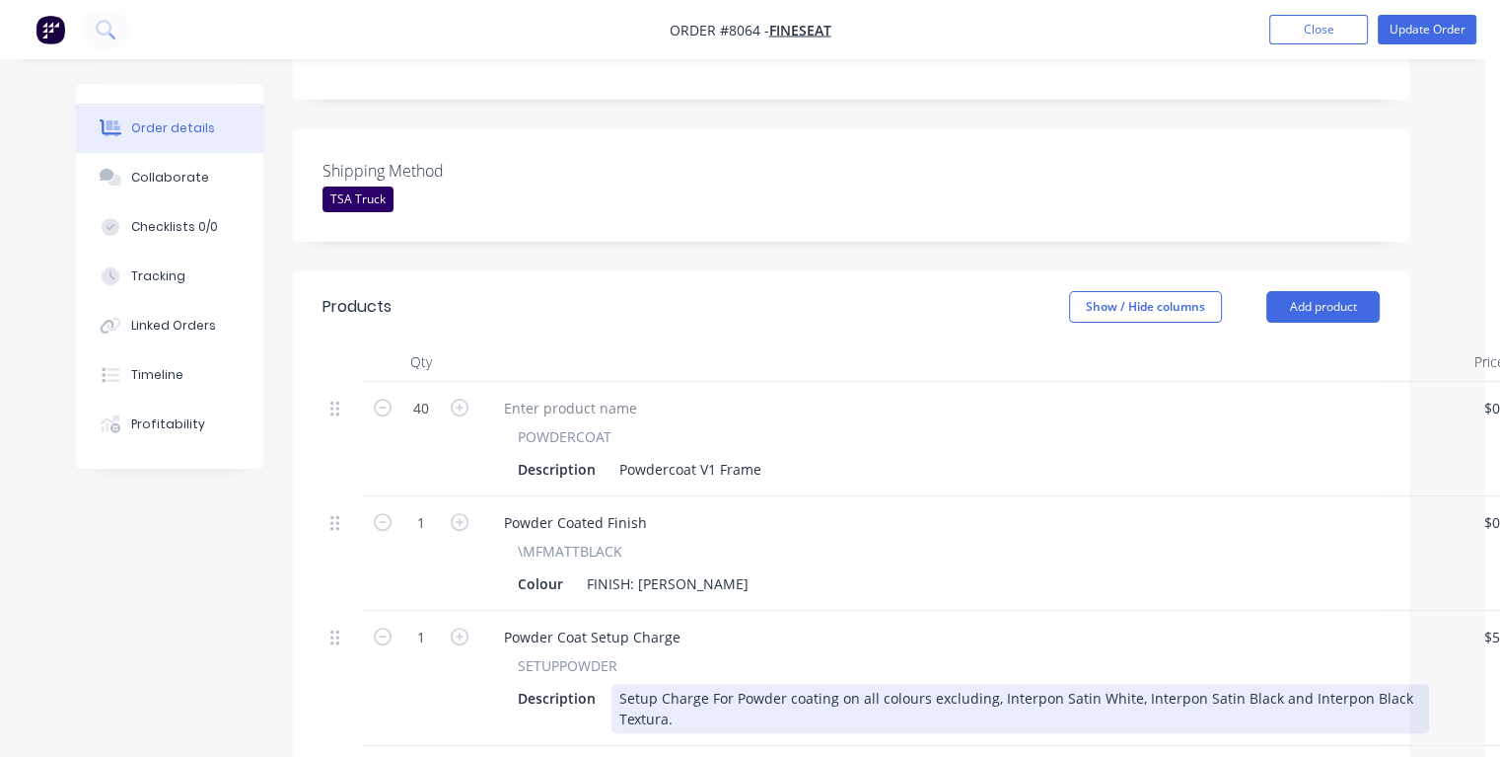
scroll to position [789, 0]
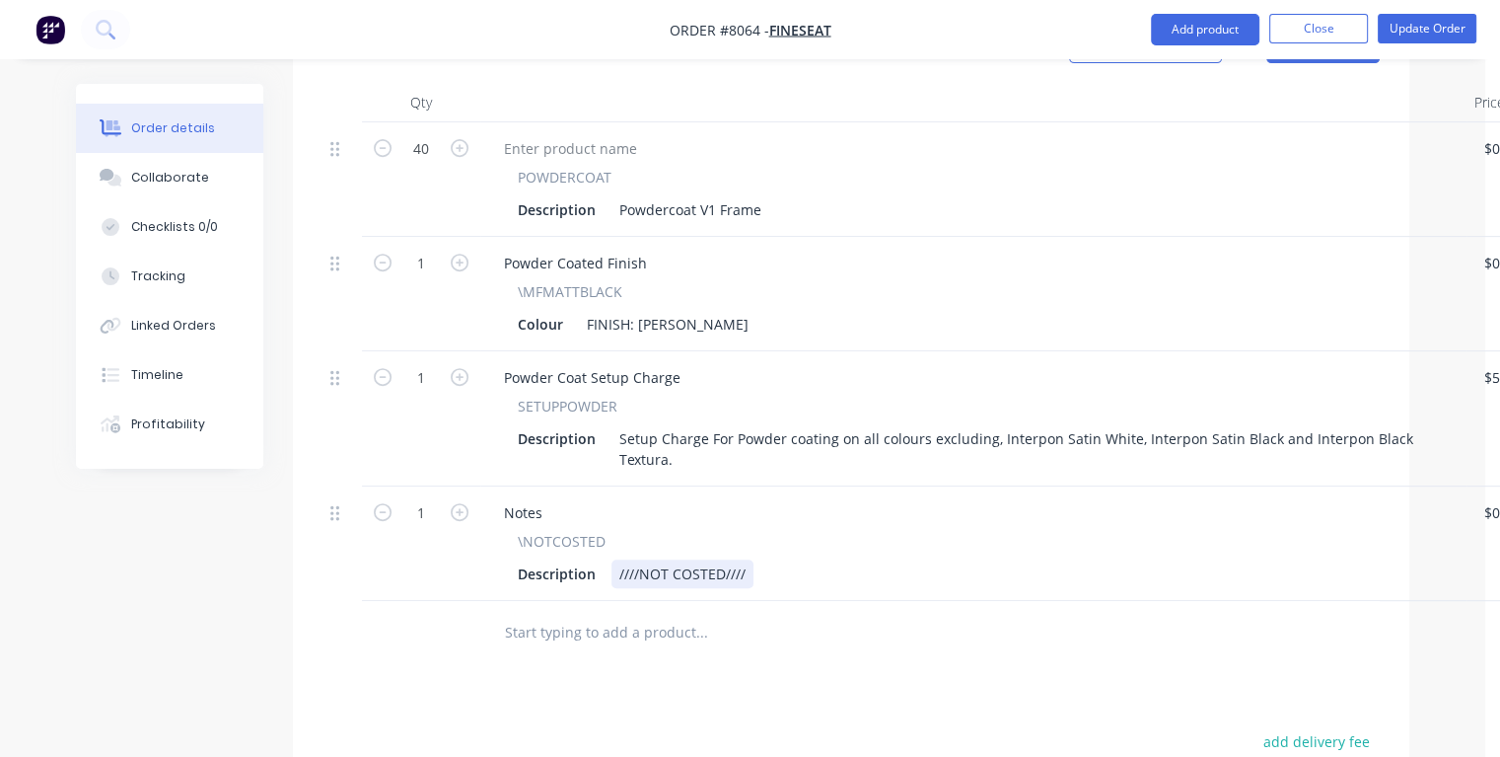
click at [749, 559] on div "////NOT COSTED////" at bounding box center [683, 573] width 142 height 29
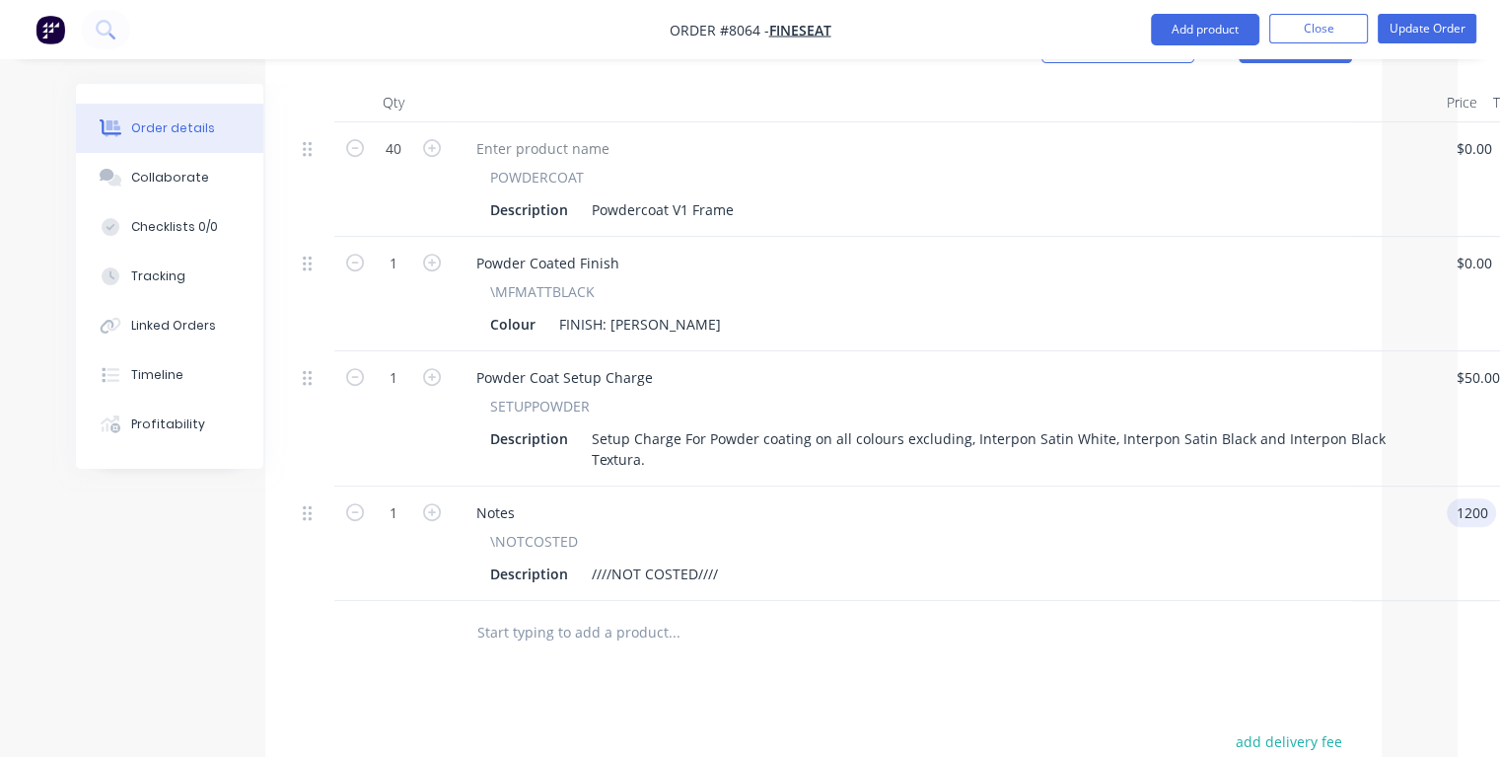
type input "$1,200.00"
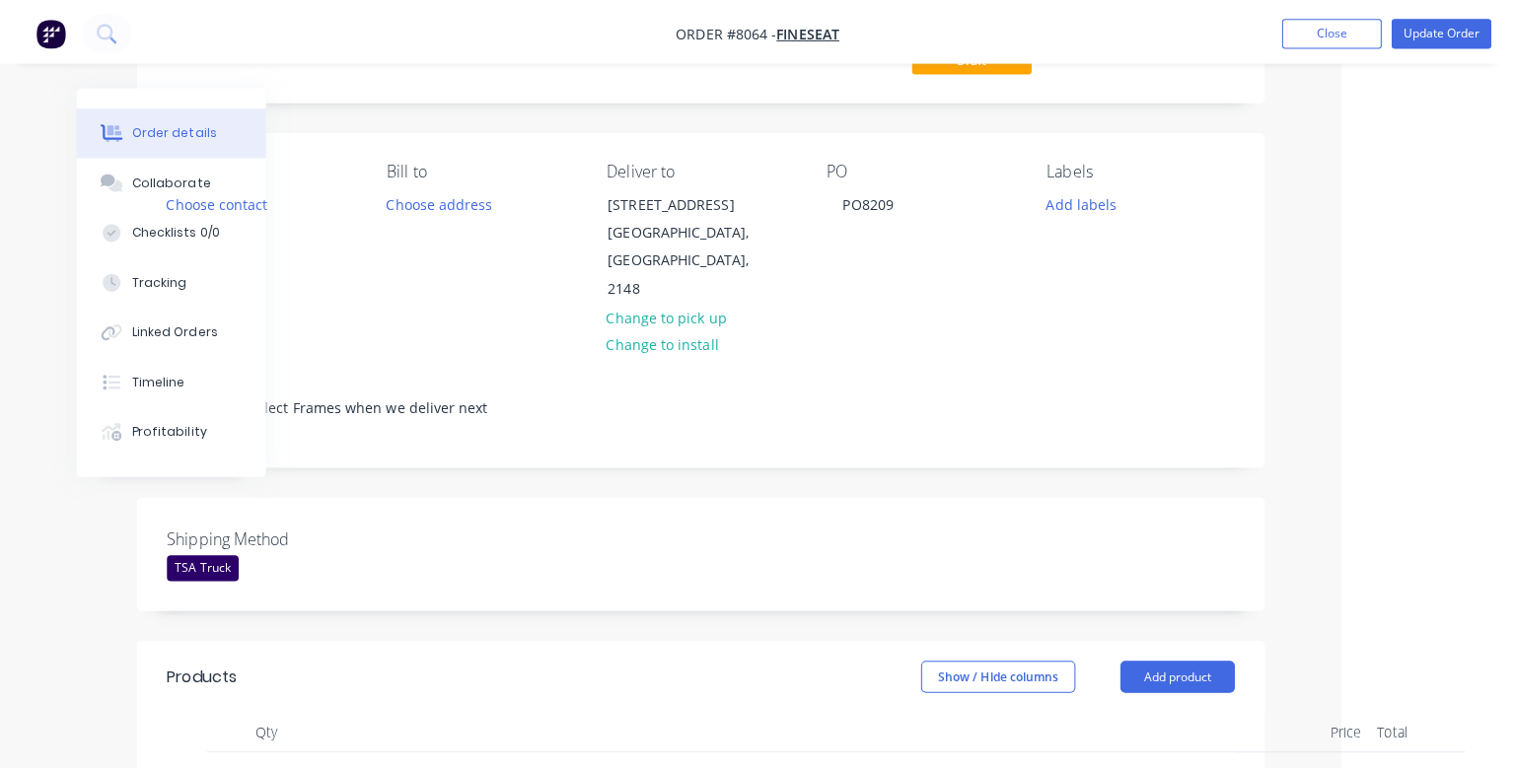
scroll to position [0, 157]
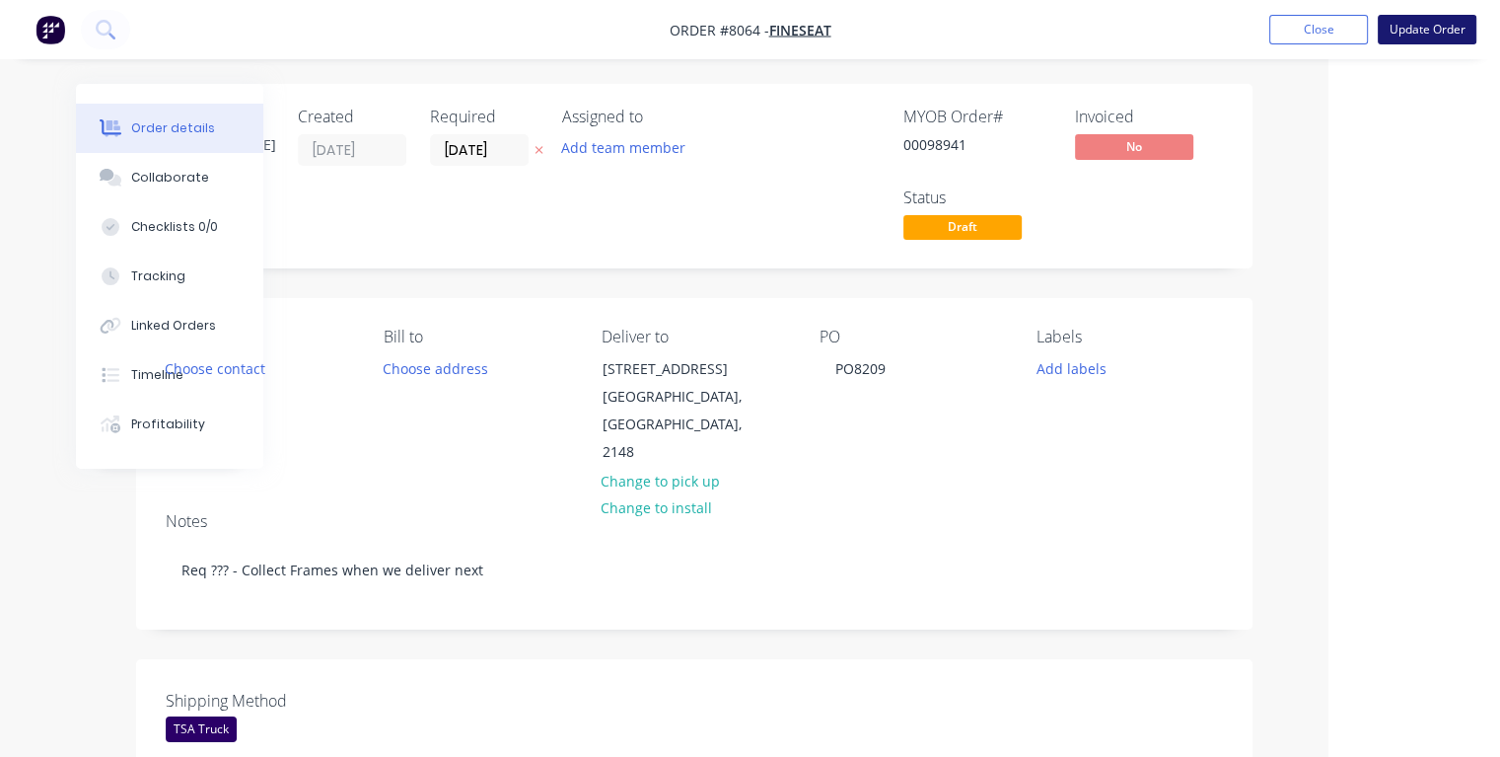
type input "$1,200.00"
click at [1411, 31] on button "Update Order" at bounding box center [1427, 30] width 99 height 30
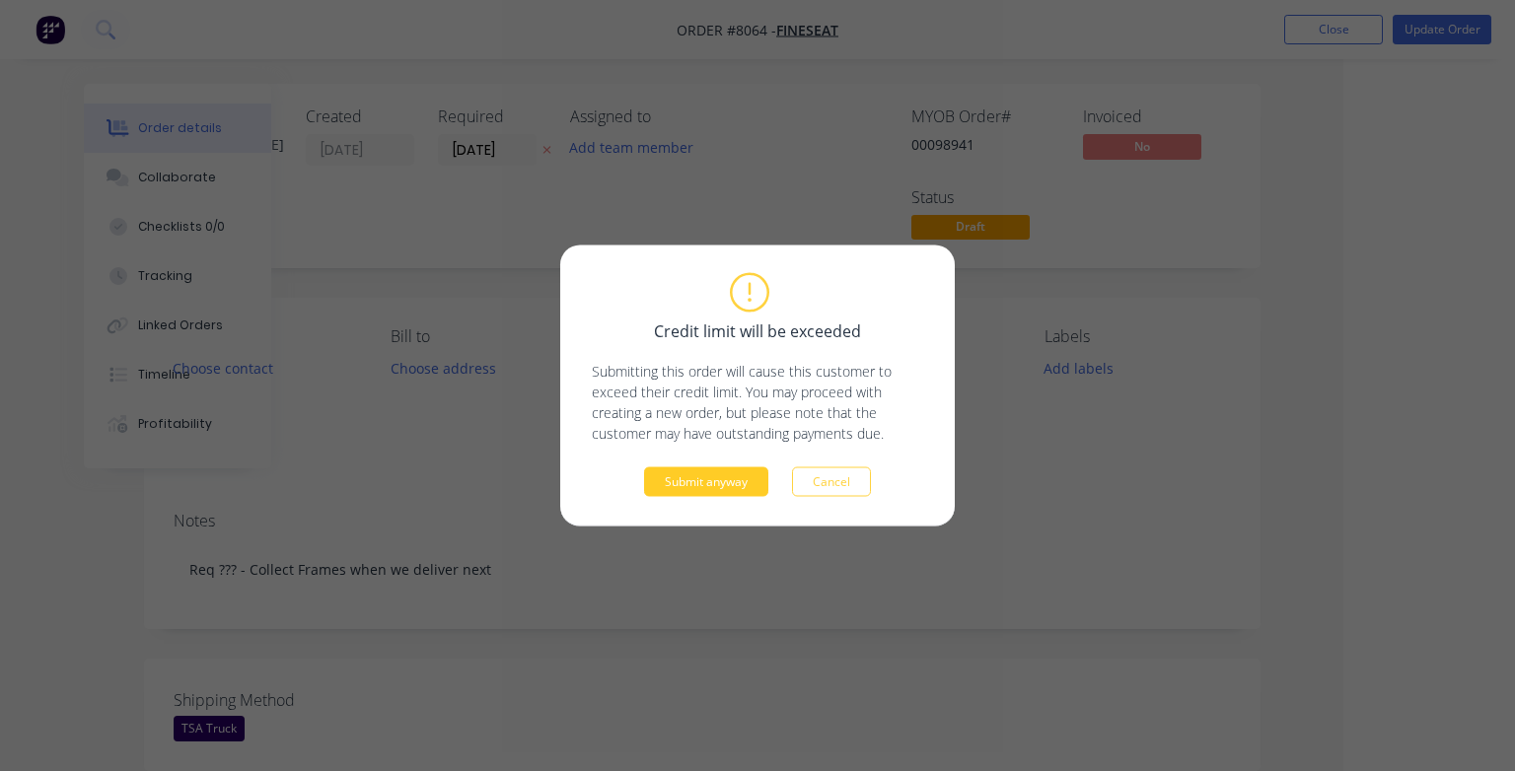
click at [746, 478] on button "Submit anyway" at bounding box center [706, 483] width 124 height 30
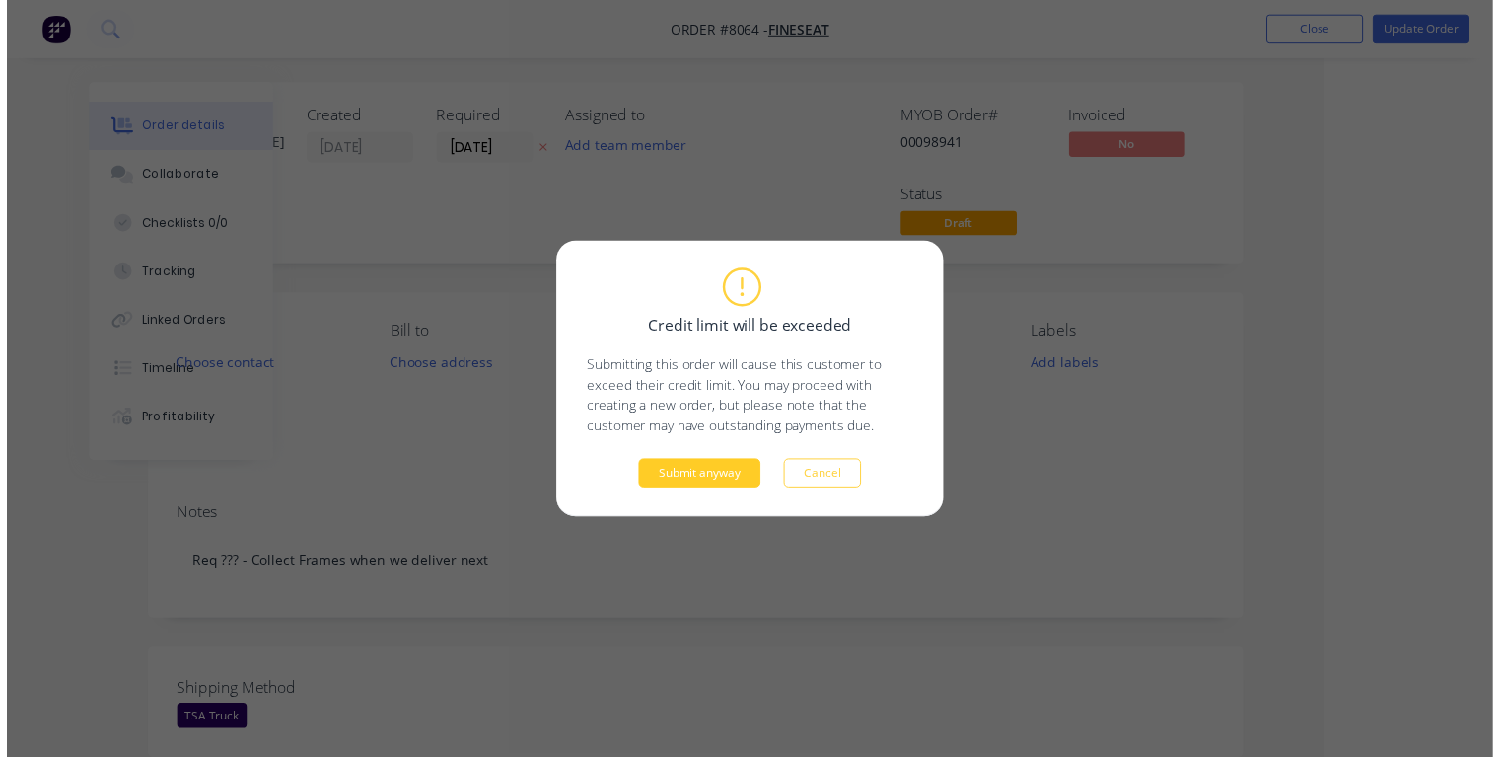
scroll to position [0, 107]
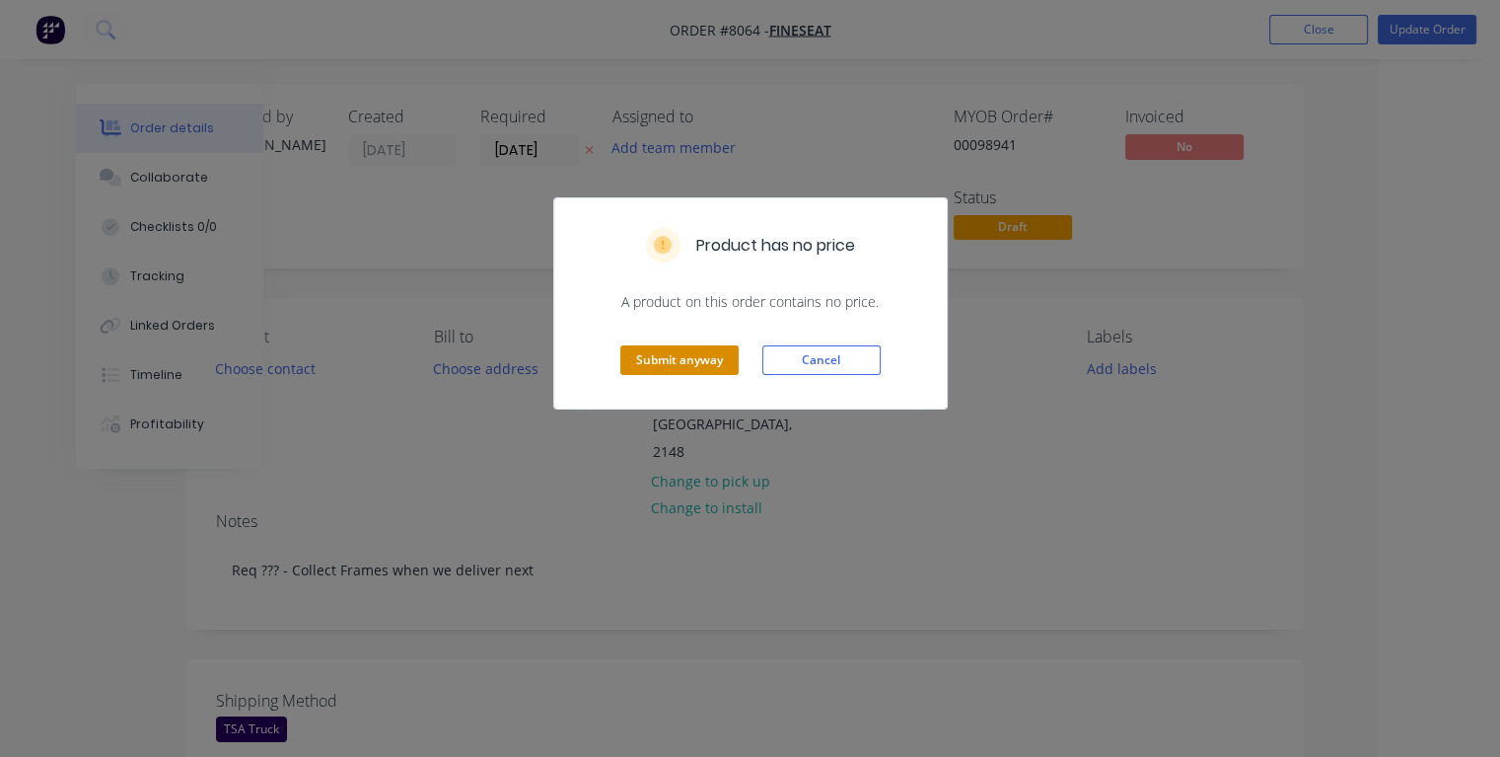
click at [686, 367] on button "Submit anyway" at bounding box center [679, 360] width 118 height 30
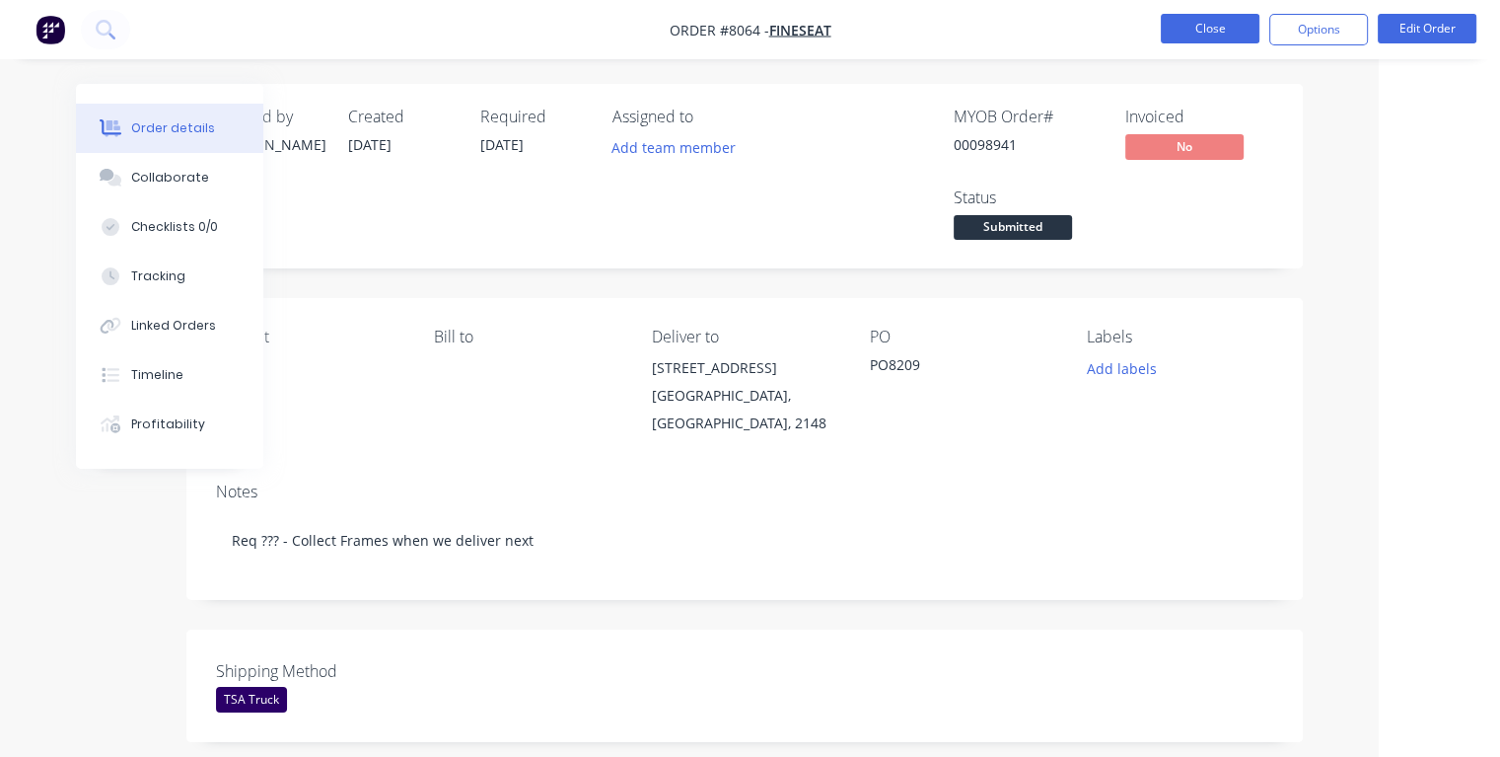
click at [1193, 36] on button "Close" at bounding box center [1210, 29] width 99 height 30
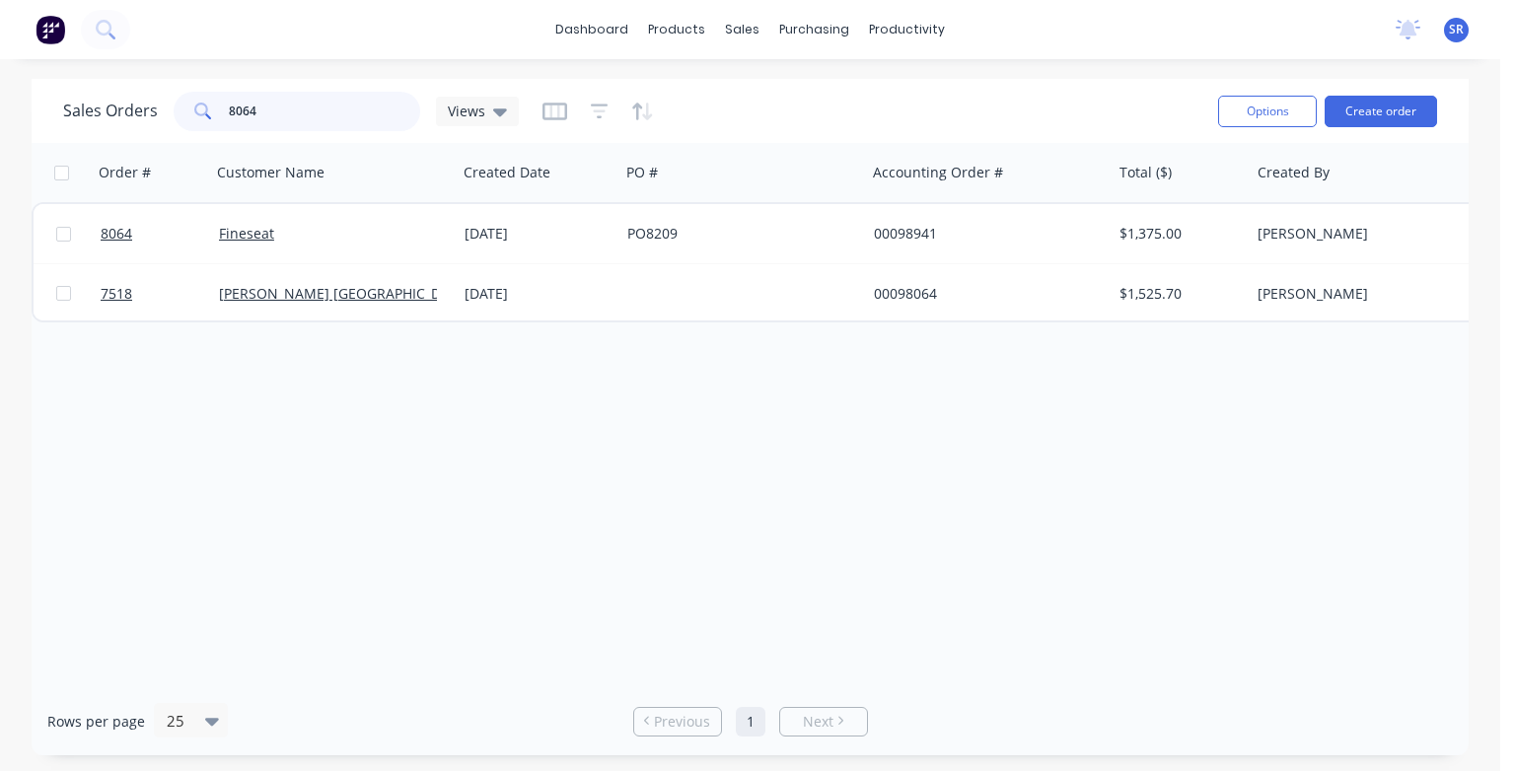
click at [315, 103] on input "8064" at bounding box center [325, 111] width 192 height 39
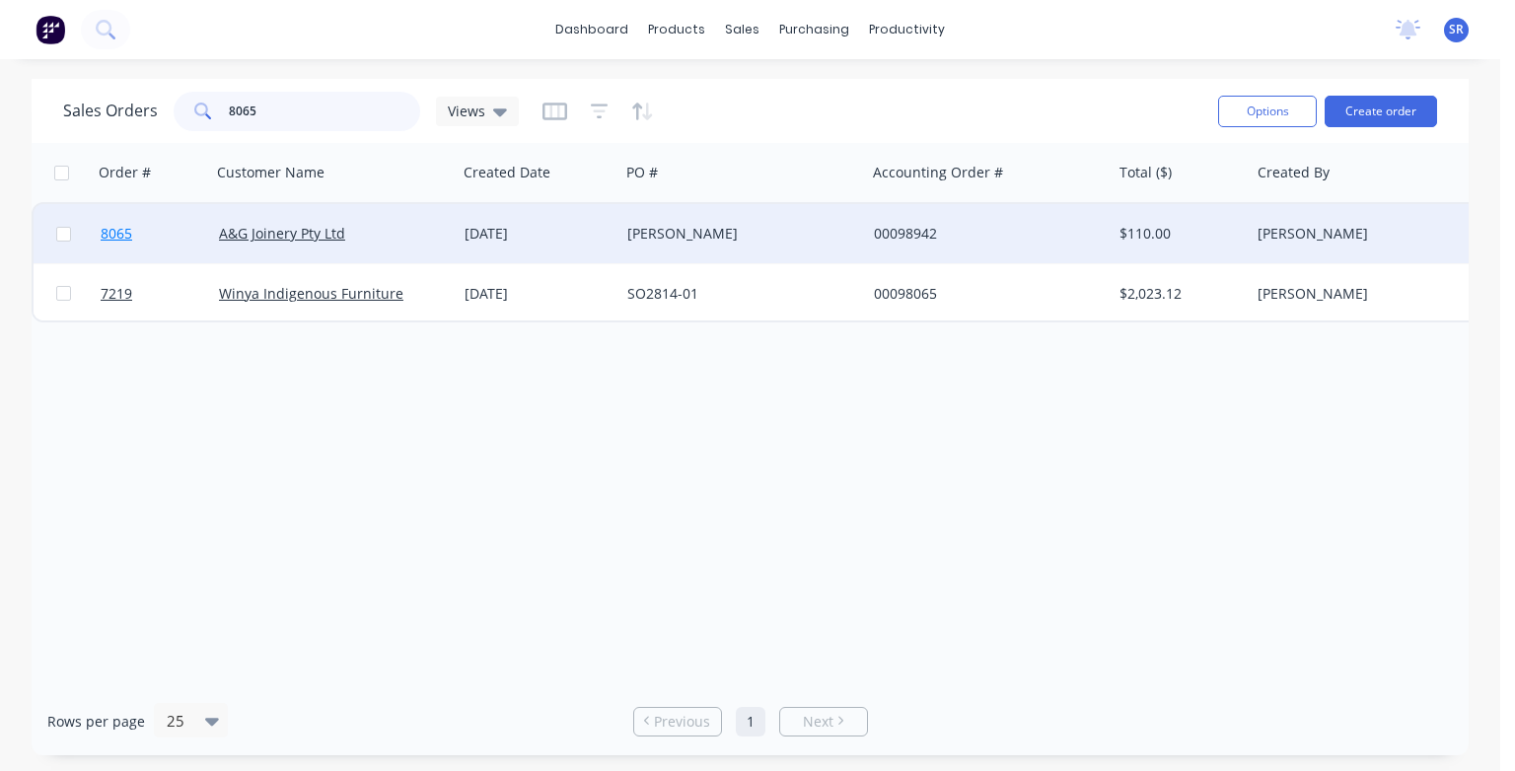
type input "8065"
click at [124, 238] on span "8065" at bounding box center [117, 234] width 32 height 20
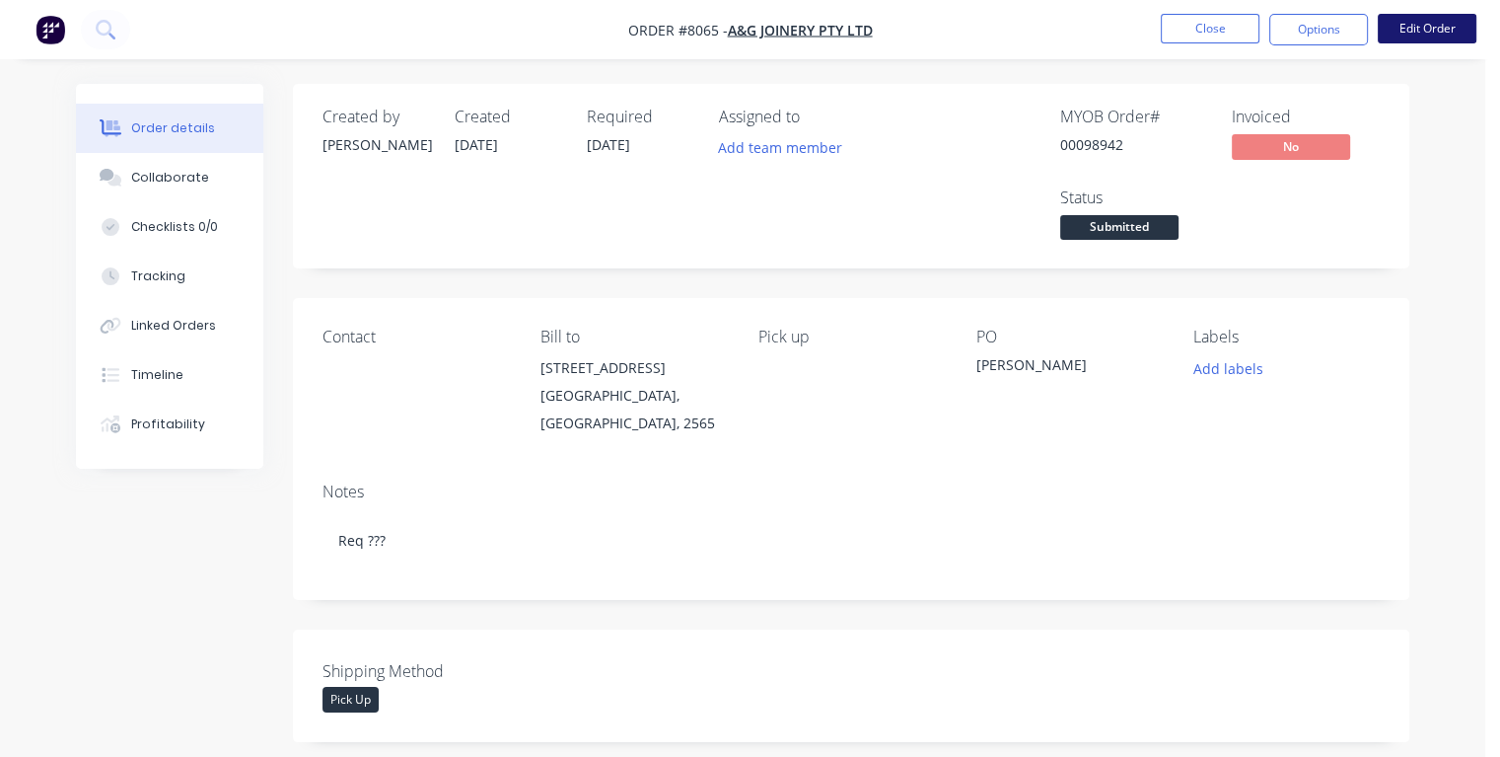
click at [1439, 30] on button "Edit Order" at bounding box center [1427, 29] width 99 height 30
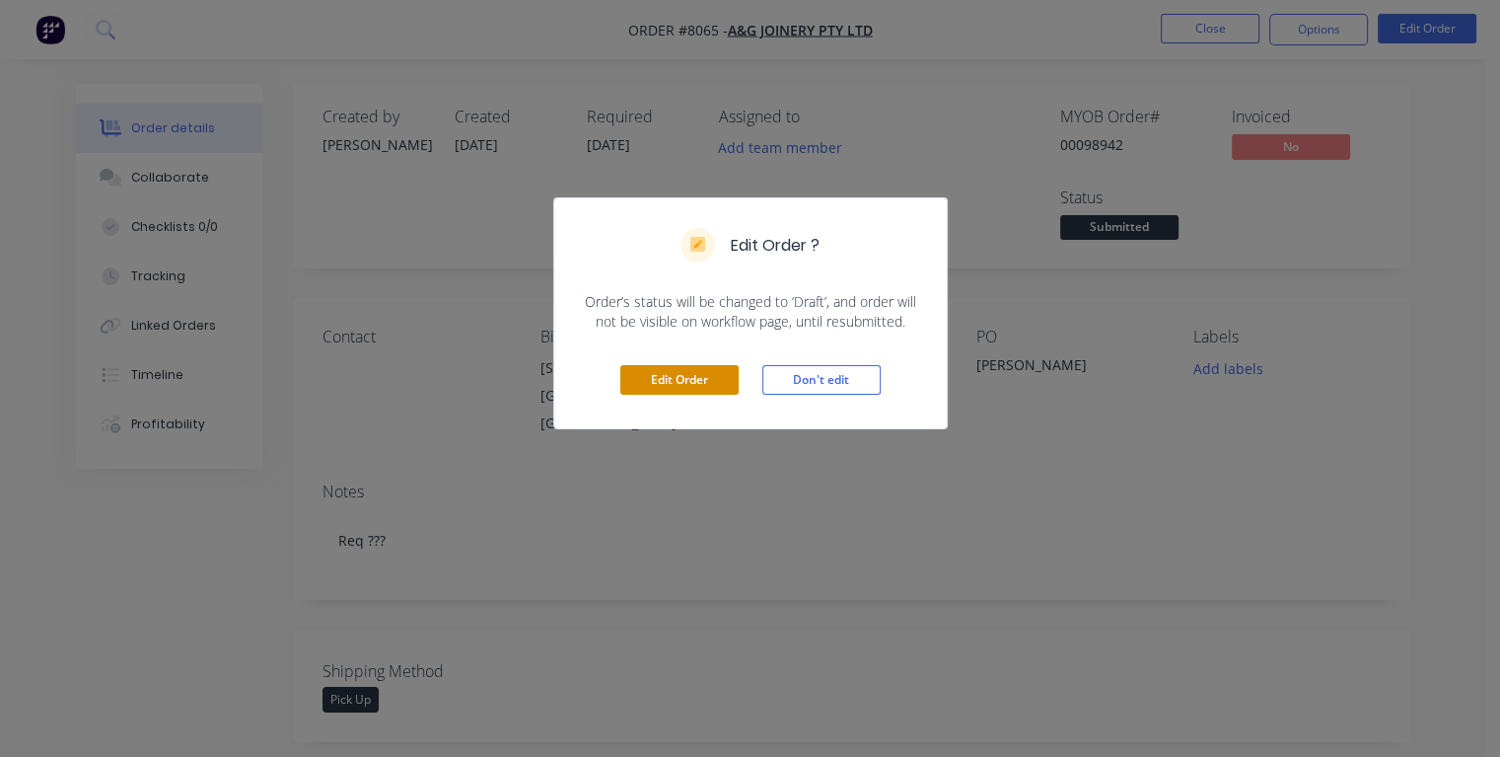
click at [657, 384] on button "Edit Order" at bounding box center [679, 380] width 118 height 30
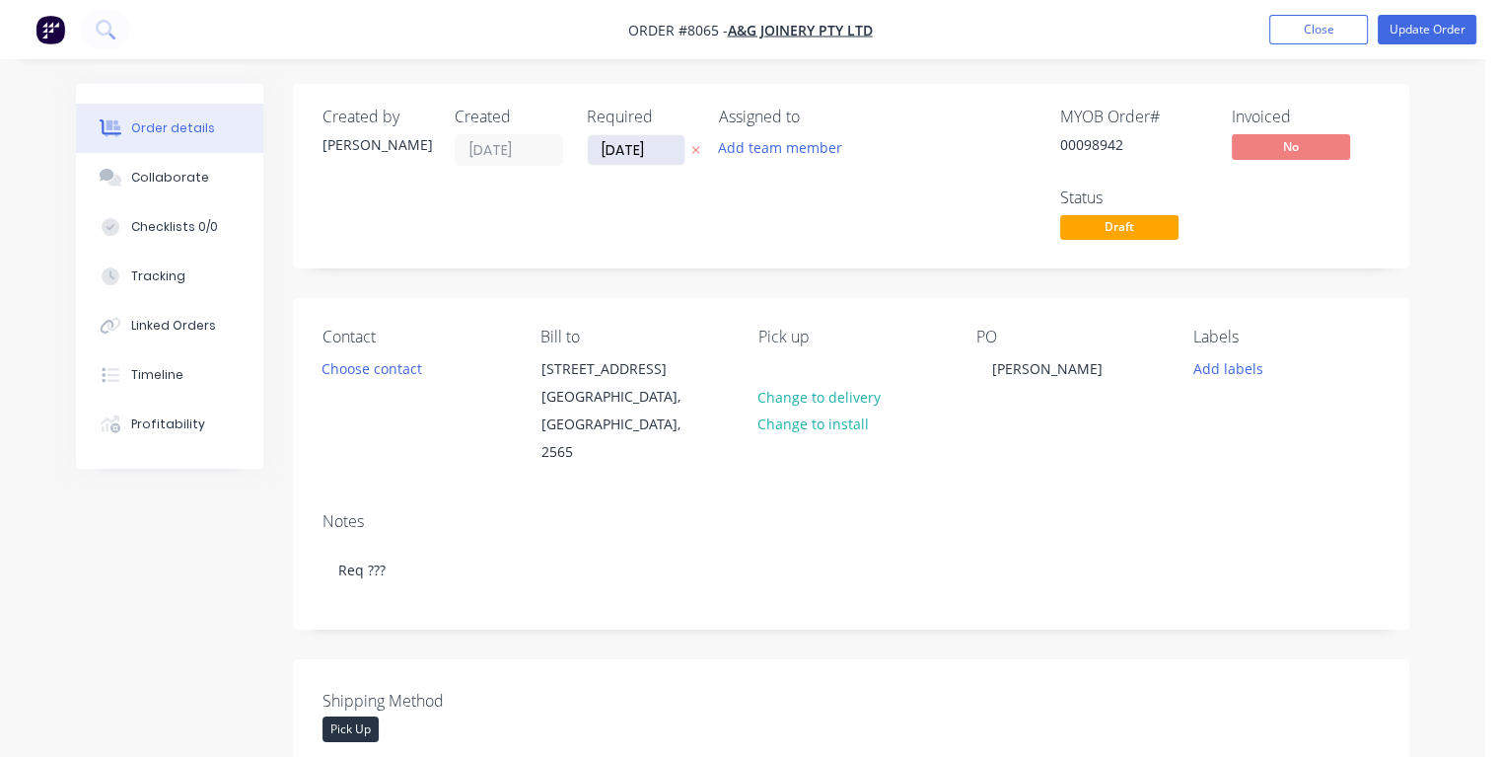
click at [655, 140] on input "[DATE]" at bounding box center [636, 150] width 97 height 30
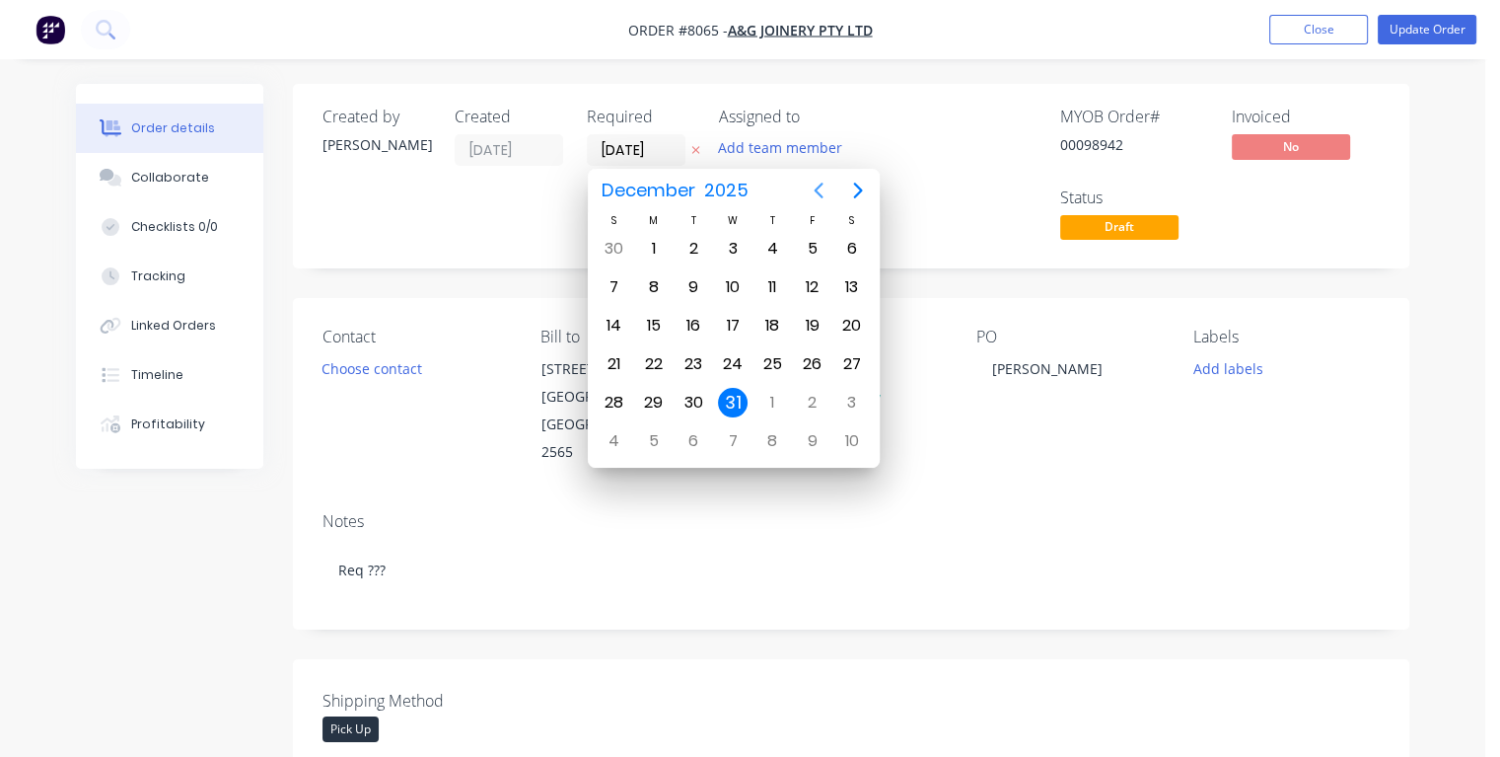
click at [821, 193] on icon "Previous page" at bounding box center [819, 191] width 24 height 24
click at [821, 194] on icon "Previous page" at bounding box center [819, 191] width 24 height 24
click at [811, 326] on div "19" at bounding box center [812, 326] width 30 height 30
type input "[DATE]"
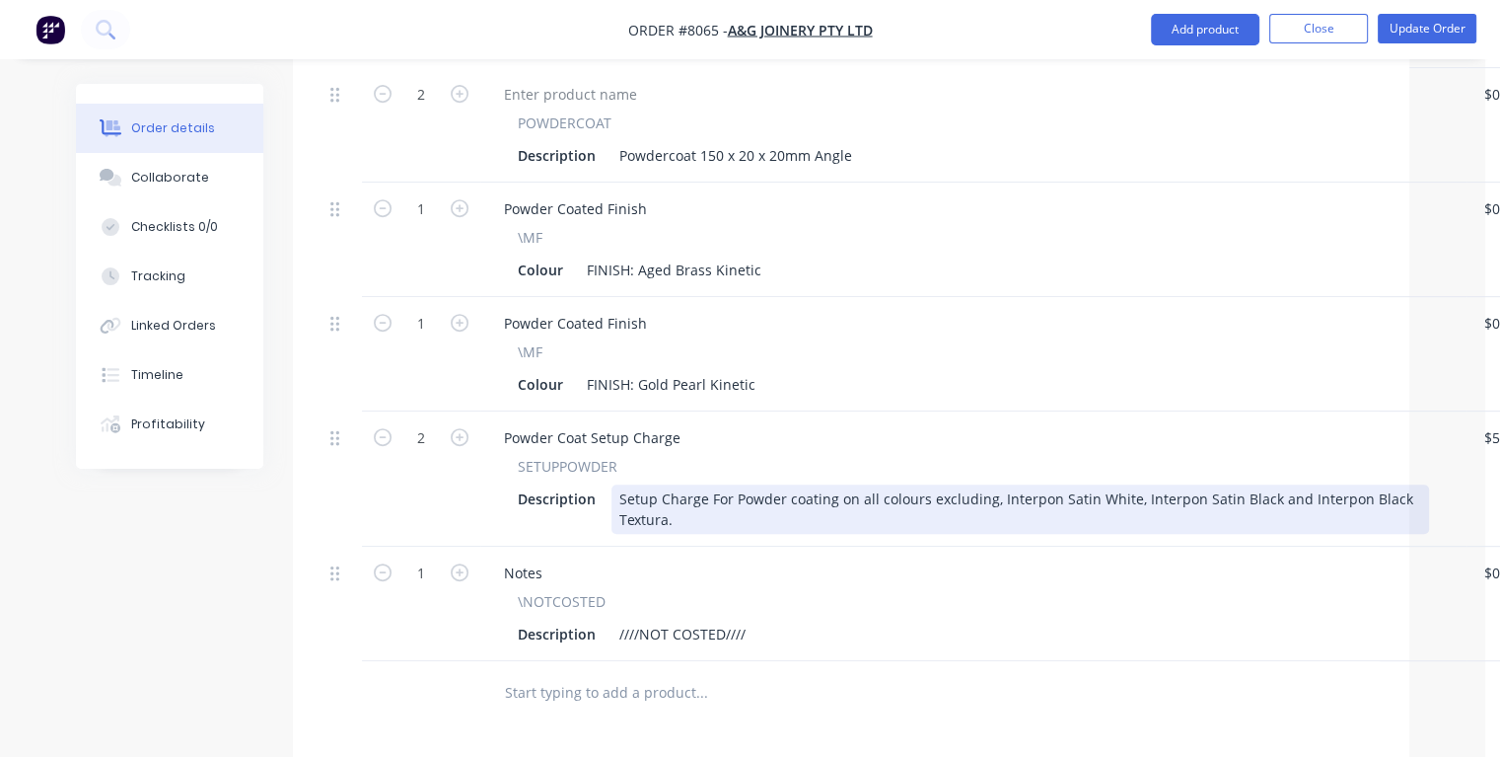
scroll to position [986, 0]
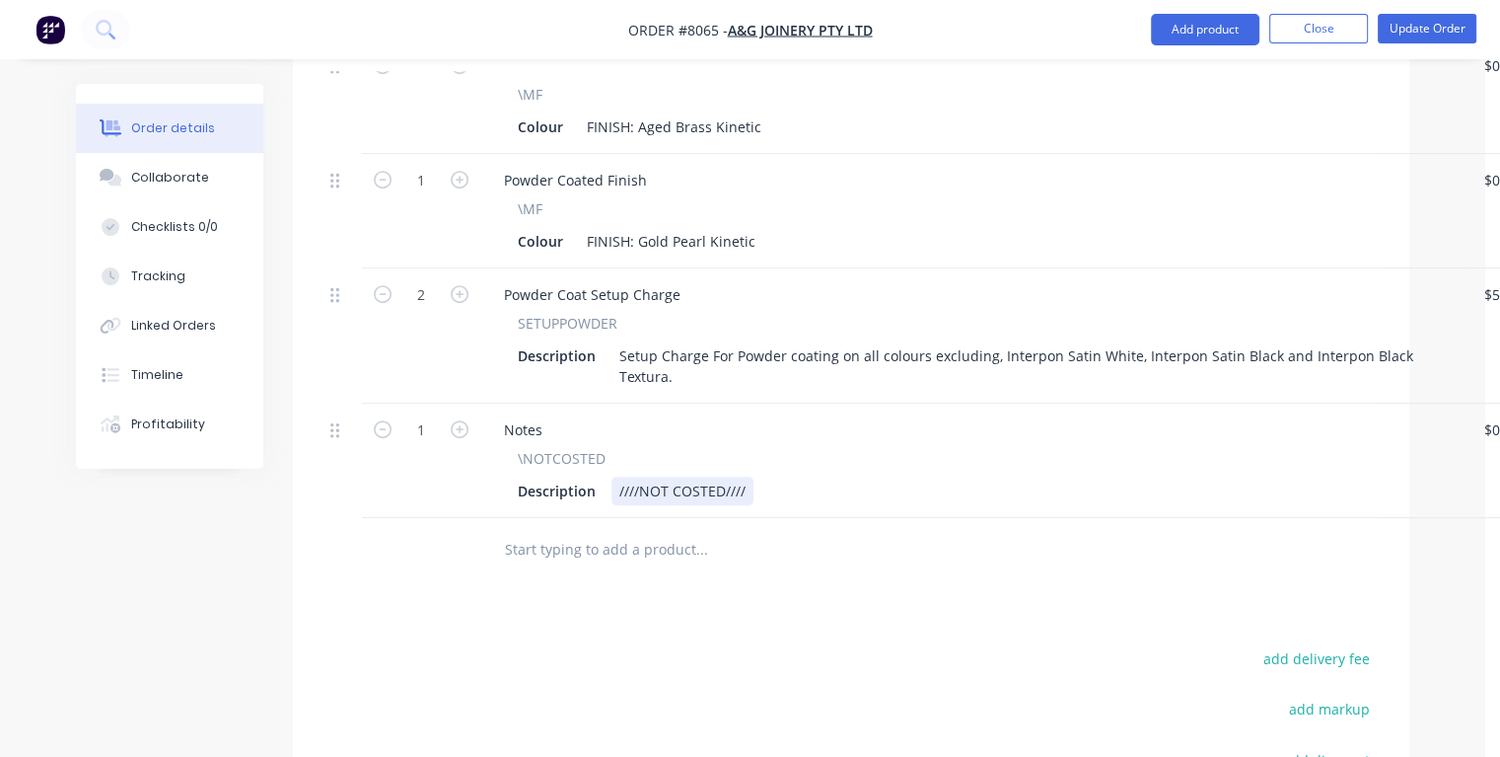
click at [753, 476] on div "Description ////NOT COSTED////" at bounding box center [969, 490] width 919 height 29
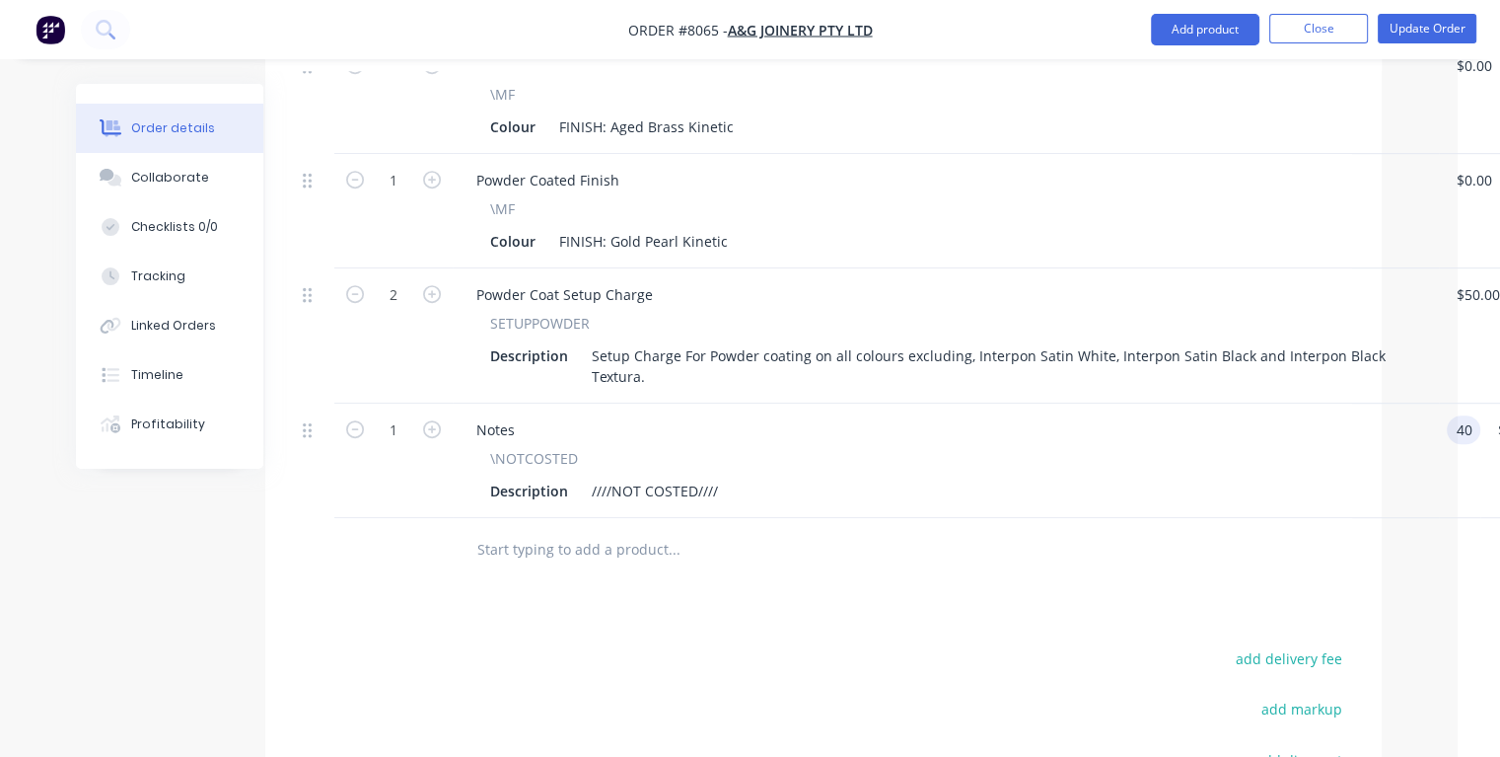
type input "$40.00"
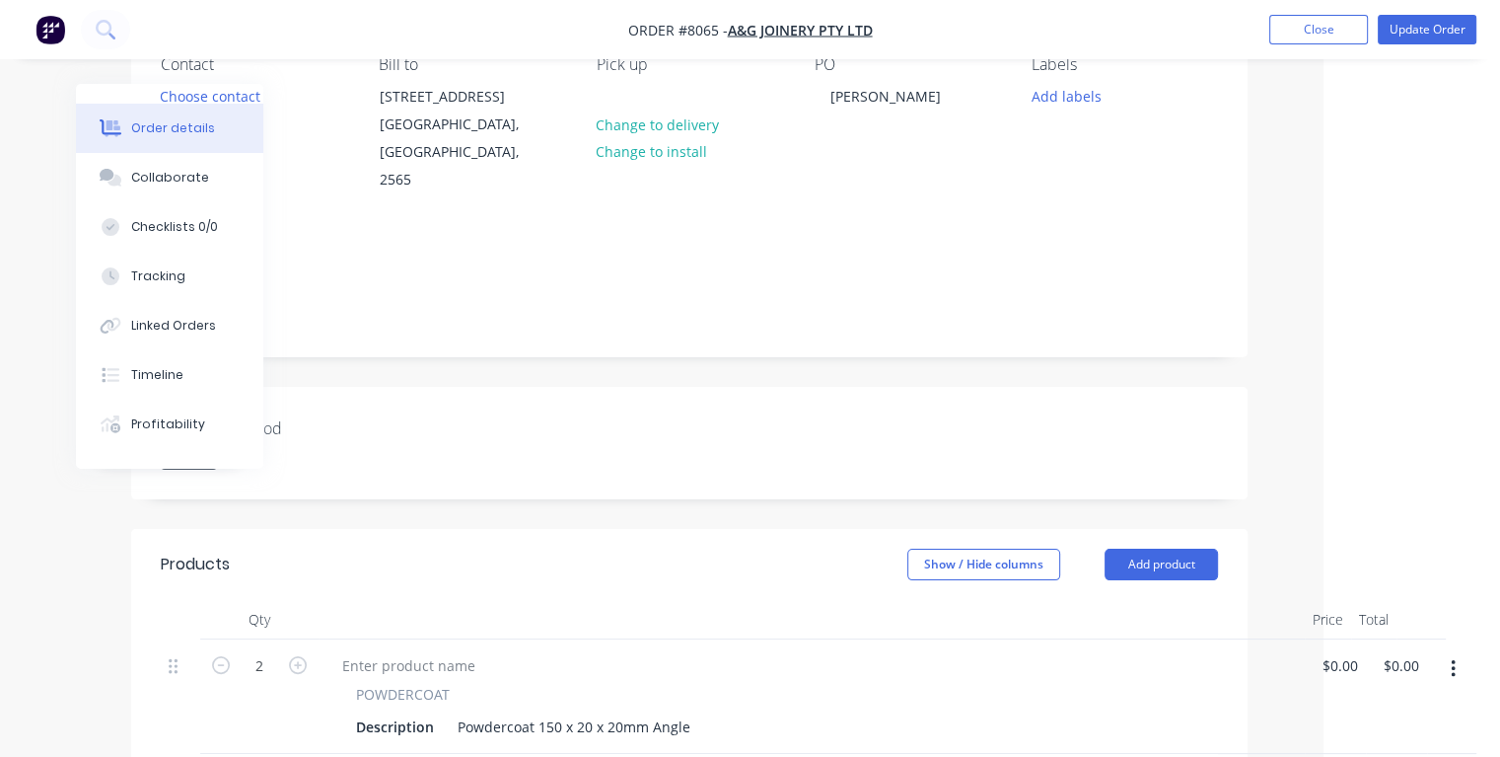
scroll to position [0, 162]
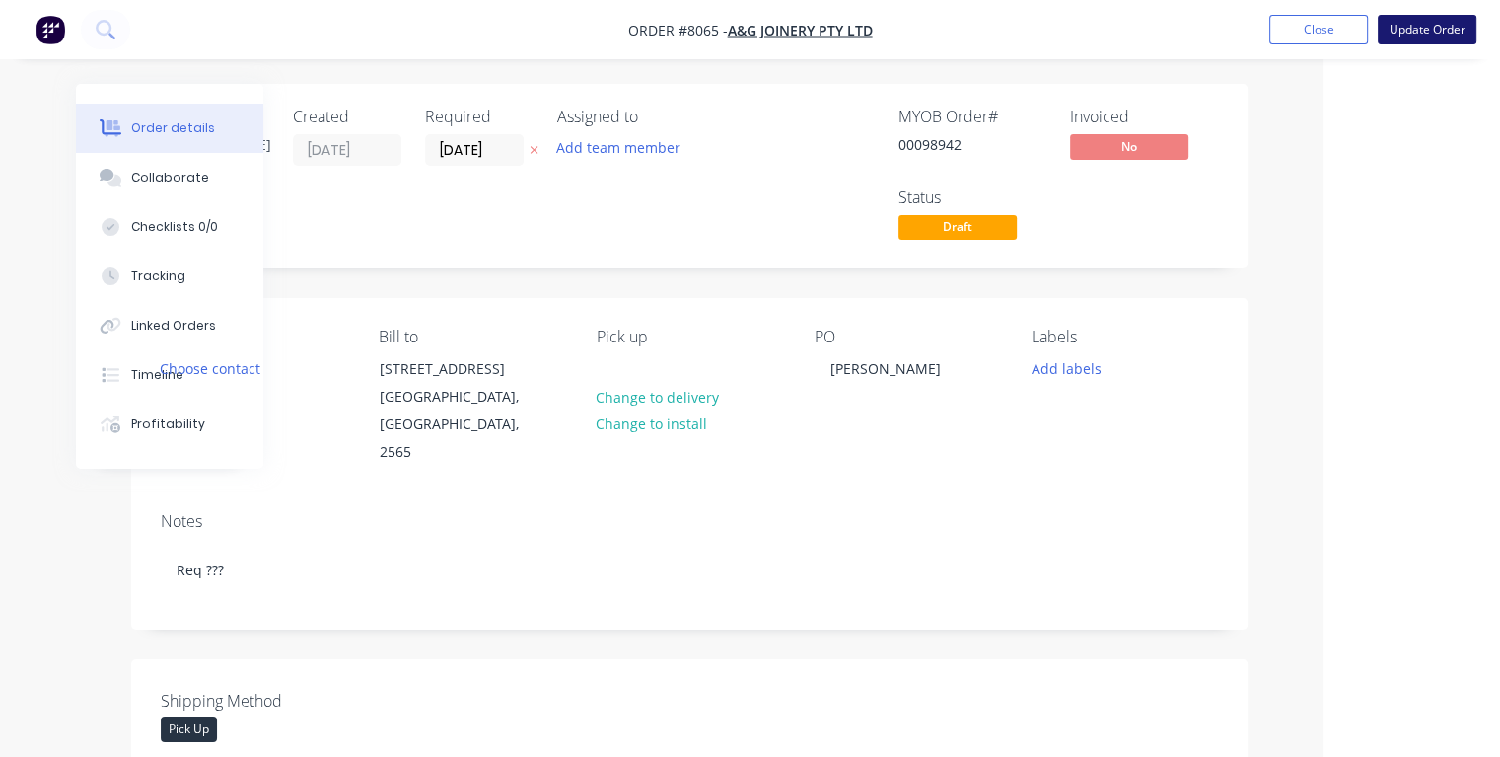
type input "$40.00"
click at [1412, 32] on button "Update Order" at bounding box center [1427, 30] width 99 height 30
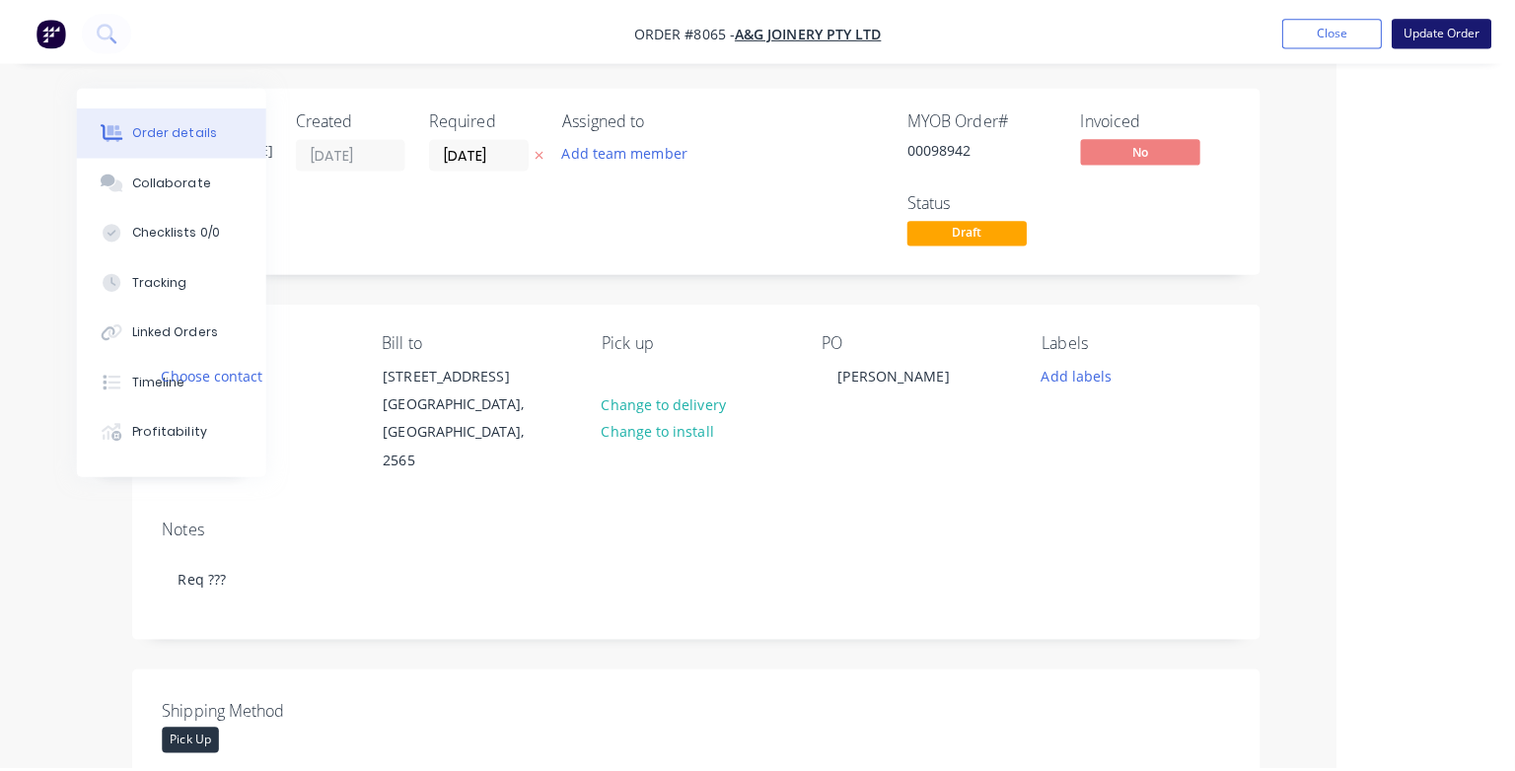
scroll to position [0, 154]
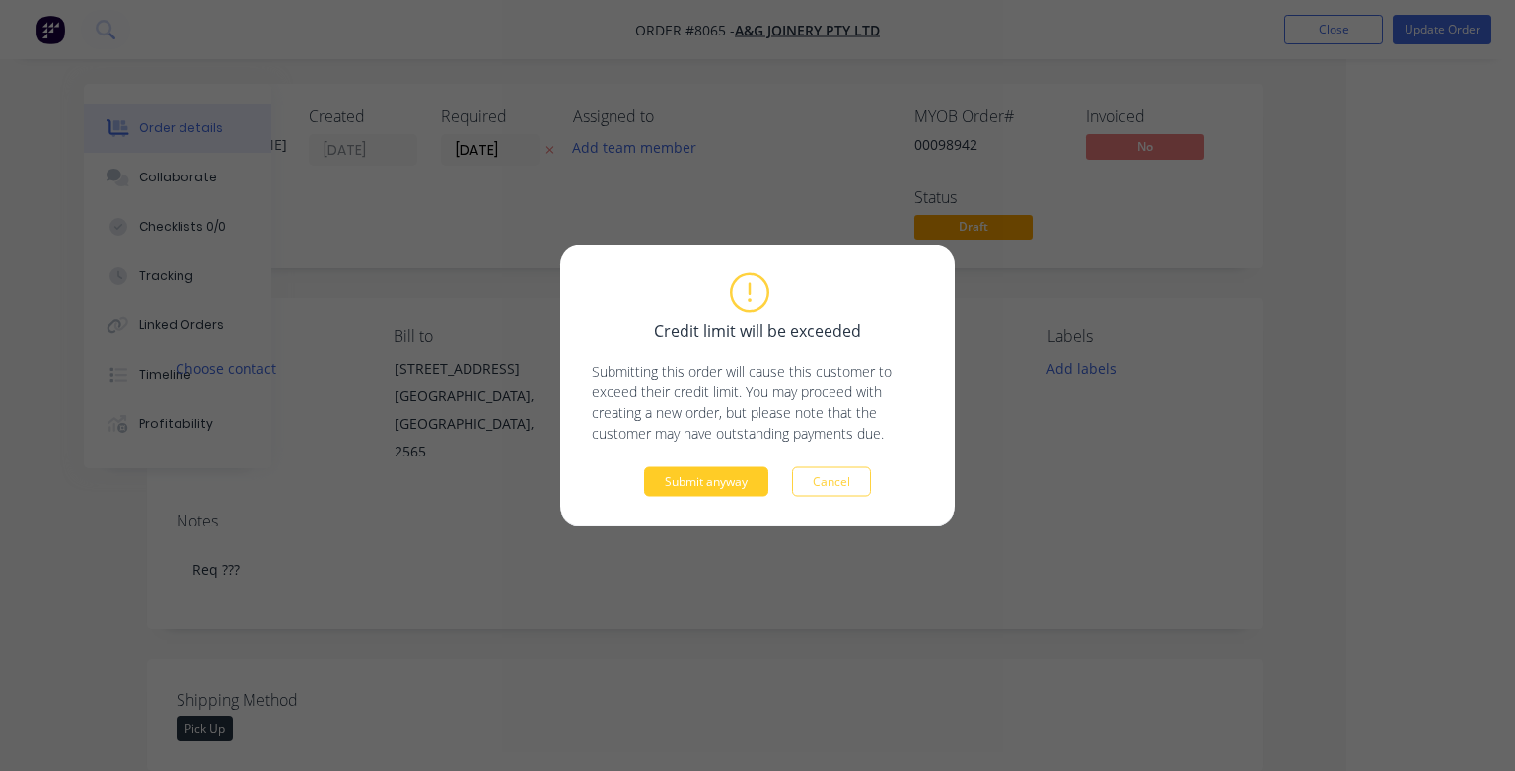
click at [726, 482] on button "Submit anyway" at bounding box center [706, 483] width 124 height 30
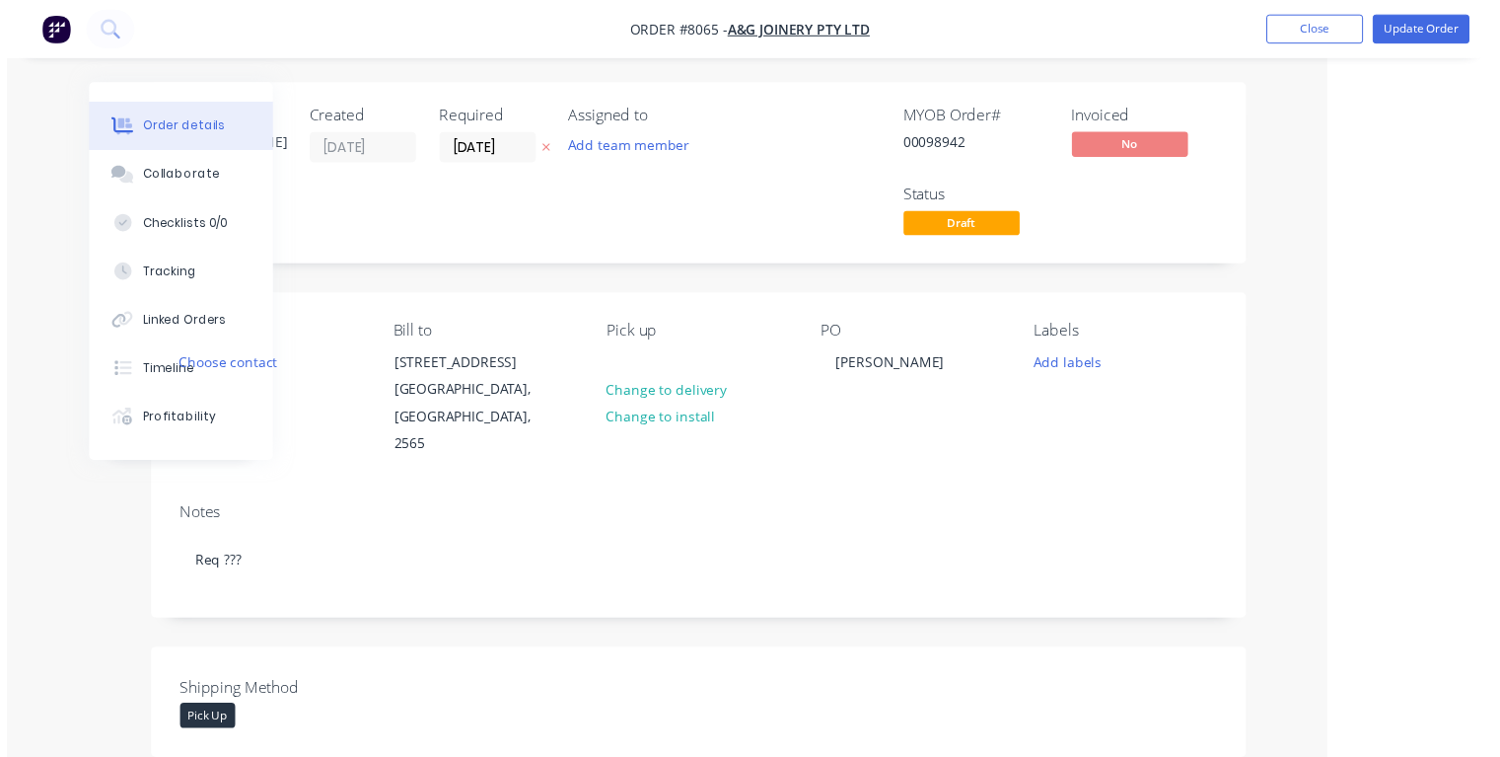
scroll to position [0, 107]
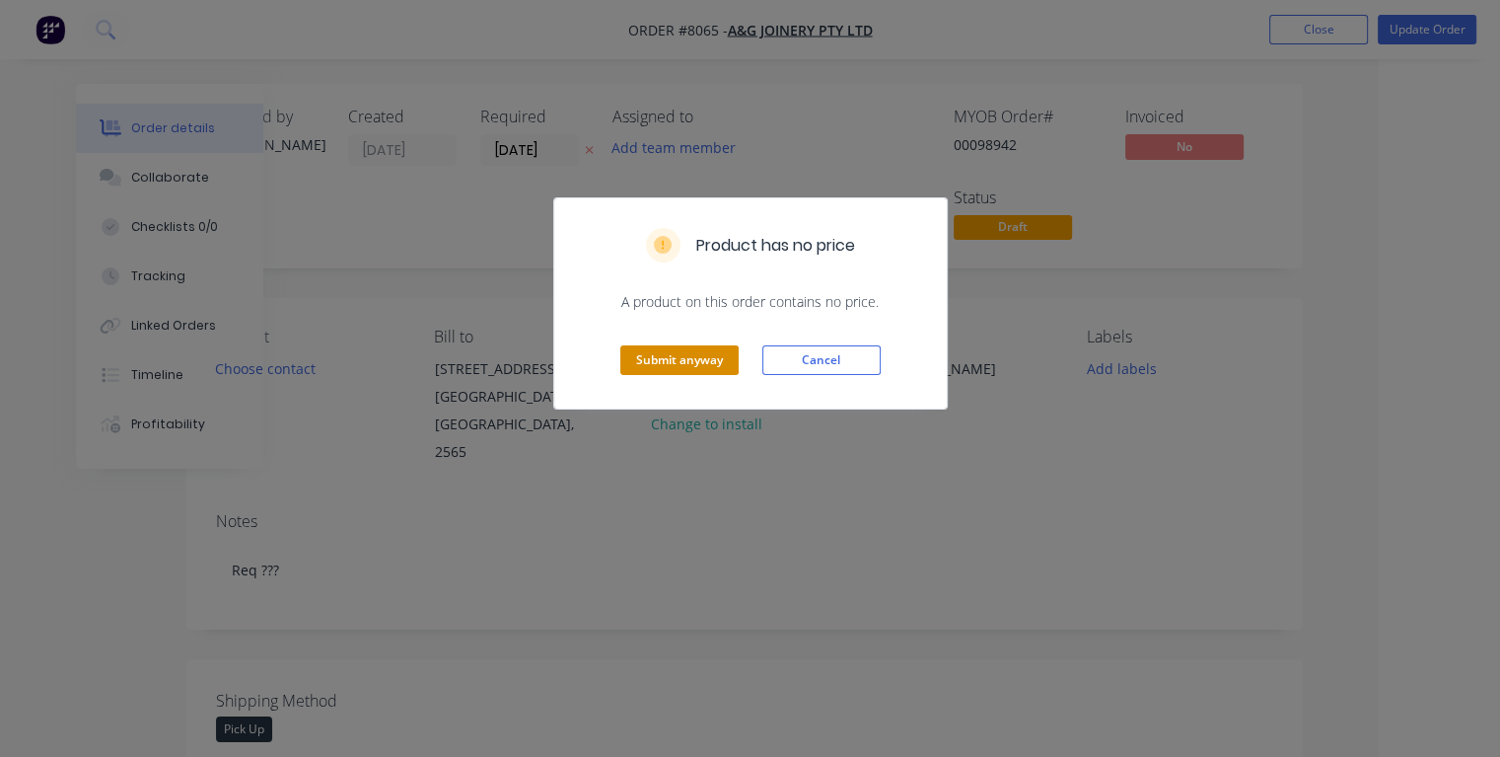
click at [679, 354] on button "Submit anyway" at bounding box center [679, 360] width 118 height 30
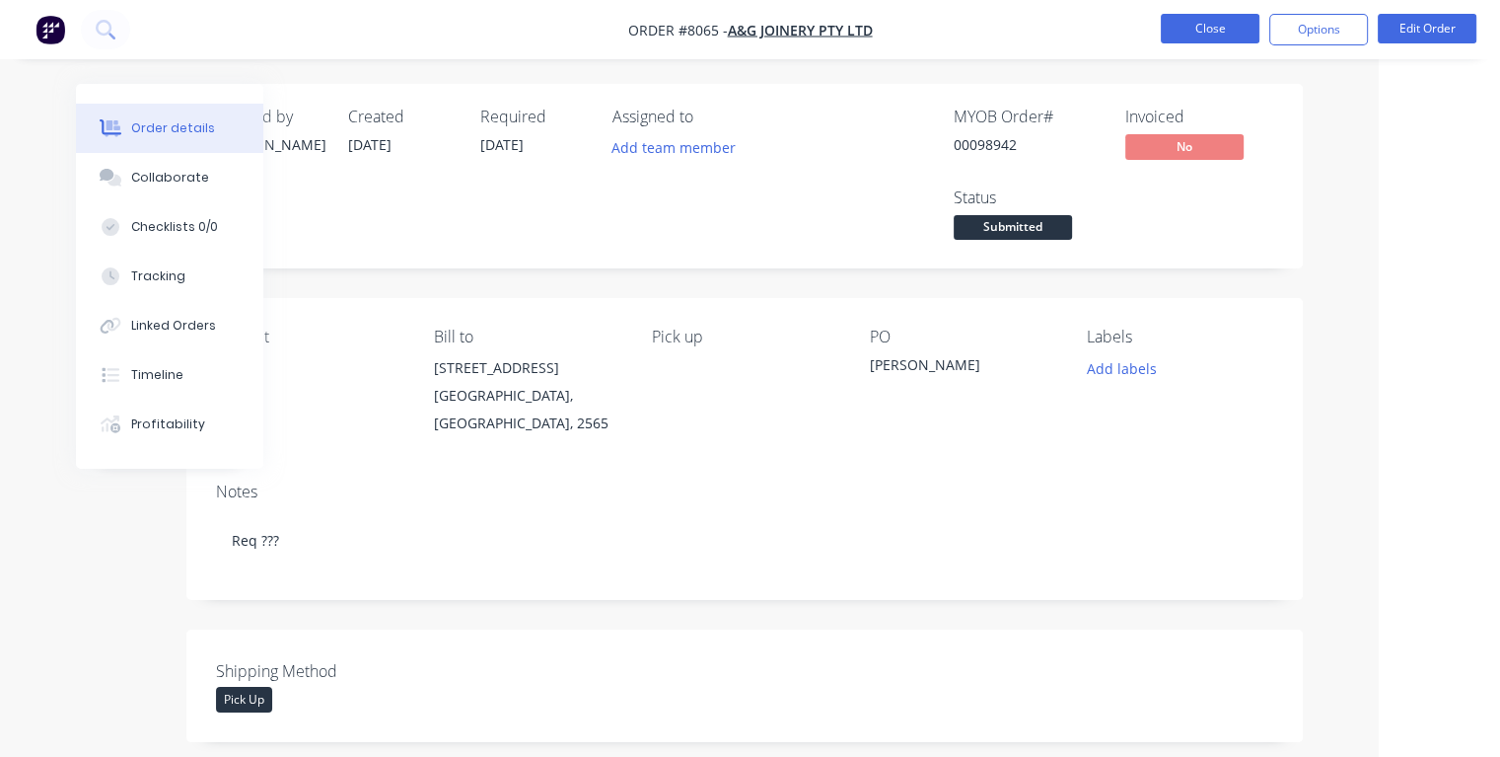
click at [1227, 30] on button "Close" at bounding box center [1210, 29] width 99 height 30
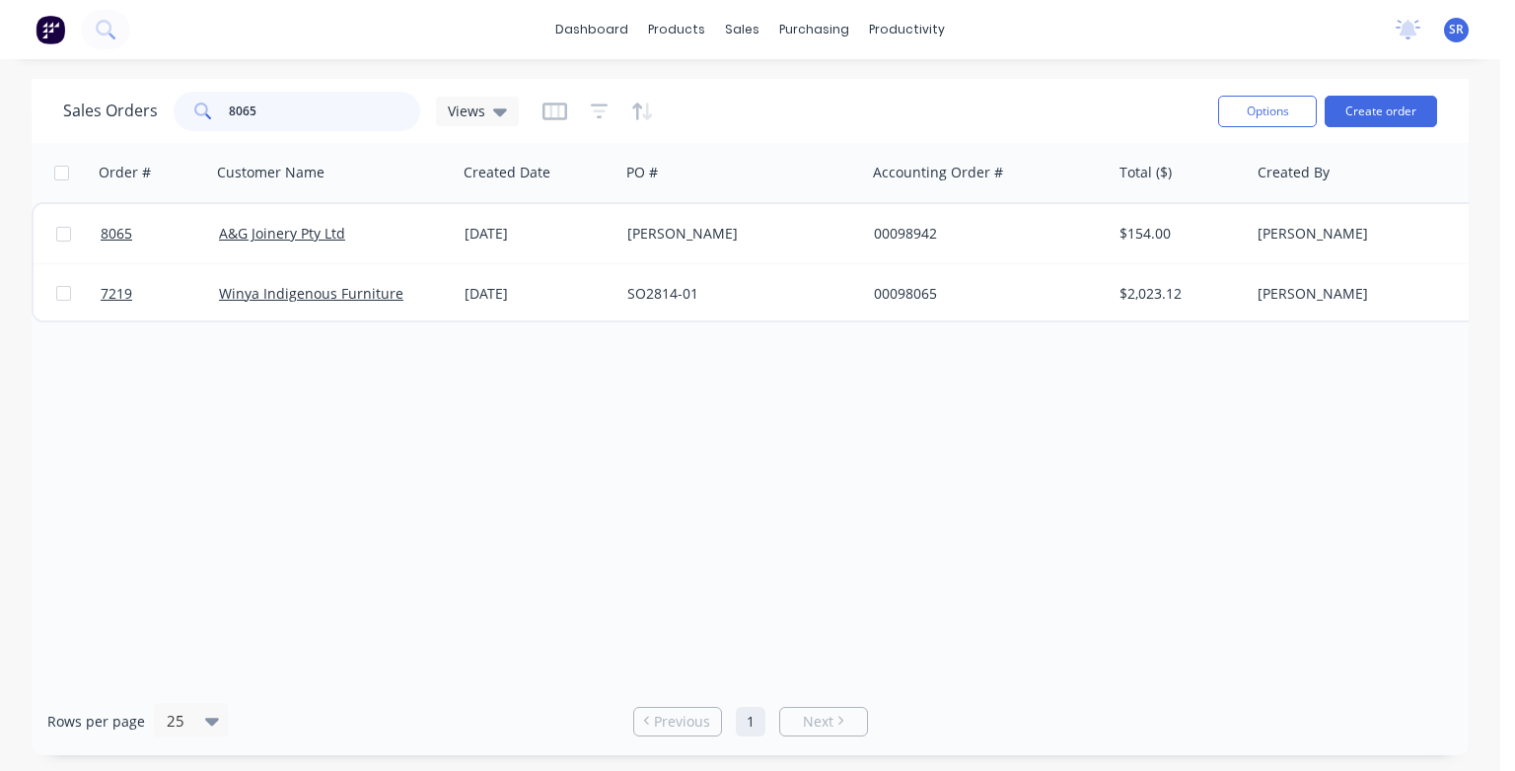
click at [312, 101] on input "8065" at bounding box center [325, 111] width 192 height 39
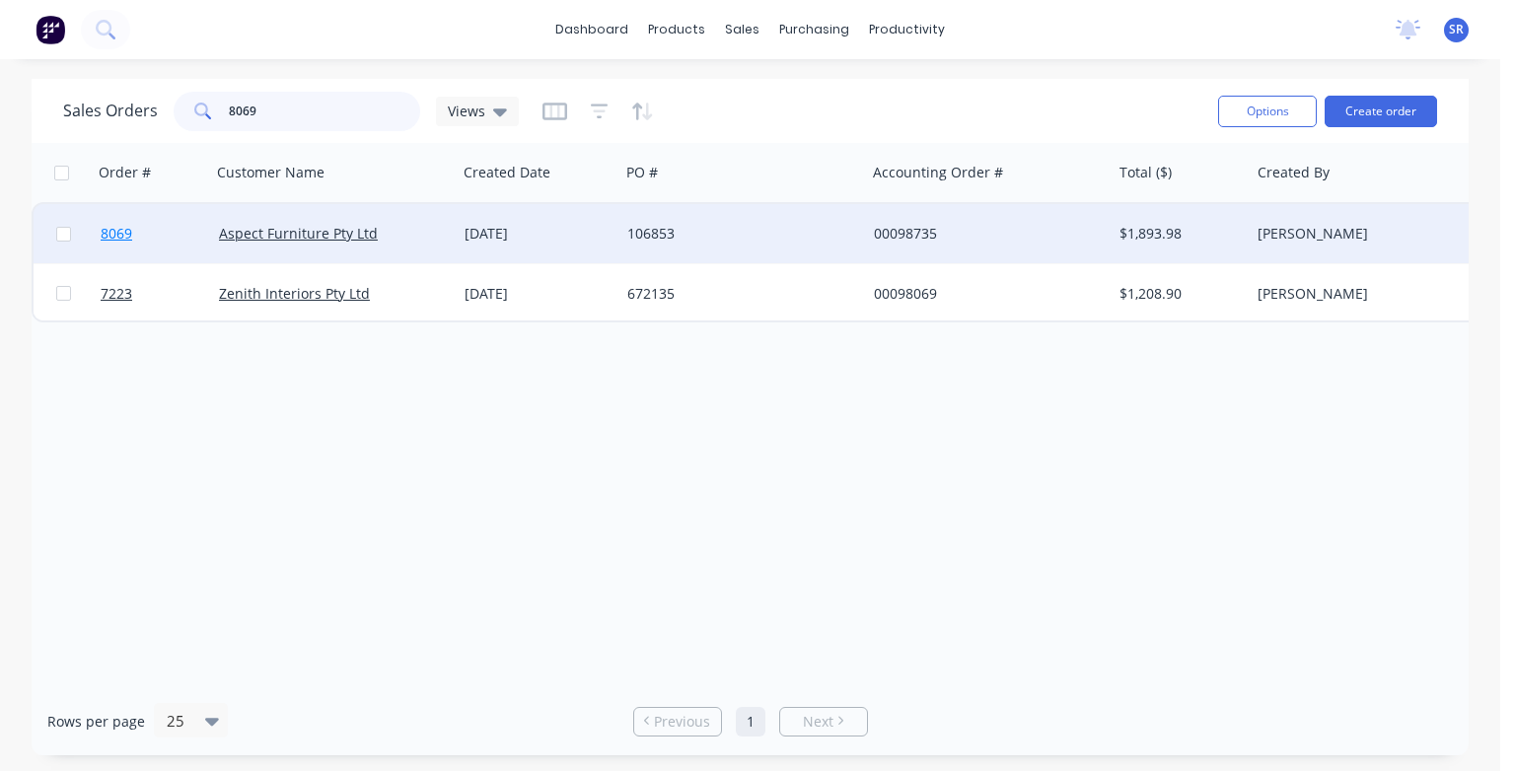
type input "8069"
click at [114, 234] on span "8069" at bounding box center [117, 234] width 32 height 20
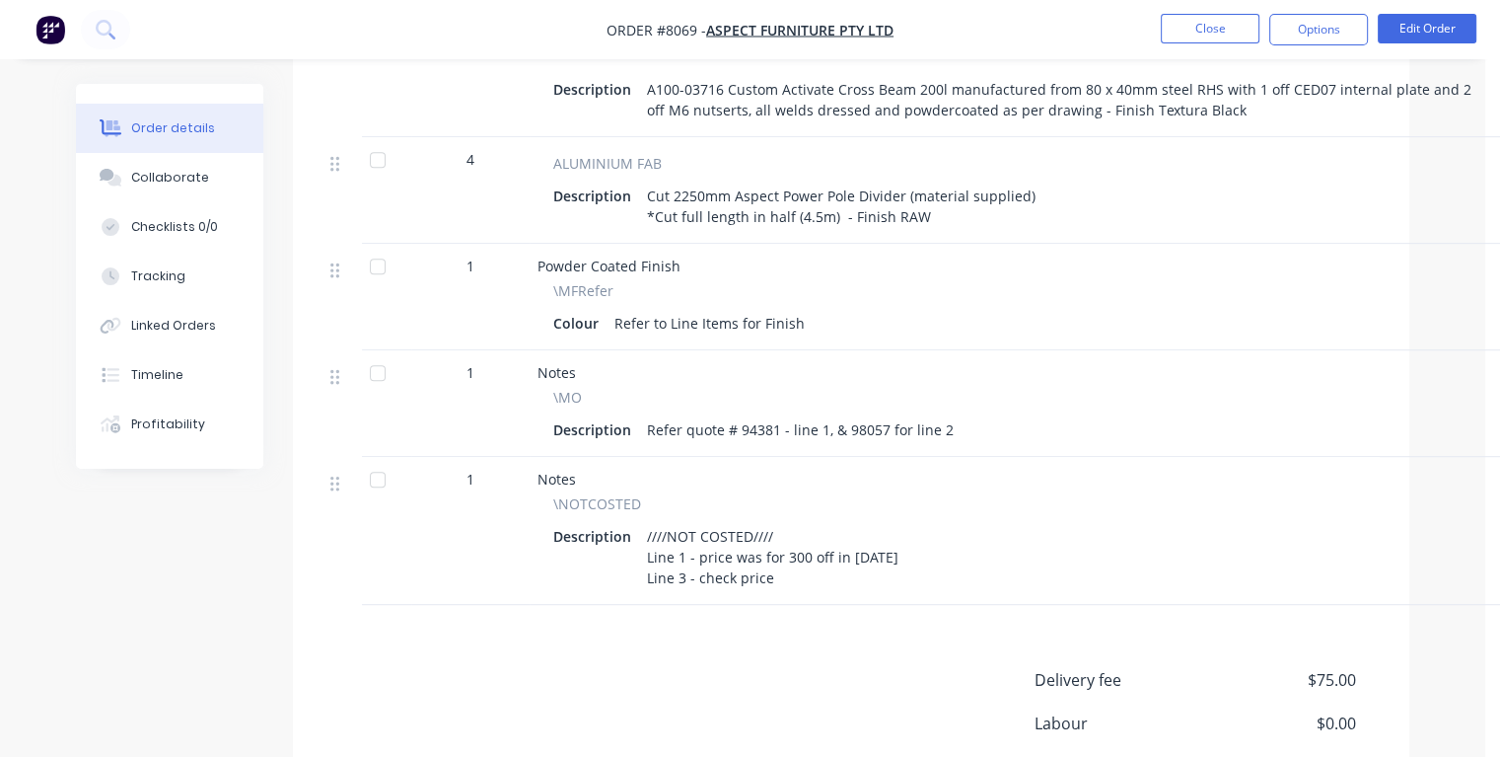
scroll to position [1085, 0]
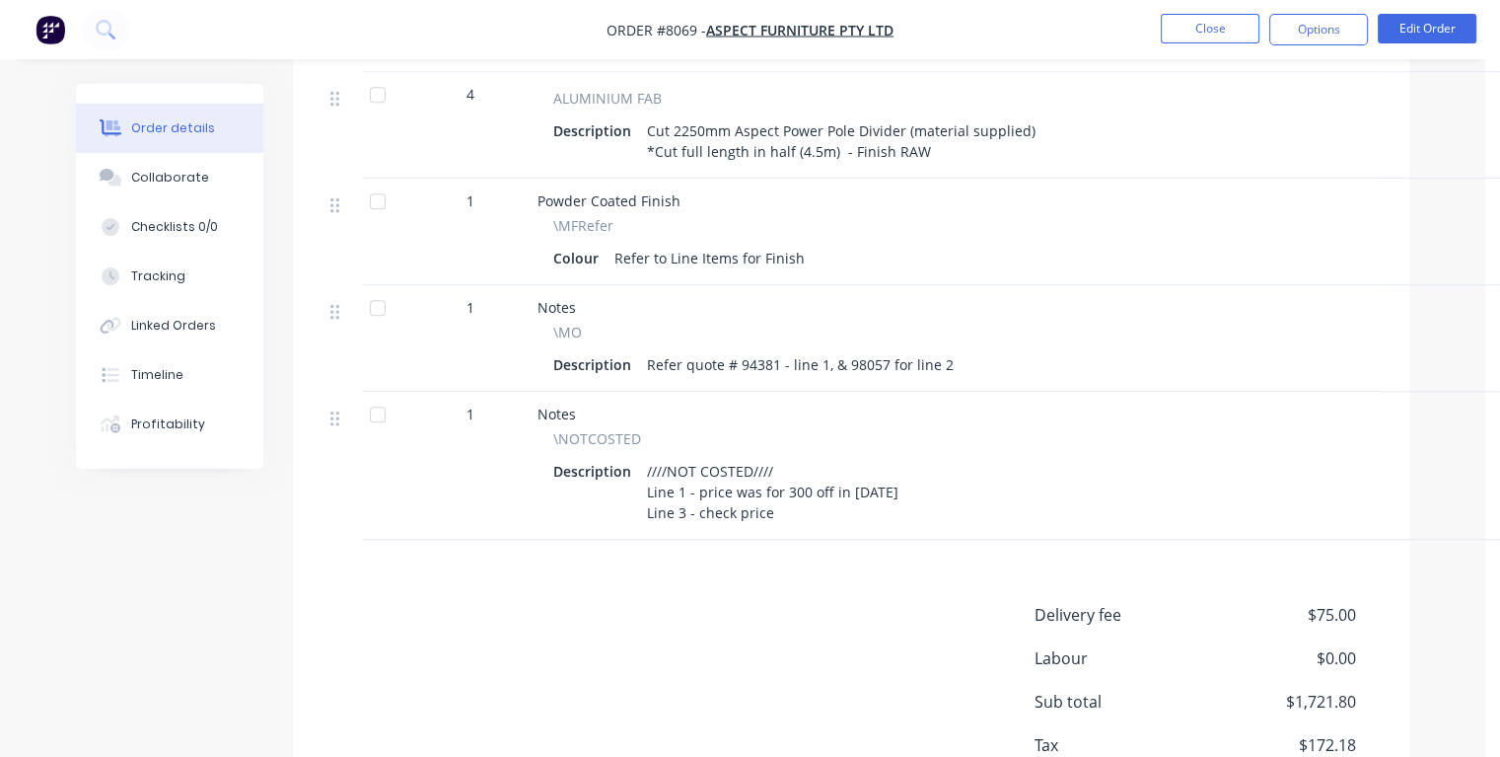
click at [797, 495] on div "////NOT COSTED//// Line 1 - price was for 300 off in [DATE] Line 3 - check price" at bounding box center [772, 492] width 267 height 70
click at [786, 492] on div "////NOT COSTED//// Line 1 - price was for 300 off in [DATE] Line 3 - check price" at bounding box center [772, 492] width 267 height 70
click at [1409, 22] on button "Edit Order" at bounding box center [1427, 29] width 99 height 30
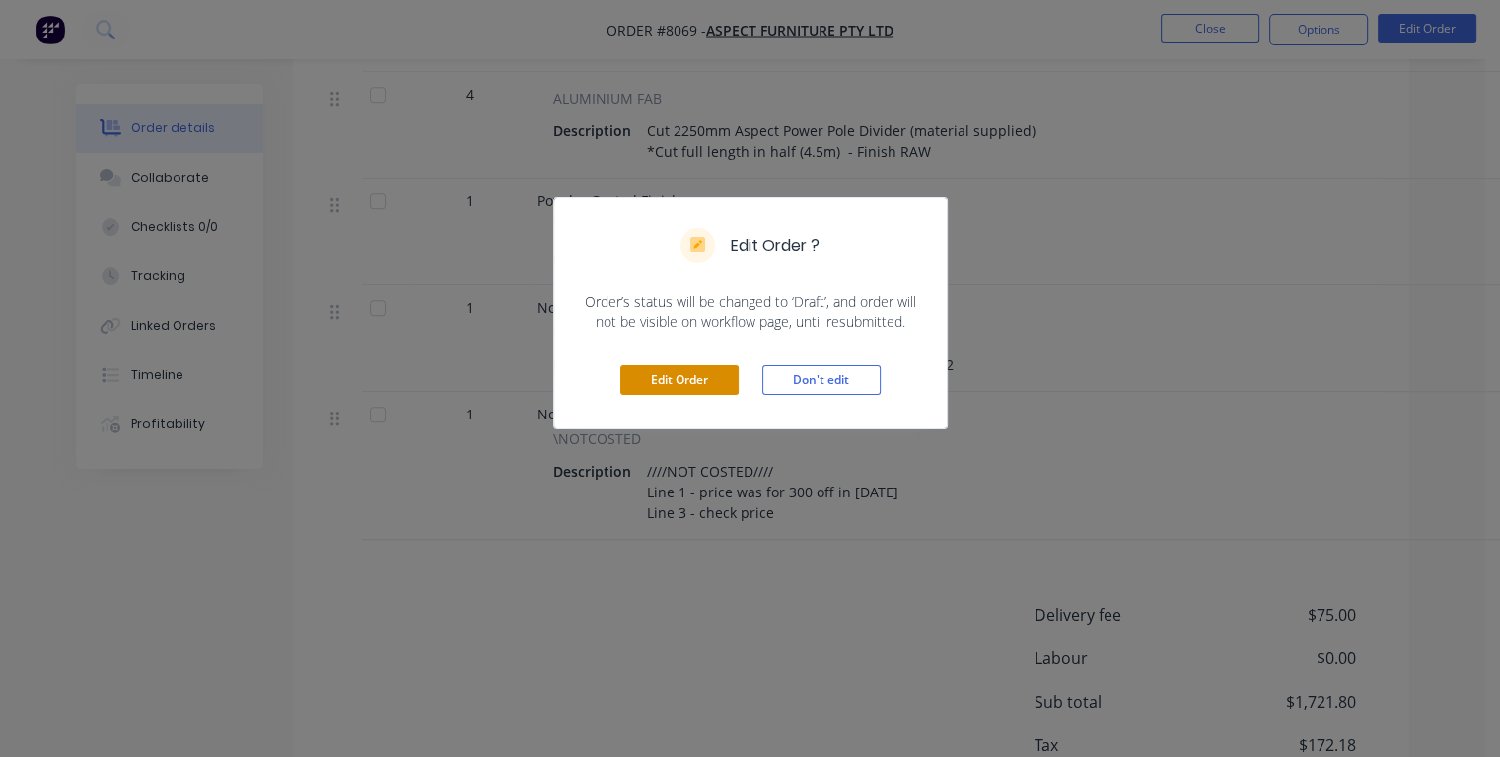
click at [714, 379] on button "Edit Order" at bounding box center [679, 380] width 118 height 30
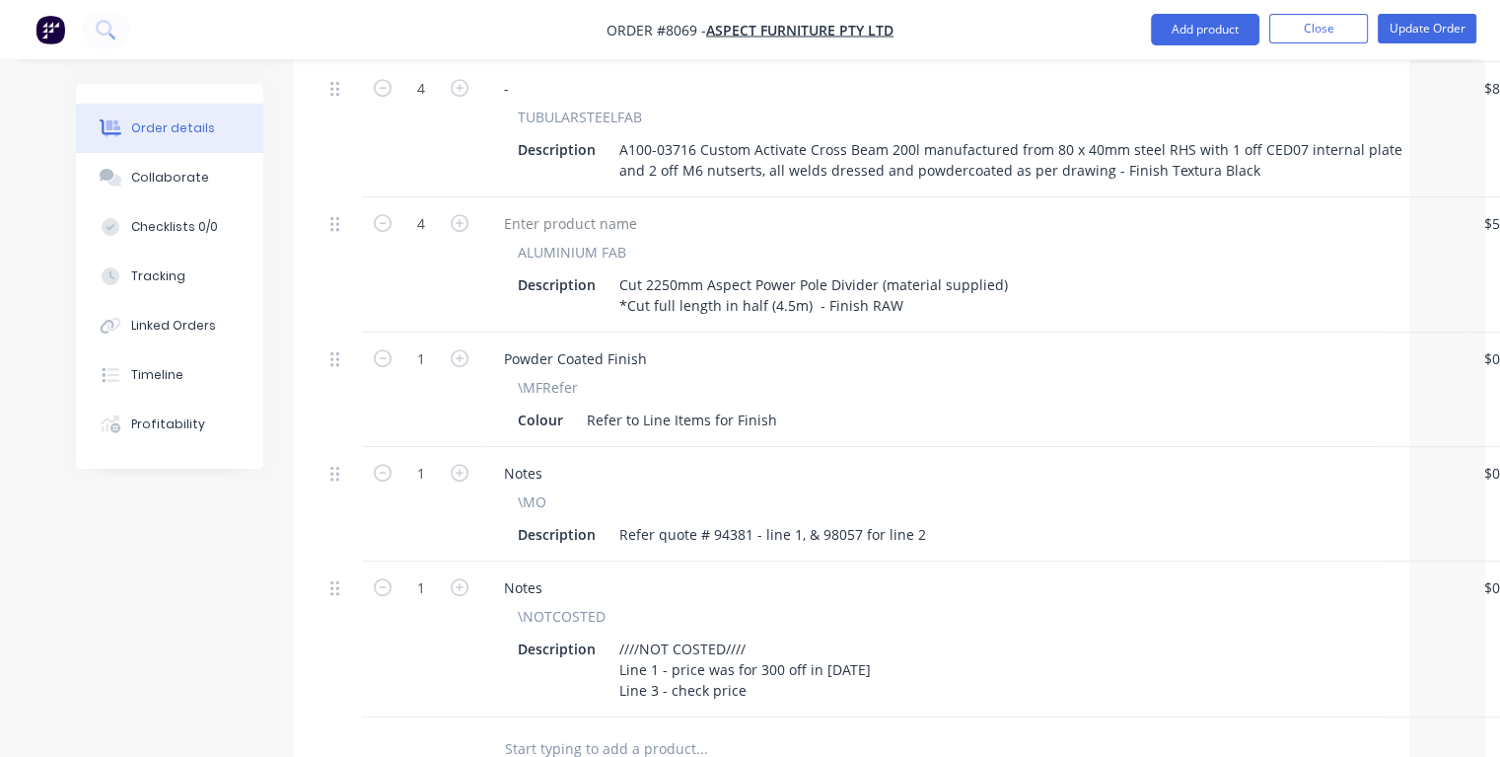
scroll to position [1282, 0]
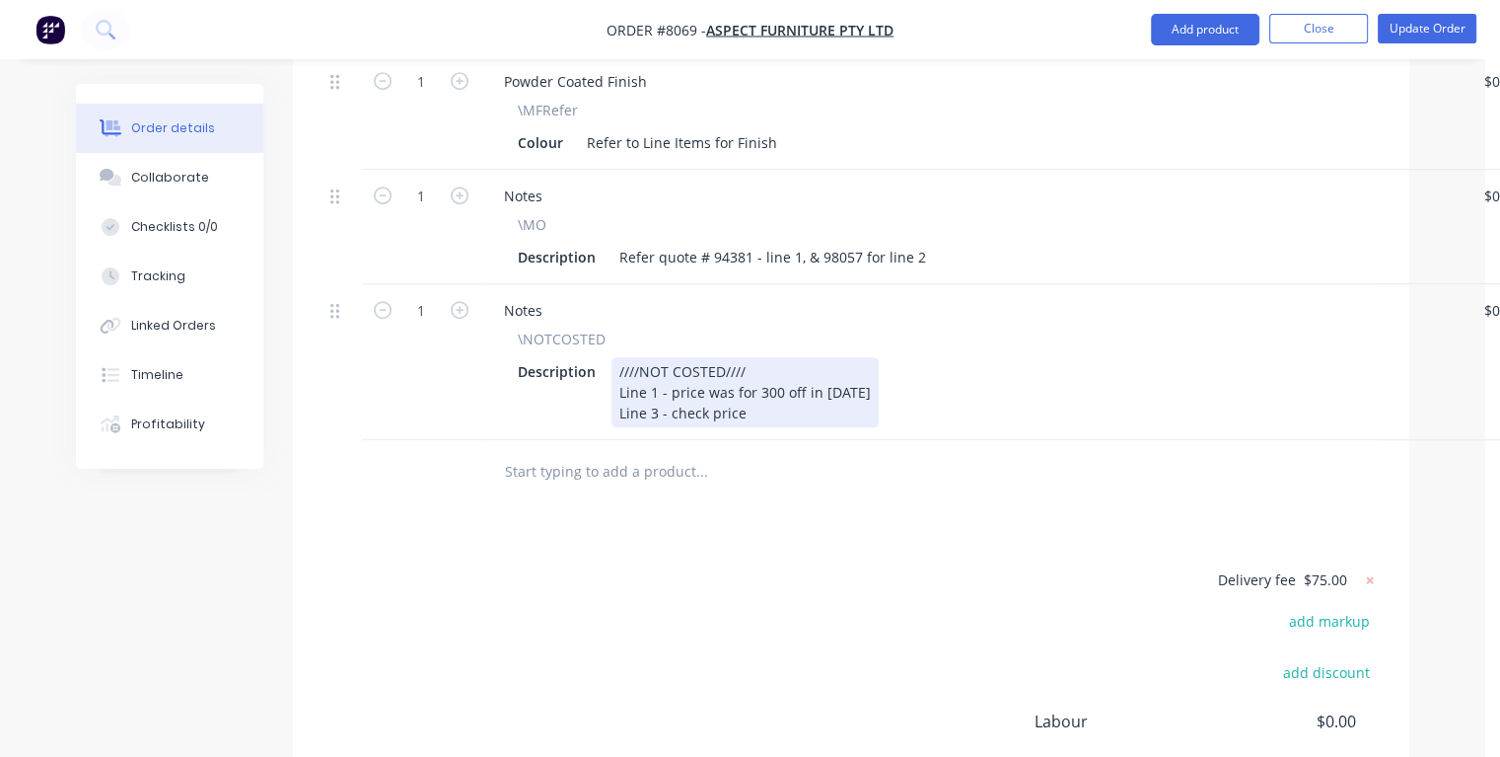
click at [783, 384] on div "////NOT COSTED//// Line 1 - price was for 300 off in [DATE] Line 3 - check price" at bounding box center [745, 392] width 267 height 70
paste div
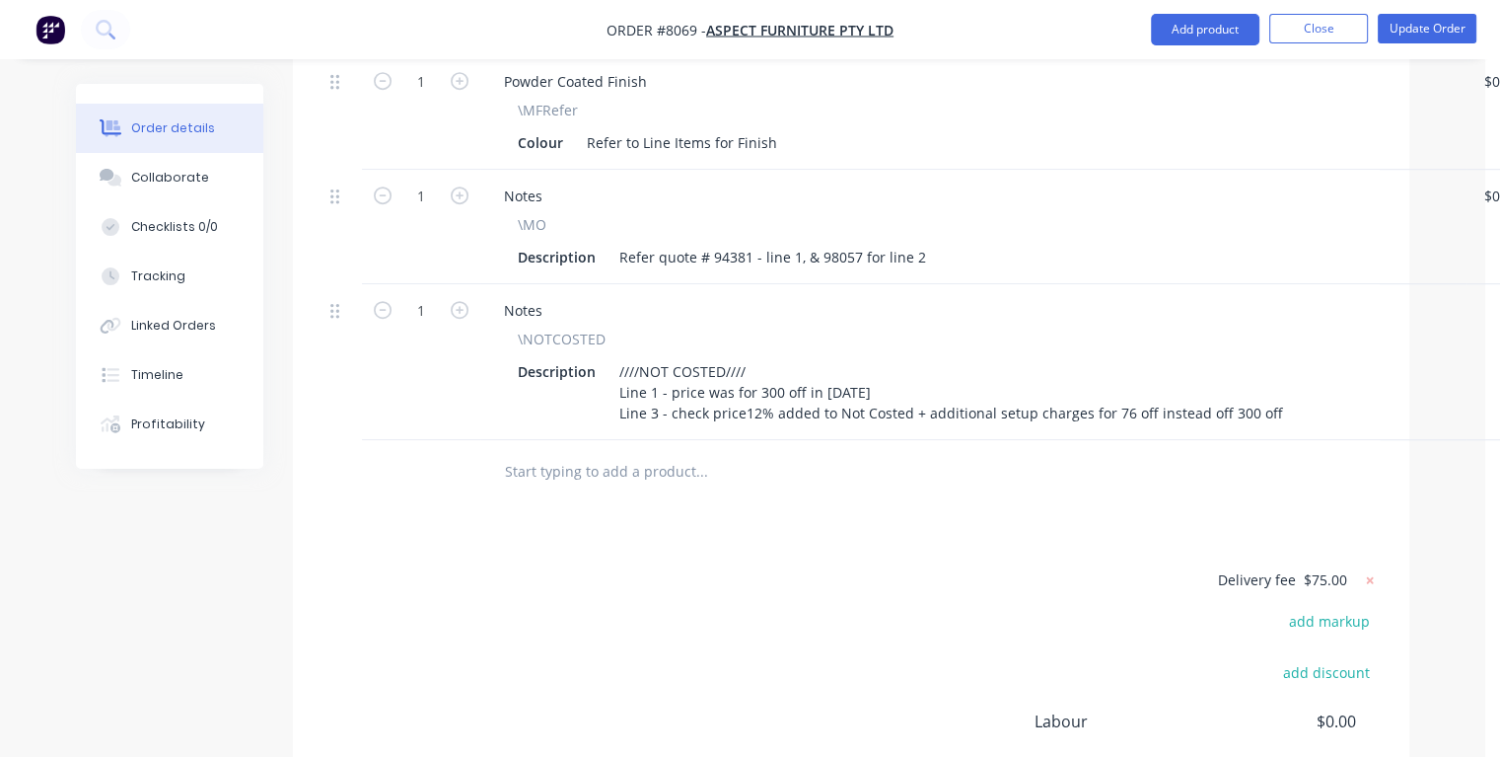
scroll to position [1282, 28]
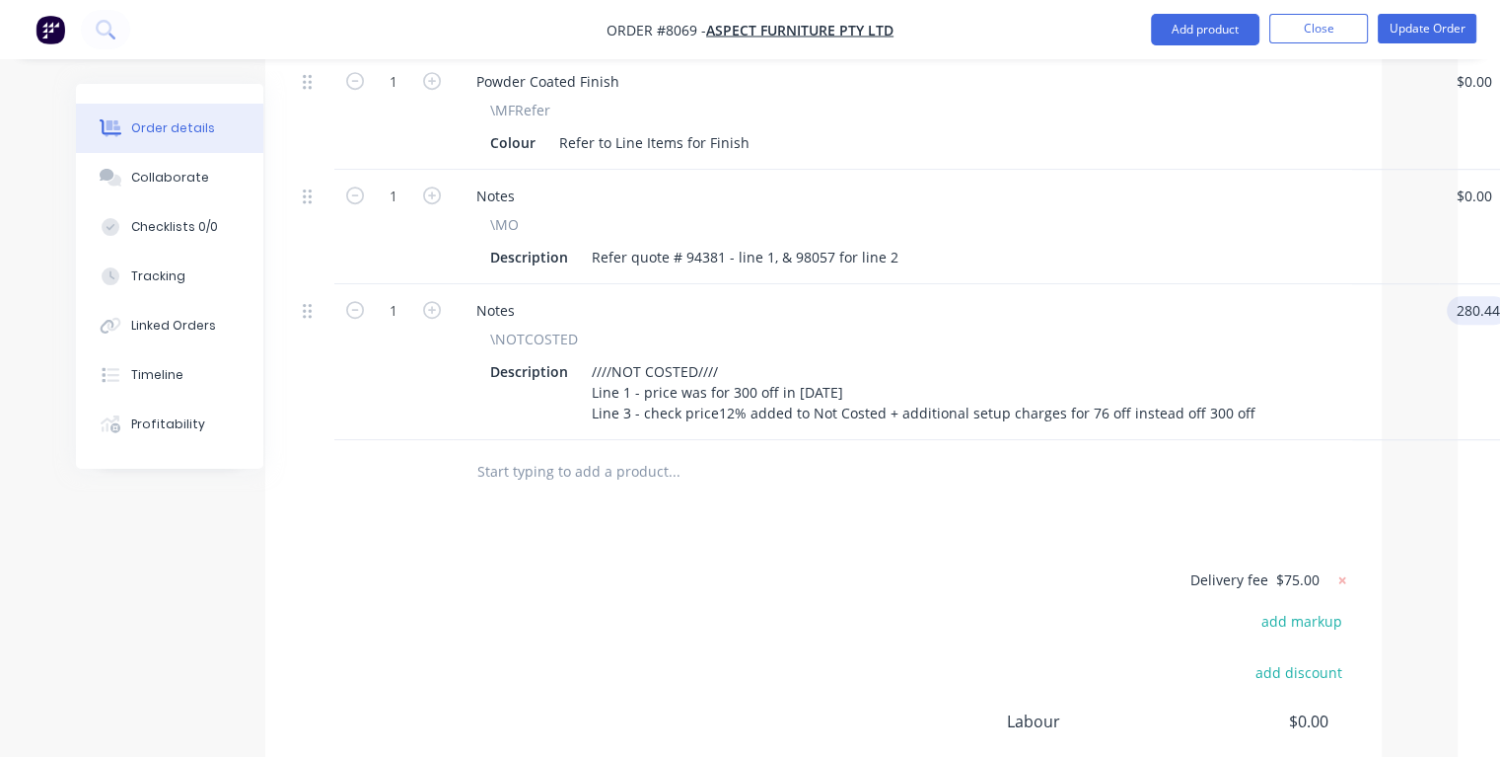
type input "$280.44"
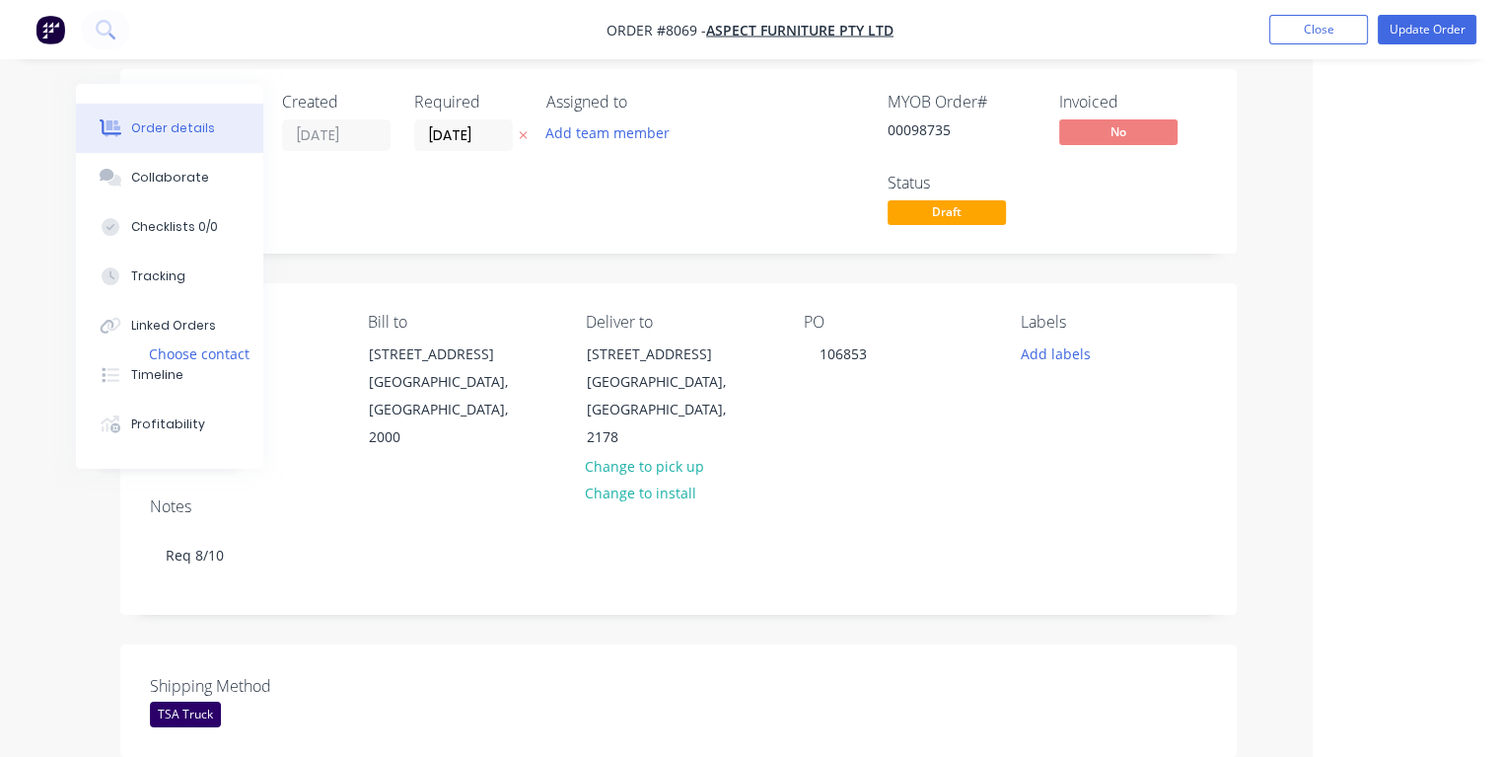
scroll to position [0, 173]
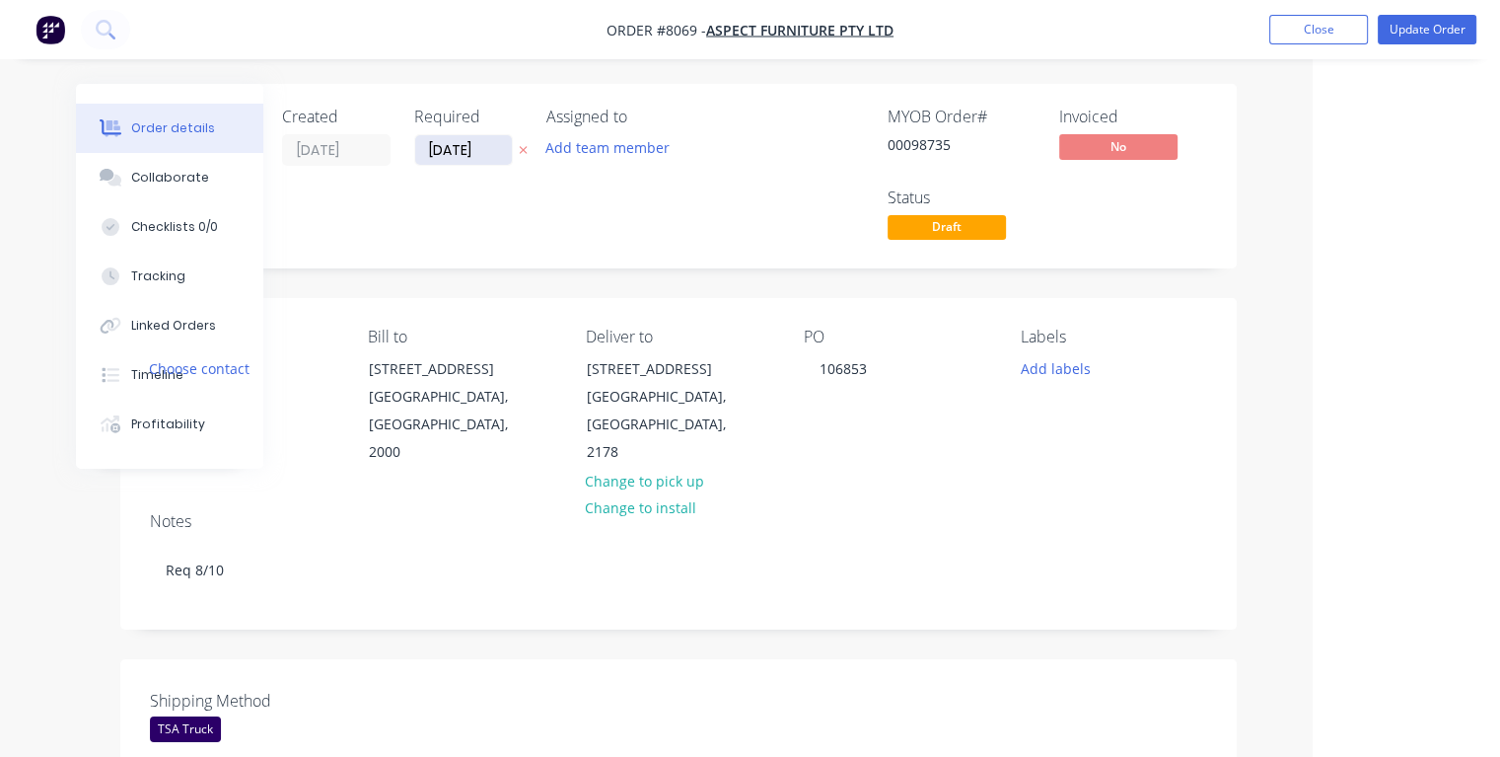
type input "$280.44"
click at [486, 148] on input "[DATE]" at bounding box center [463, 150] width 97 height 30
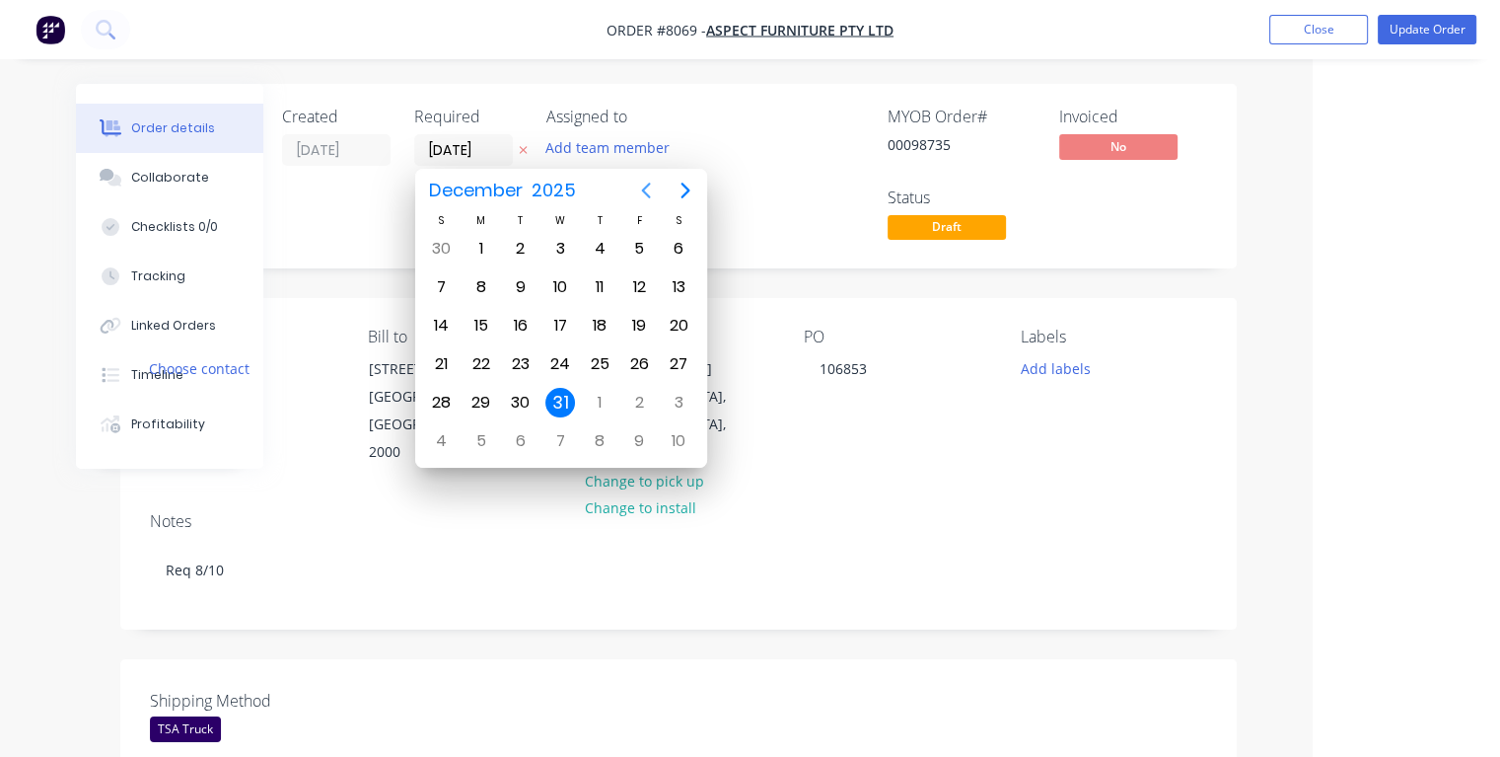
click at [644, 189] on icon "Previous page" at bounding box center [646, 191] width 24 height 24
click at [644, 188] on icon "Previous page" at bounding box center [645, 190] width 9 height 16
click at [608, 251] on div "2" at bounding box center [600, 249] width 30 height 30
type input "[DATE]"
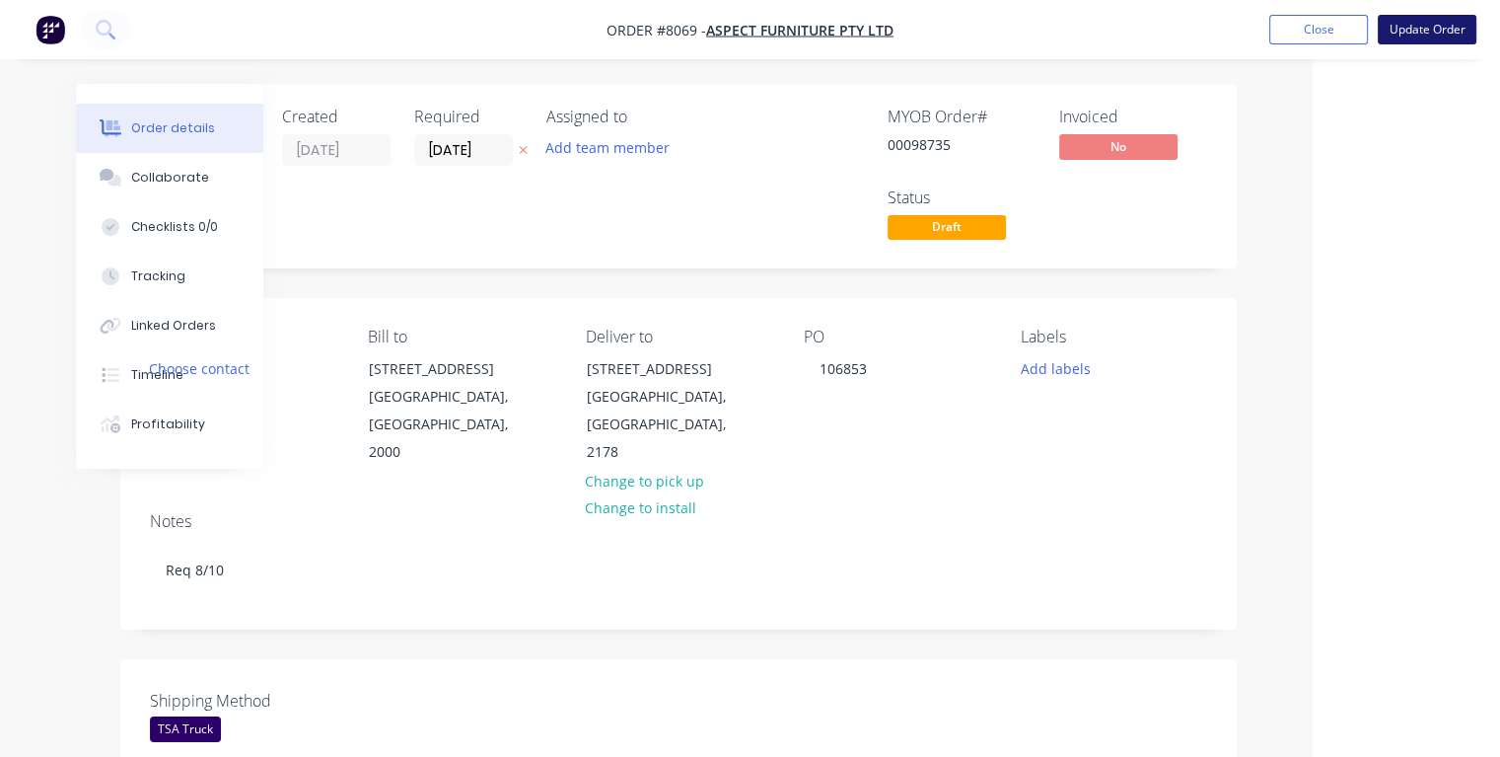
click at [1405, 28] on button "Update Order" at bounding box center [1427, 30] width 99 height 30
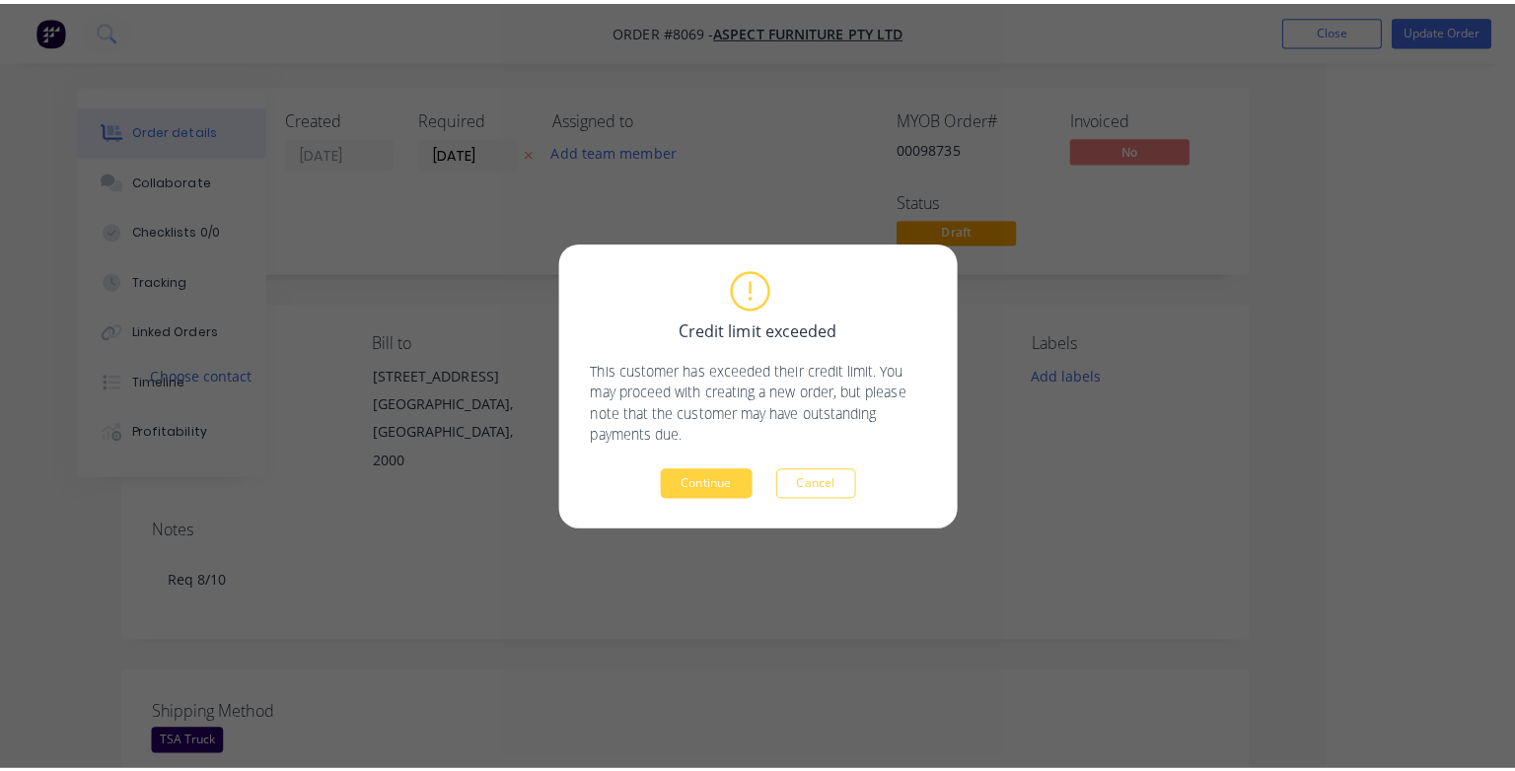
scroll to position [0, 165]
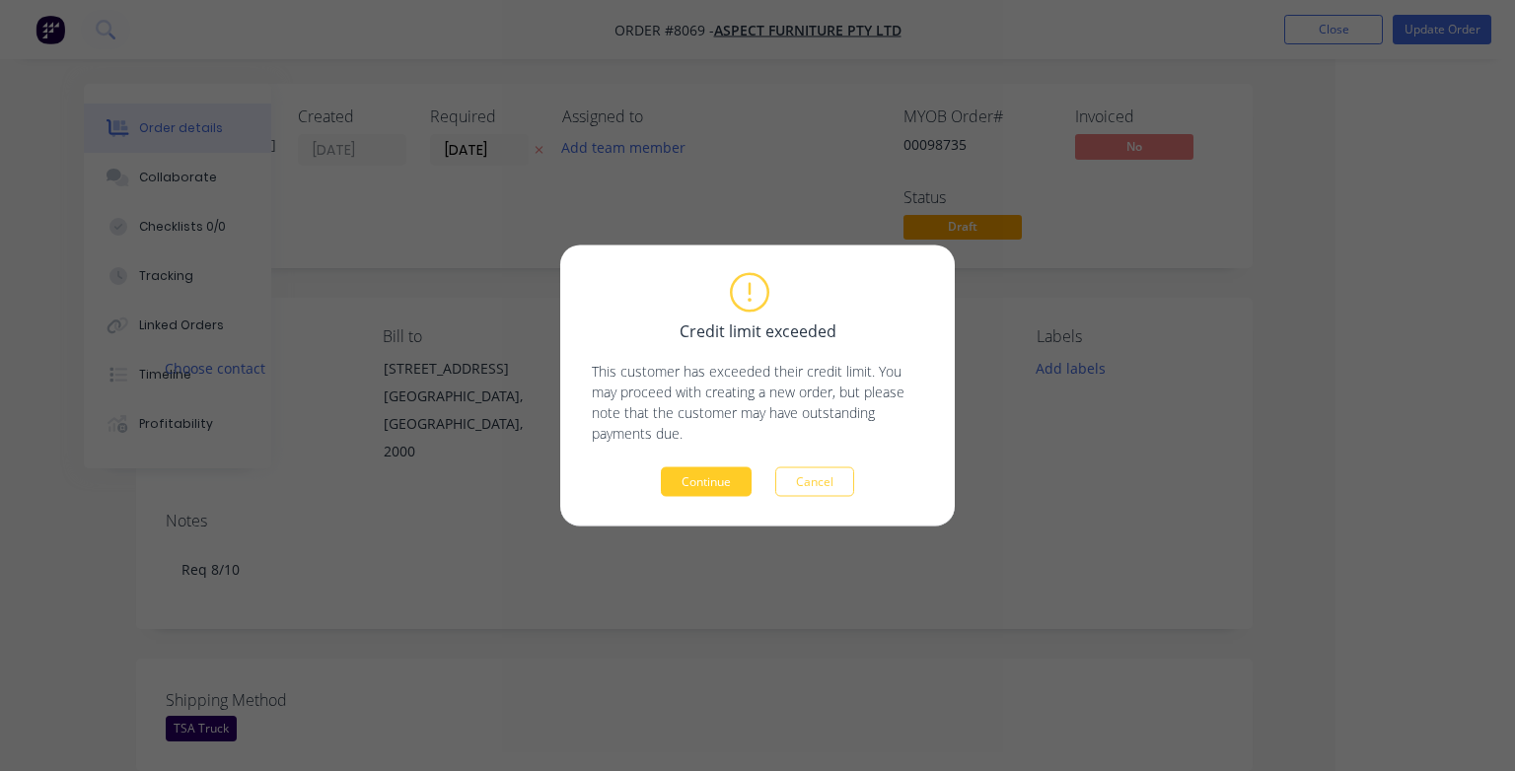
click at [702, 479] on button "Continue" at bounding box center [706, 483] width 91 height 30
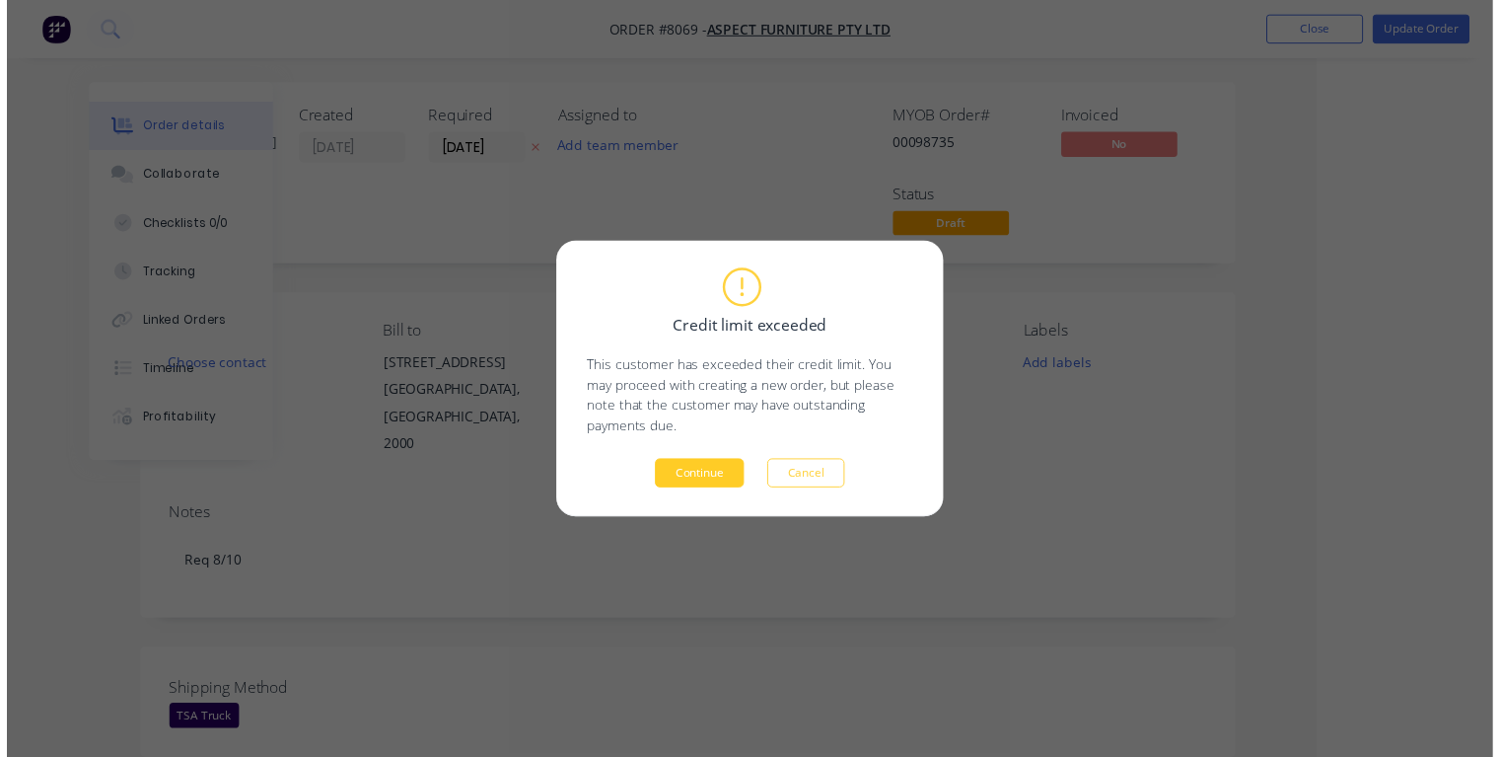
scroll to position [0, 107]
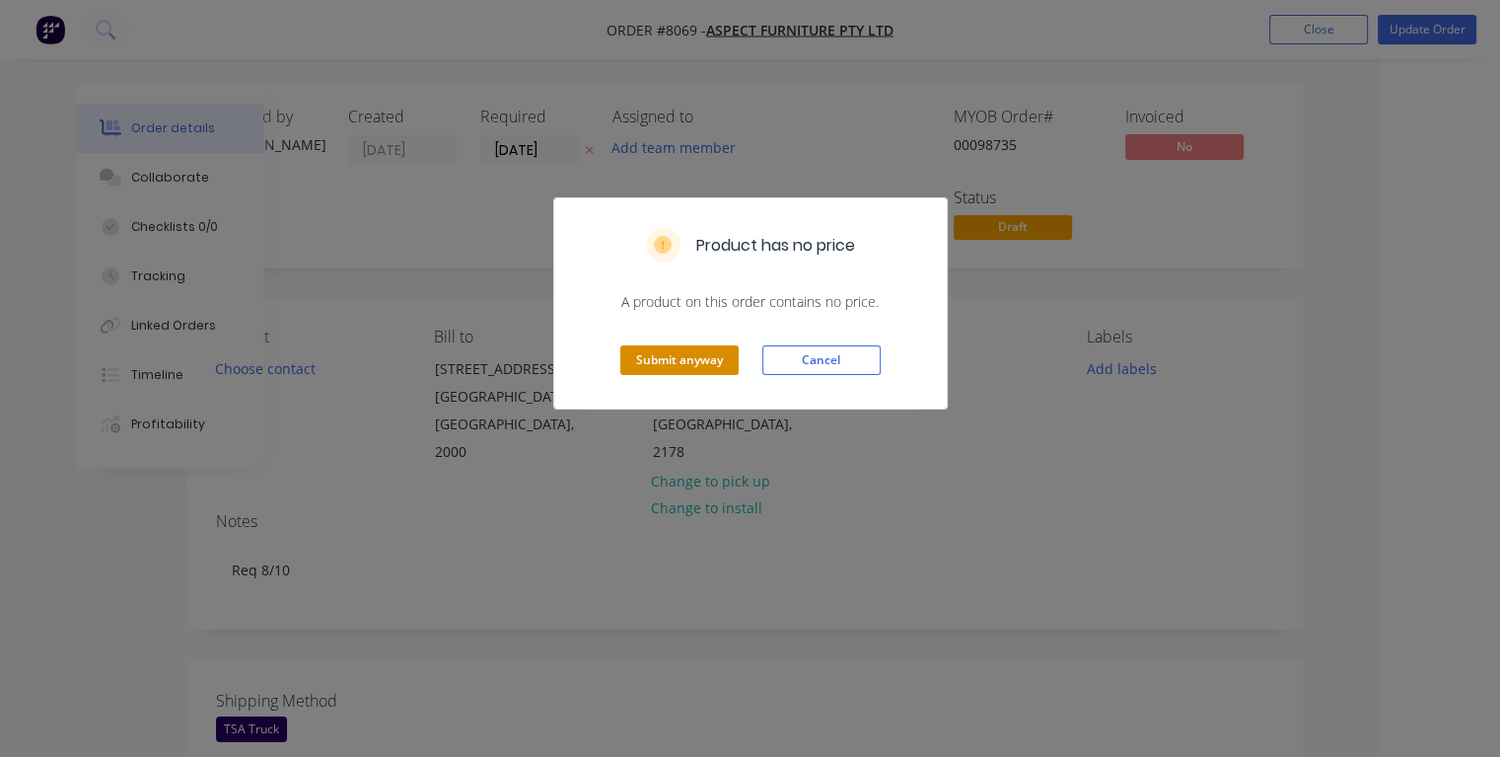
click at [657, 364] on button "Submit anyway" at bounding box center [679, 360] width 118 height 30
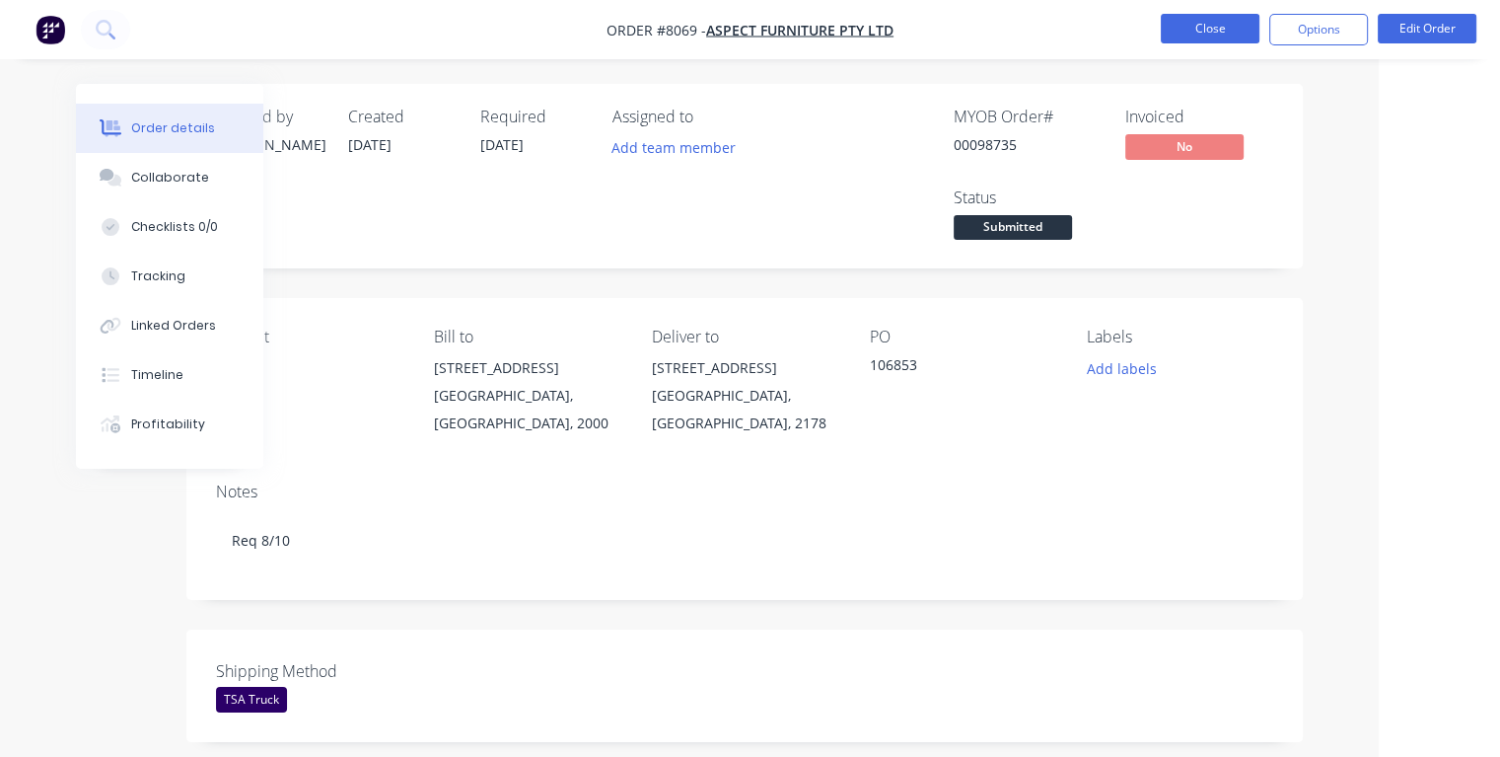
click at [1171, 26] on button "Close" at bounding box center [1210, 29] width 99 height 30
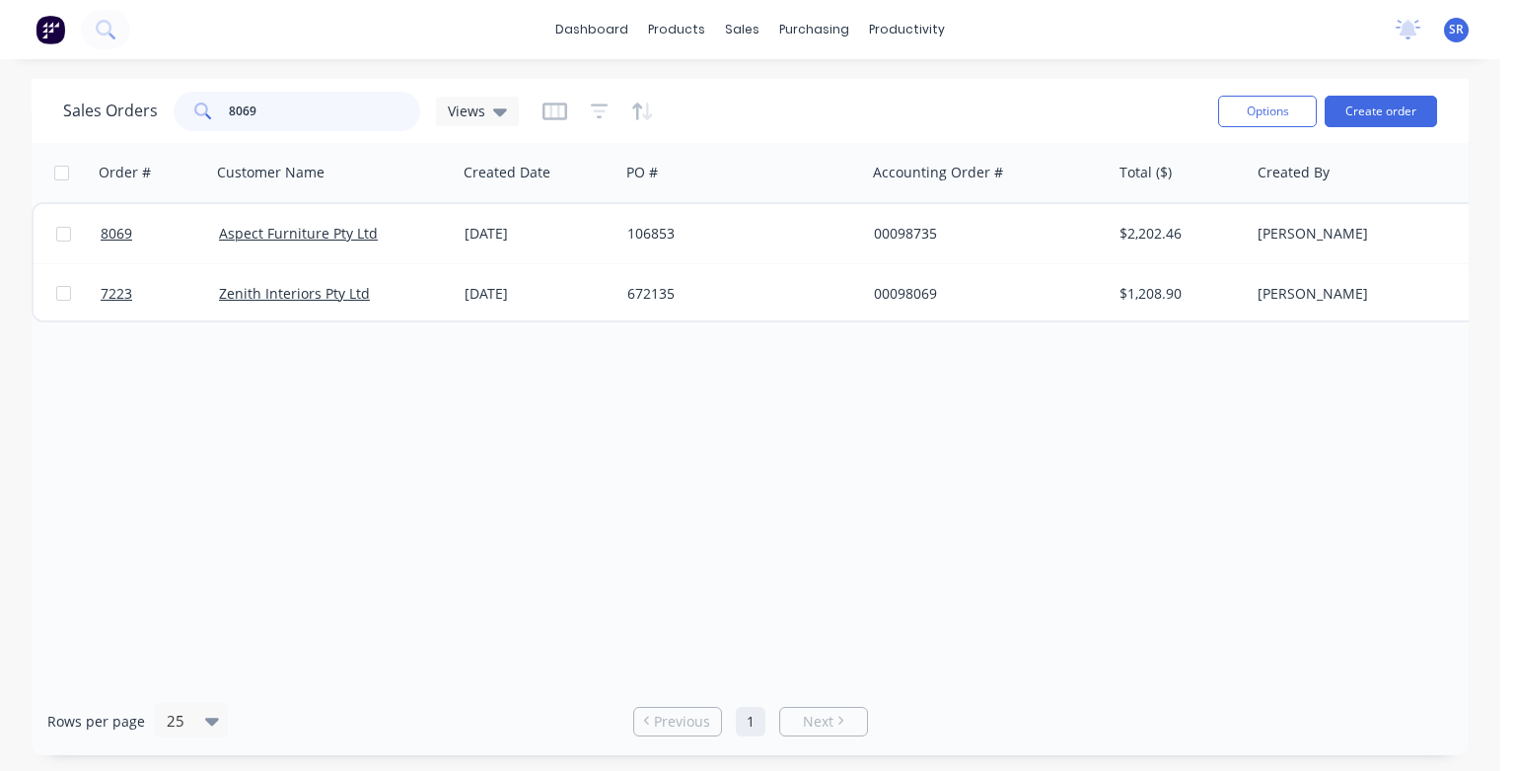
drag, startPoint x: 292, startPoint y: 116, endPoint x: 308, endPoint y: 115, distance: 15.8
click at [292, 115] on input "8069" at bounding box center [325, 111] width 192 height 39
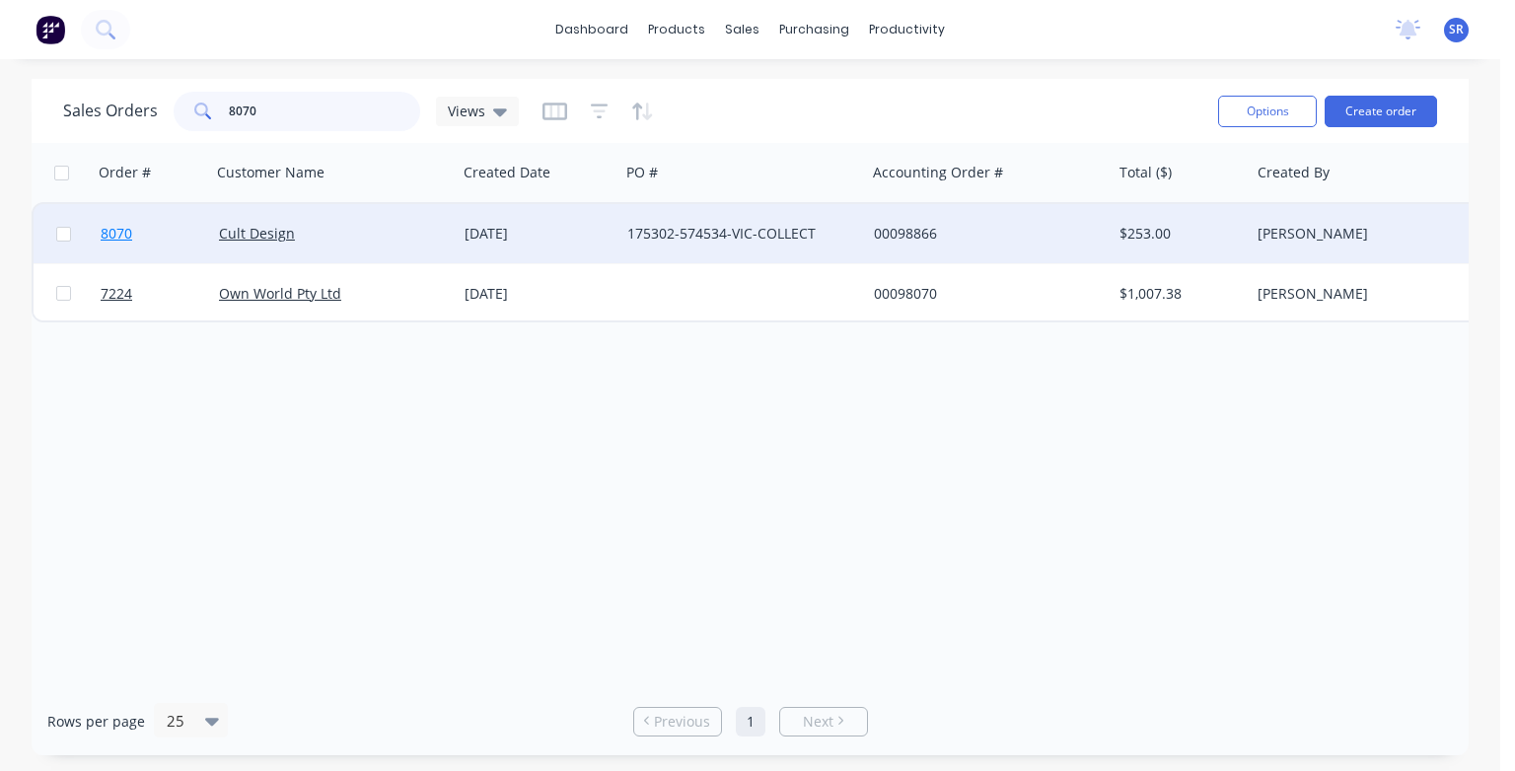
type input "8070"
click at [105, 232] on span "8070" at bounding box center [117, 234] width 32 height 20
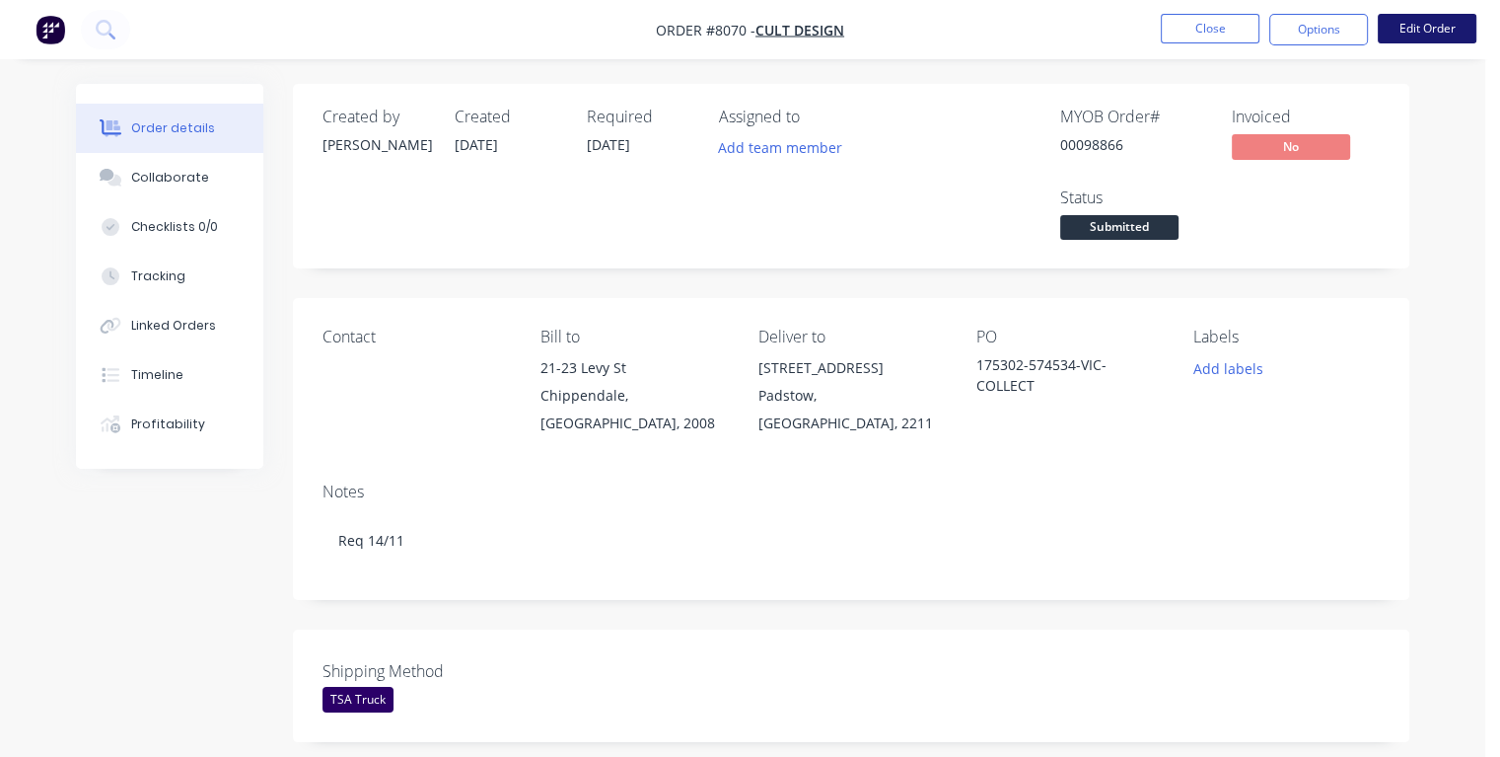
click at [1416, 29] on button "Edit Order" at bounding box center [1427, 29] width 99 height 30
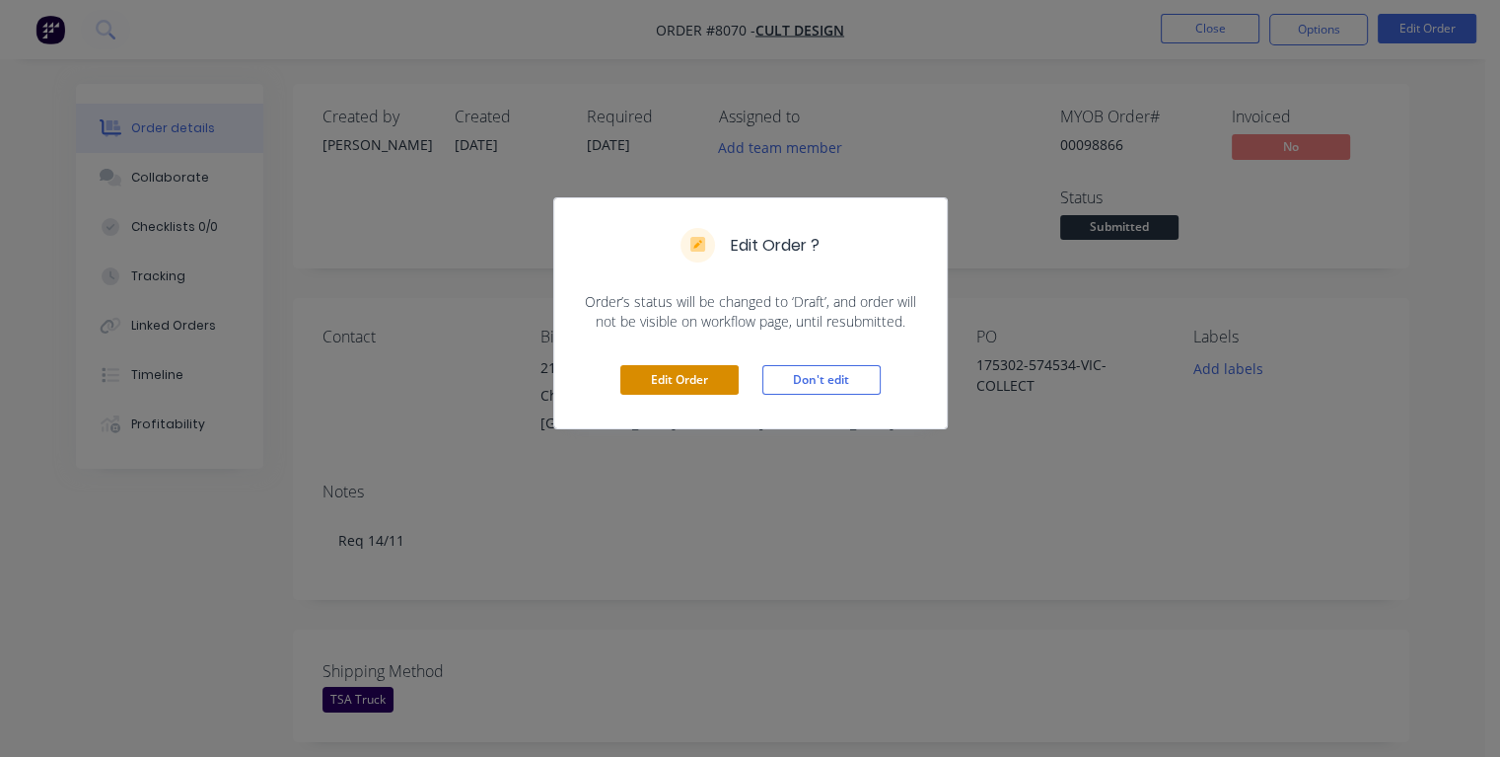
click at [650, 375] on button "Edit Order" at bounding box center [679, 380] width 118 height 30
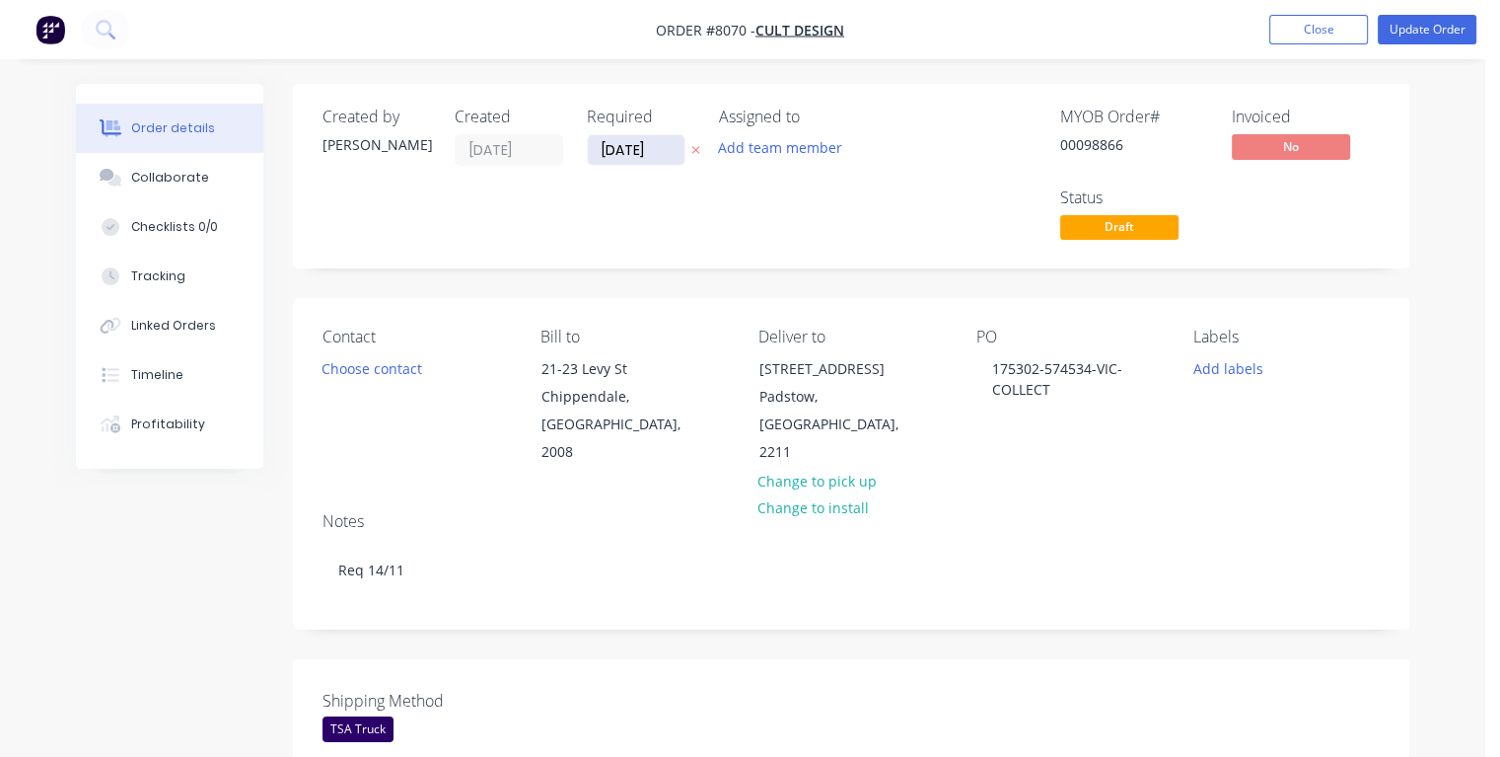
click at [658, 149] on input "[DATE]" at bounding box center [636, 150] width 97 height 30
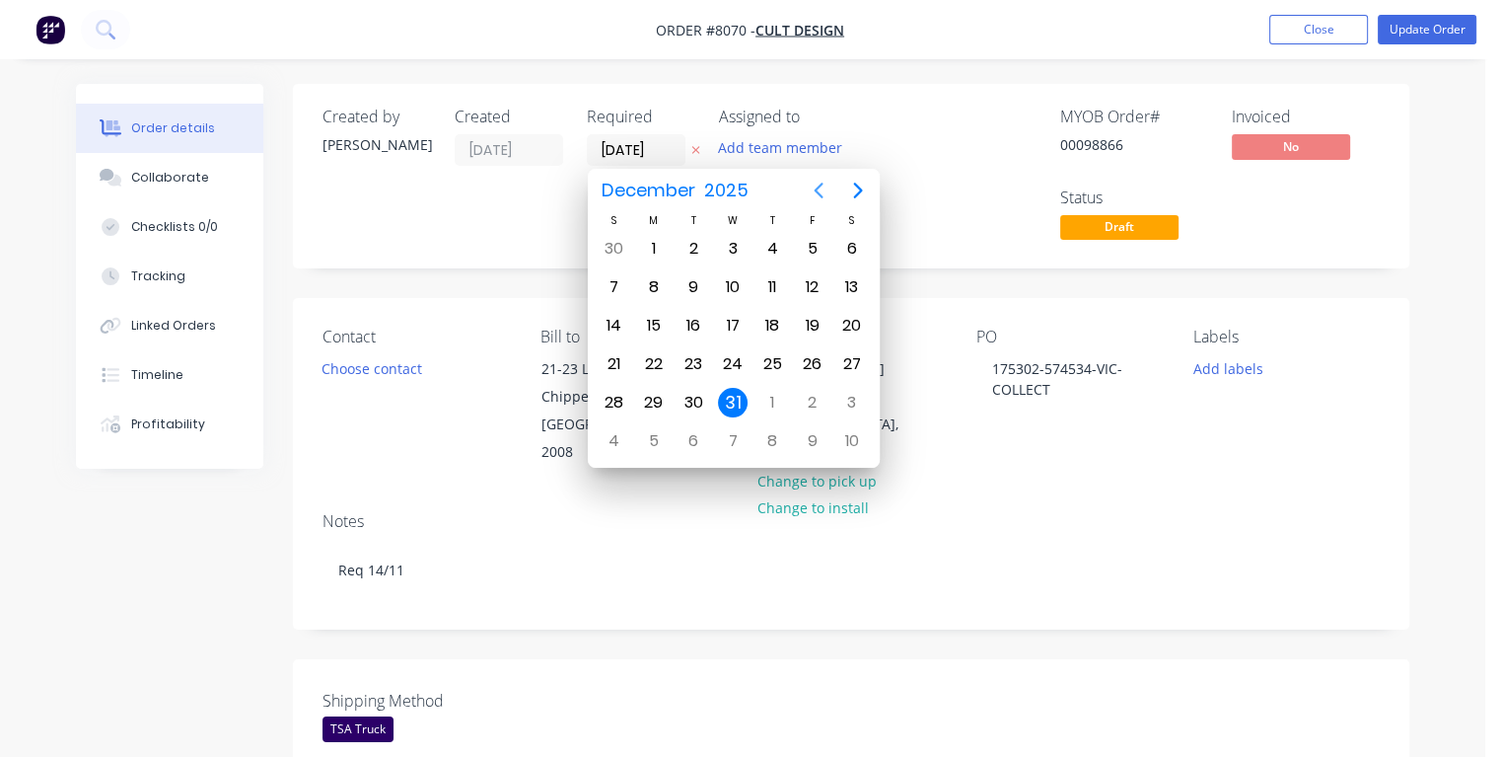
click at [817, 188] on icon "Previous page" at bounding box center [818, 190] width 9 height 16
click at [735, 325] on div "12" at bounding box center [733, 326] width 30 height 30
type input "[DATE]"
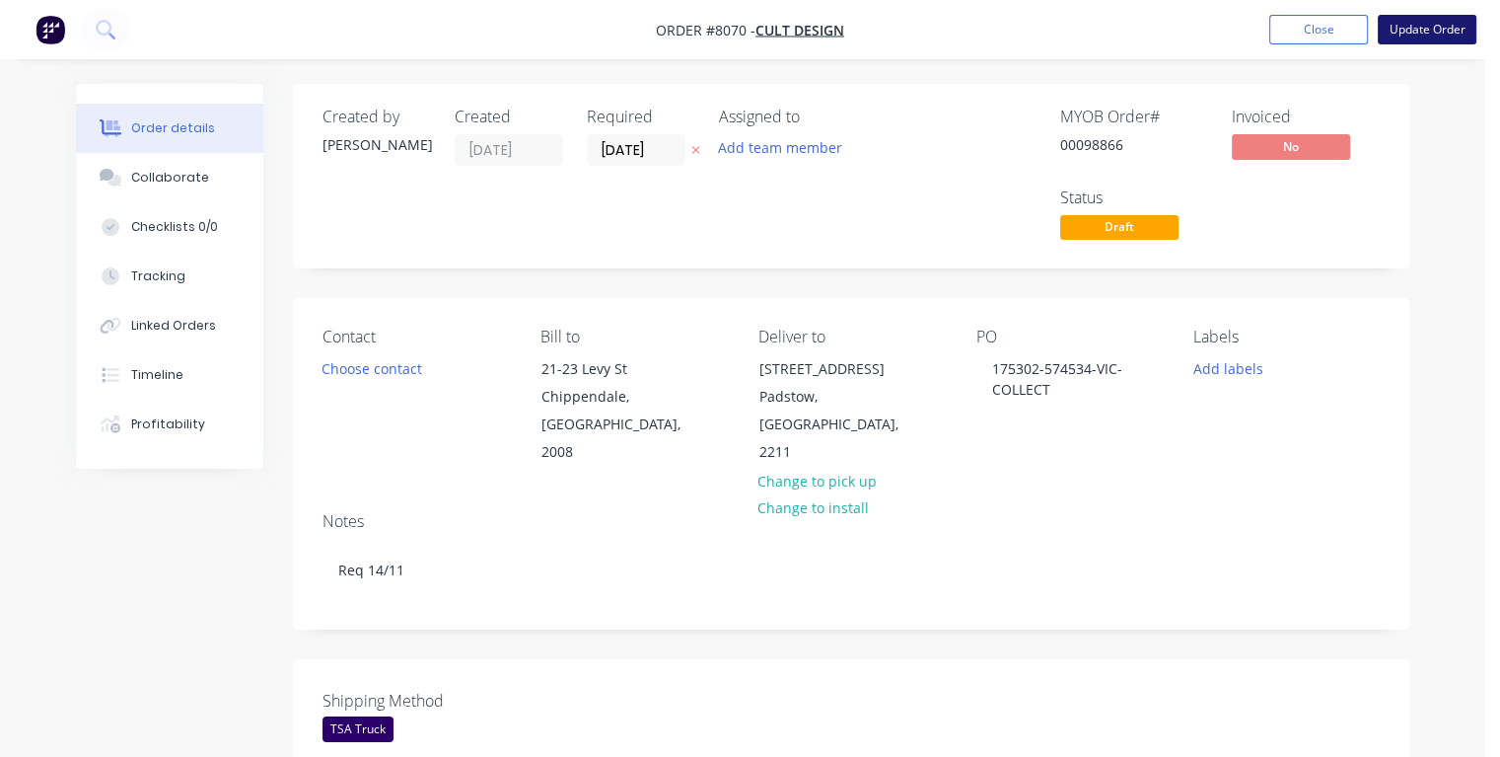
click at [1405, 31] on button "Update Order" at bounding box center [1427, 30] width 99 height 30
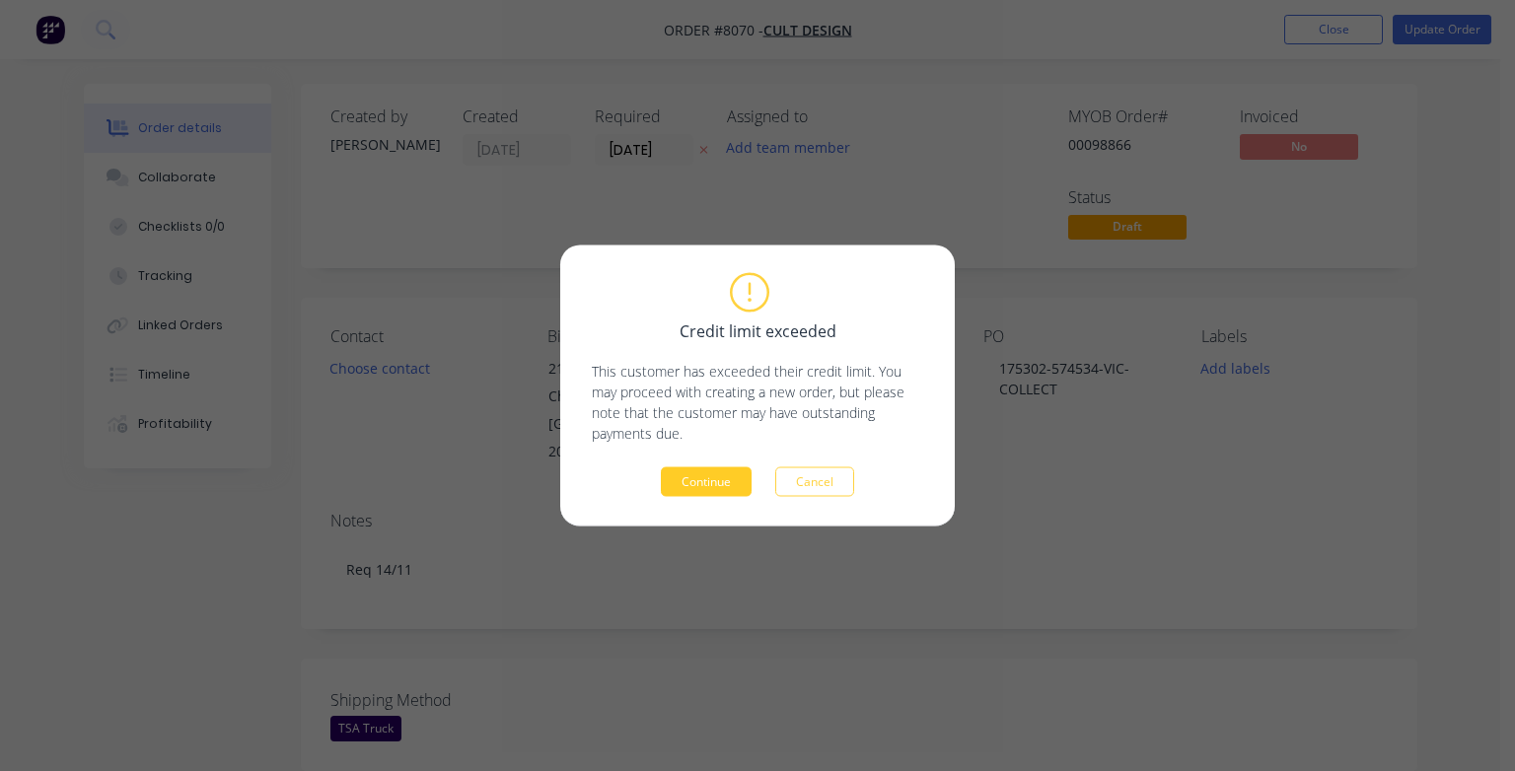
click at [693, 481] on button "Continue" at bounding box center [706, 483] width 91 height 30
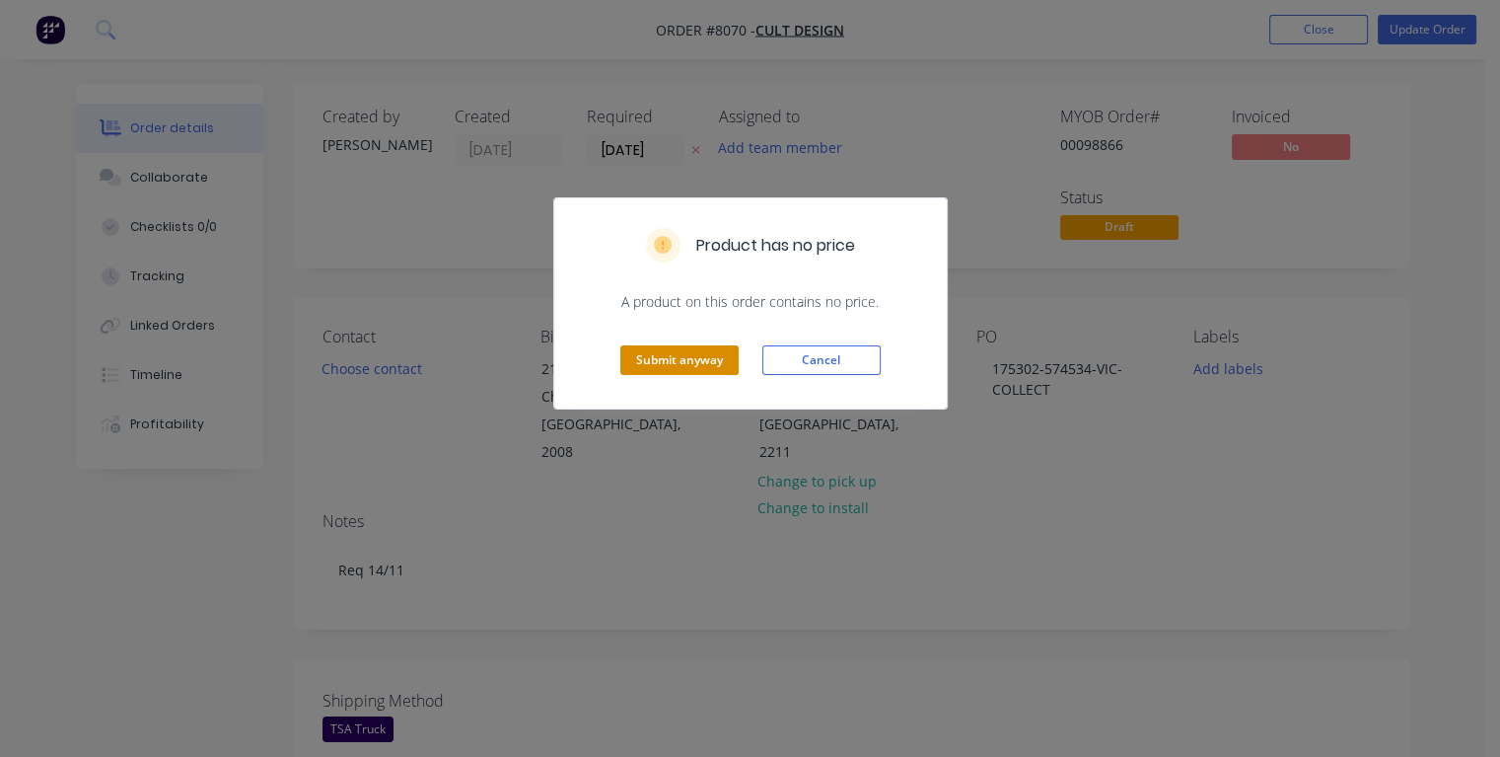
click at [672, 353] on button "Submit anyway" at bounding box center [679, 360] width 118 height 30
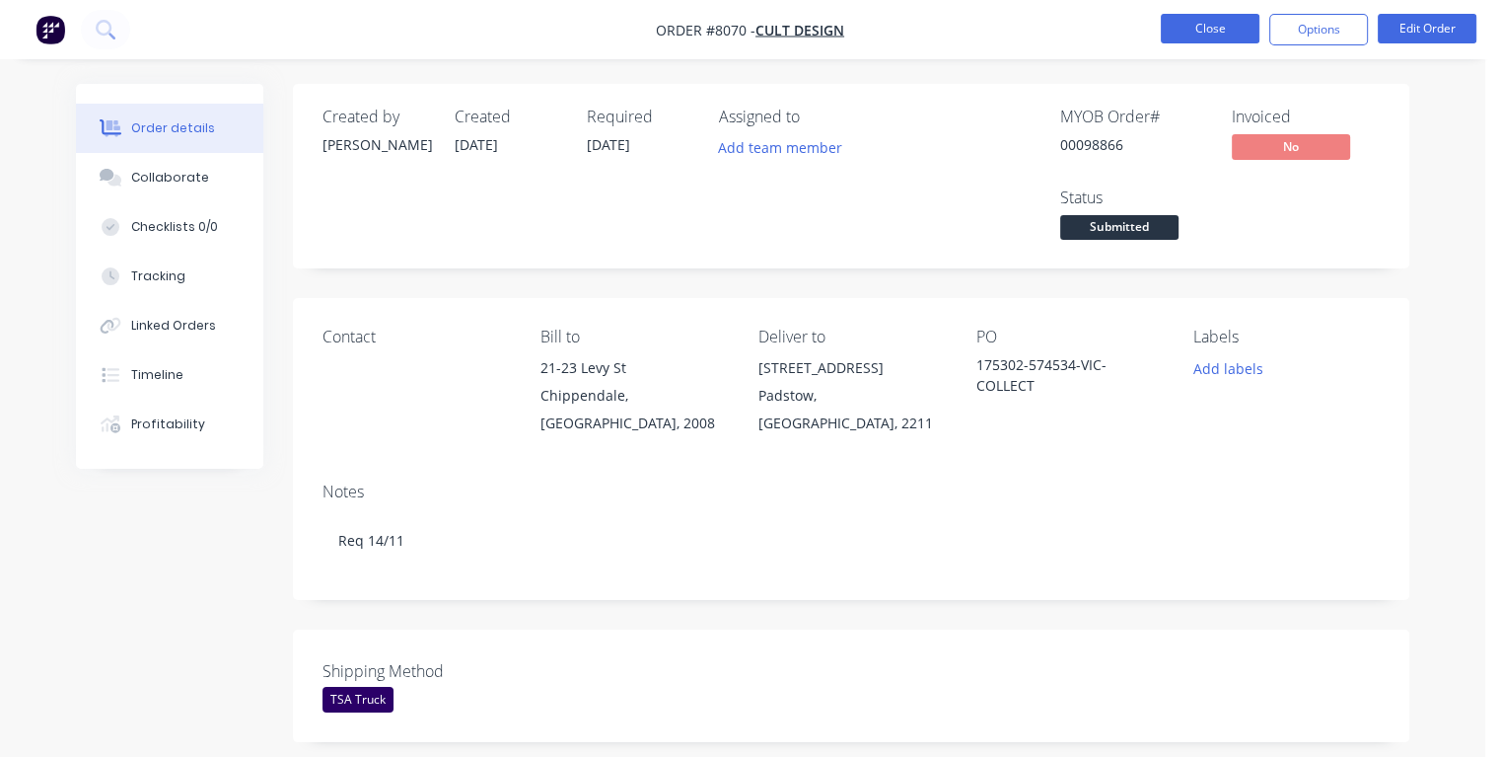
click at [1199, 31] on button "Close" at bounding box center [1210, 29] width 99 height 30
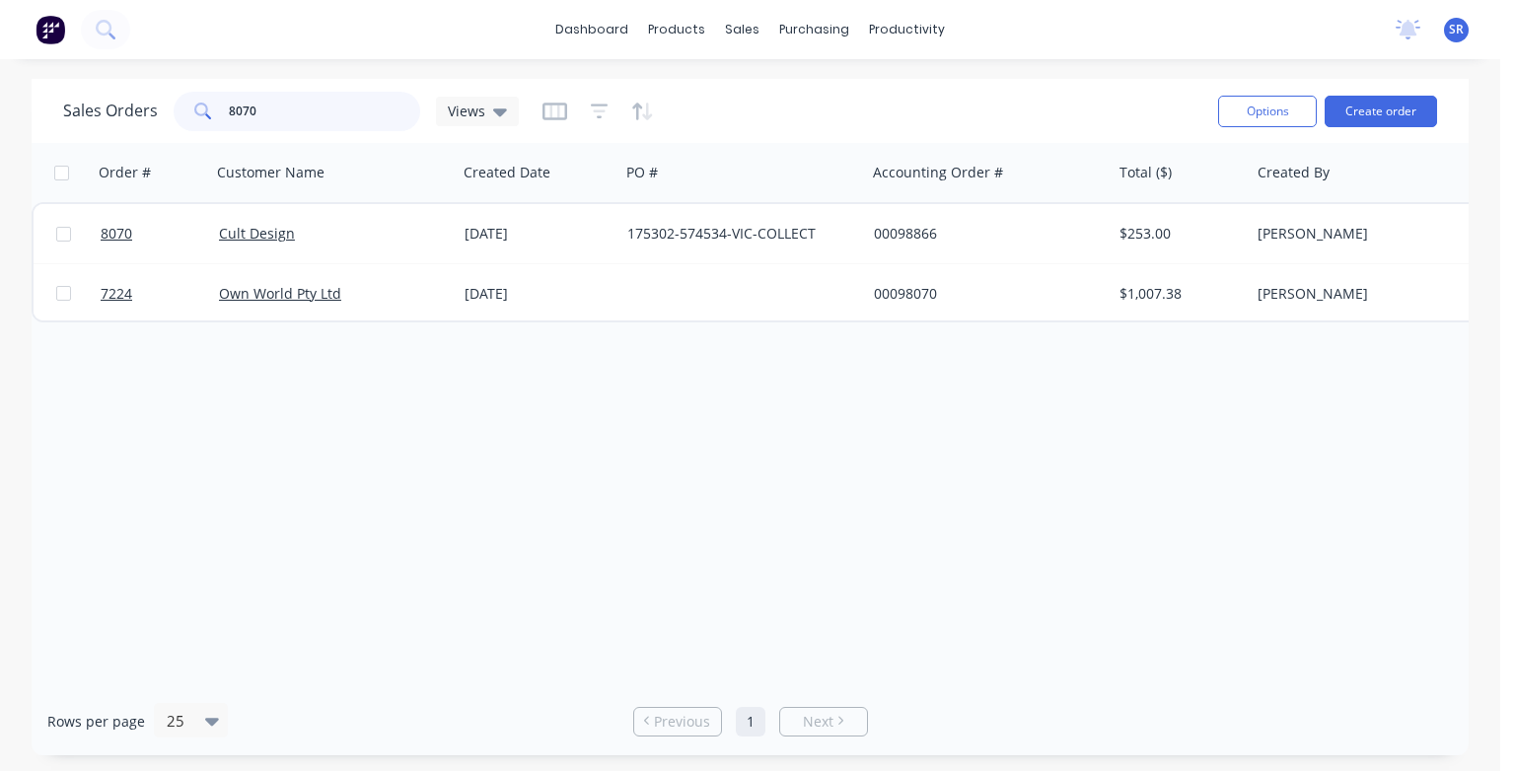
click at [297, 106] on input "8070" at bounding box center [325, 111] width 192 height 39
type input "8071"
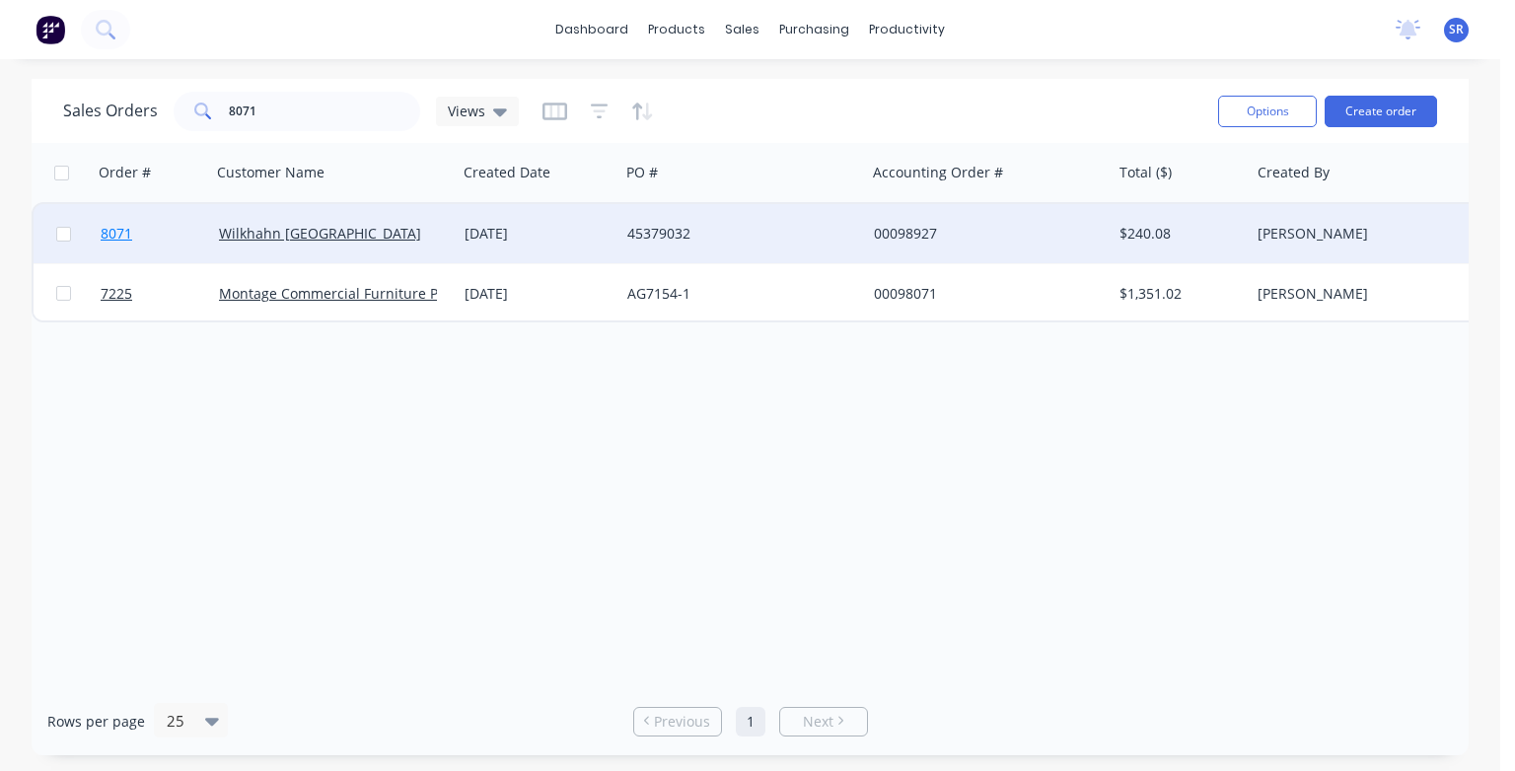
click at [118, 234] on span "8071" at bounding box center [117, 234] width 32 height 20
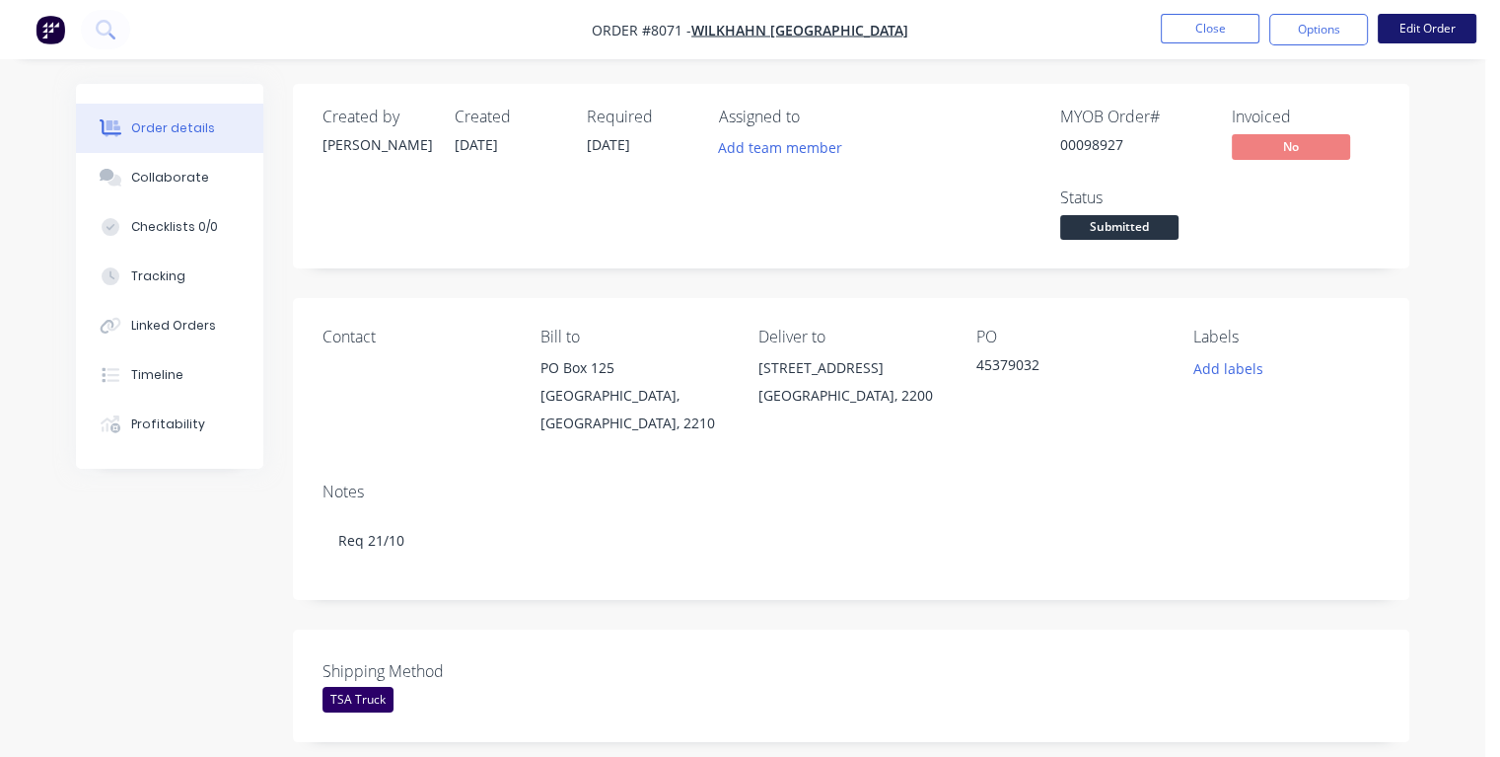
click at [1417, 34] on button "Edit Order" at bounding box center [1427, 29] width 99 height 30
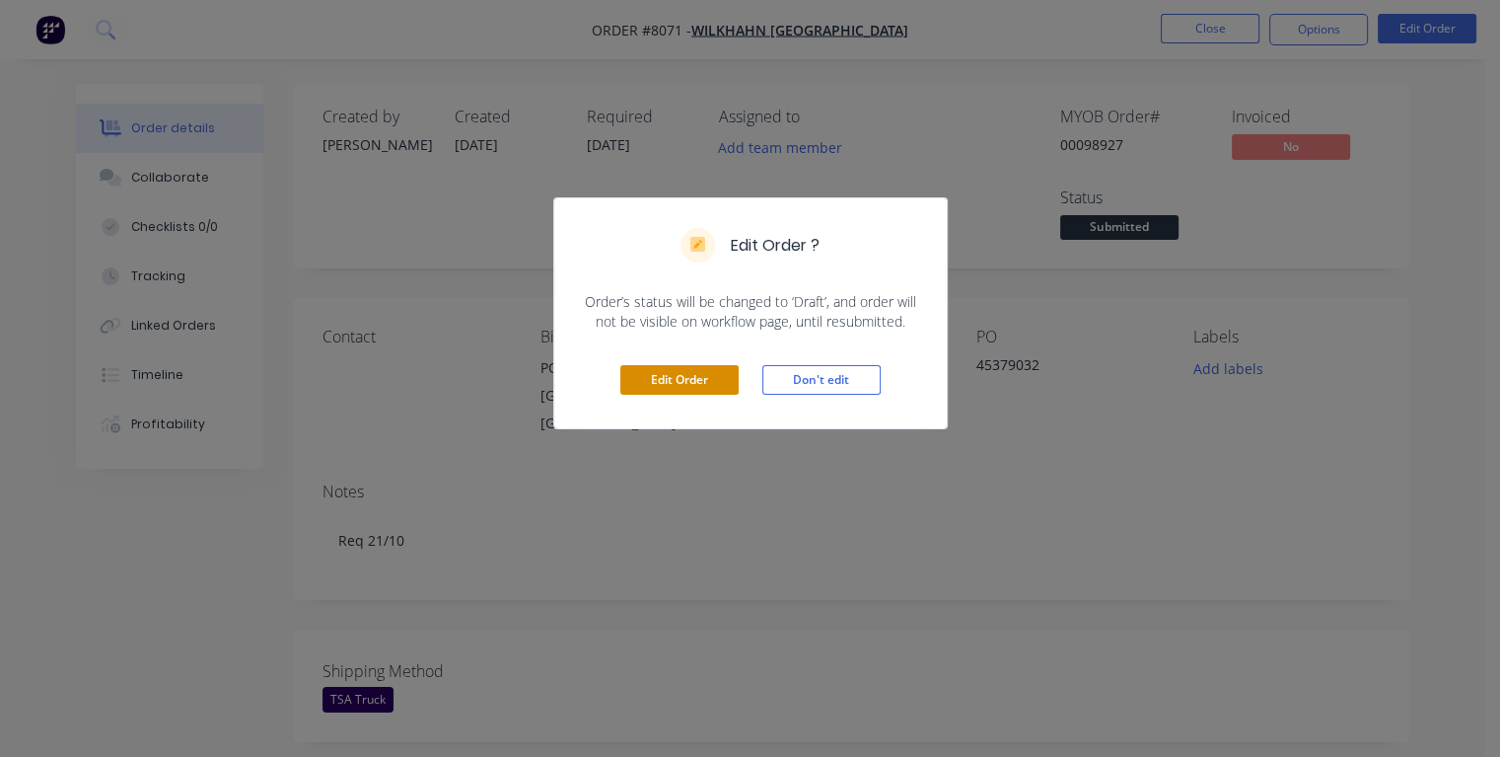
click at [694, 385] on button "Edit Order" at bounding box center [679, 380] width 118 height 30
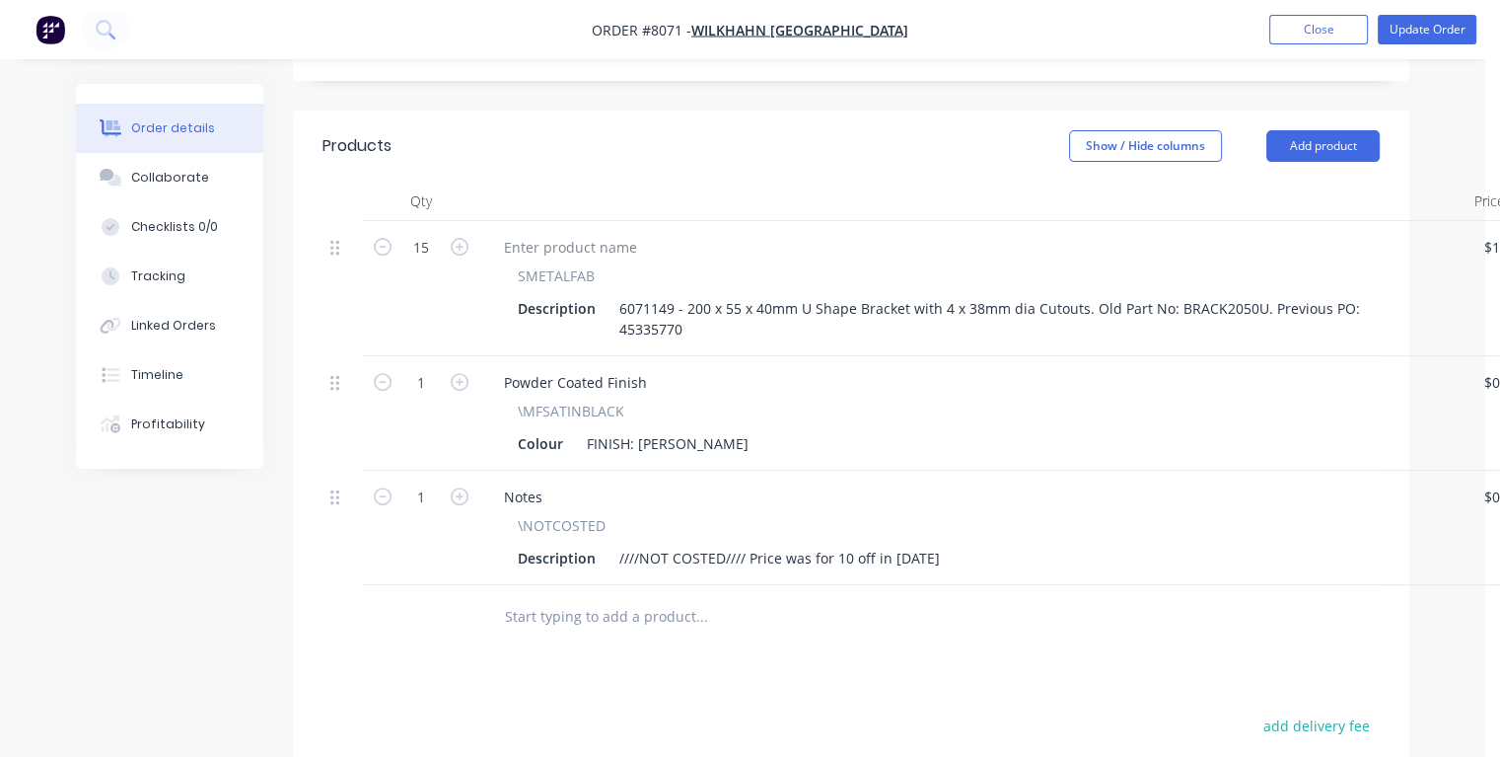
scroll to position [789, 0]
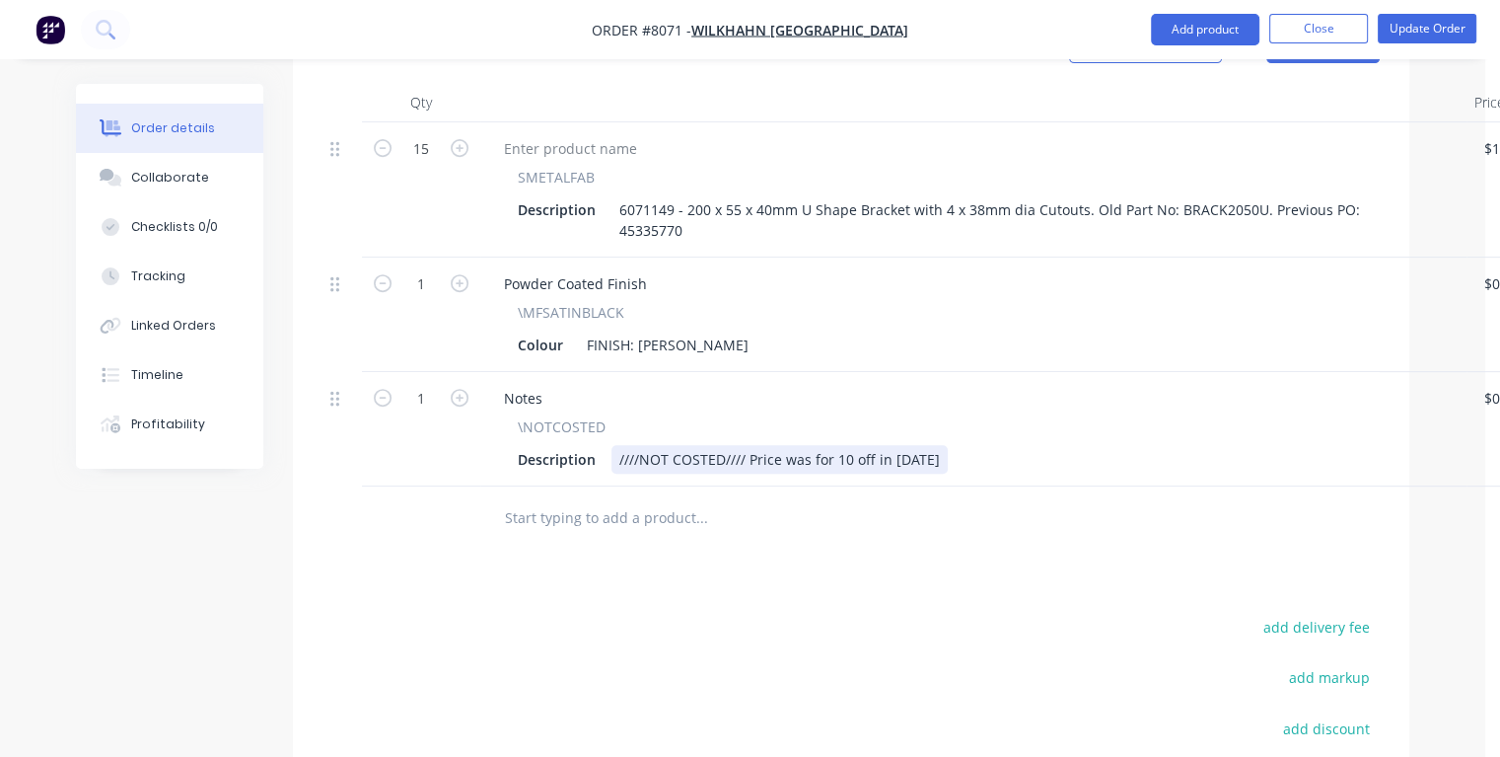
click at [947, 445] on div "Description ////NOT COSTED//// Price was for 10 off in [DATE]" at bounding box center [969, 459] width 919 height 29
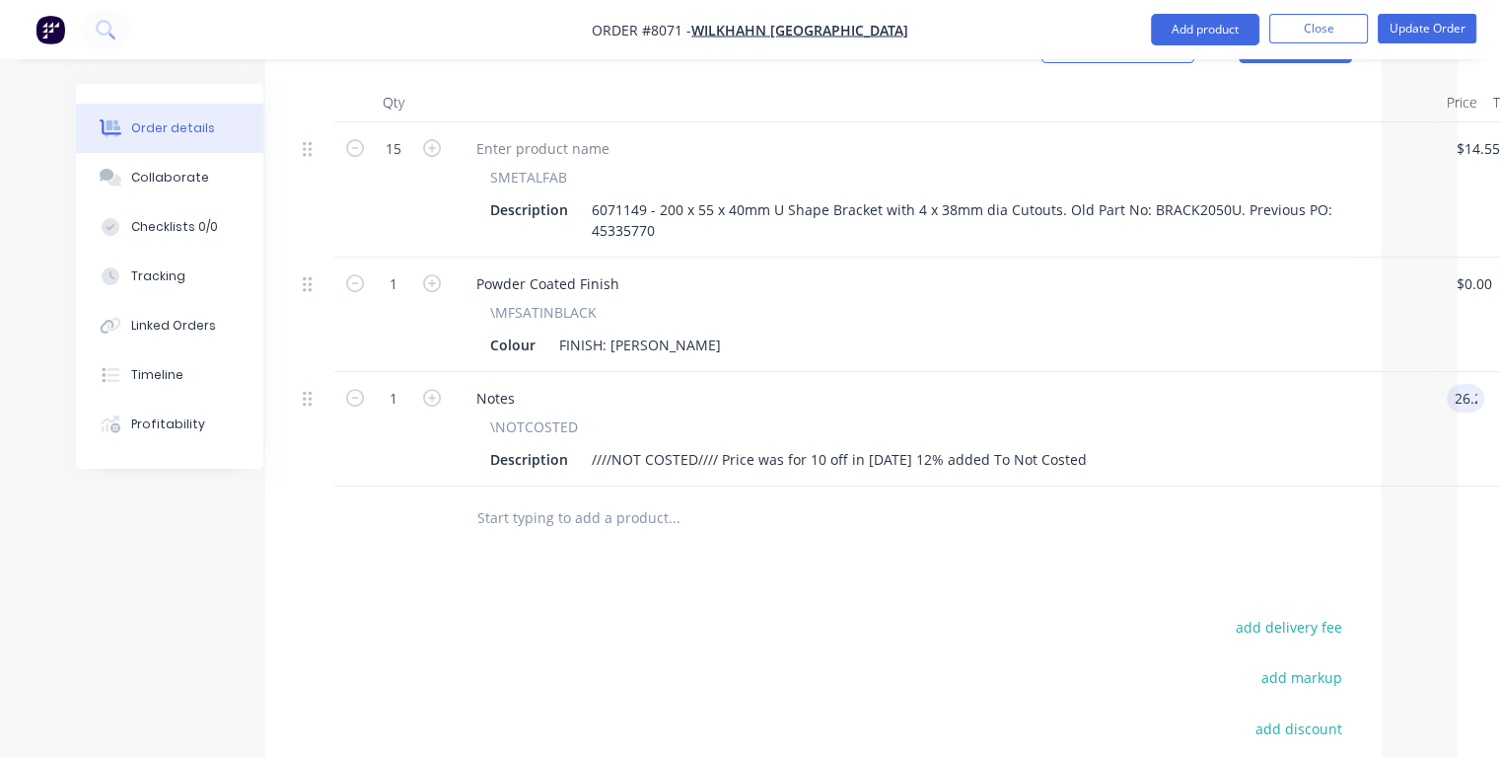
type input "$26.20"
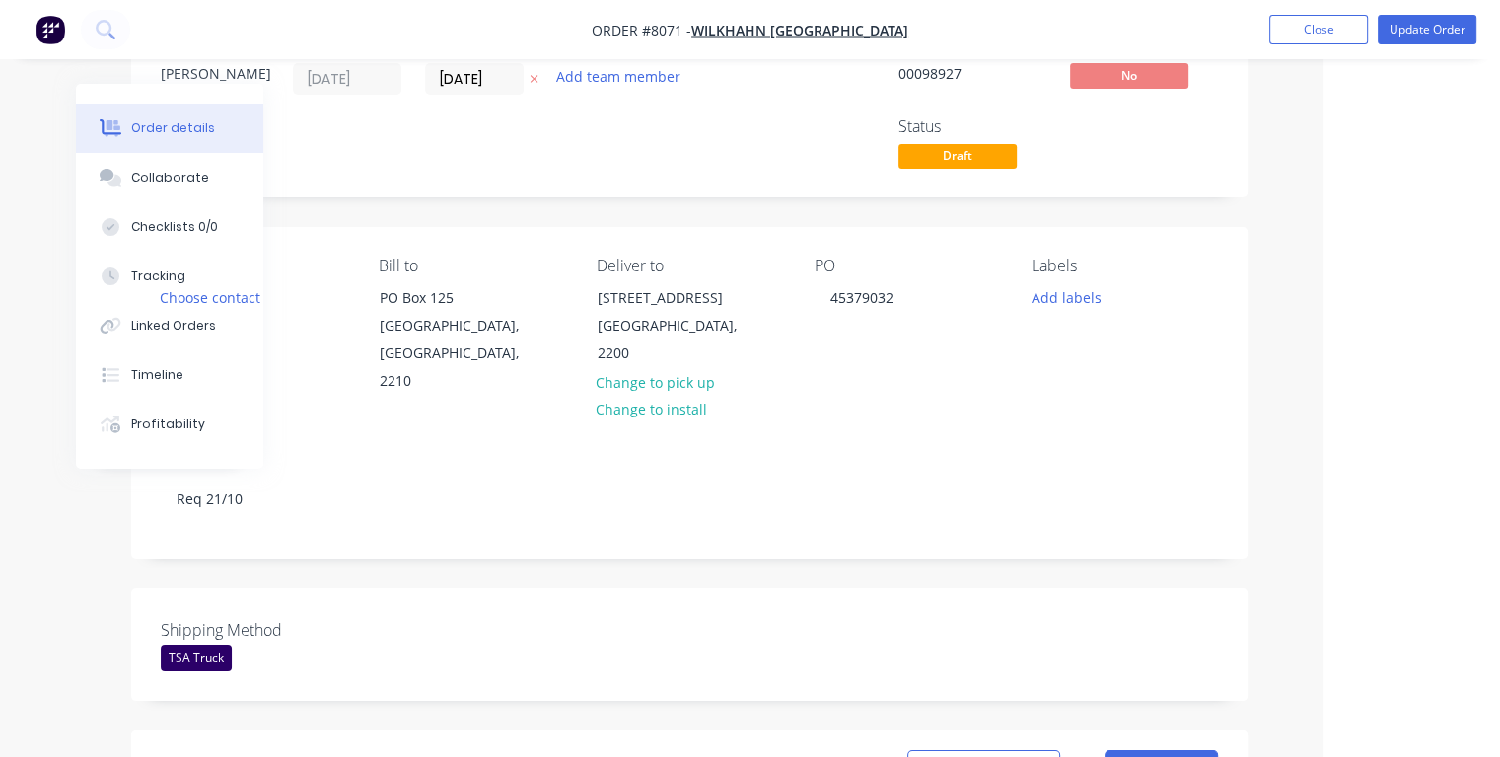
scroll to position [0, 162]
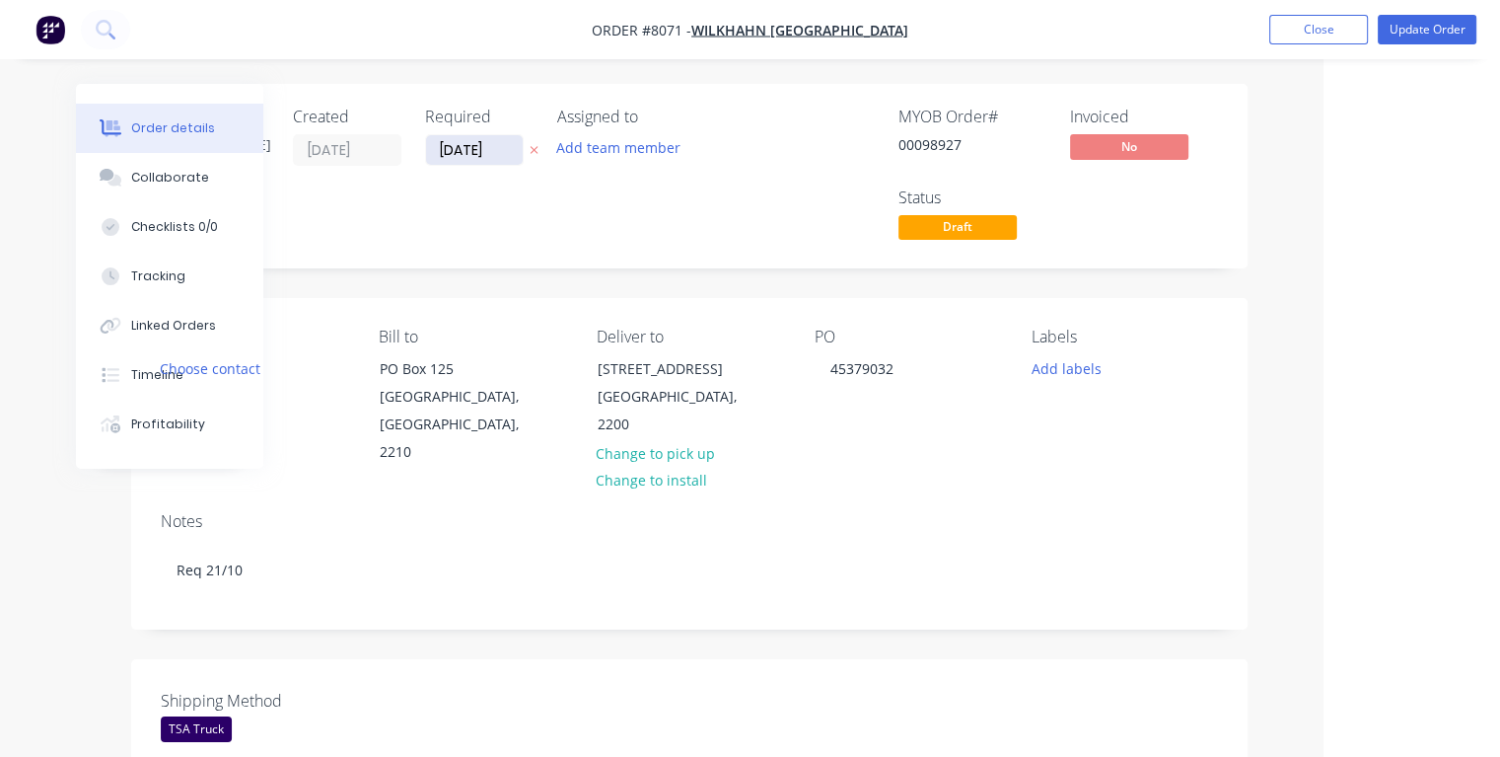
type input "$26.20"
drag, startPoint x: 490, startPoint y: 147, endPoint x: 505, endPoint y: 149, distance: 14.9
click at [491, 147] on input "[DATE]" at bounding box center [474, 150] width 97 height 30
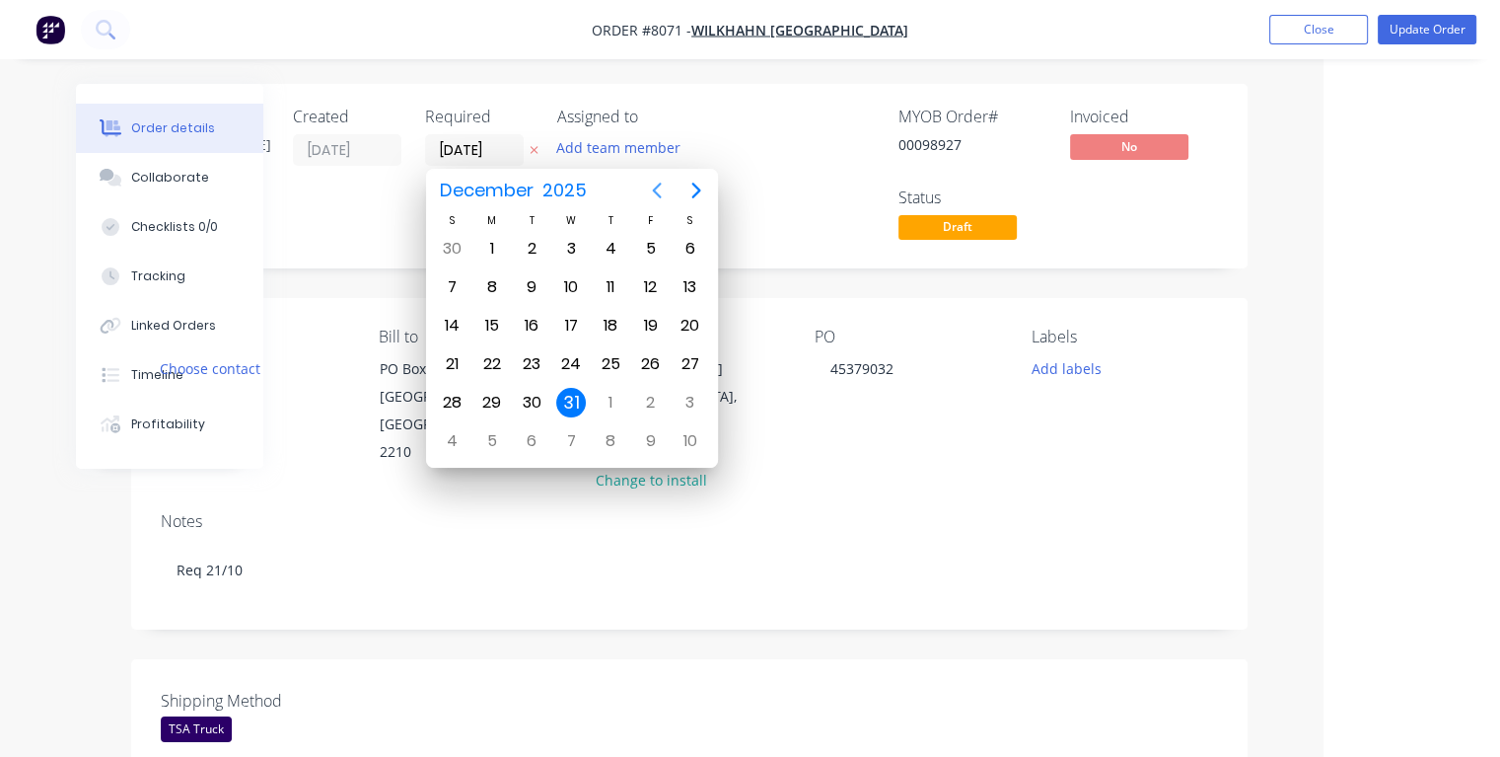
click at [658, 192] on icon "Previous page" at bounding box center [657, 191] width 24 height 24
drag, startPoint x: 612, startPoint y: 319, endPoint x: 621, endPoint y: 321, distance: 10.1
click at [612, 319] on div "16" at bounding box center [611, 326] width 30 height 30
type input "[DATE]"
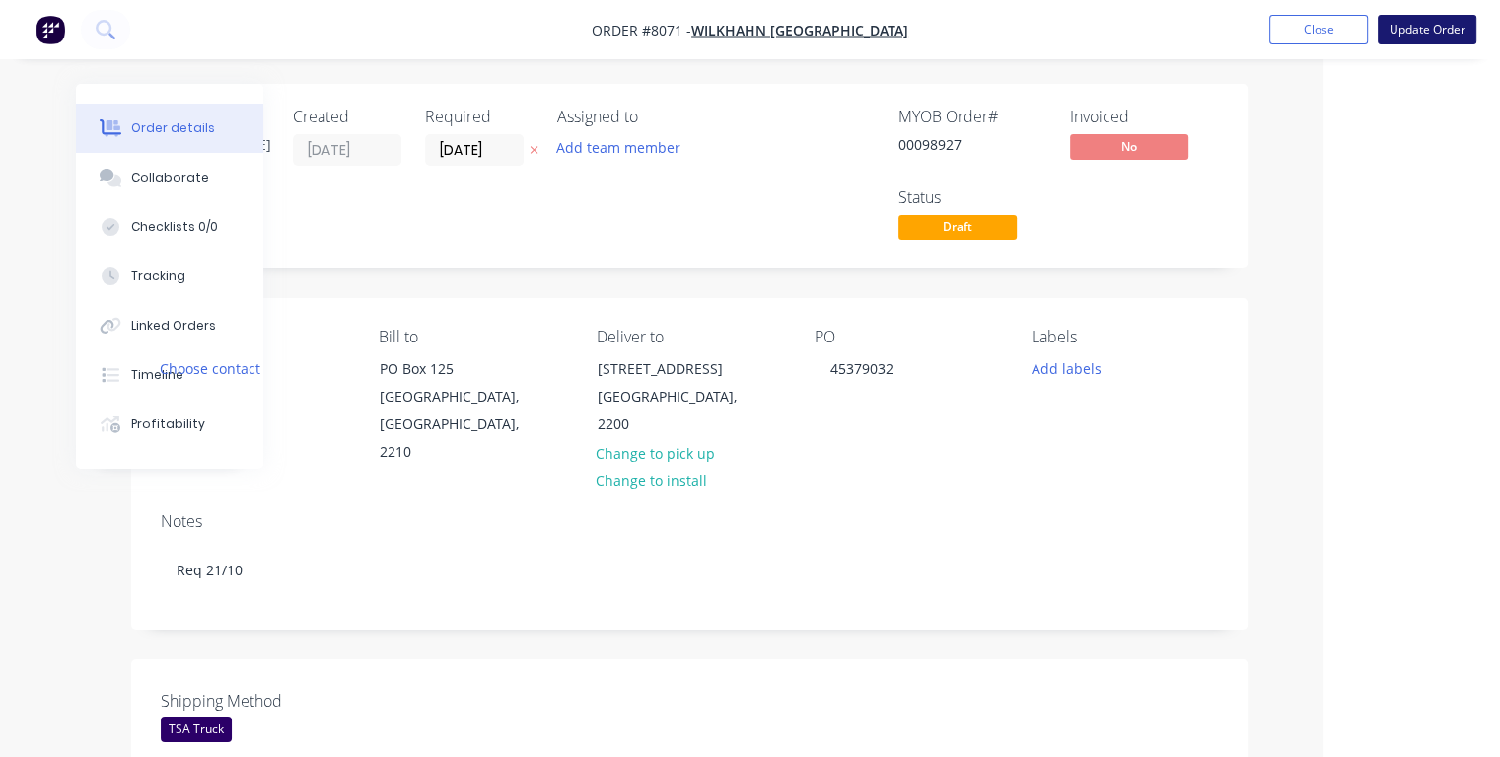
click at [1416, 31] on button "Update Order" at bounding box center [1427, 30] width 99 height 30
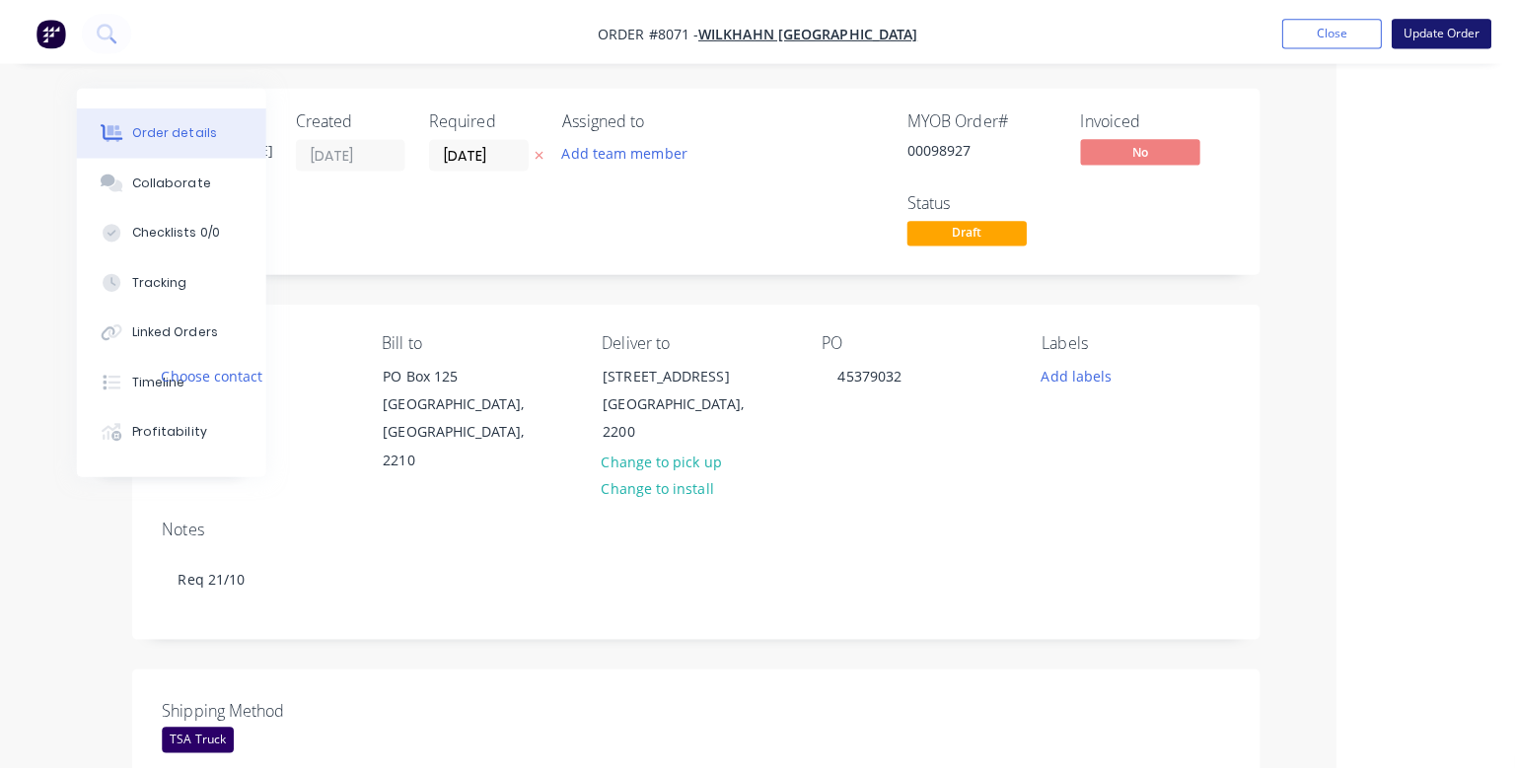
scroll to position [0, 154]
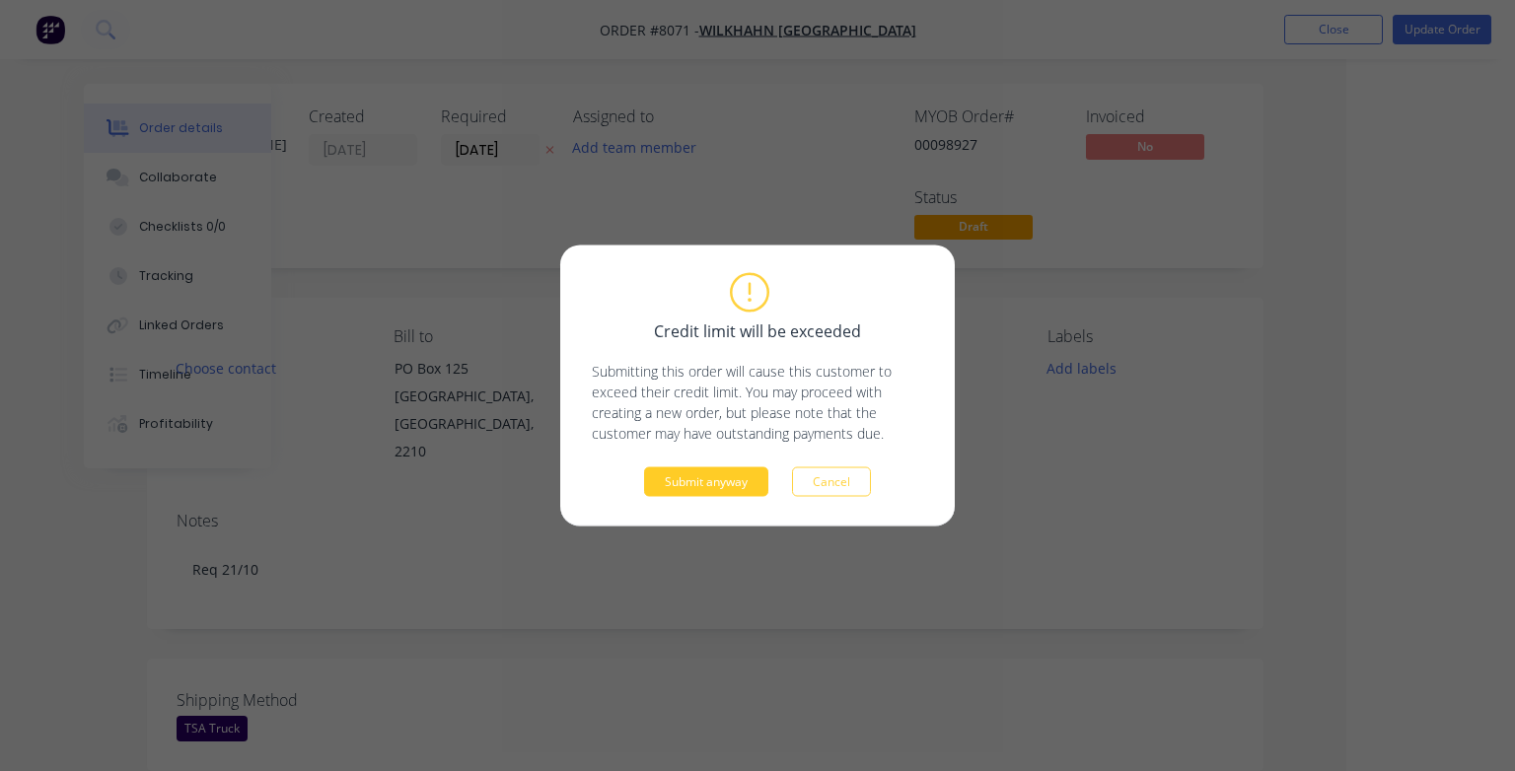
click at [726, 483] on button "Submit anyway" at bounding box center [706, 483] width 124 height 30
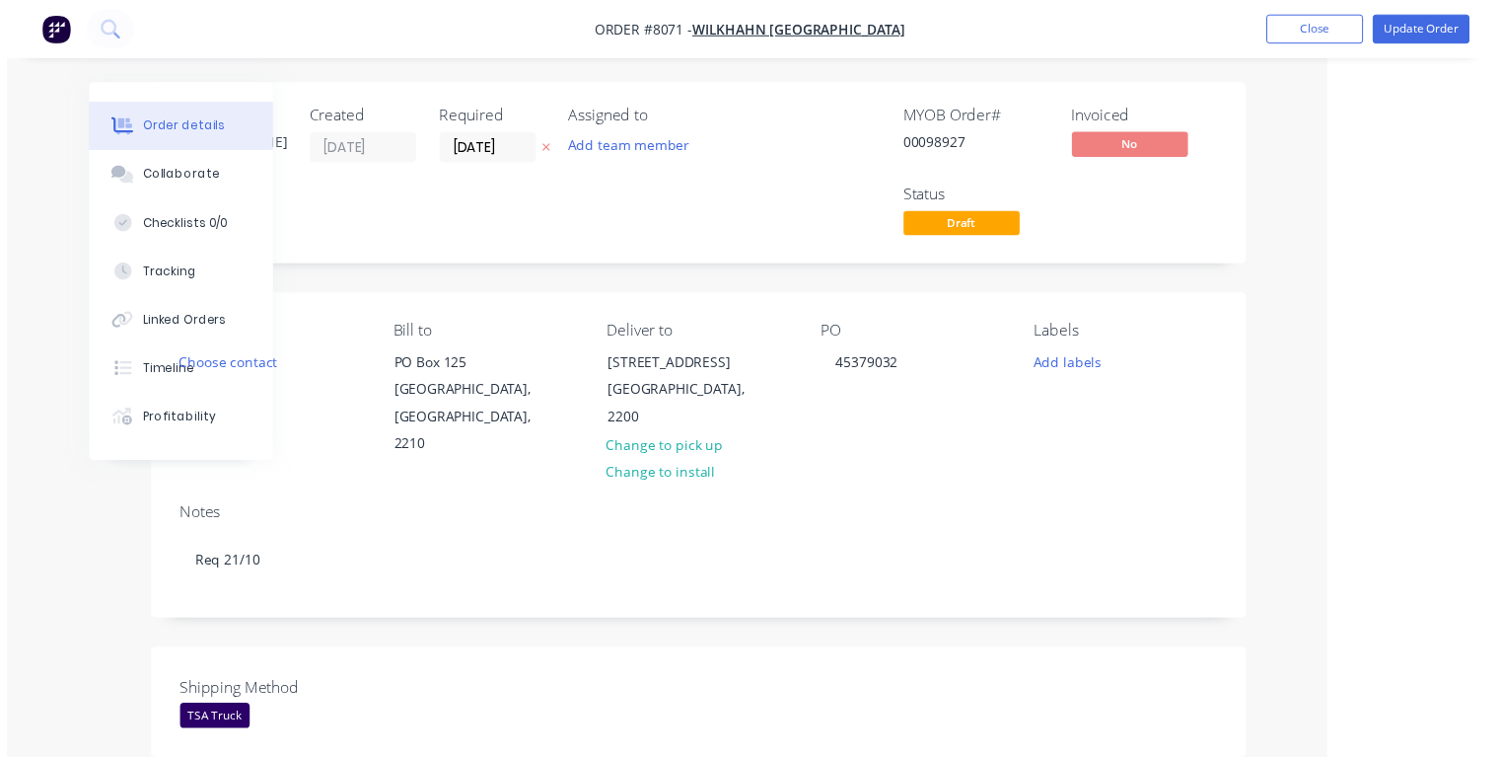
scroll to position [0, 107]
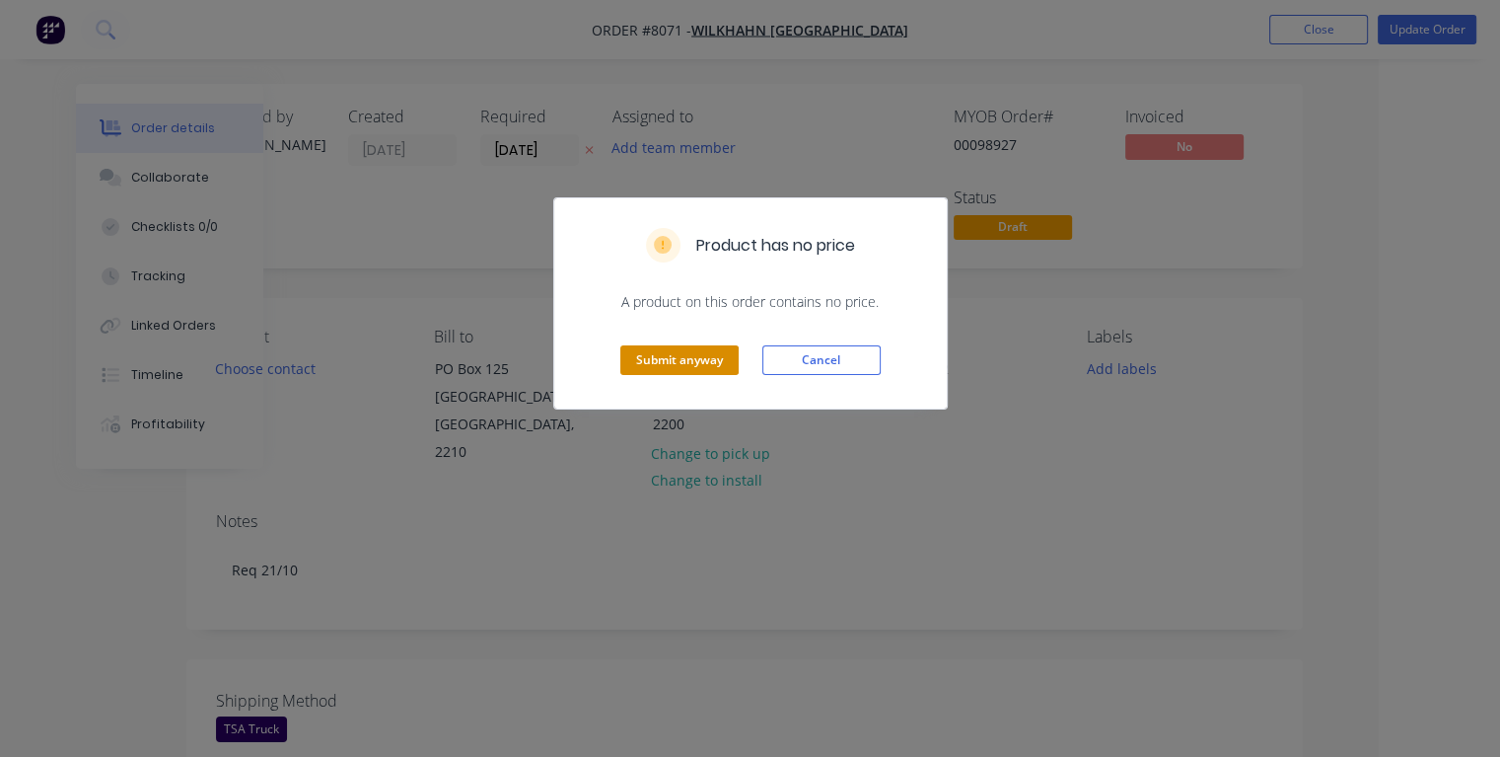
click at [677, 362] on button "Submit anyway" at bounding box center [679, 360] width 118 height 30
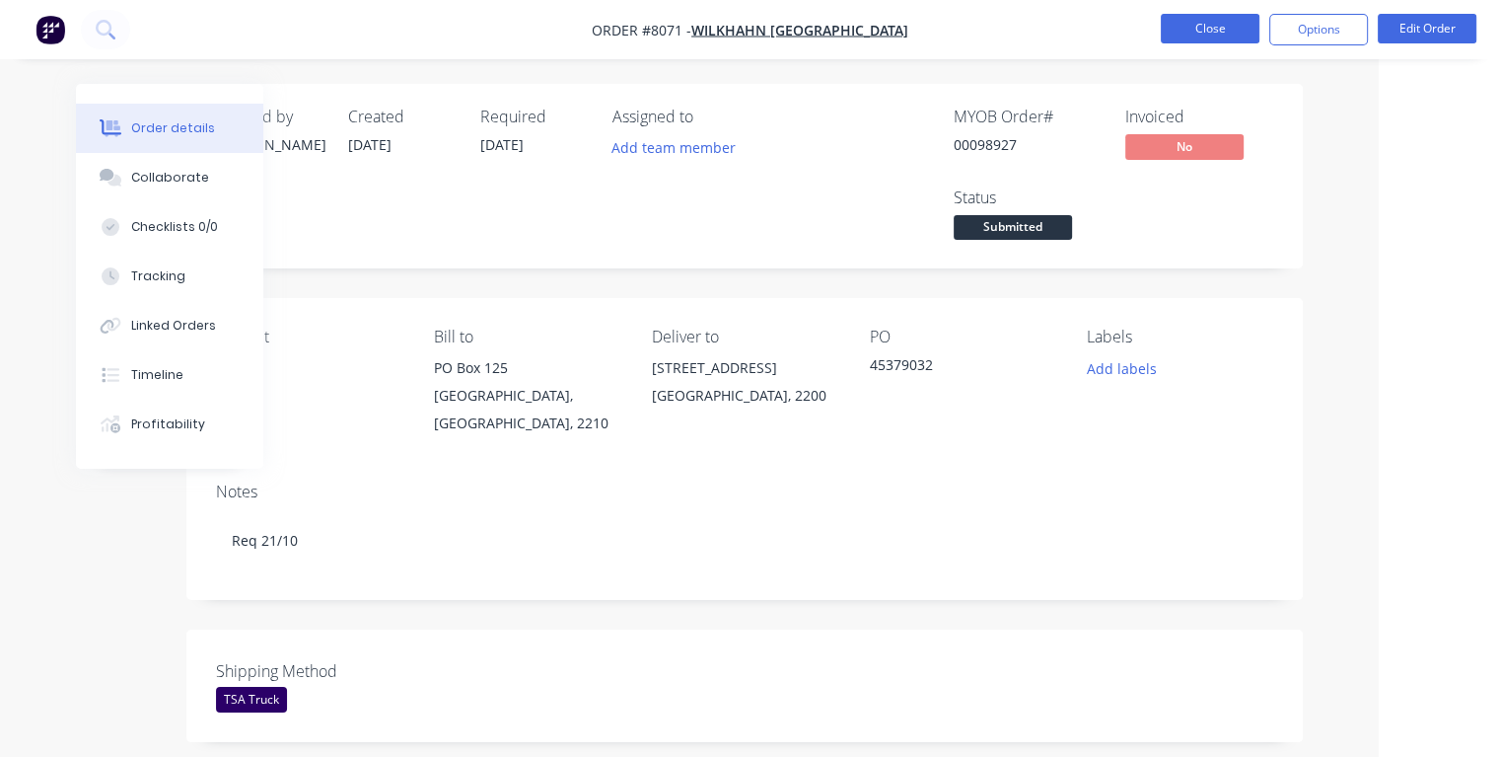
click at [1195, 29] on button "Close" at bounding box center [1210, 29] width 99 height 30
